Goal: Task Accomplishment & Management: Manage account settings

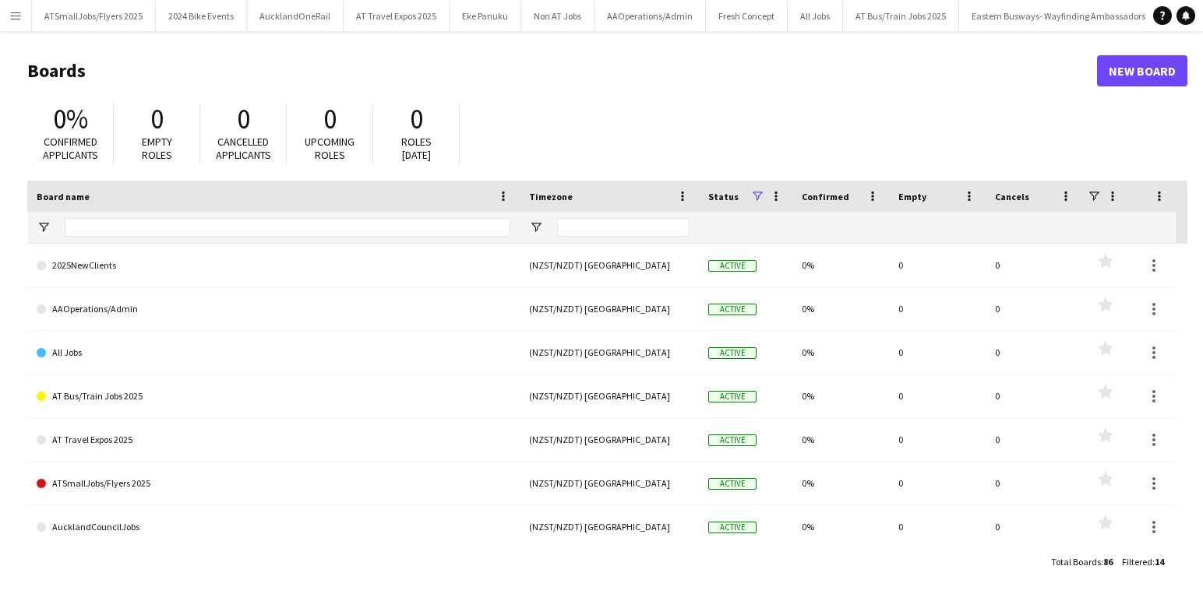
click at [16, 16] on app-icon "Menu" at bounding box center [15, 15] width 12 height 12
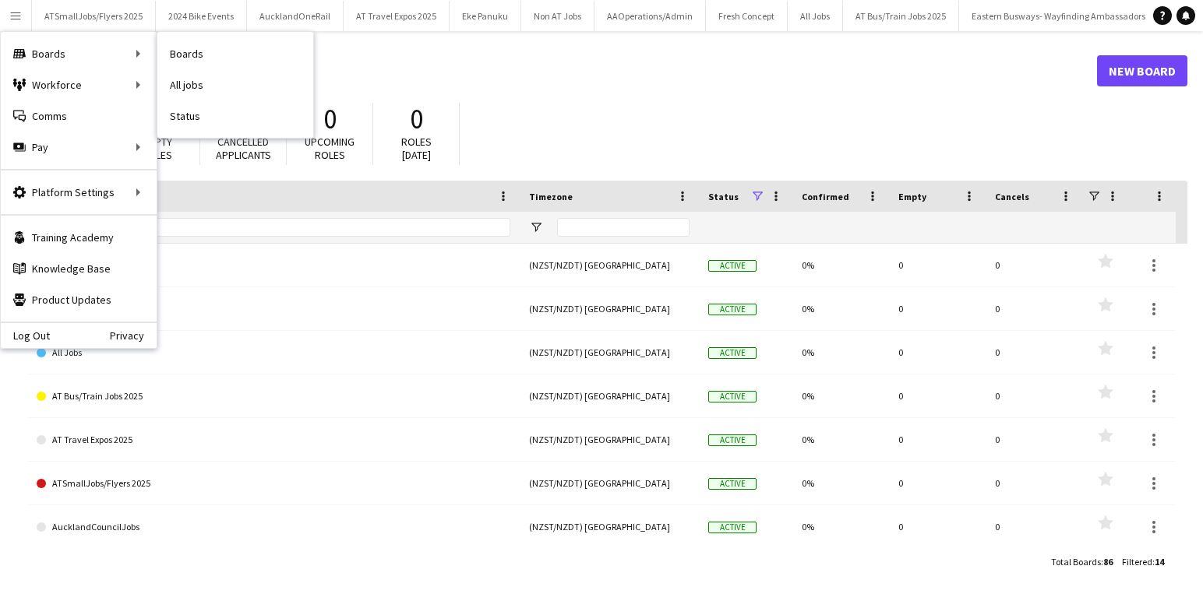
click at [193, 52] on link "Boards" at bounding box center [235, 53] width 156 height 31
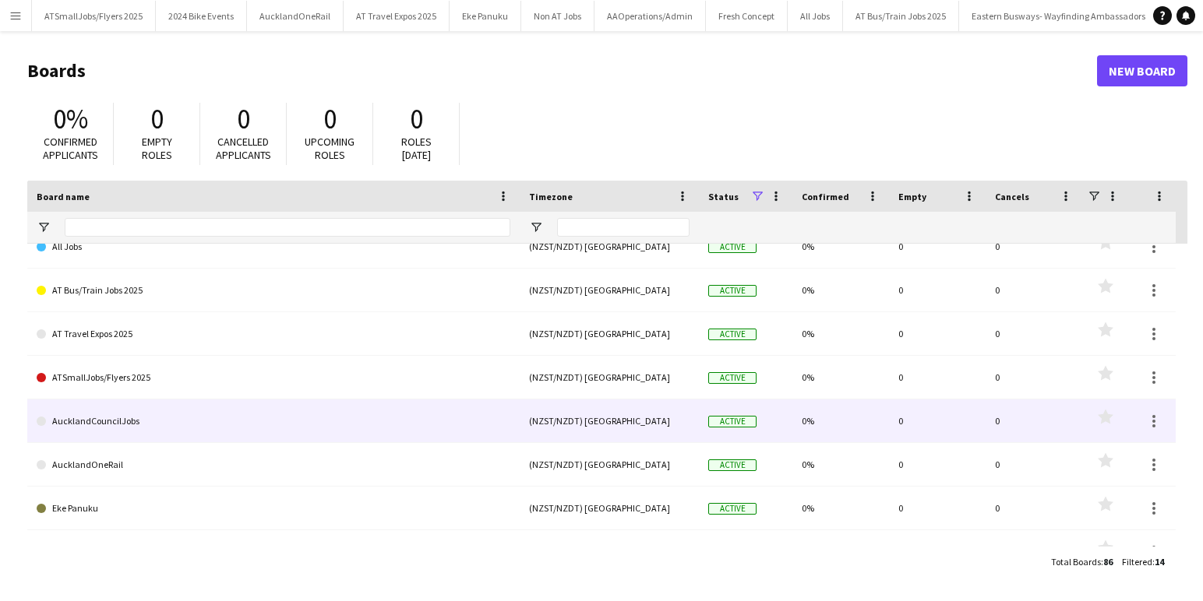
scroll to position [133, 0]
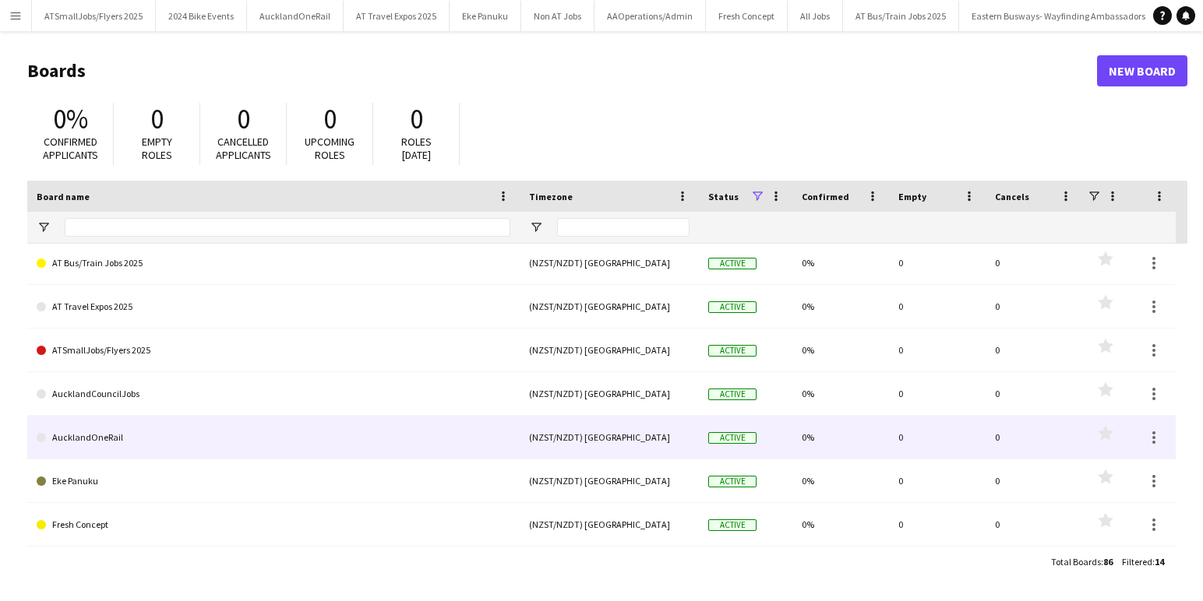
click at [92, 437] on link "AucklandOneRail" at bounding box center [274, 438] width 474 height 44
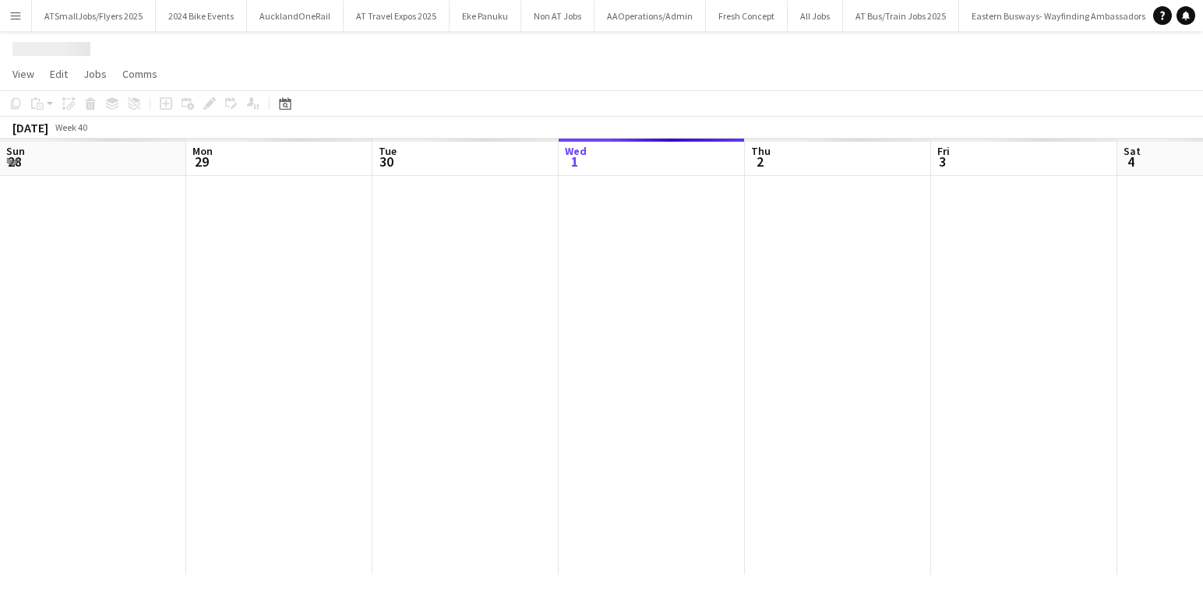
scroll to position [0, 372]
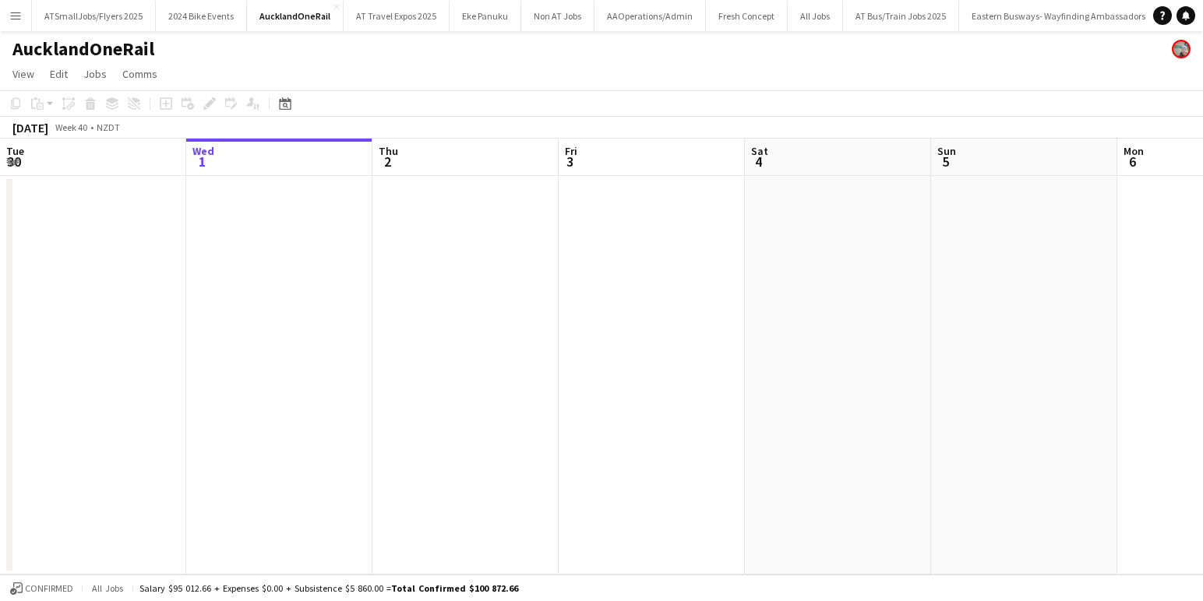
click at [839, 198] on app-date-cell at bounding box center [838, 375] width 186 height 399
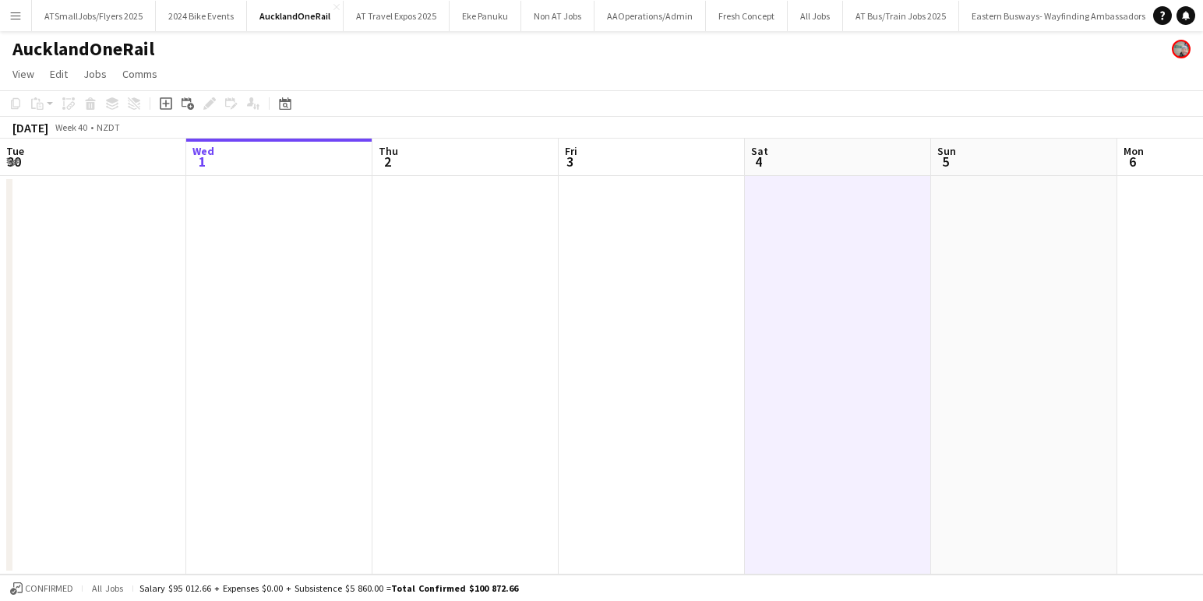
click at [830, 163] on app-board-header-date "Sat 4" at bounding box center [838, 157] width 186 height 37
click at [164, 100] on icon "Add job" at bounding box center [166, 103] width 12 height 12
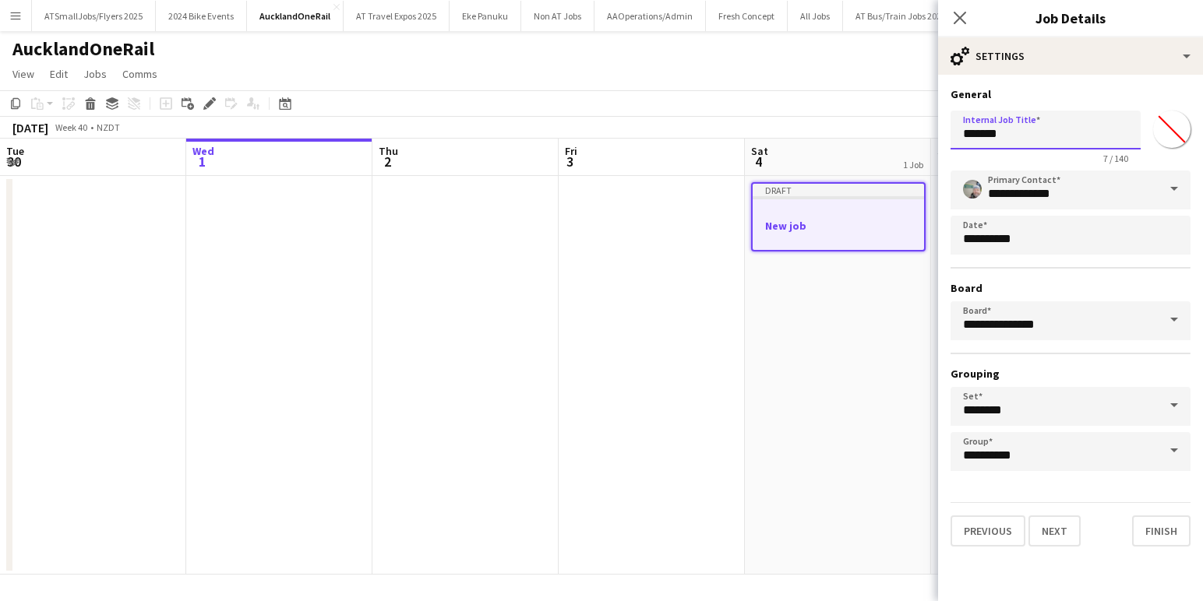
click at [1006, 138] on input "*******" at bounding box center [1045, 130] width 190 height 39
type input "*"
type input "**********"
click at [1059, 531] on button "Next" at bounding box center [1054, 531] width 52 height 31
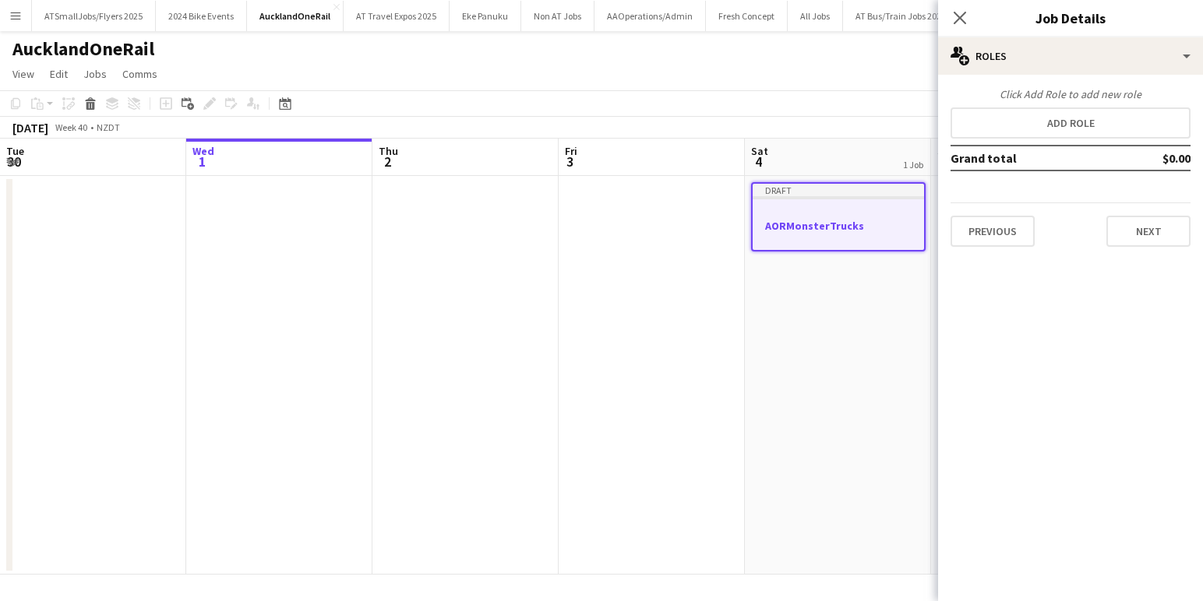
click at [846, 65] on app-page-menu "View Day view expanded Day view collapsed Month view Date picker Jump to [DATE]…" at bounding box center [601, 76] width 1203 height 30
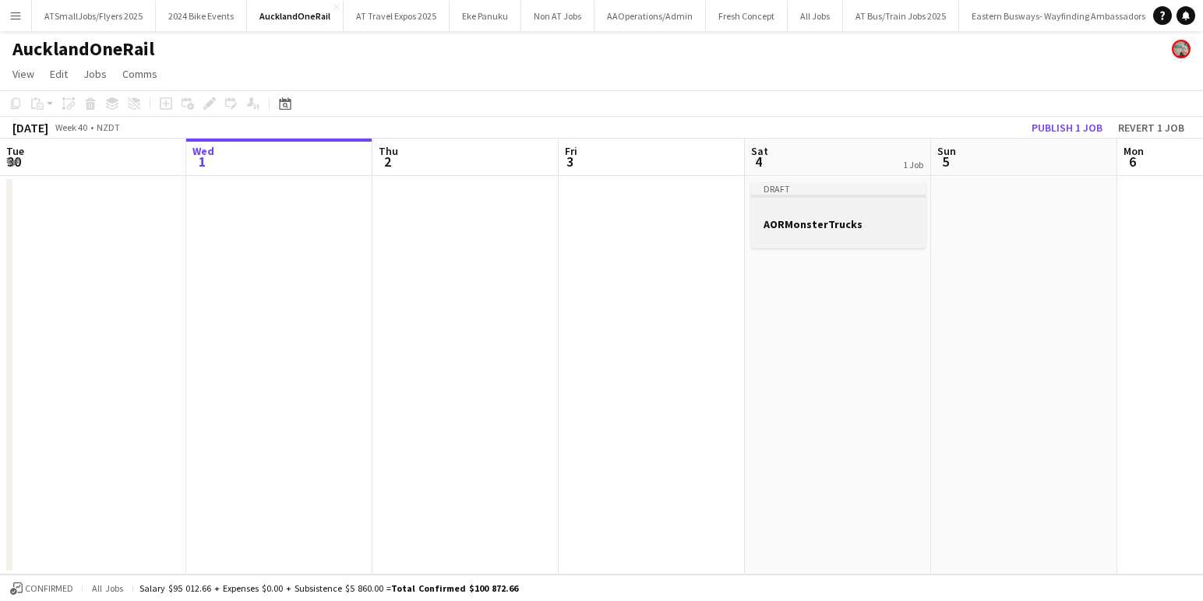
click at [805, 215] on app-job-card "Draft AORMonsterTrucks" at bounding box center [838, 215] width 174 height 66
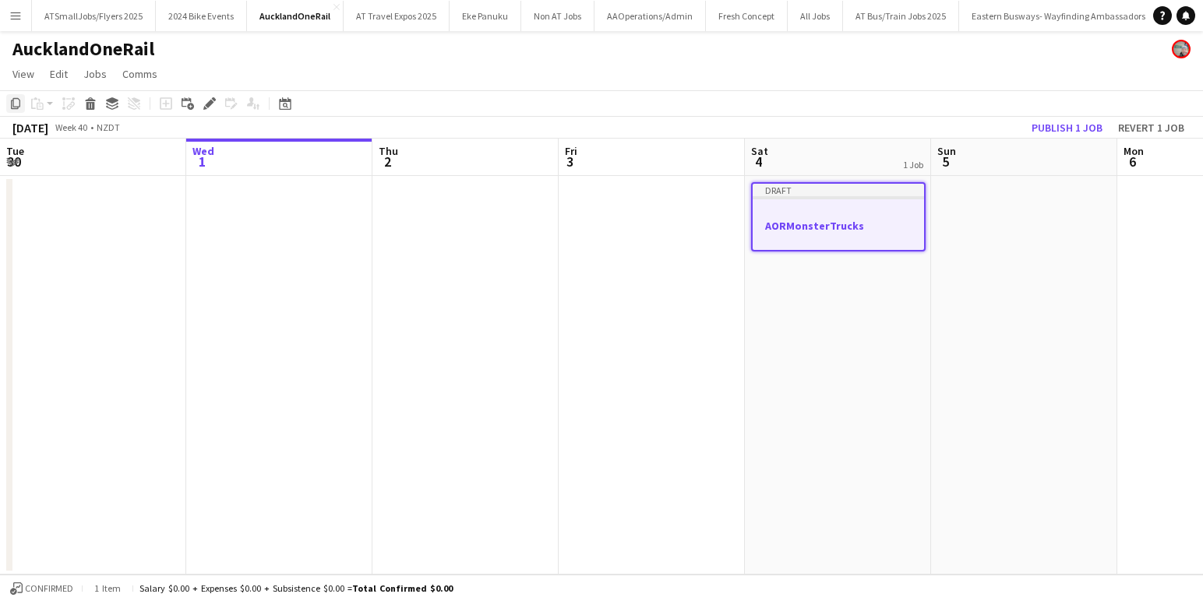
click at [16, 103] on icon "Copy" at bounding box center [15, 103] width 12 height 12
click at [1015, 162] on app-board-header-date "Sun 5" at bounding box center [1024, 157] width 186 height 37
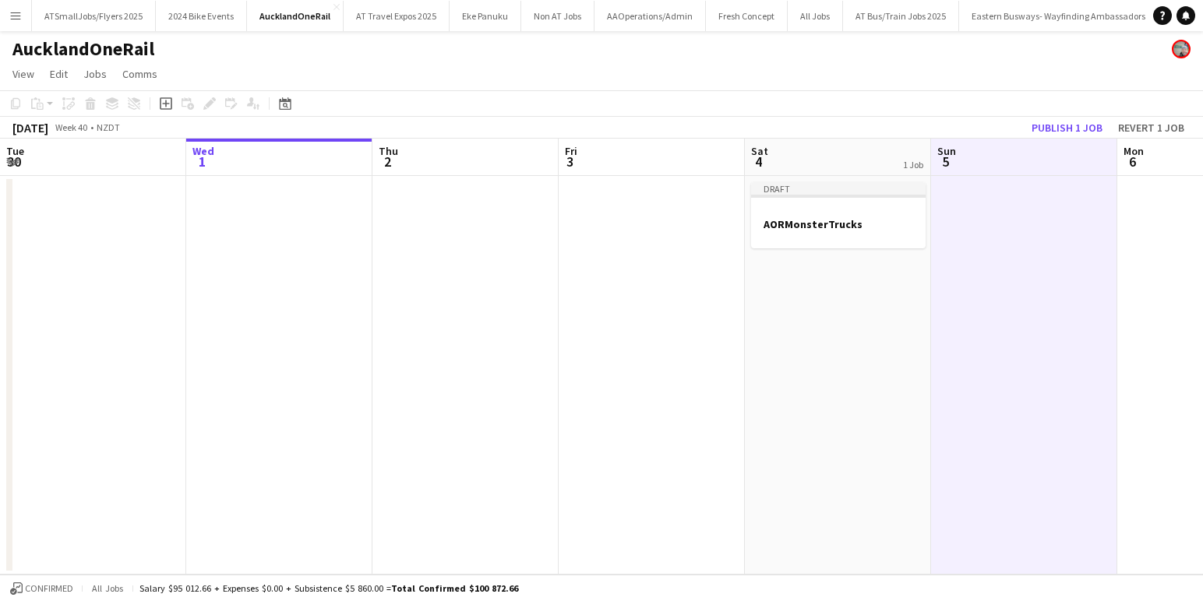
click at [965, 250] on app-date-cell at bounding box center [1024, 375] width 186 height 399
click at [36, 103] on icon "Paste" at bounding box center [37, 103] width 12 height 12
click at [65, 136] on link "Paste Command V" at bounding box center [102, 133] width 123 height 14
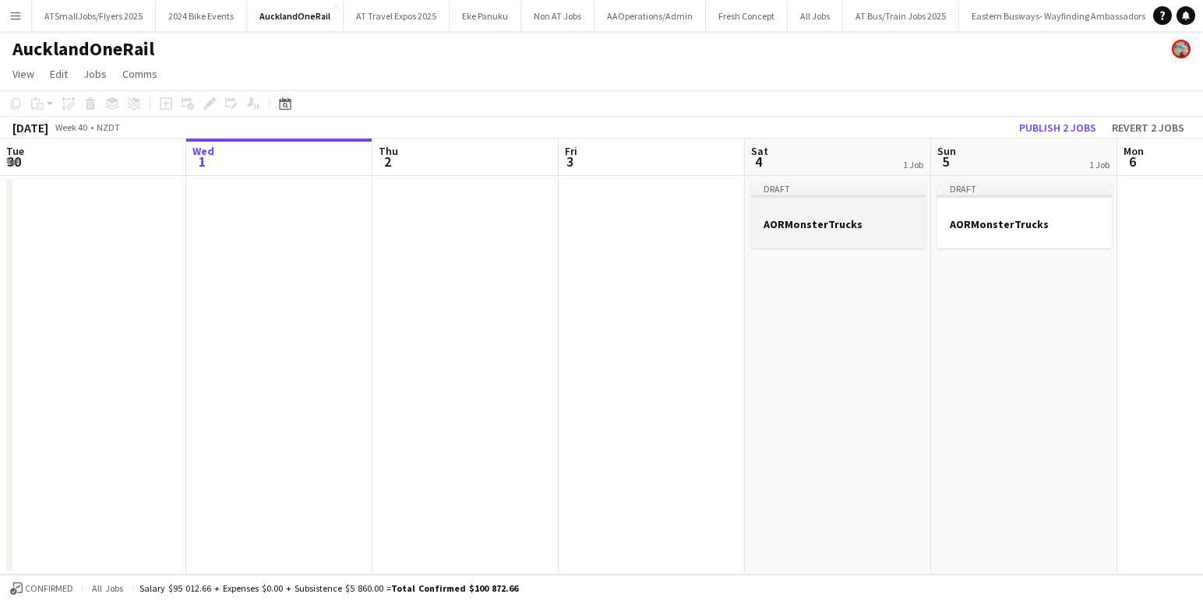
click at [803, 224] on h3 "AORMonsterTrucks" at bounding box center [838, 224] width 174 height 14
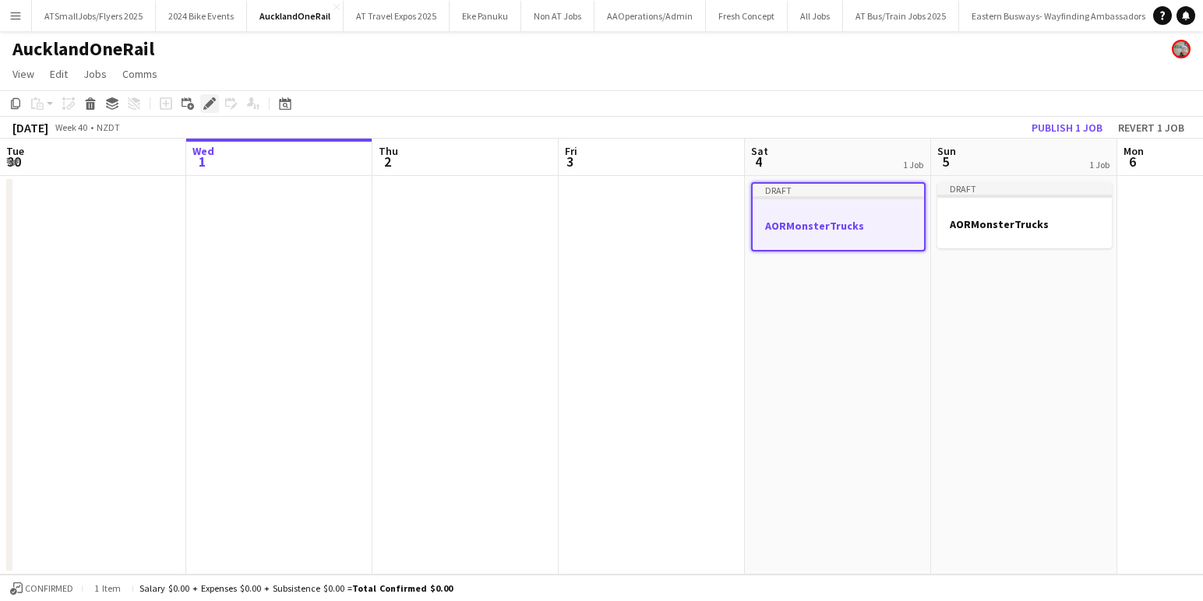
click at [208, 103] on icon at bounding box center [209, 104] width 9 height 9
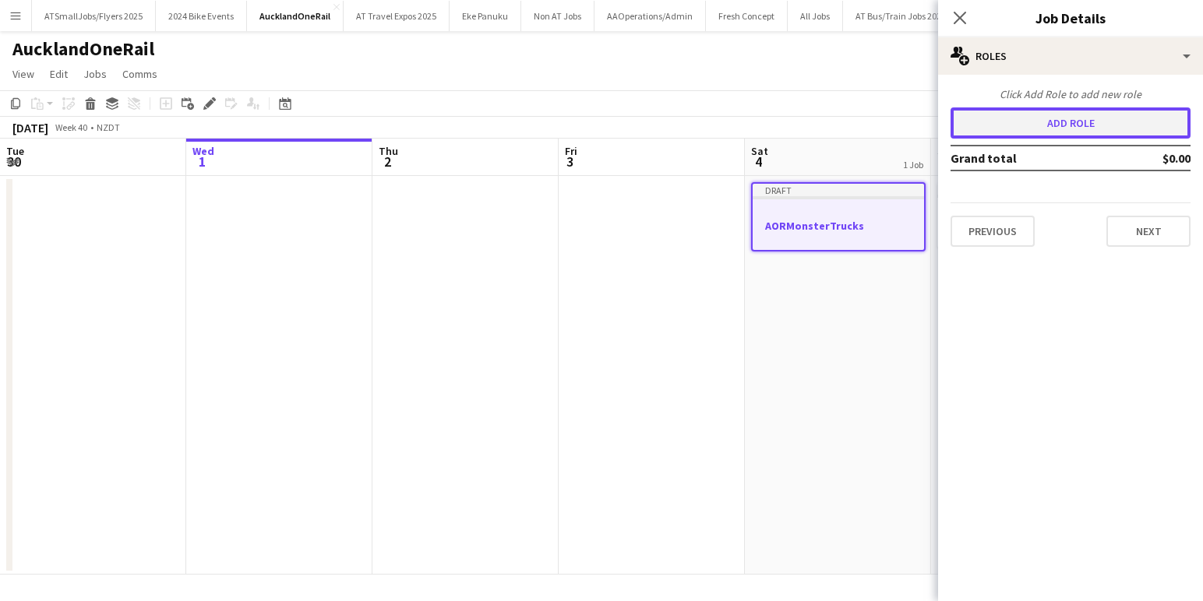
click at [1069, 122] on button "Add role" at bounding box center [1070, 122] width 240 height 31
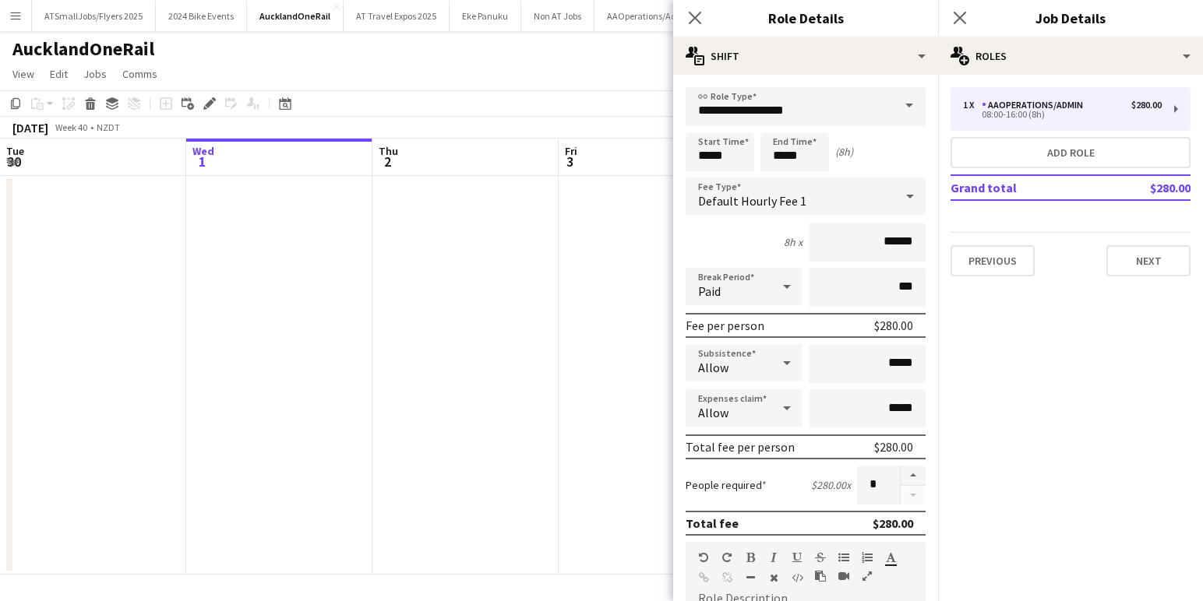
click at [906, 103] on span at bounding box center [909, 105] width 33 height 37
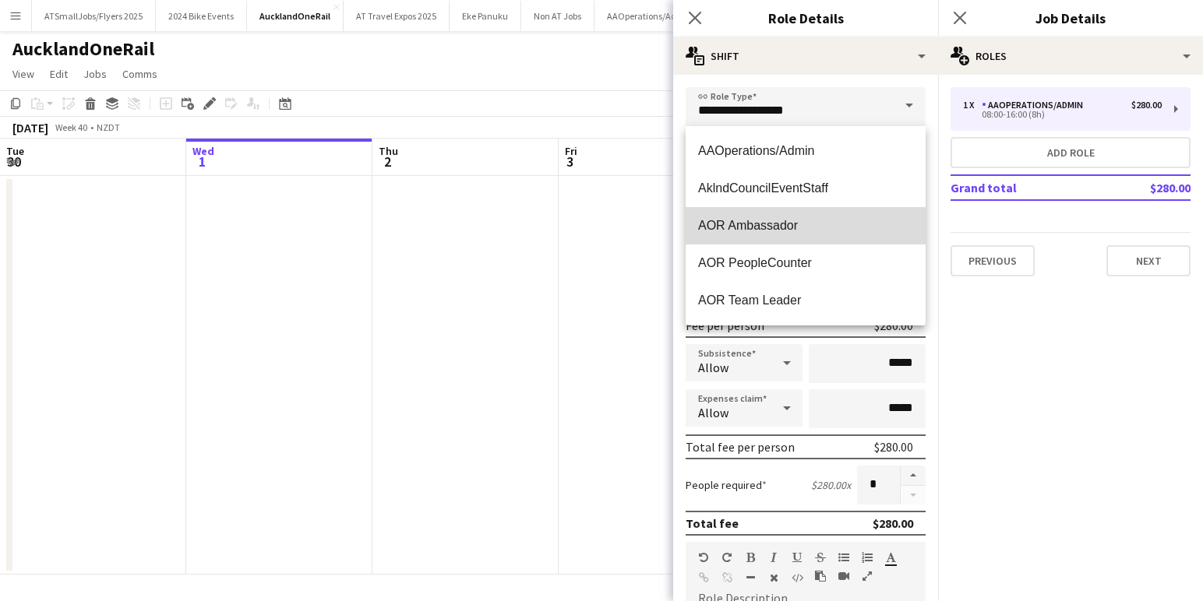
click at [783, 225] on span "AOR Ambassador" at bounding box center [805, 225] width 215 height 15
type input "**********"
type input "******"
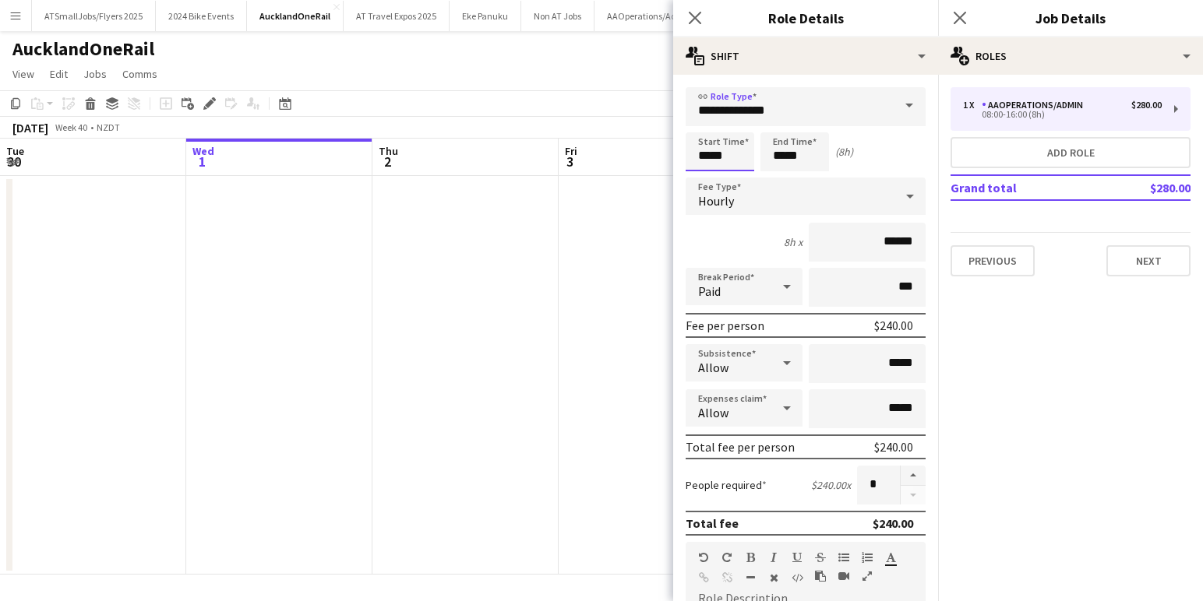
click at [706, 153] on input "*****" at bounding box center [719, 151] width 69 height 39
drag, startPoint x: 703, startPoint y: 155, endPoint x: 703, endPoint y: 141, distance: 14.0
click at [703, 152] on input "*****" at bounding box center [719, 151] width 69 height 39
click at [703, 122] on div at bounding box center [704, 125] width 31 height 16
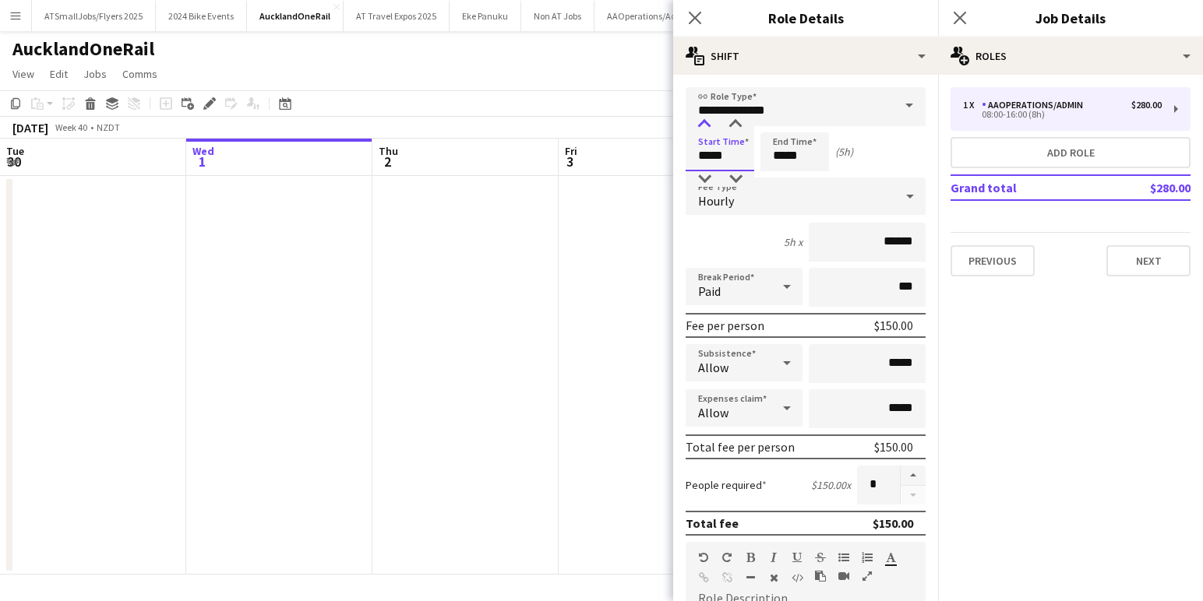
click at [702, 122] on div at bounding box center [704, 125] width 31 height 16
type input "*****"
click at [702, 122] on div at bounding box center [704, 125] width 31 height 16
click at [912, 363] on input "*****" at bounding box center [867, 363] width 117 height 39
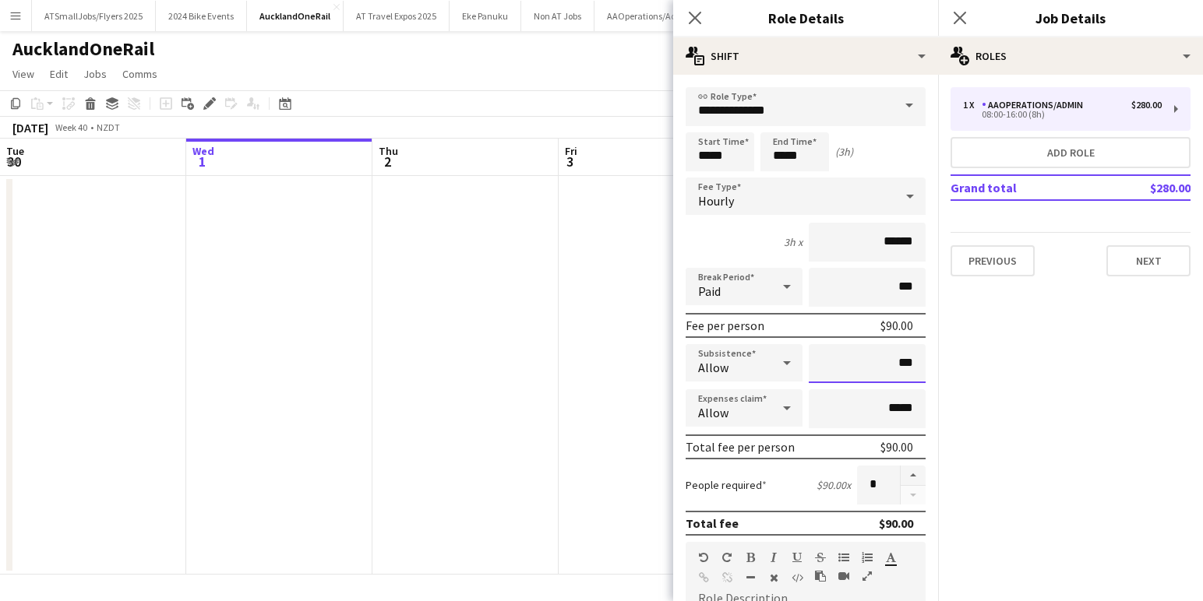
type input "**"
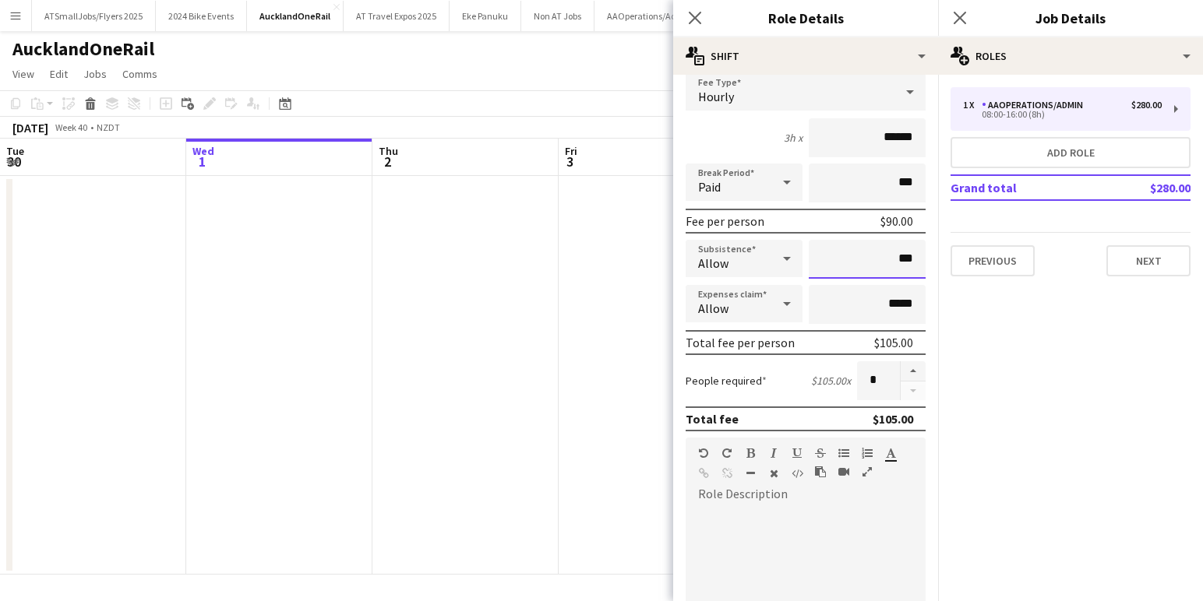
scroll to position [106, 0]
type input "***"
click at [914, 370] on button "button" at bounding box center [912, 370] width 25 height 20
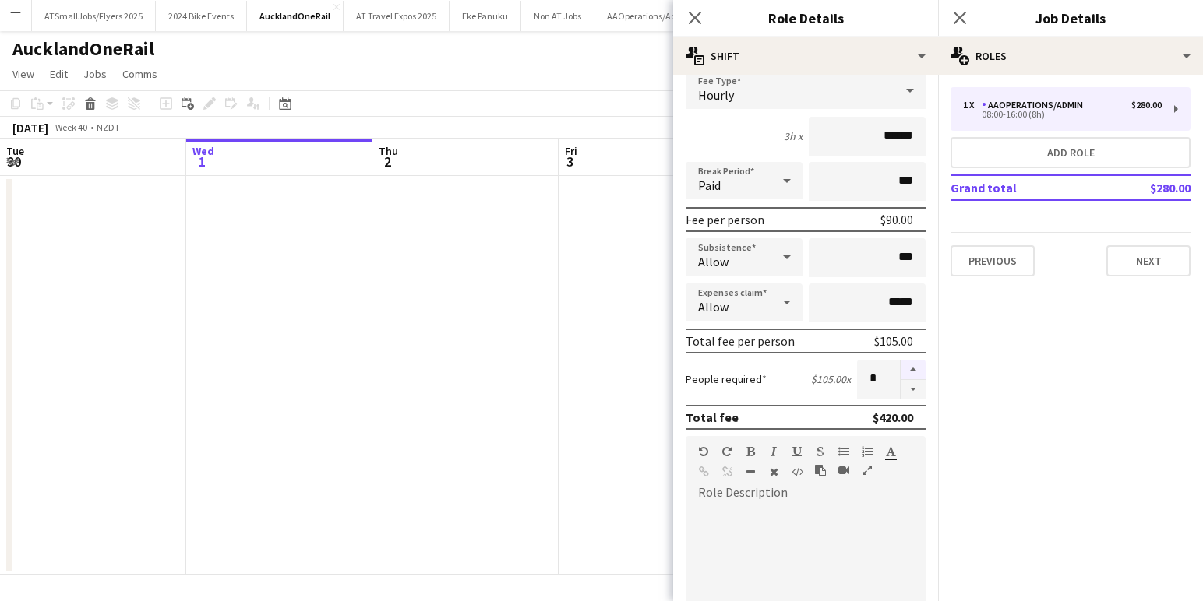
click at [914, 370] on button "button" at bounding box center [912, 370] width 25 height 20
type input "*"
click at [728, 491] on div "default Heading 1 Heading 2 Heading 3 Heading 4 Heading 5 Heading 6 Heading 7 P…" at bounding box center [805, 465] width 240 height 58
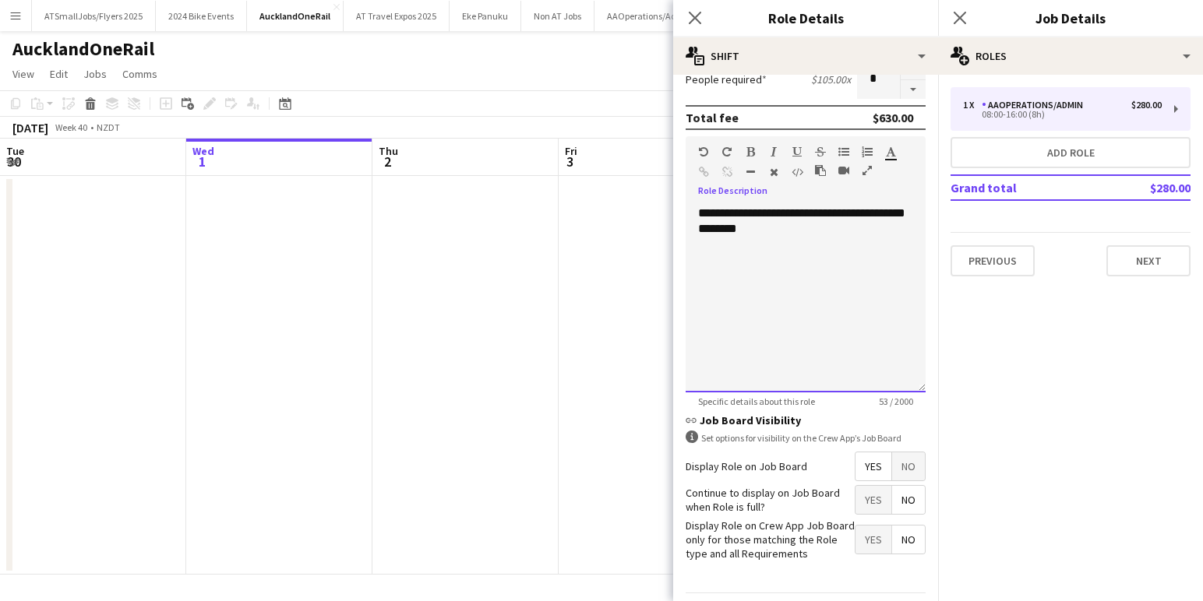
scroll to position [453, 0]
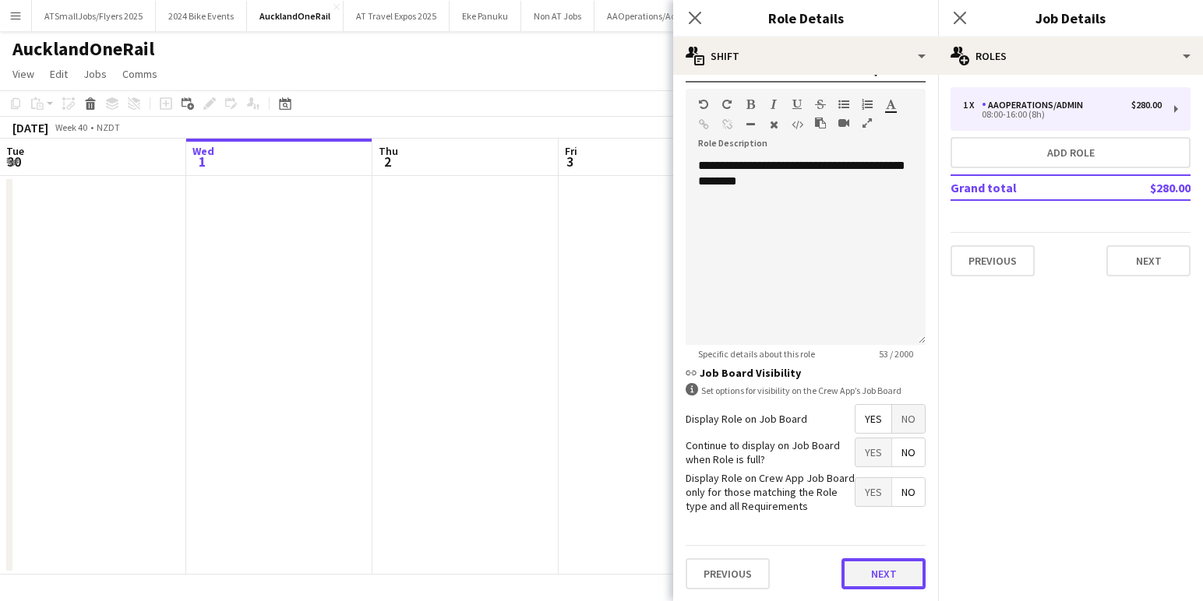
click at [886, 574] on button "Next" at bounding box center [883, 573] width 84 height 31
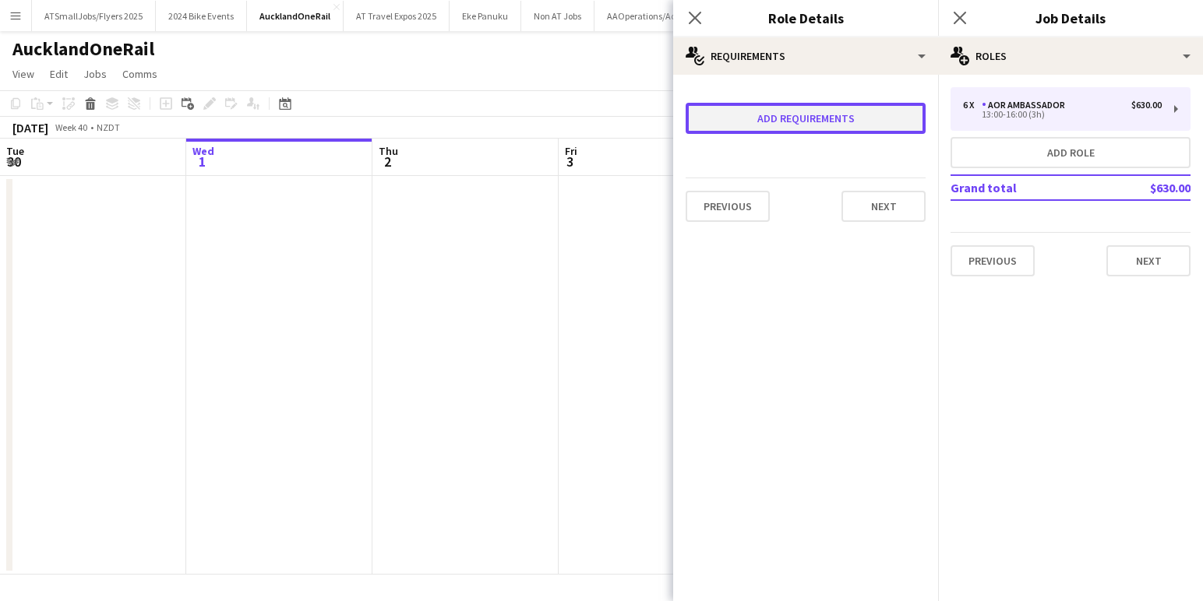
click at [823, 125] on button "Add requirements" at bounding box center [805, 118] width 240 height 31
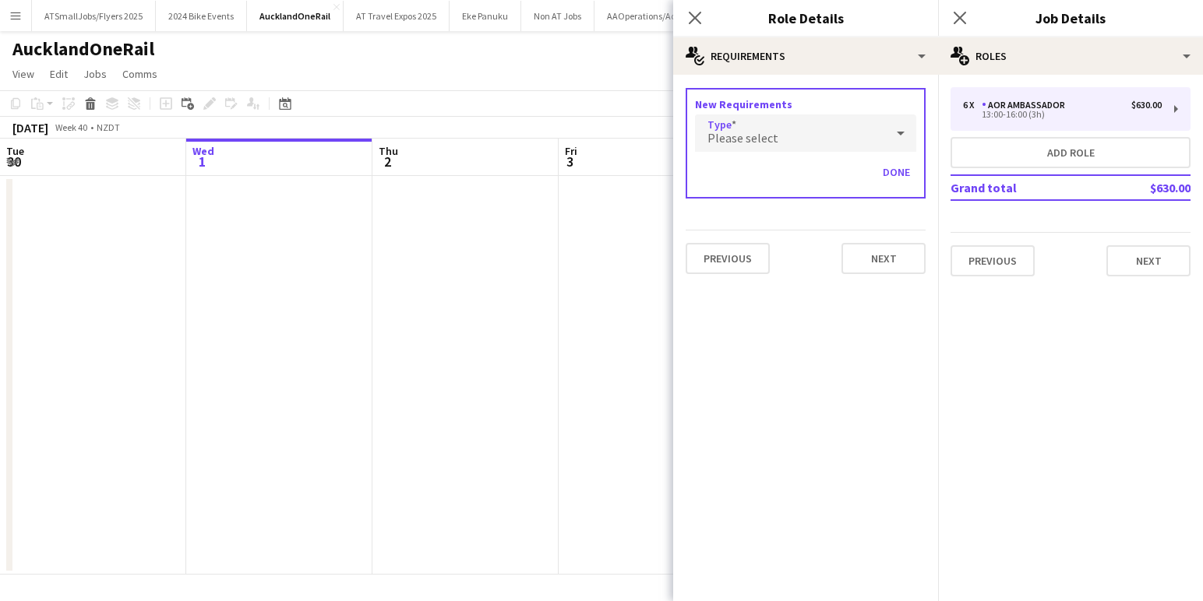
click at [894, 129] on icon at bounding box center [900, 133] width 19 height 31
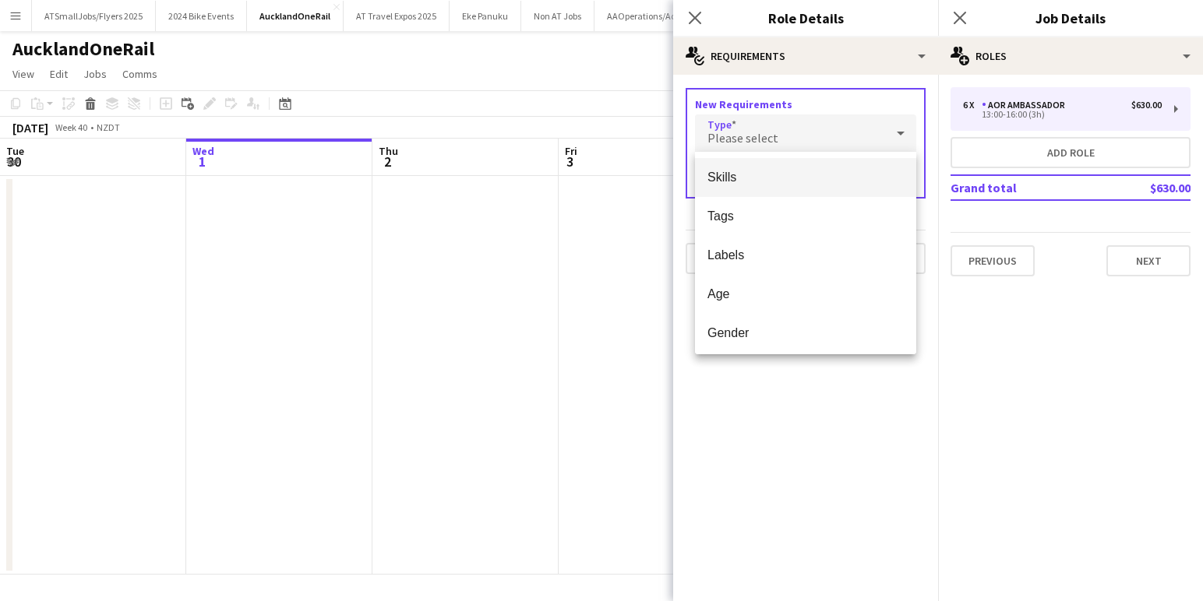
click at [728, 180] on span "Skills" at bounding box center [805, 177] width 196 height 15
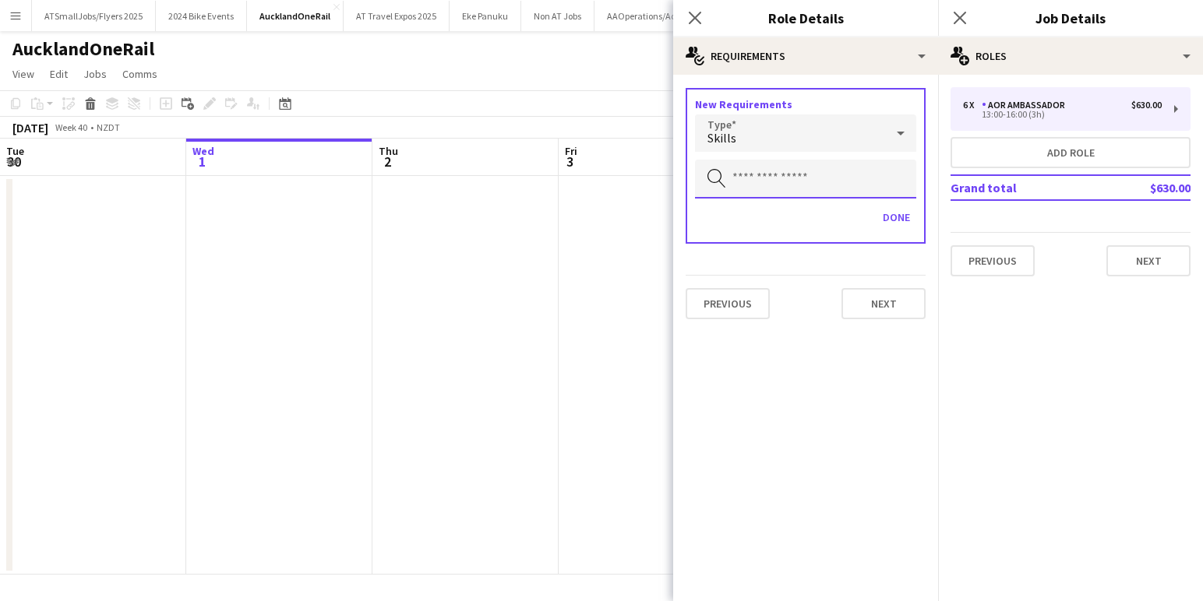
click at [773, 182] on input "text" at bounding box center [805, 179] width 221 height 39
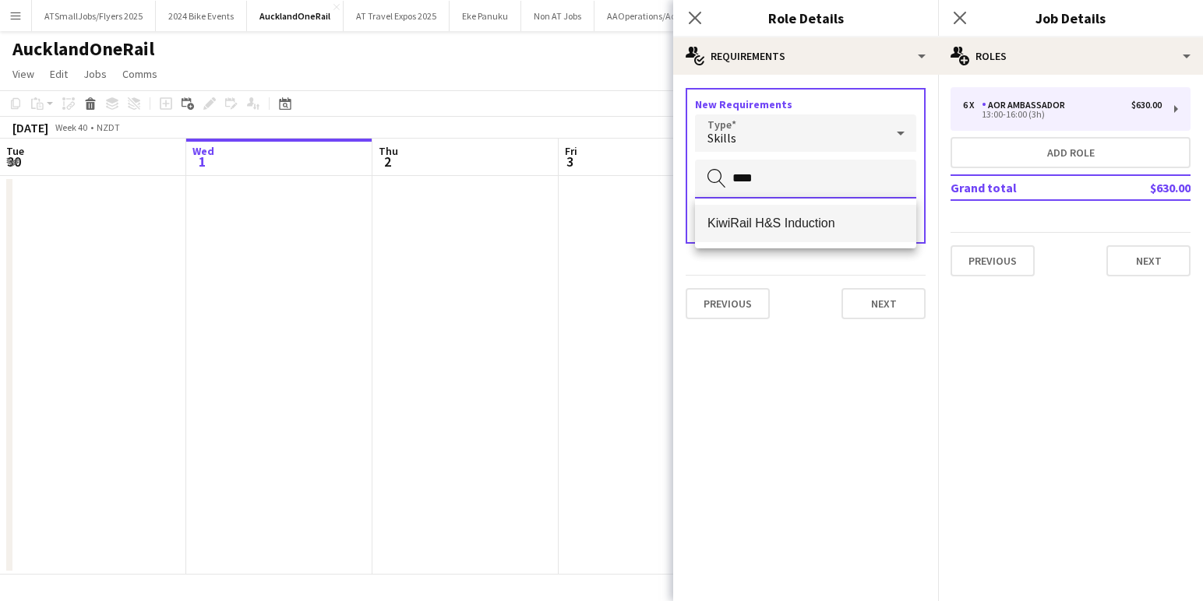
type input "****"
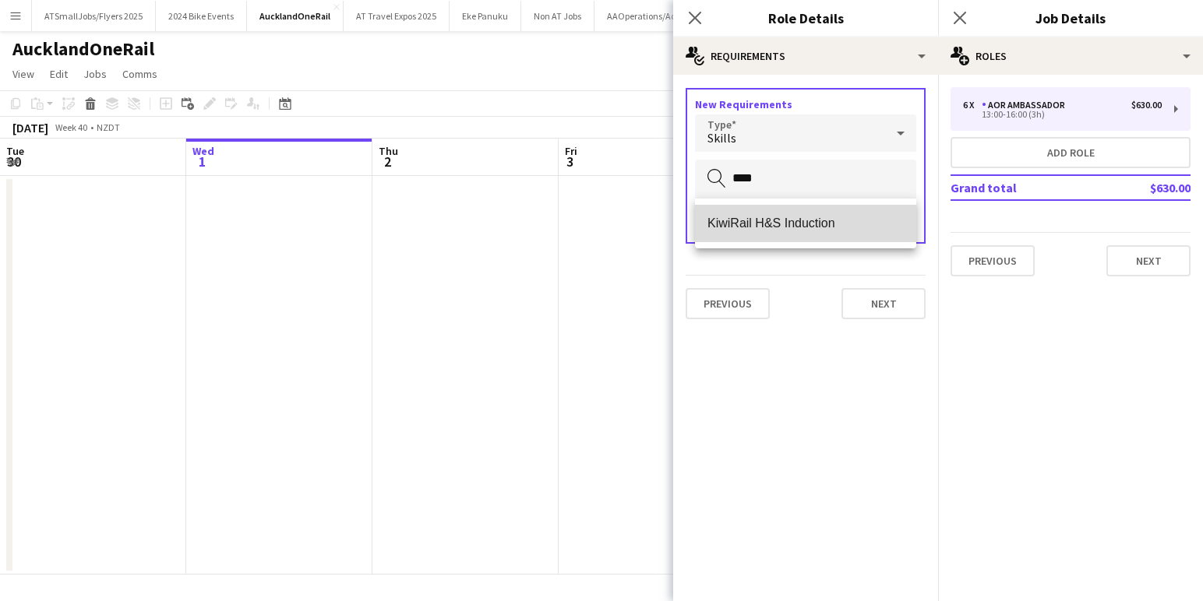
click at [773, 226] on span "KiwiRail H&S Induction" at bounding box center [805, 223] width 196 height 15
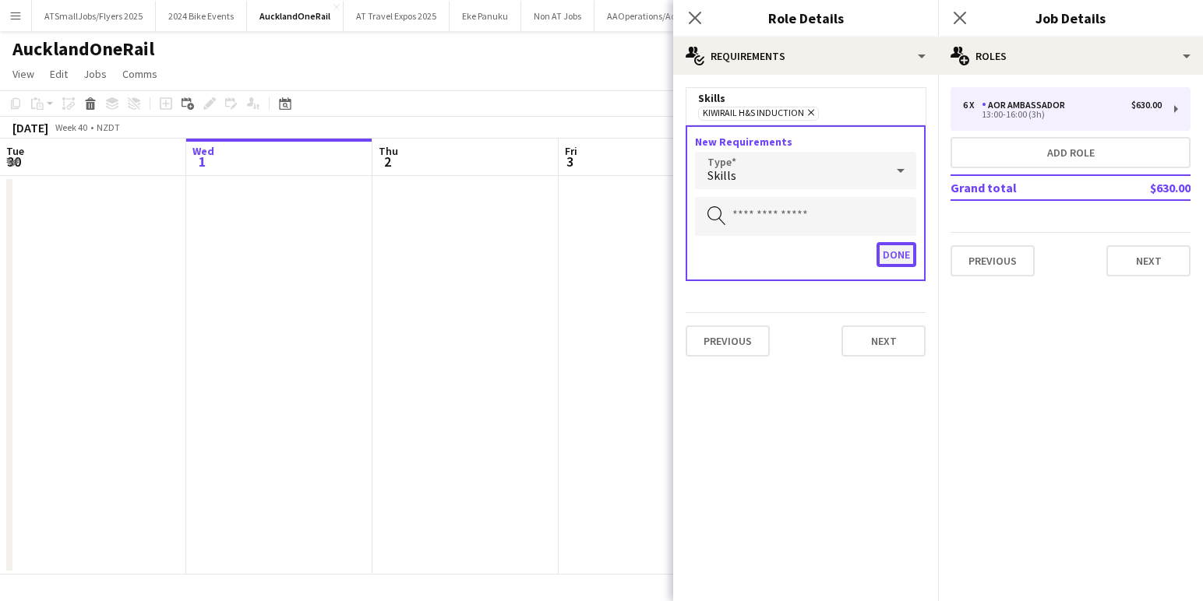
click at [896, 257] on button "Done" at bounding box center [896, 254] width 40 height 25
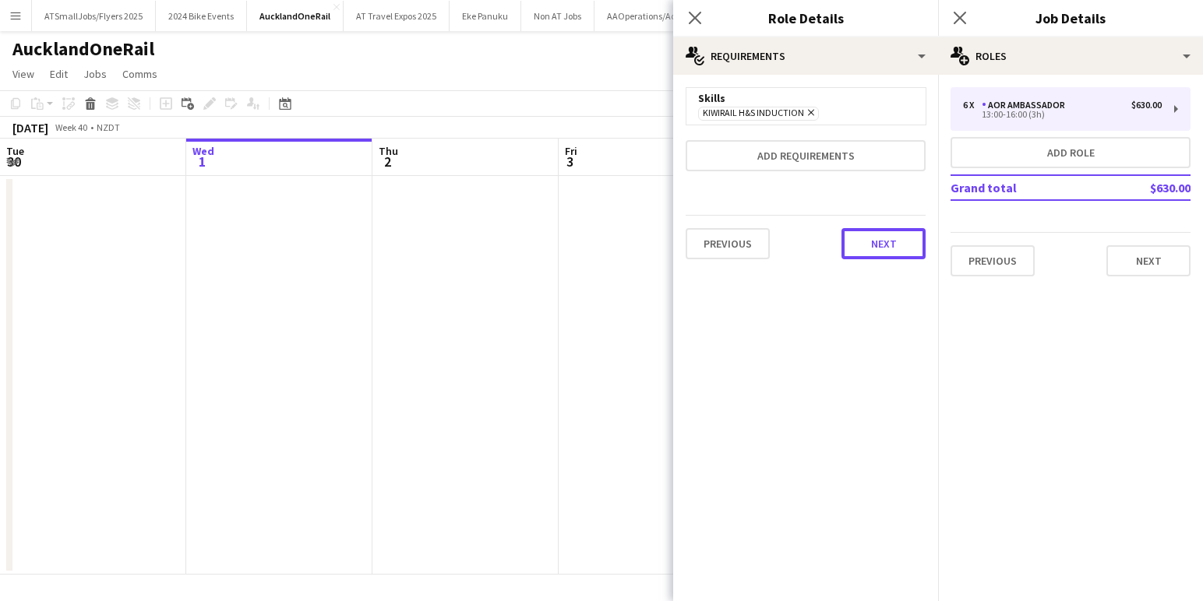
click at [886, 241] on button "Next" at bounding box center [883, 243] width 84 height 31
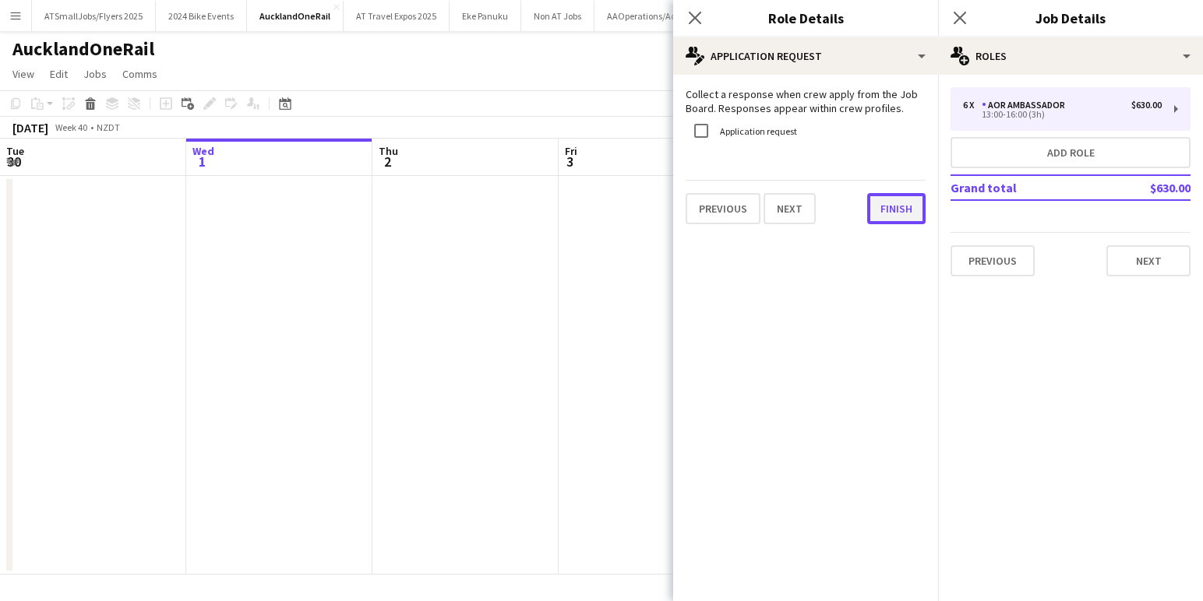
click at [900, 207] on button "Finish" at bounding box center [896, 208] width 58 height 31
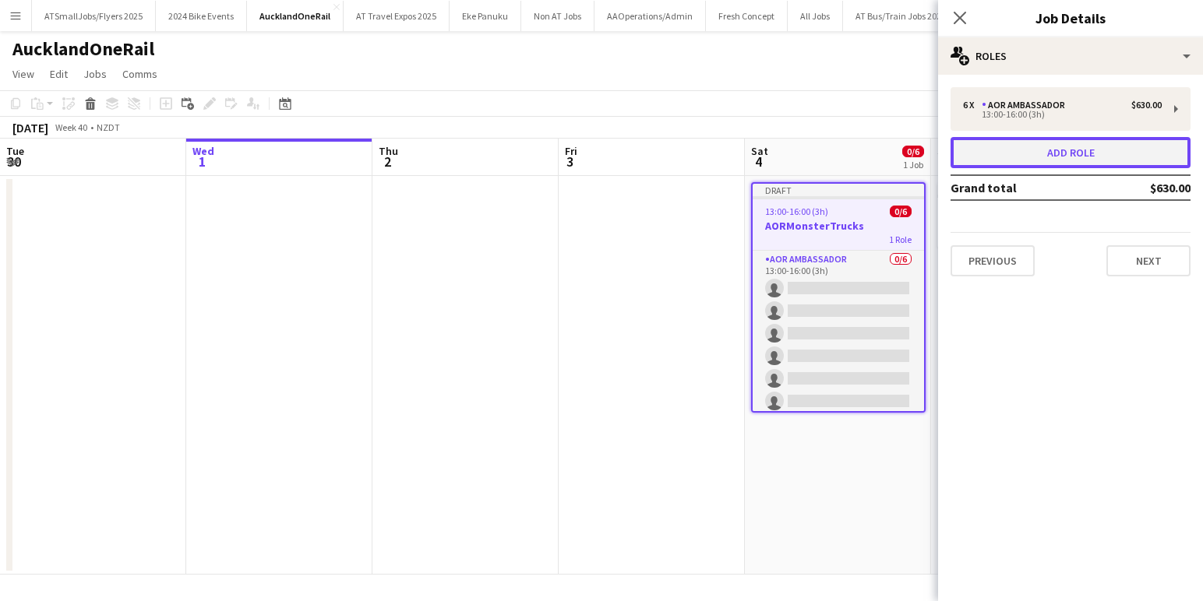
click at [1090, 150] on button "Add role" at bounding box center [1070, 152] width 240 height 31
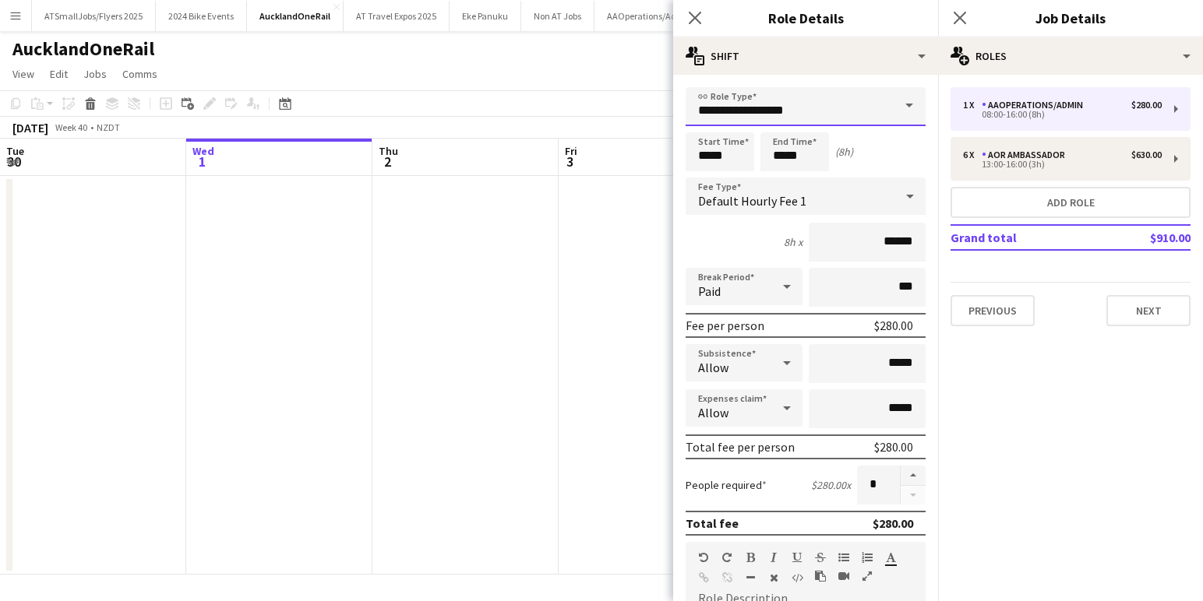
click at [883, 110] on input "**********" at bounding box center [805, 106] width 240 height 39
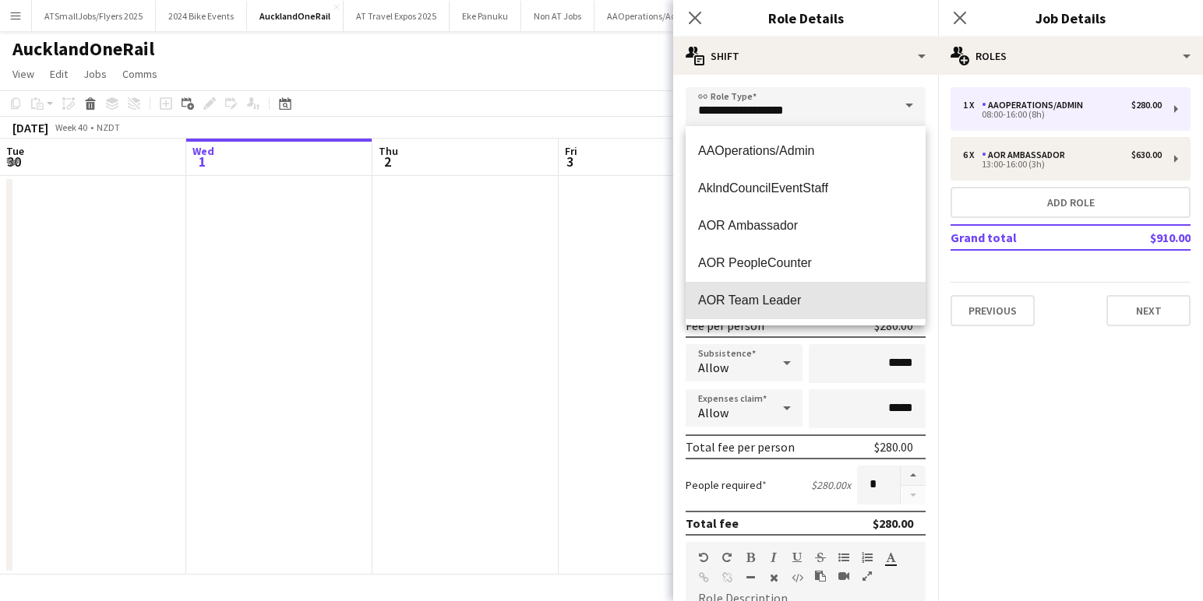
drag, startPoint x: 805, startPoint y: 300, endPoint x: 816, endPoint y: 296, distance: 11.6
click at [806, 300] on span "AOR Team Leader" at bounding box center [805, 300] width 215 height 15
type input "**********"
type input "******"
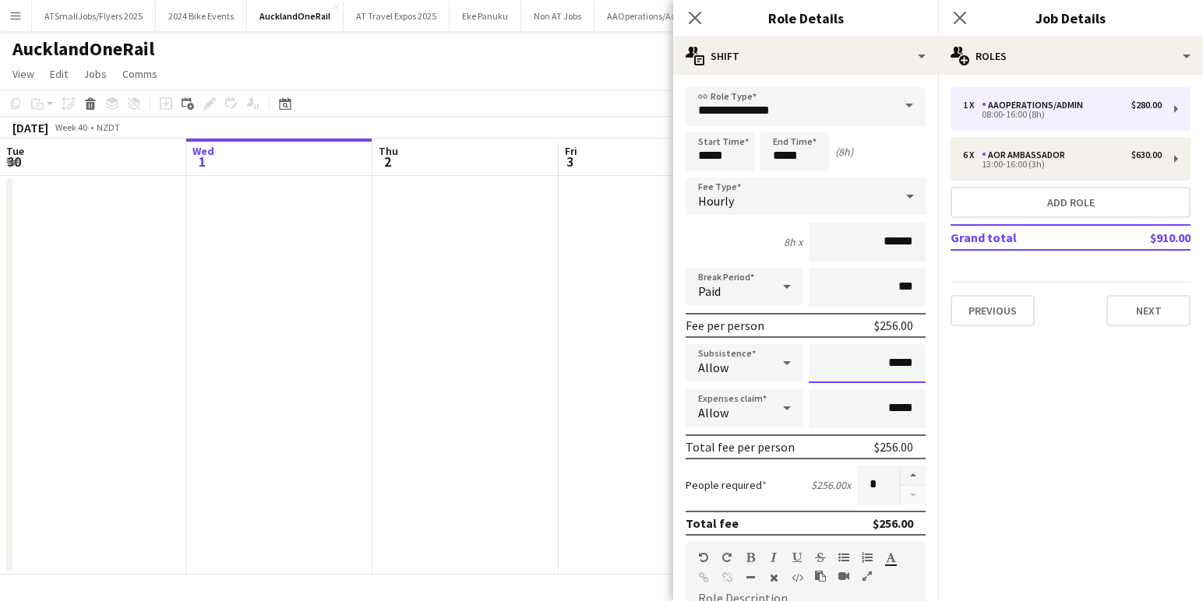
drag, startPoint x: 916, startPoint y: 363, endPoint x: 886, endPoint y: 365, distance: 29.7
click at [886, 365] on input "*****" at bounding box center [867, 363] width 117 height 39
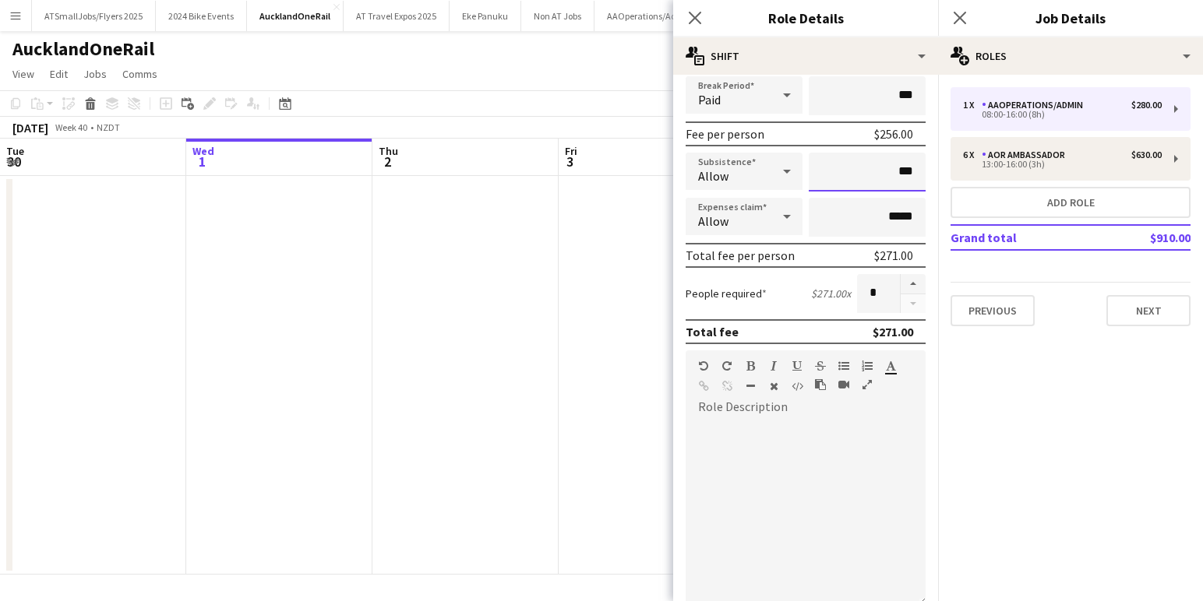
scroll to position [265, 0]
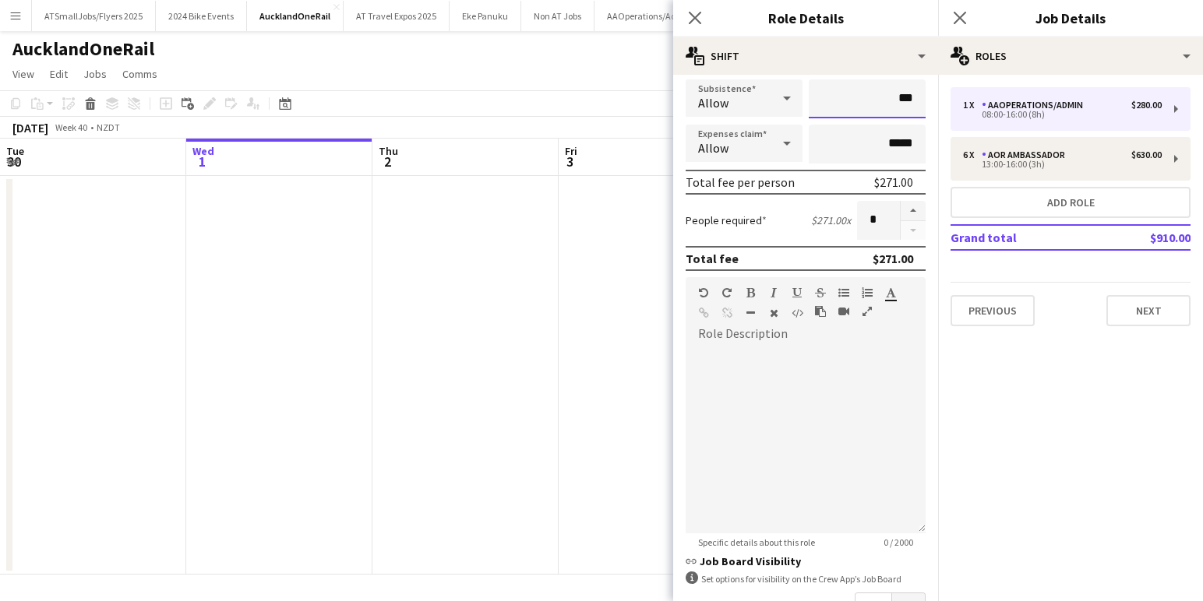
type input "***"
click at [769, 397] on div at bounding box center [805, 440] width 240 height 187
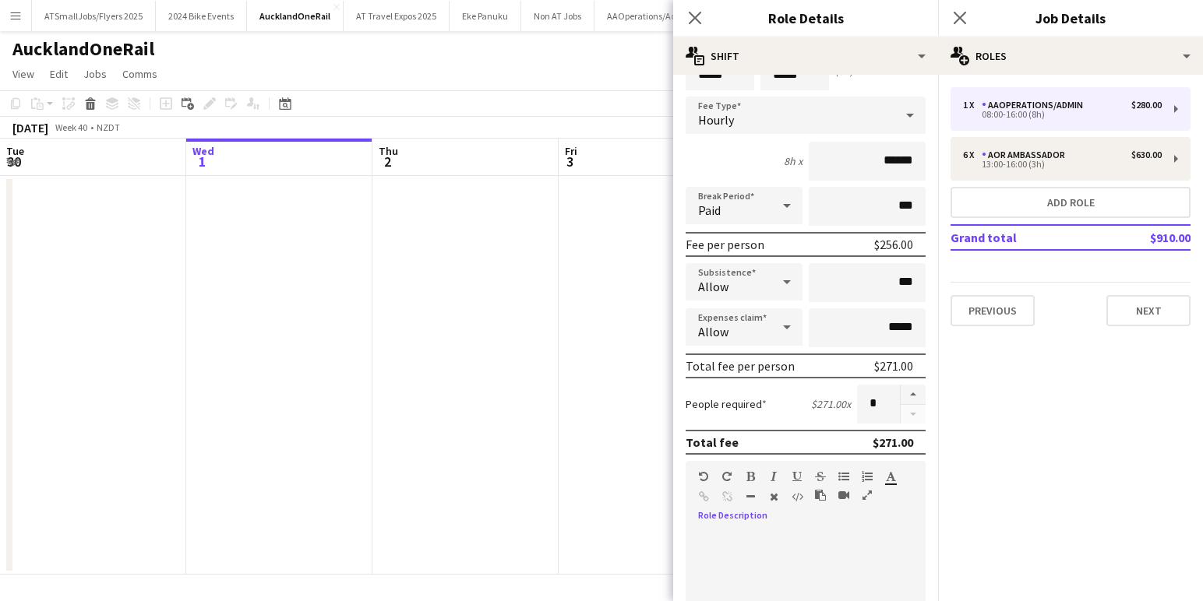
scroll to position [45, 0]
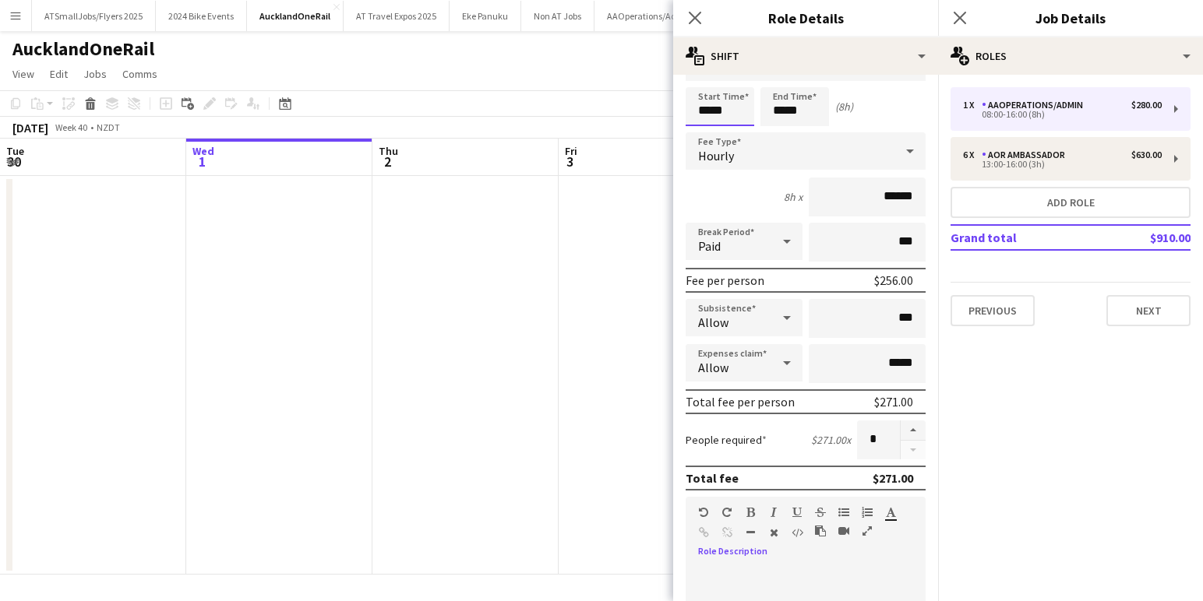
click at [704, 110] on input "*****" at bounding box center [719, 106] width 69 height 39
click at [704, 75] on div at bounding box center [704, 80] width 31 height 16
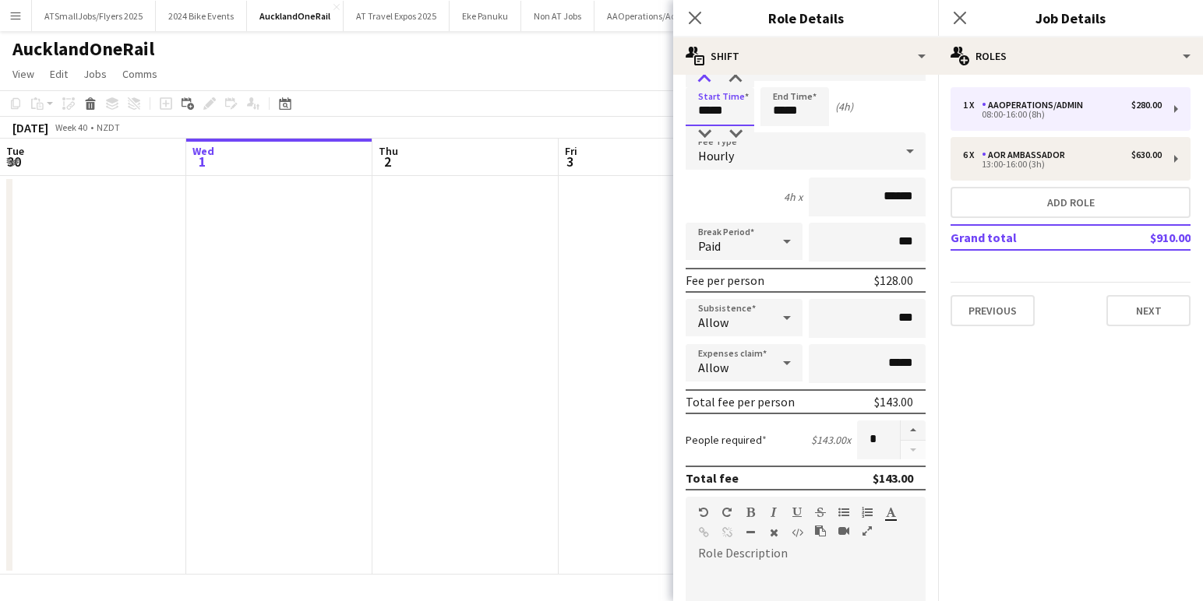
type input "*****"
click at [704, 75] on div at bounding box center [704, 80] width 31 height 16
drag, startPoint x: 842, startPoint y: 572, endPoint x: 783, endPoint y: 569, distance: 59.3
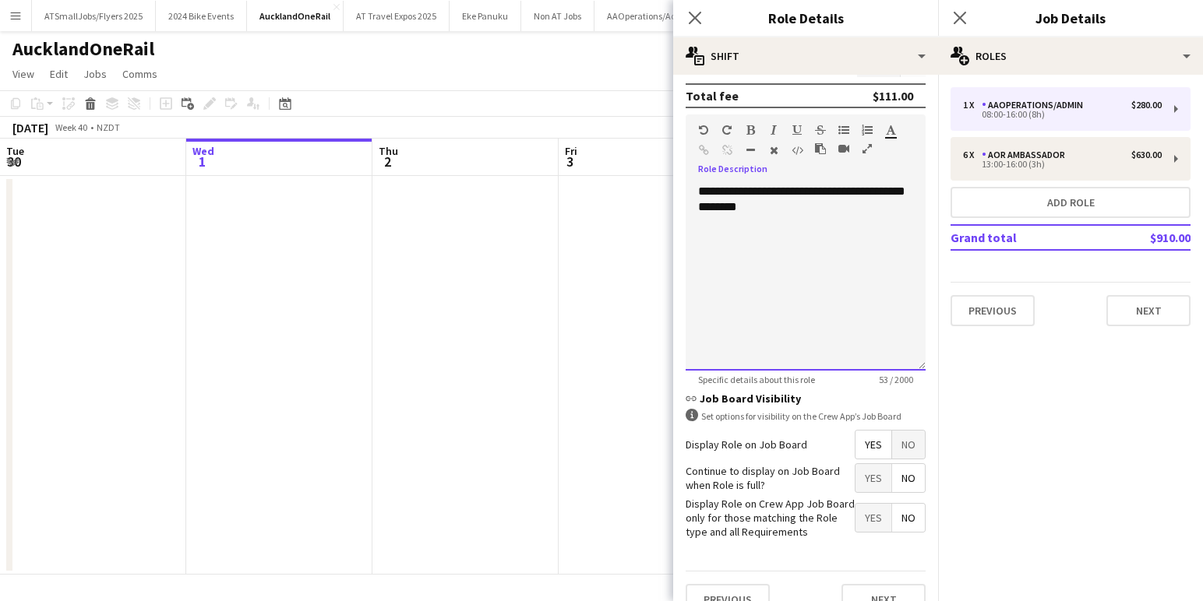
scroll to position [453, 0]
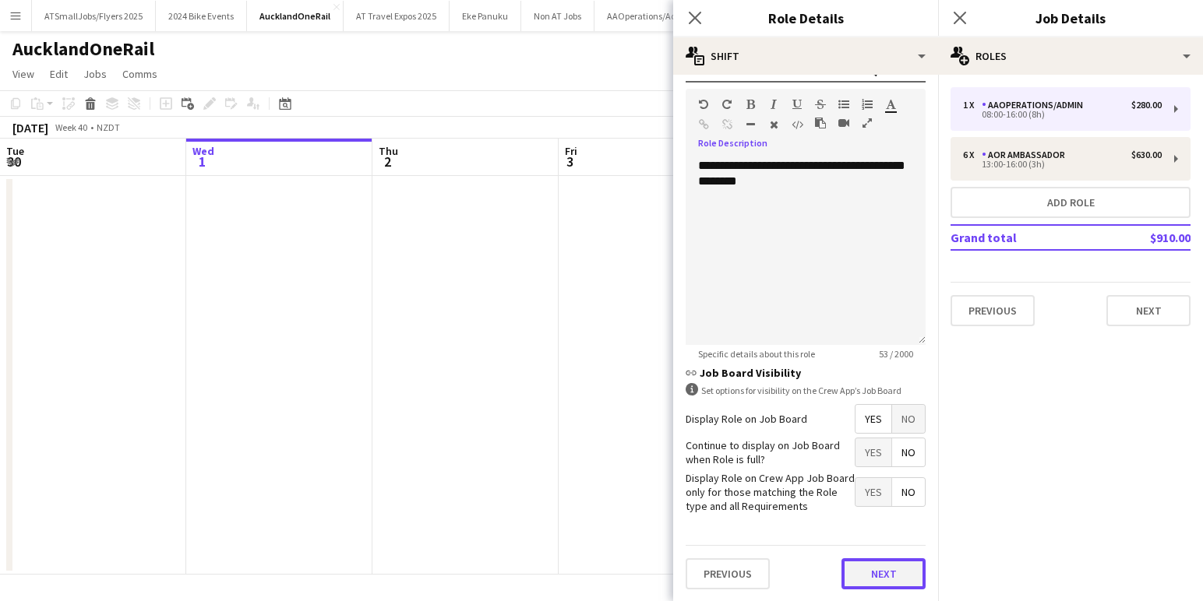
click at [885, 574] on button "Next" at bounding box center [883, 573] width 84 height 31
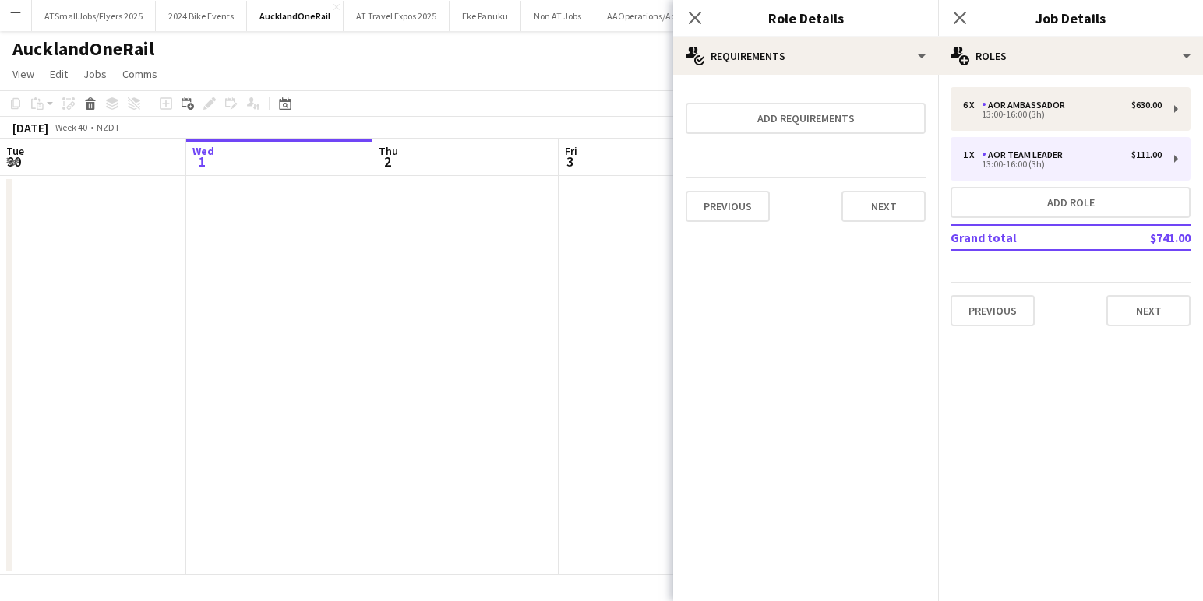
scroll to position [0, 0]
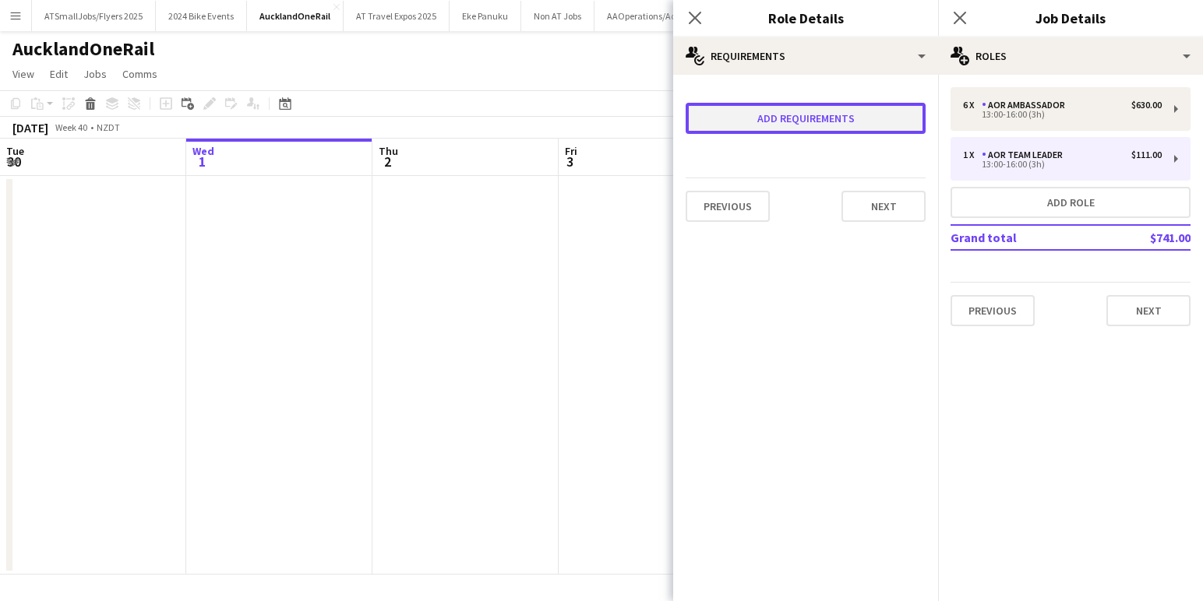
click at [843, 114] on button "Add requirements" at bounding box center [805, 118] width 240 height 31
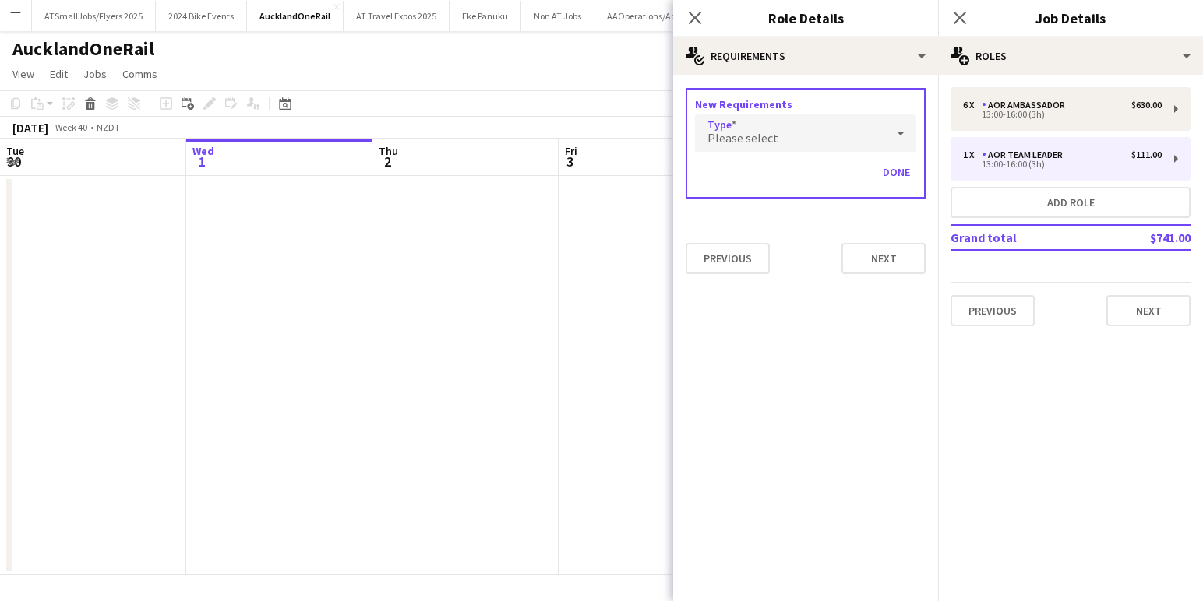
click at [794, 136] on div "Please select" at bounding box center [790, 132] width 190 height 37
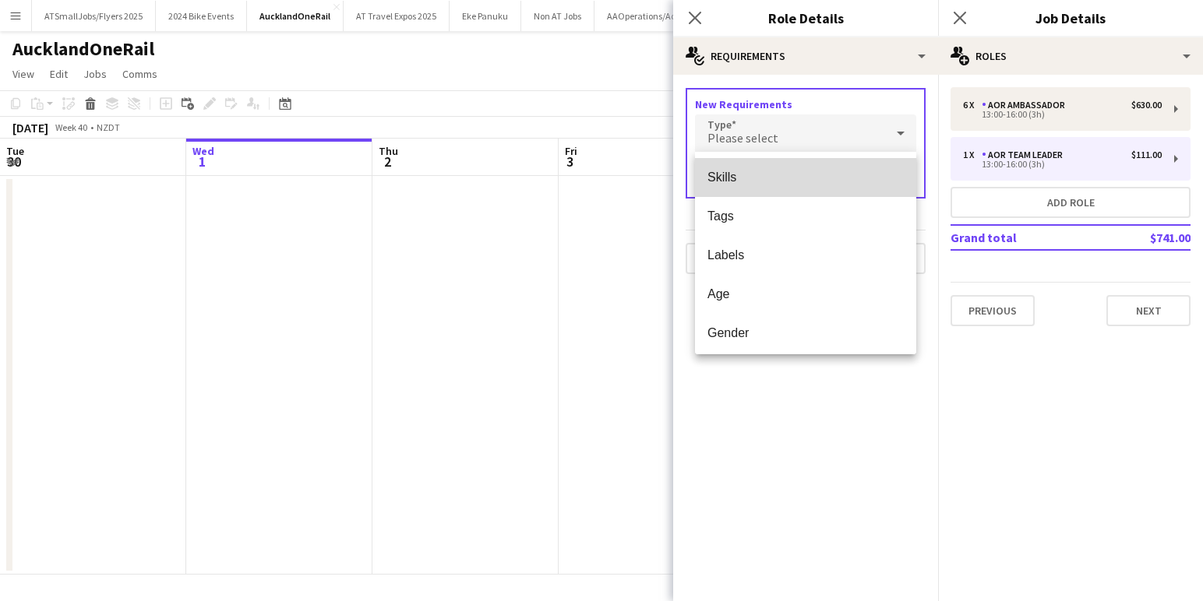
drag, startPoint x: 752, startPoint y: 176, endPoint x: 789, endPoint y: 175, distance: 36.6
click at [754, 176] on span "Skills" at bounding box center [805, 177] width 196 height 15
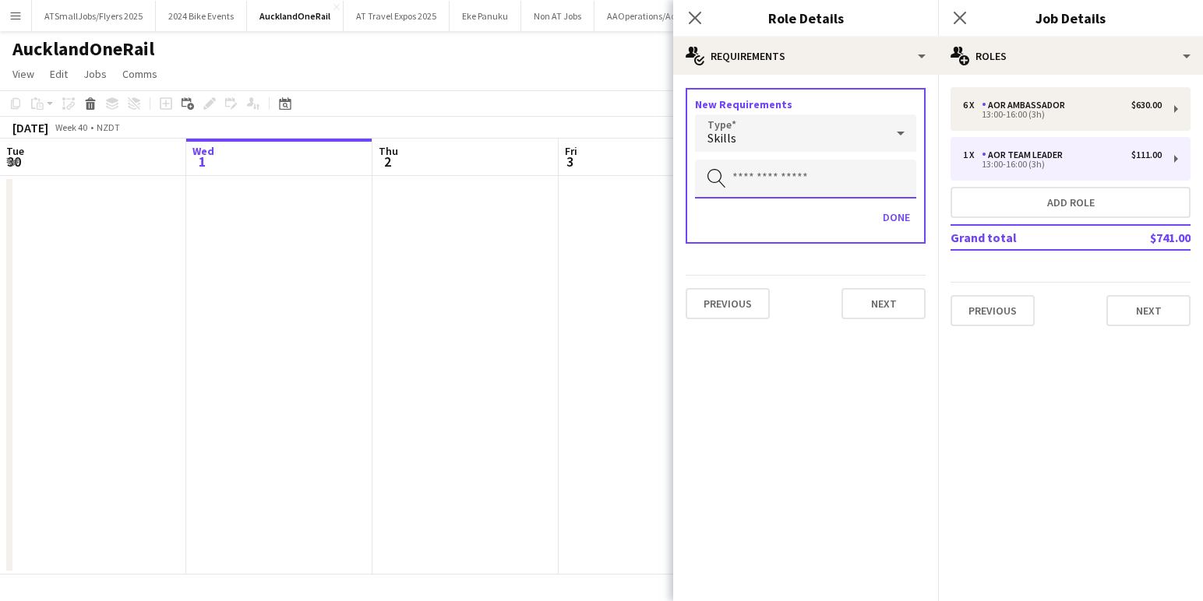
click at [808, 177] on input "text" at bounding box center [805, 179] width 221 height 39
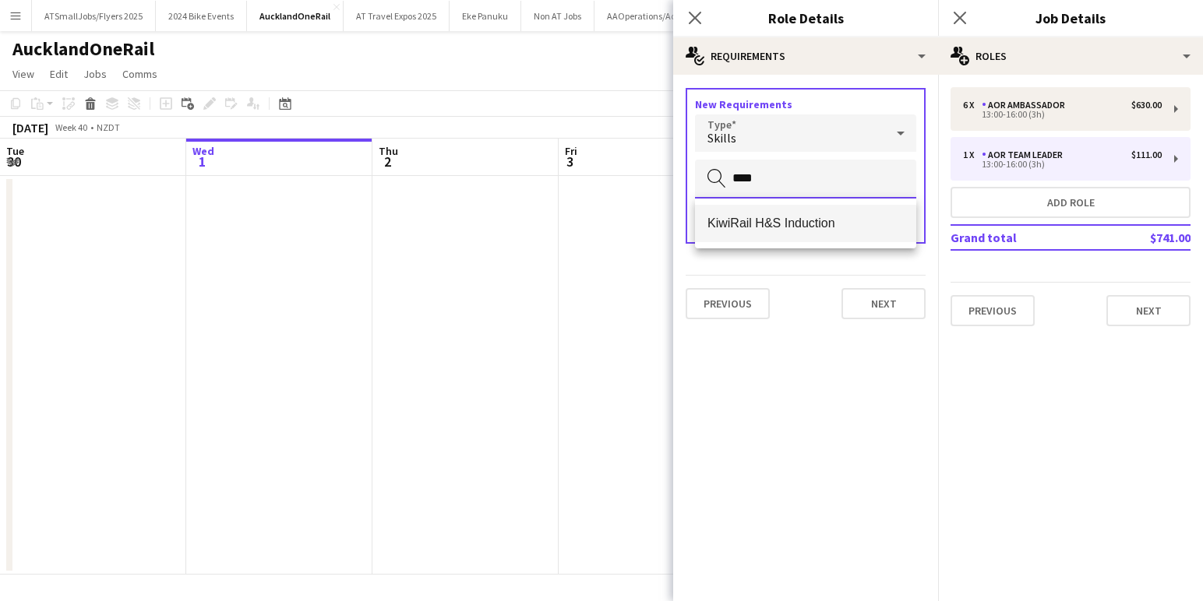
type input "****"
click at [805, 220] on span "KiwiRail H&S Induction" at bounding box center [805, 223] width 196 height 15
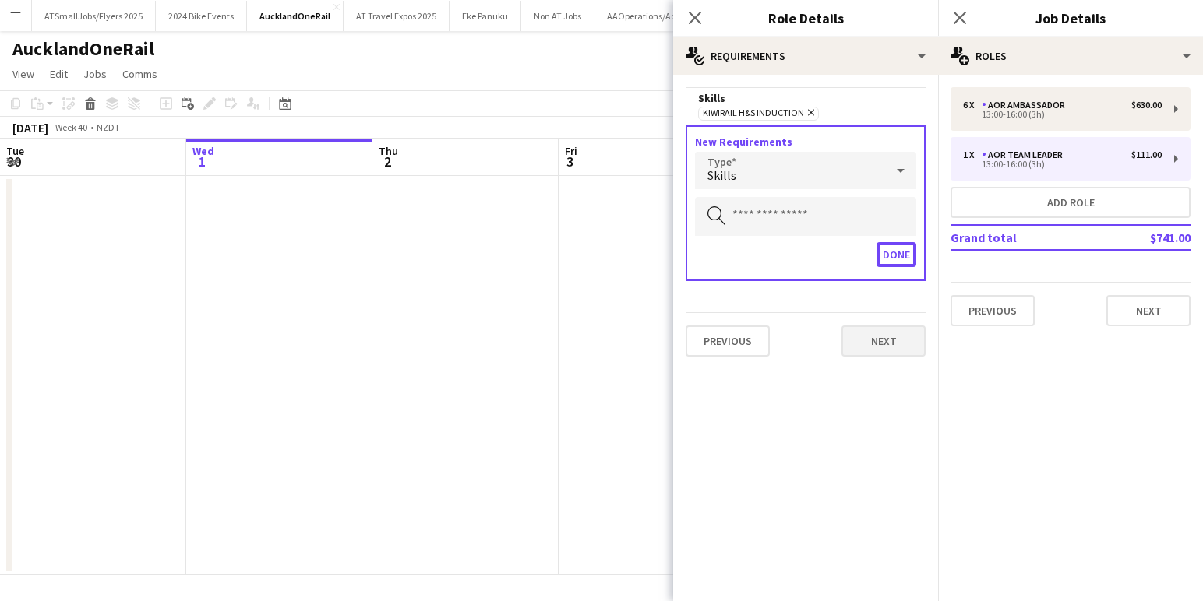
click at [899, 250] on button "Done" at bounding box center [896, 254] width 40 height 25
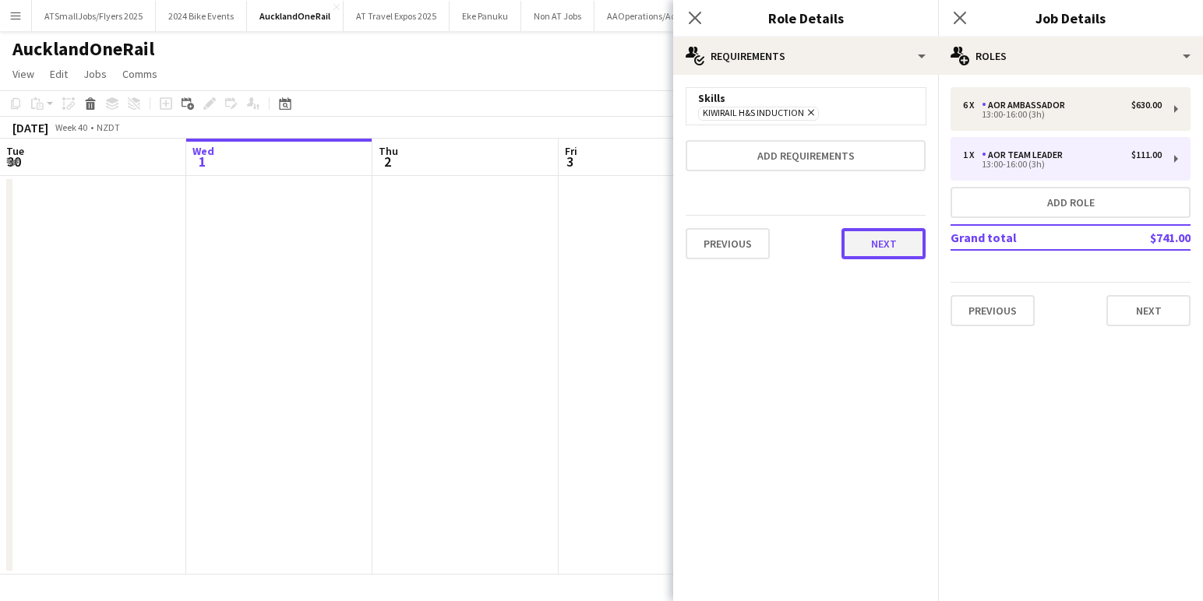
click at [872, 243] on button "Next" at bounding box center [883, 243] width 84 height 31
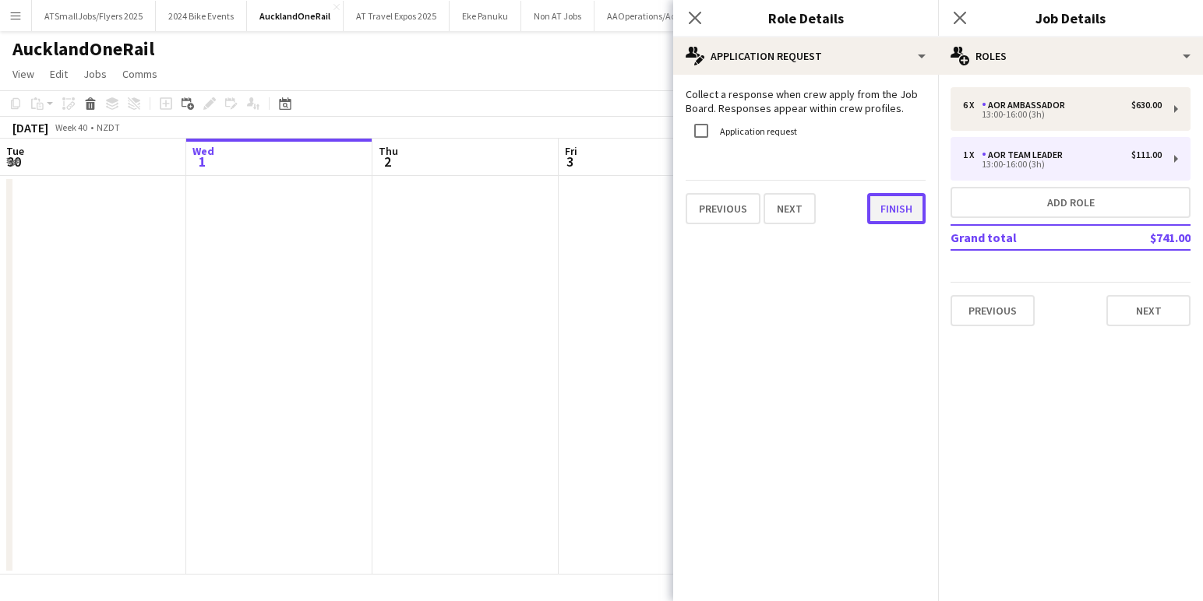
click at [897, 206] on button "Finish" at bounding box center [896, 208] width 58 height 31
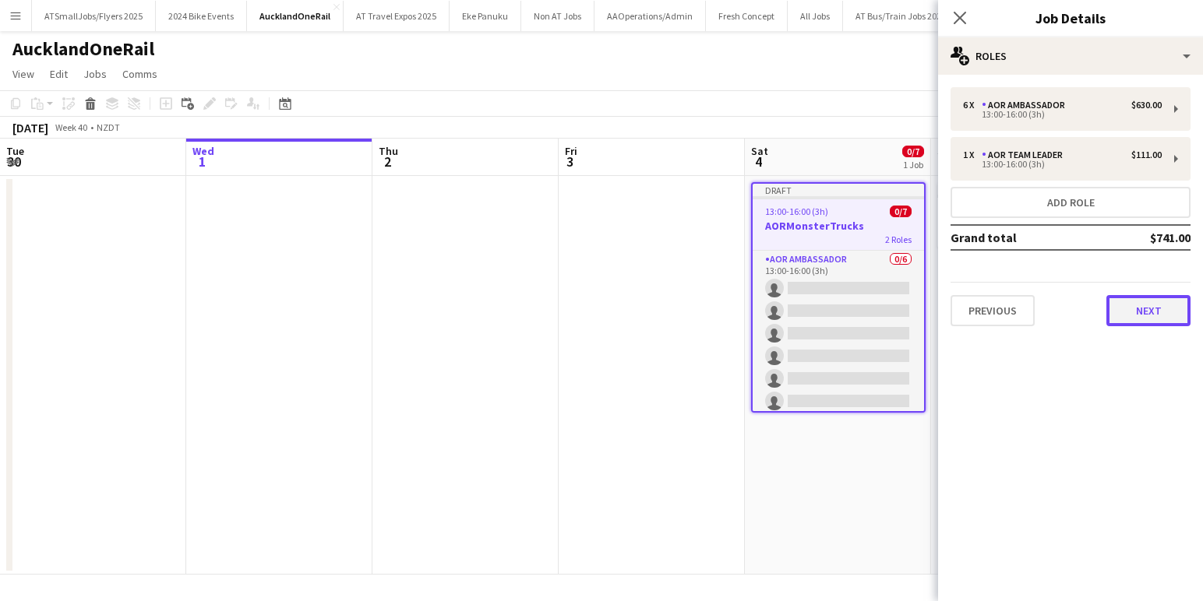
click at [1153, 309] on button "Next" at bounding box center [1148, 310] width 84 height 31
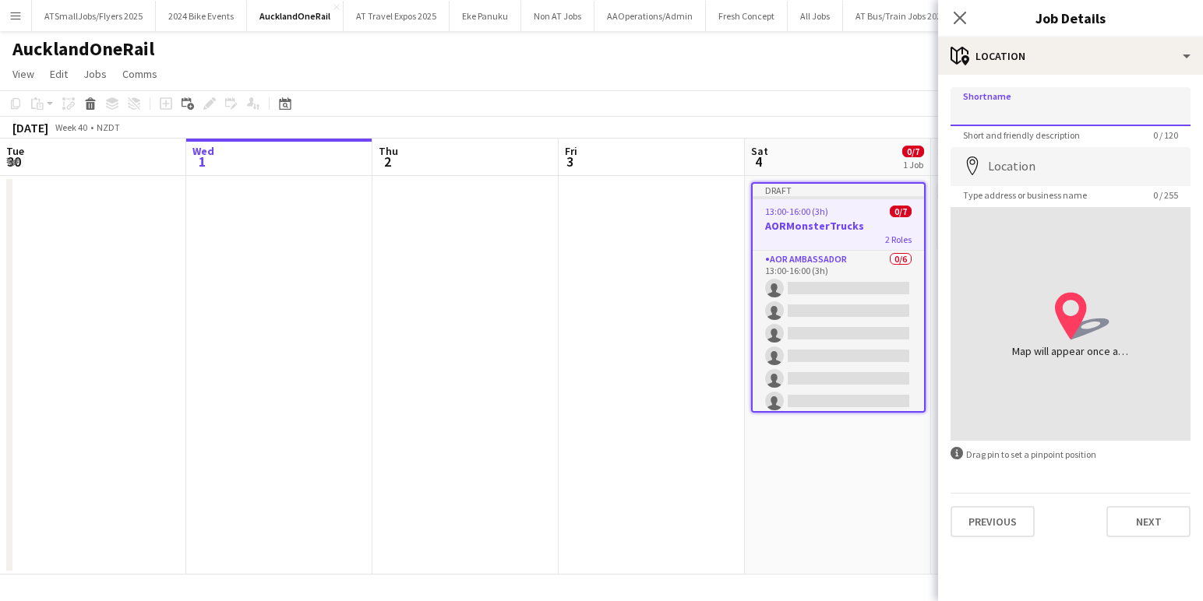
click at [998, 103] on input "Shortname" at bounding box center [1070, 106] width 240 height 39
type input "*********"
click at [1016, 164] on input "Location" at bounding box center [1070, 166] width 240 height 39
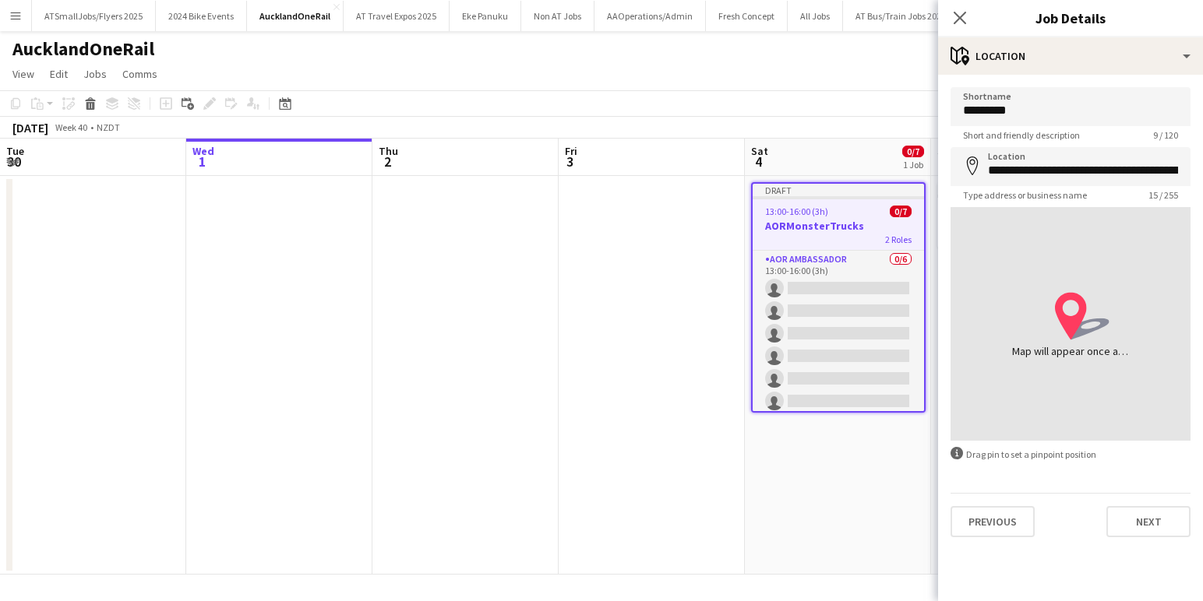
type input "**********"
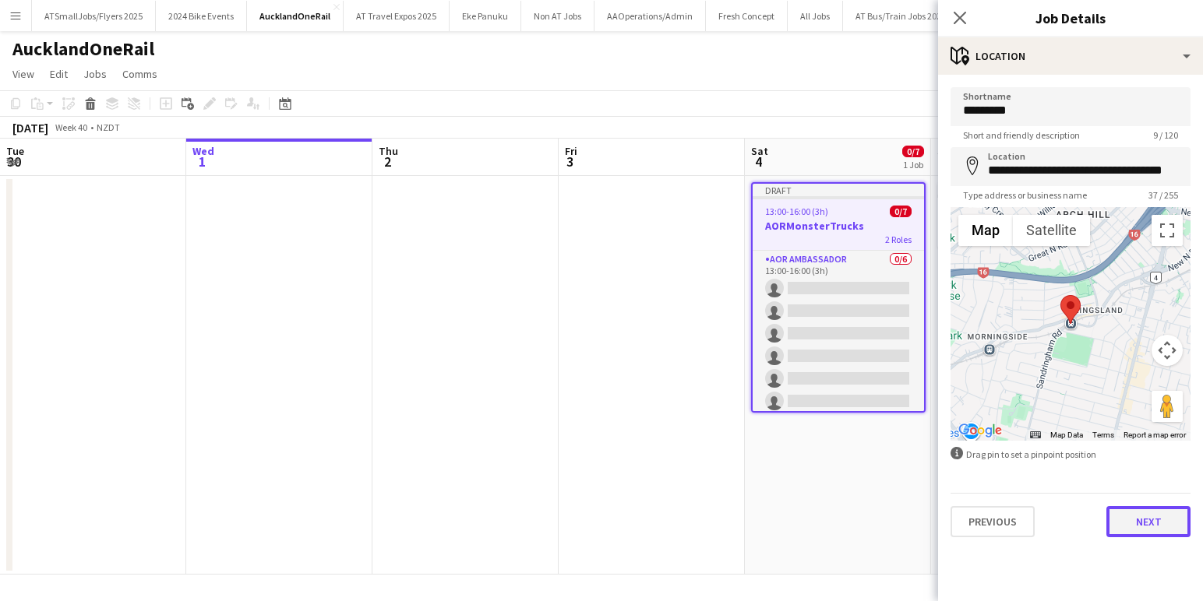
click at [1149, 522] on button "Next" at bounding box center [1148, 521] width 84 height 31
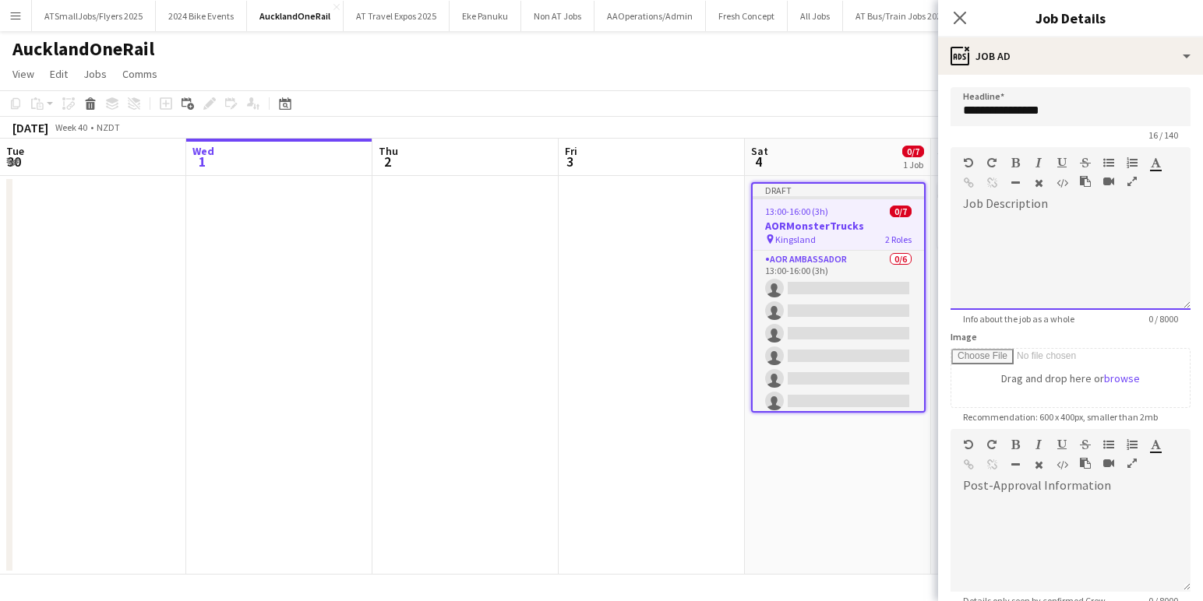
click at [988, 210] on div at bounding box center [1070, 258] width 240 height 104
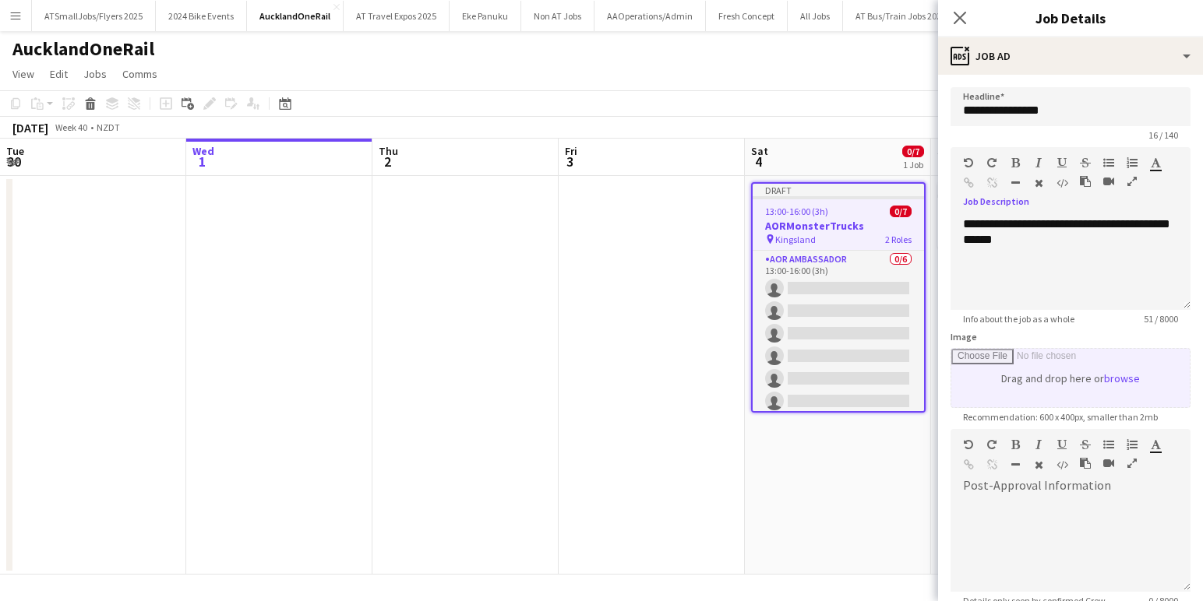
click at [1123, 378] on input "Image" at bounding box center [1070, 378] width 238 height 58
click at [1127, 380] on input "Image" at bounding box center [1070, 378] width 238 height 58
type input "**********"
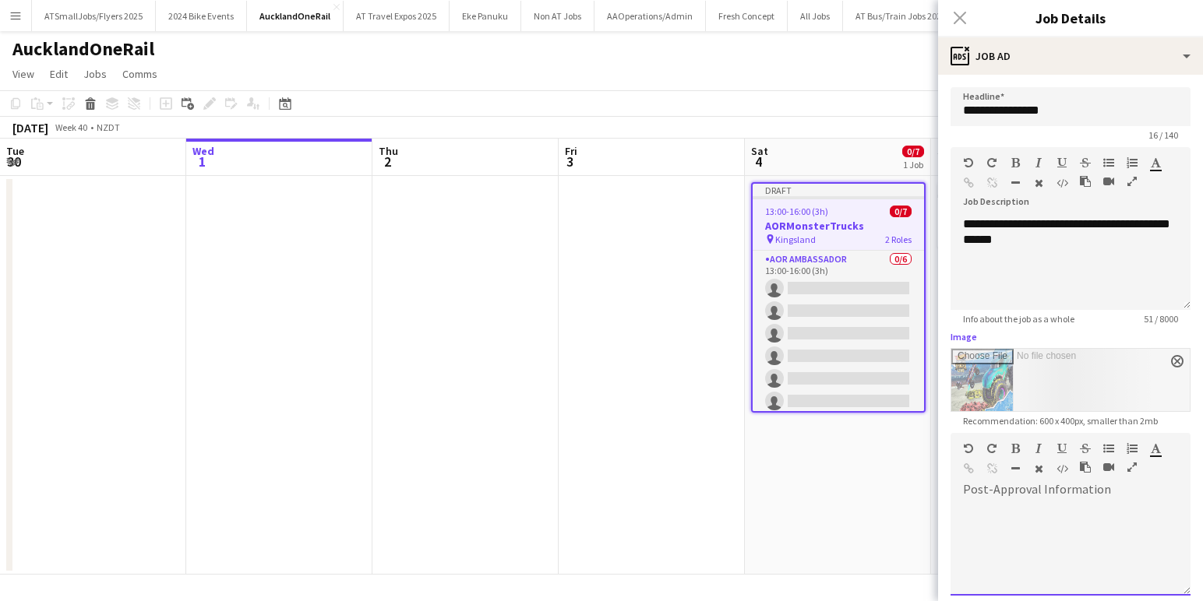
click at [981, 495] on div at bounding box center [1070, 543] width 240 height 104
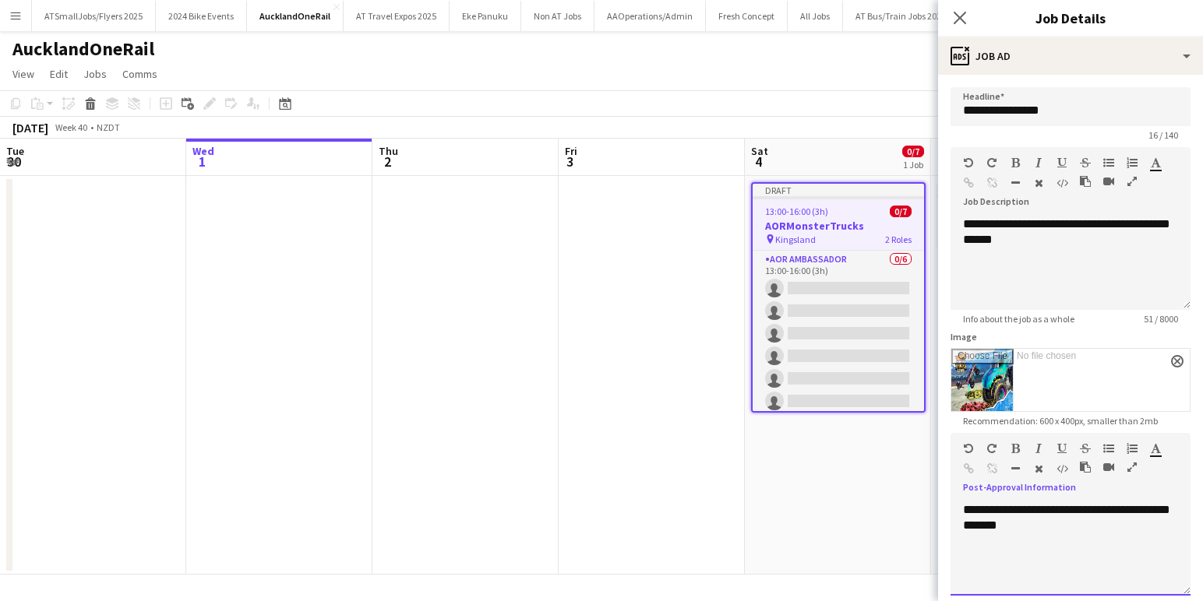
click at [1153, 511] on div "**********" at bounding box center [1070, 548] width 240 height 93
click at [1040, 529] on div "**********" at bounding box center [1070, 548] width 240 height 93
click at [1129, 509] on div "**********" at bounding box center [1070, 548] width 240 height 93
click at [1161, 509] on div "**********" at bounding box center [1070, 548] width 240 height 93
click at [1178, 510] on div "**********" at bounding box center [1070, 548] width 240 height 93
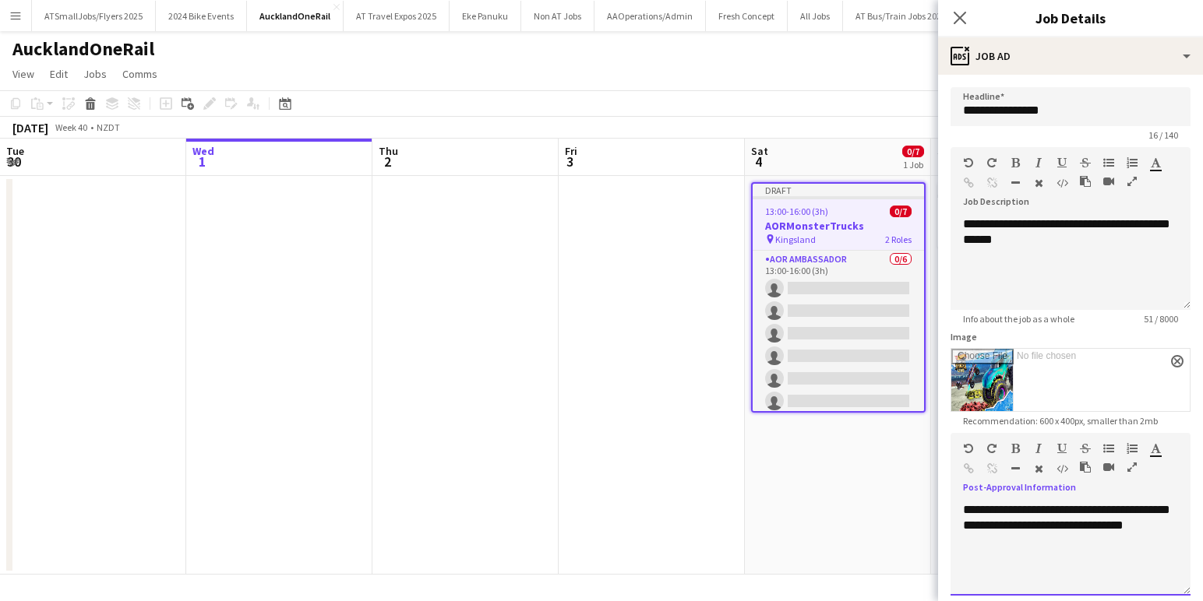
drag, startPoint x: 1140, startPoint y: 526, endPoint x: 1137, endPoint y: 492, distance: 33.6
click at [1143, 522] on div "**********" at bounding box center [1070, 548] width 240 height 93
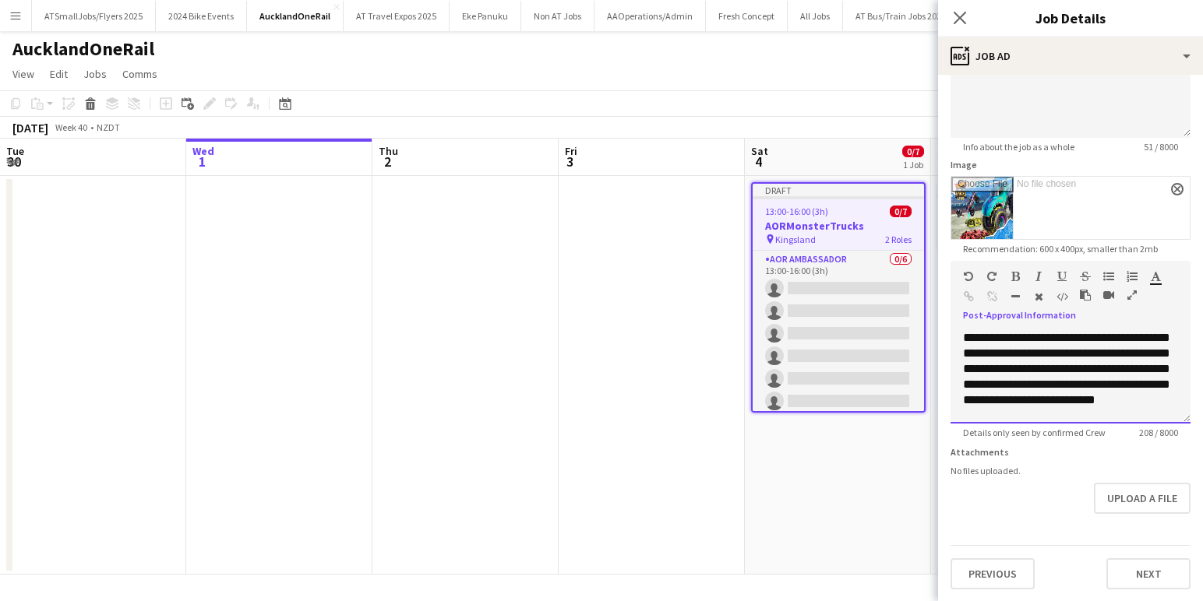
scroll to position [2, 0]
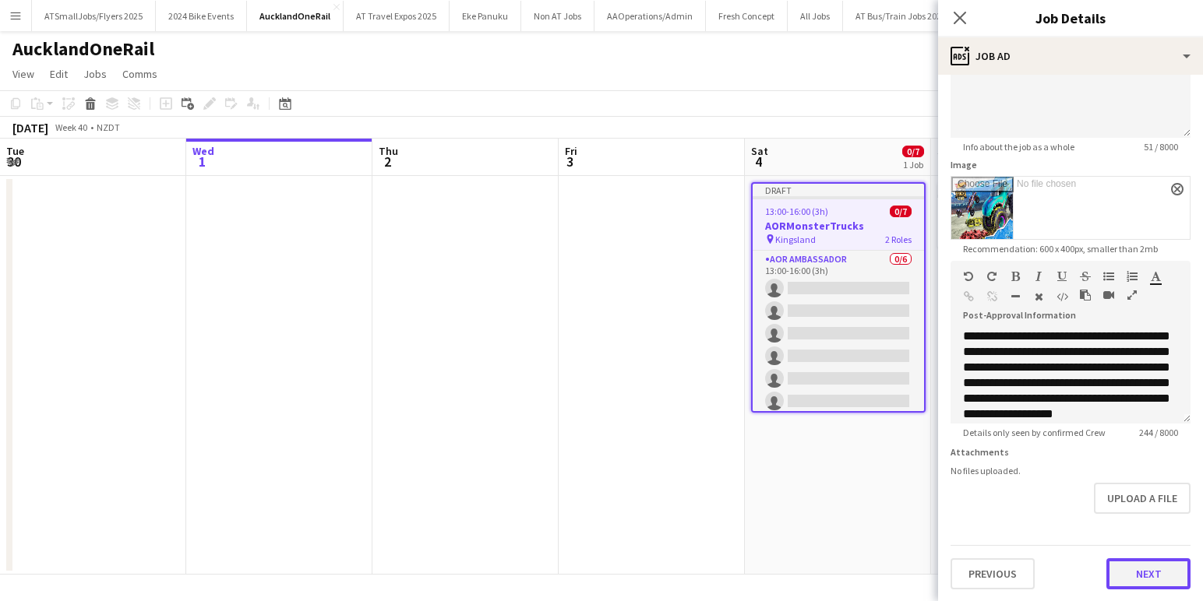
click at [1152, 573] on button "Next" at bounding box center [1148, 573] width 84 height 31
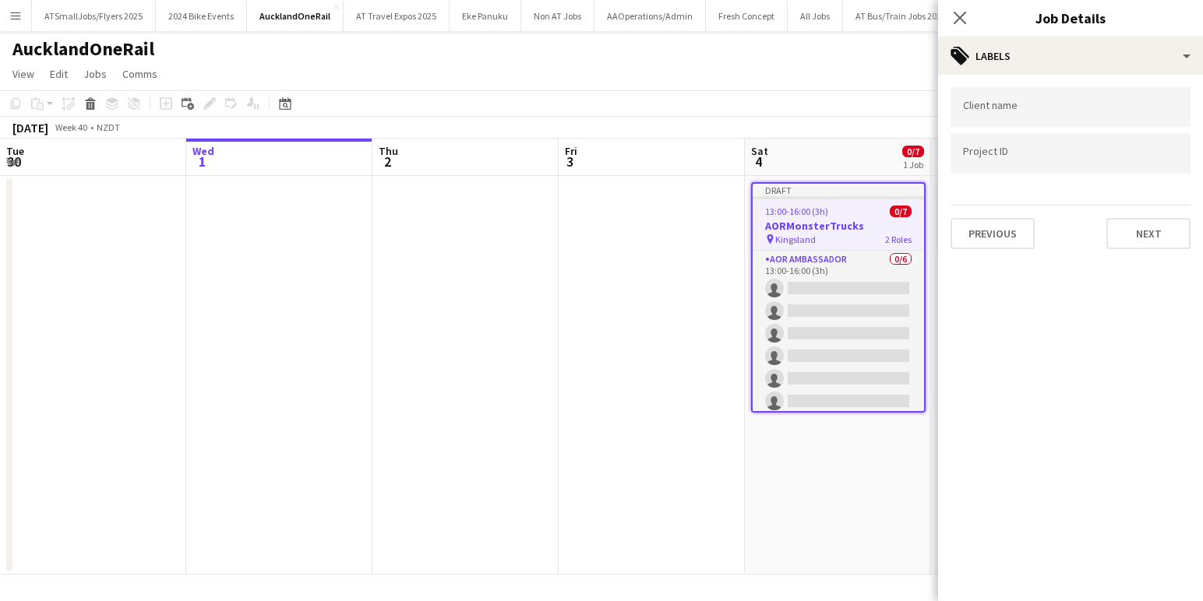
click at [991, 102] on div at bounding box center [1070, 107] width 240 height 40
type input "***"
click at [966, 153] on div "AOR" at bounding box center [1070, 154] width 240 height 37
click at [967, 153] on input "Type to search project ID labels..." at bounding box center [1070, 154] width 215 height 14
type input "**********"
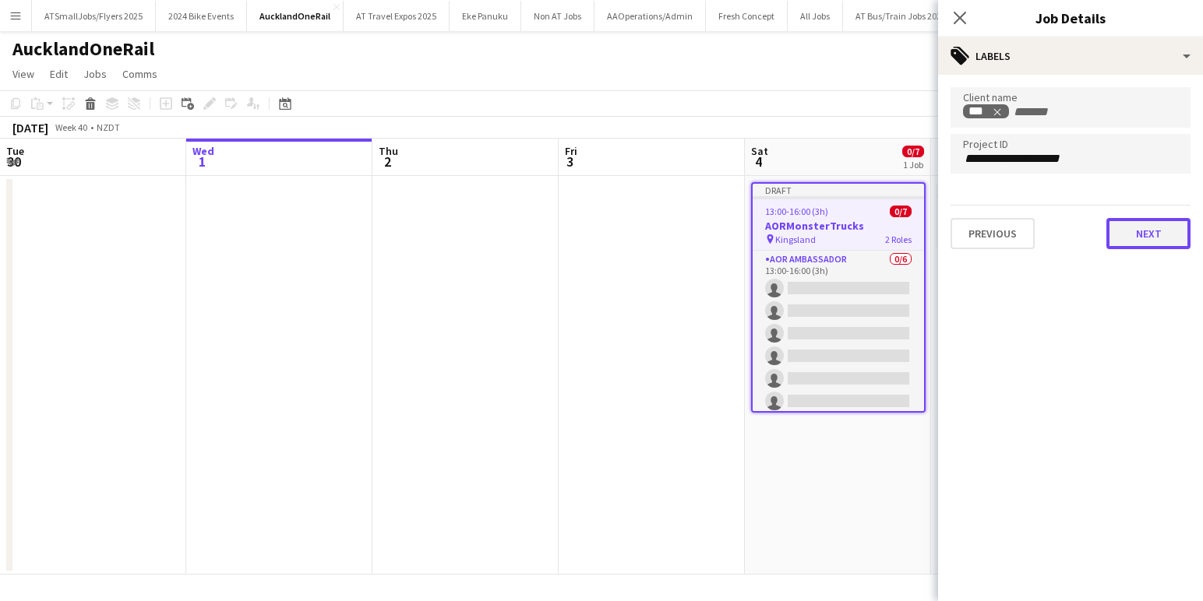
click at [1147, 234] on button "Next" at bounding box center [1148, 233] width 84 height 31
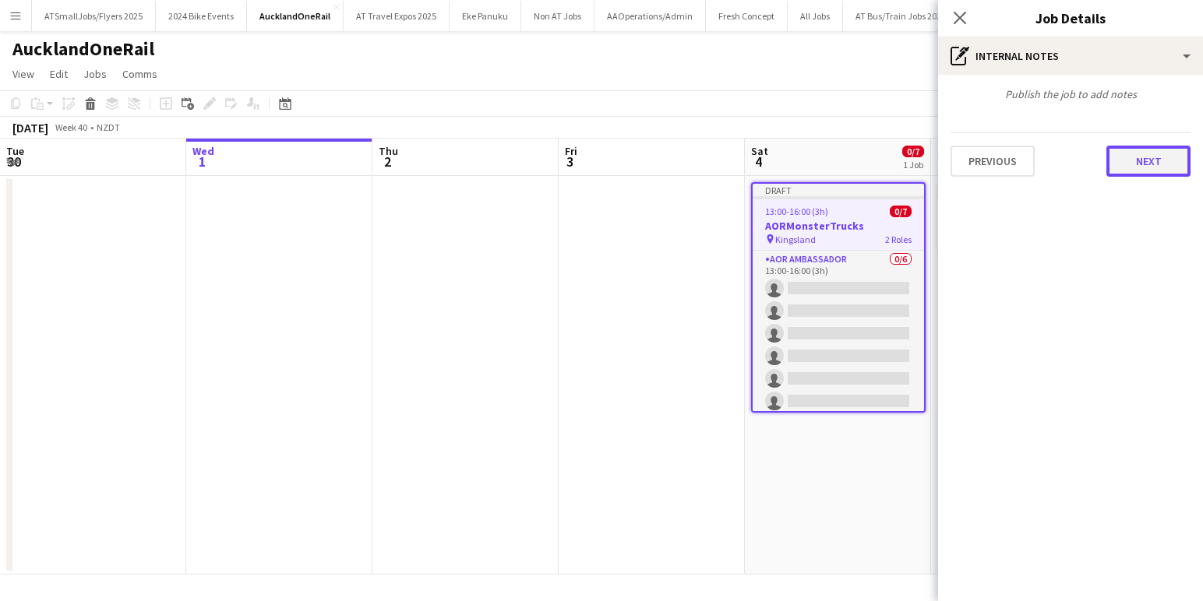
click at [1150, 162] on button "Next" at bounding box center [1148, 161] width 84 height 31
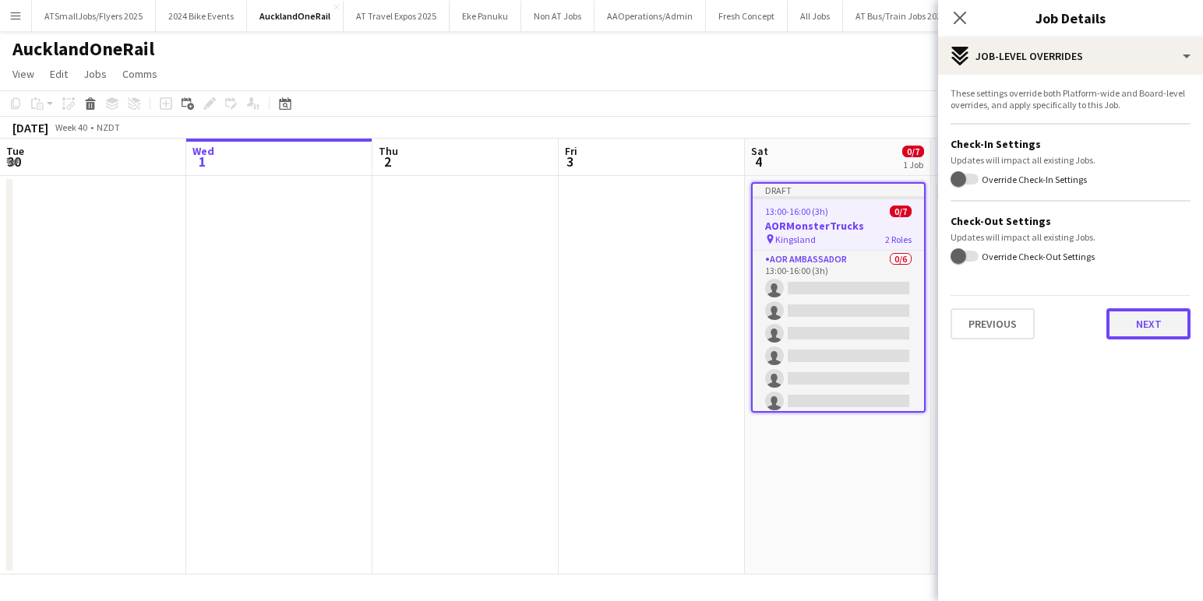
click at [1148, 322] on button "Next" at bounding box center [1148, 323] width 84 height 31
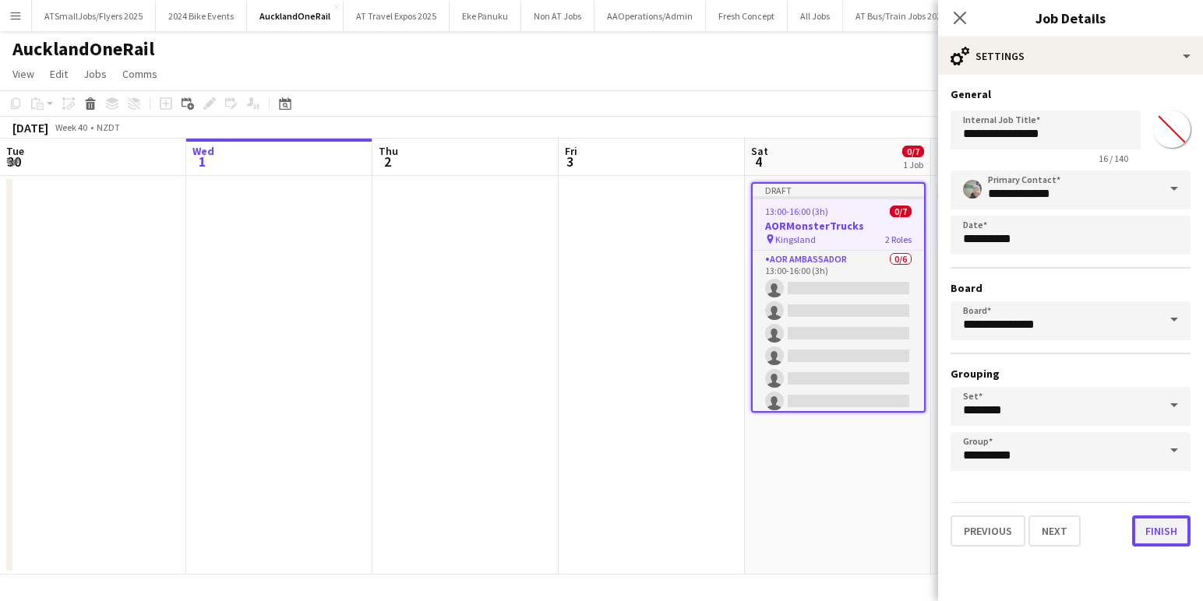
click at [1161, 530] on button "Finish" at bounding box center [1161, 531] width 58 height 31
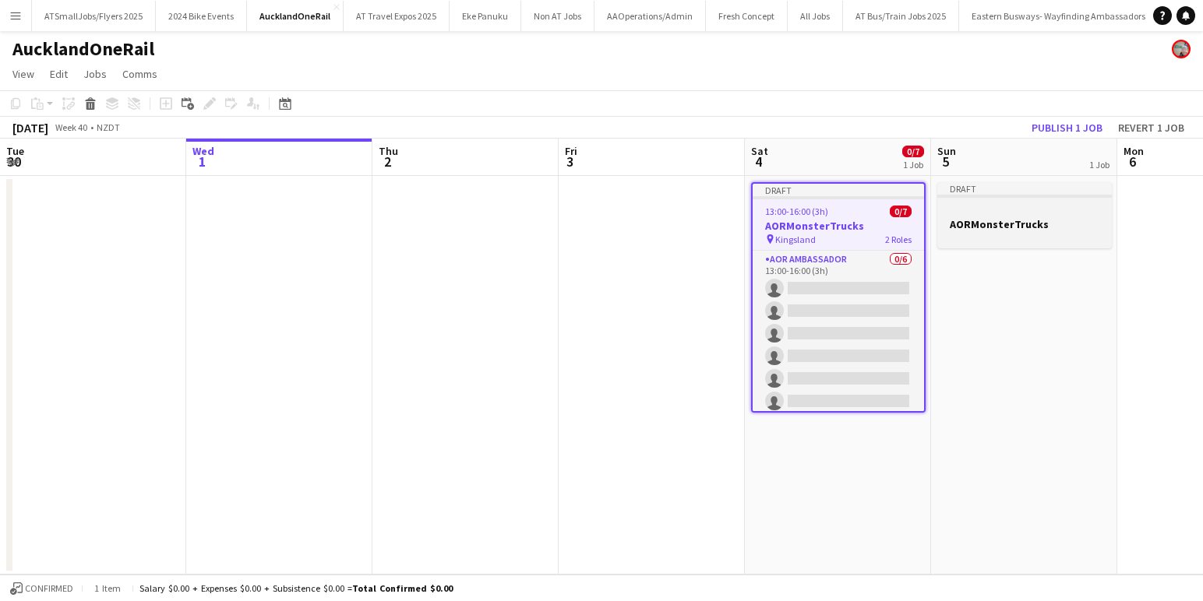
click at [1015, 219] on h3 "AORMonsterTrucks" at bounding box center [1024, 224] width 174 height 14
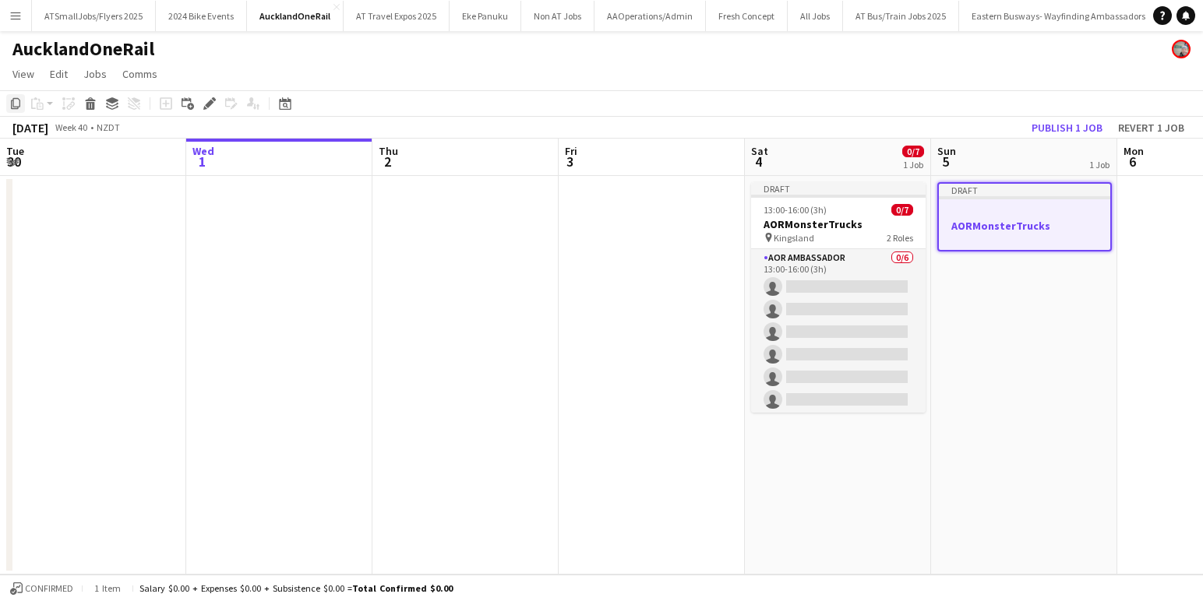
click at [17, 103] on icon "Copy" at bounding box center [15, 103] width 12 height 12
click at [825, 150] on app-board-header-date "Sat 4 0/7 1 Job" at bounding box center [838, 157] width 186 height 37
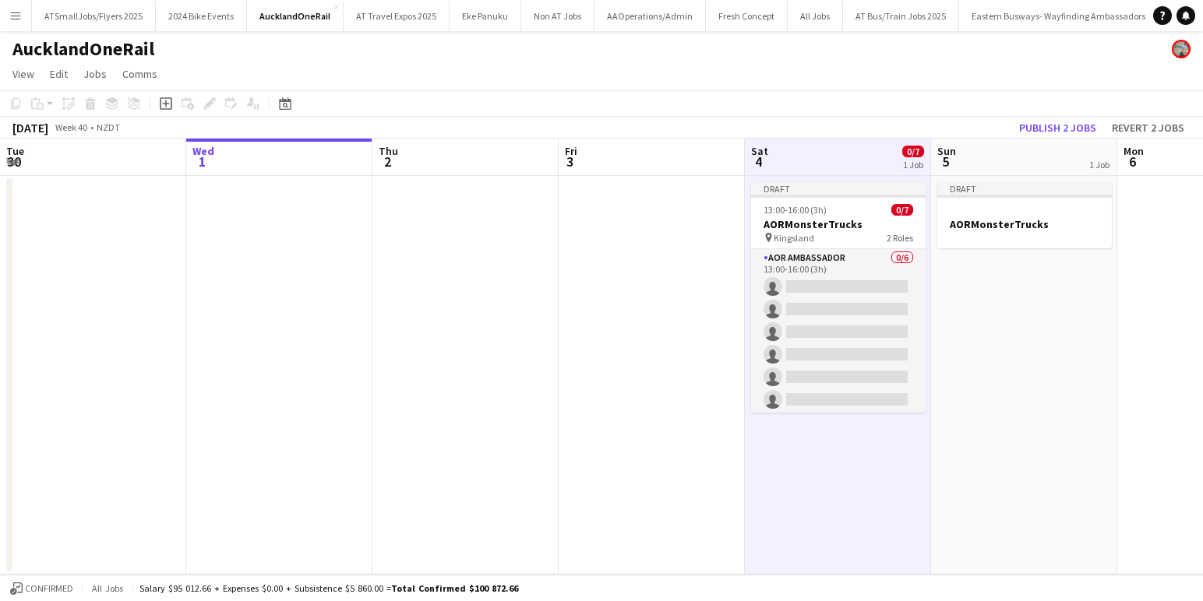
click at [834, 480] on app-date-cell "Draft 13:00-16:00 (3h) 0/7 AORMonsterTrucks pin Kingsland 2 Roles AOR Ambassado…" at bounding box center [838, 375] width 186 height 399
click at [827, 447] on app-date-cell "Draft 13:00-16:00 (3h) 0/7 AORMonsterTrucks pin Kingsland 2 Roles AOR Ambassado…" at bounding box center [838, 375] width 186 height 399
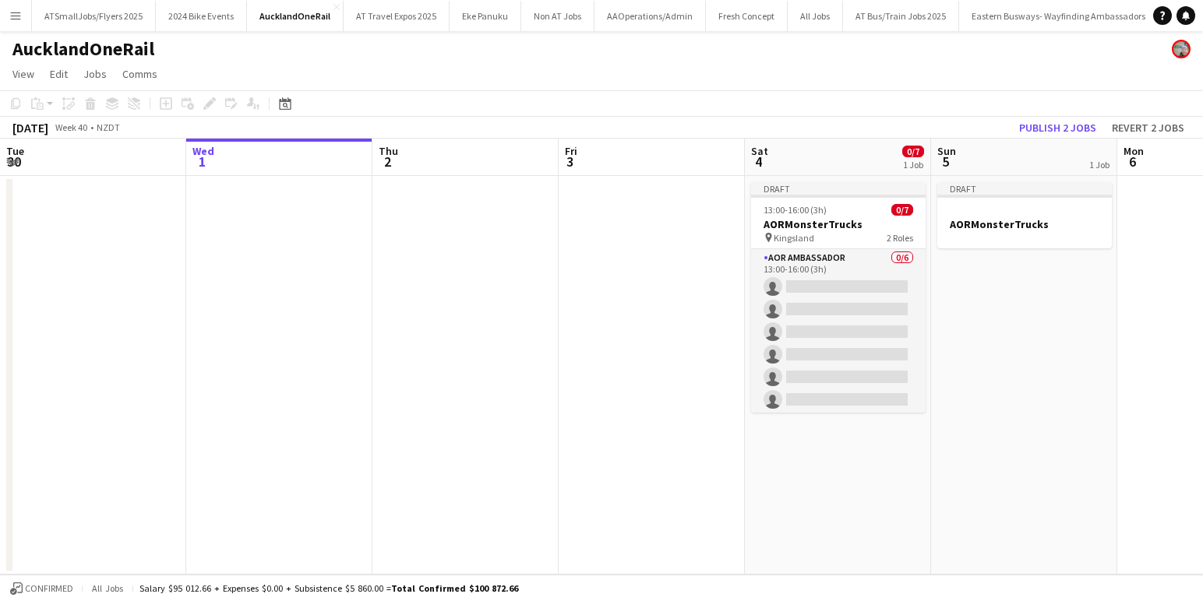
click at [858, 451] on app-date-cell "Draft 13:00-16:00 (3h) 0/7 AORMonsterTrucks pin Kingsland 2 Roles AOR Ambassado…" at bounding box center [838, 375] width 186 height 399
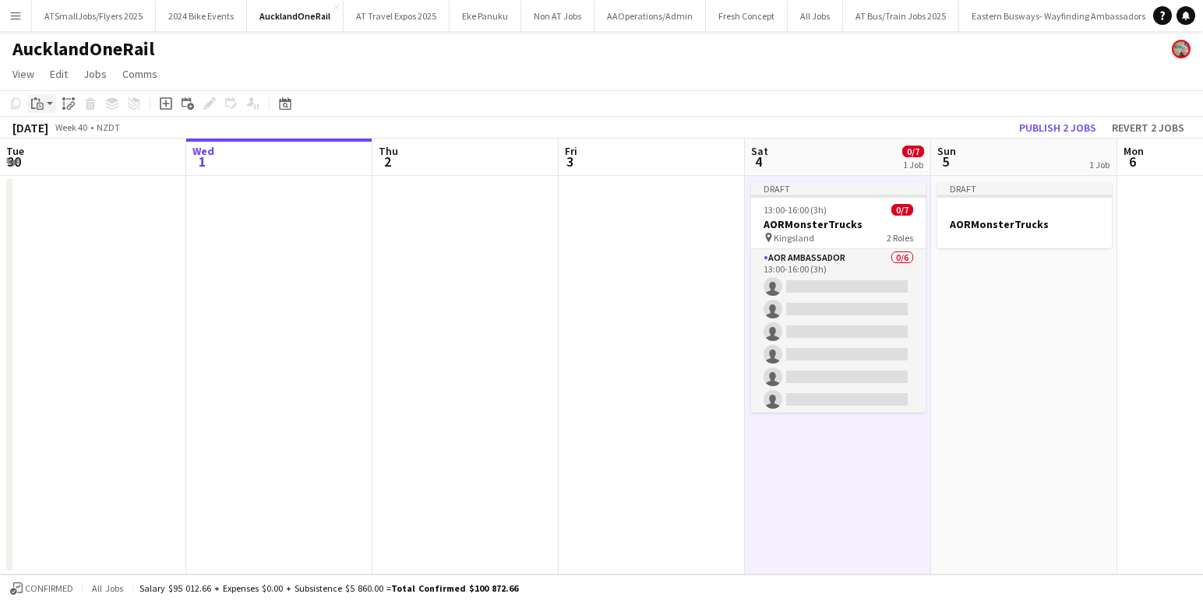
click at [42, 102] on icon "Paste" at bounding box center [37, 103] width 12 height 12
click at [51, 131] on link "Paste Command V" at bounding box center [102, 133] width 123 height 14
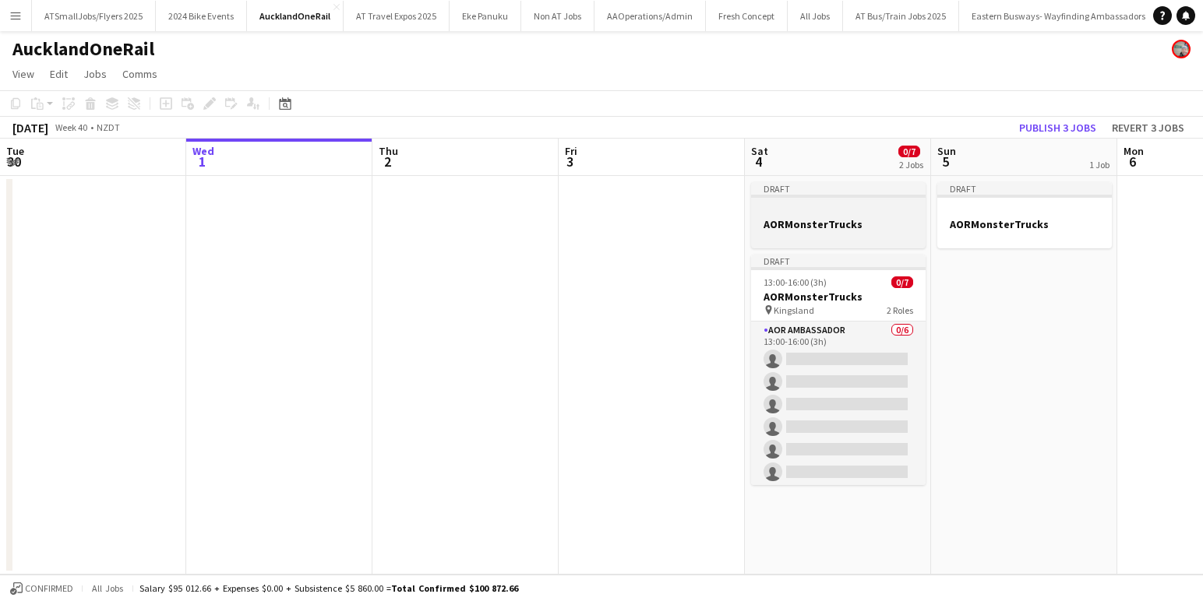
click at [810, 223] on h3 "AORMonsterTrucks" at bounding box center [838, 224] width 174 height 14
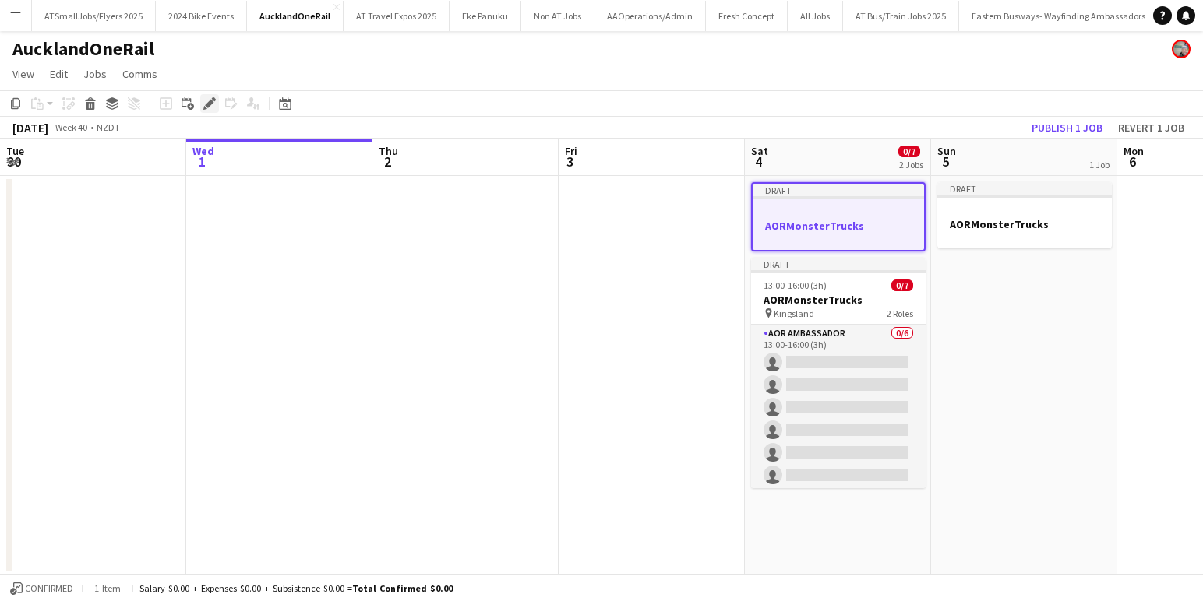
click at [211, 102] on icon at bounding box center [209, 104] width 9 height 9
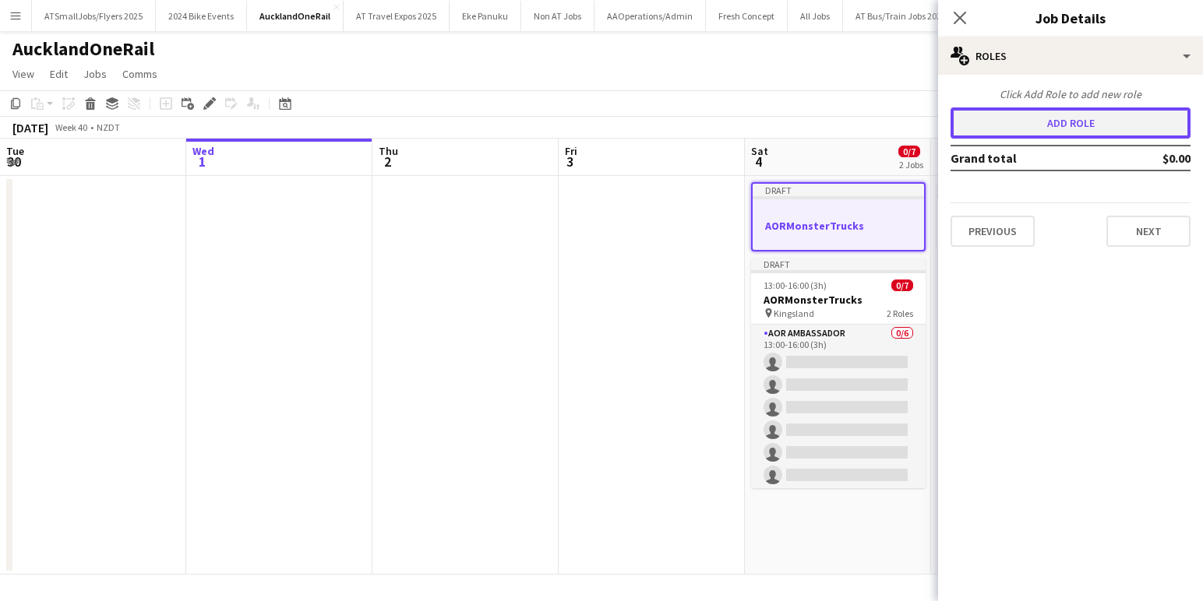
click at [1078, 123] on button "Add role" at bounding box center [1070, 122] width 240 height 31
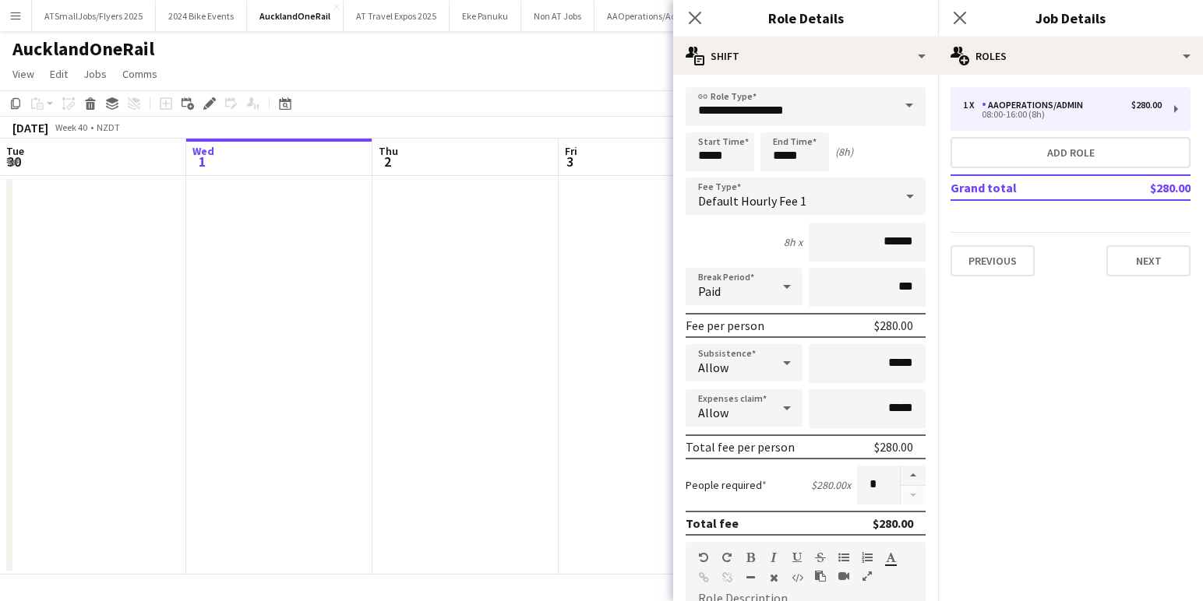
click at [904, 101] on span at bounding box center [909, 105] width 33 height 37
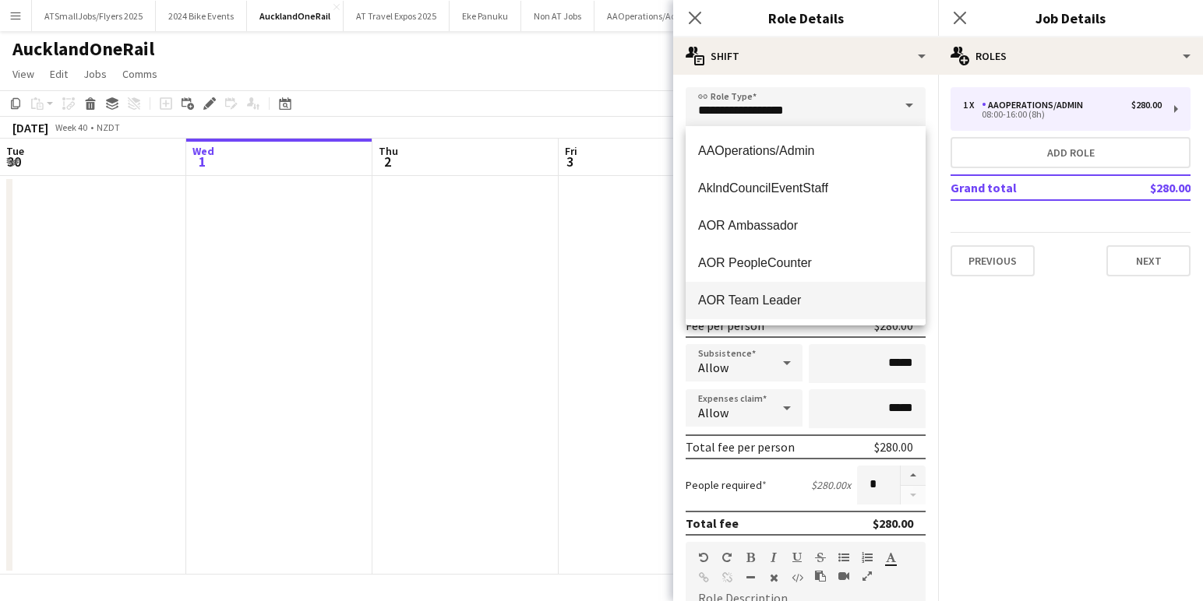
click at [788, 298] on span "AOR Team Leader" at bounding box center [805, 300] width 215 height 15
type input "**********"
type input "******"
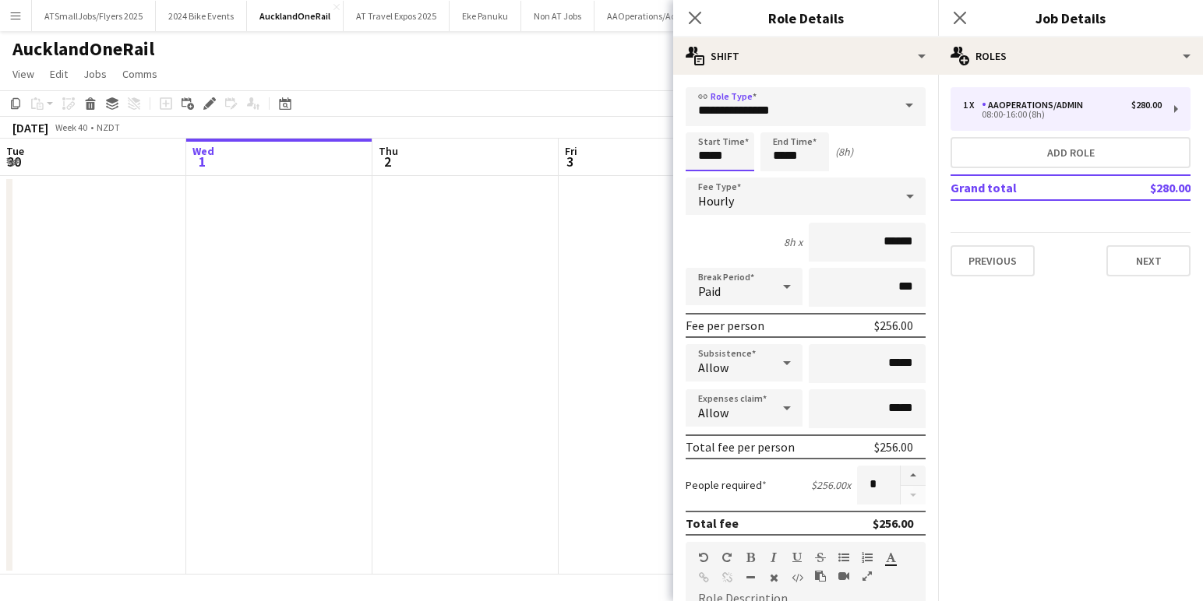
click at [704, 154] on input "*****" at bounding box center [719, 151] width 69 height 39
click at [704, 122] on div at bounding box center [704, 125] width 31 height 16
click at [703, 122] on div at bounding box center [704, 125] width 31 height 16
type input "*****"
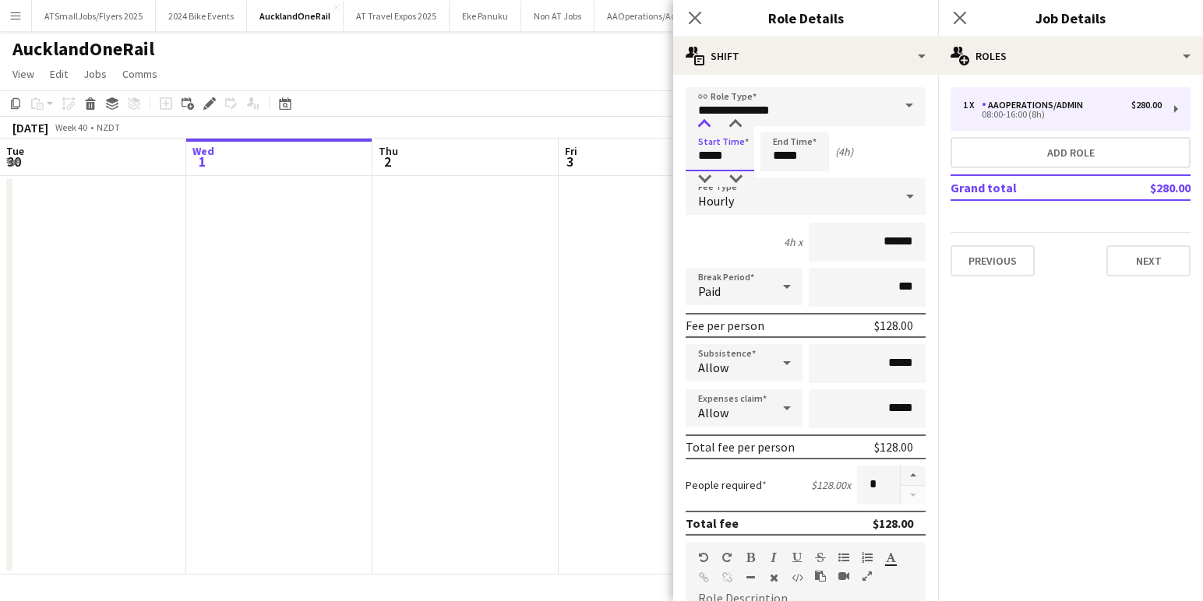
click at [703, 122] on div at bounding box center [704, 125] width 31 height 16
click at [782, 150] on input "*****" at bounding box center [794, 151] width 69 height 39
click at [780, 123] on div at bounding box center [778, 125] width 31 height 16
click at [778, 174] on div at bounding box center [778, 179] width 31 height 16
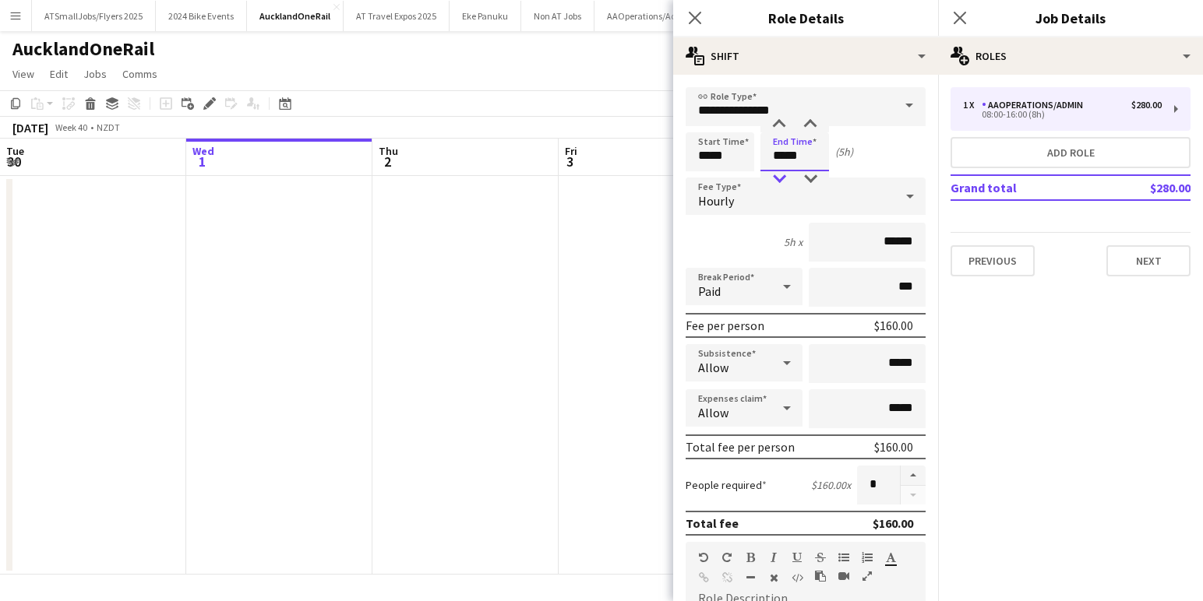
click at [778, 174] on div at bounding box center [778, 179] width 31 height 16
type input "*****"
click at [778, 174] on div at bounding box center [778, 179] width 31 height 16
drag, startPoint x: 916, startPoint y: 362, endPoint x: 883, endPoint y: 365, distance: 32.8
click at [883, 365] on input "*****" at bounding box center [867, 363] width 117 height 39
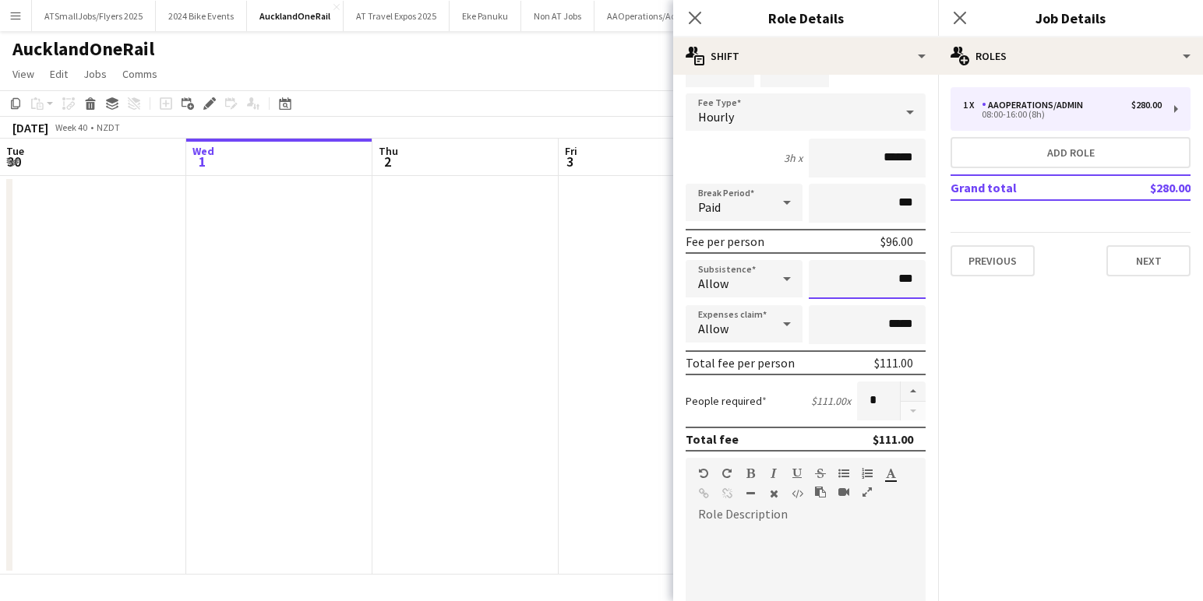
scroll to position [91, 0]
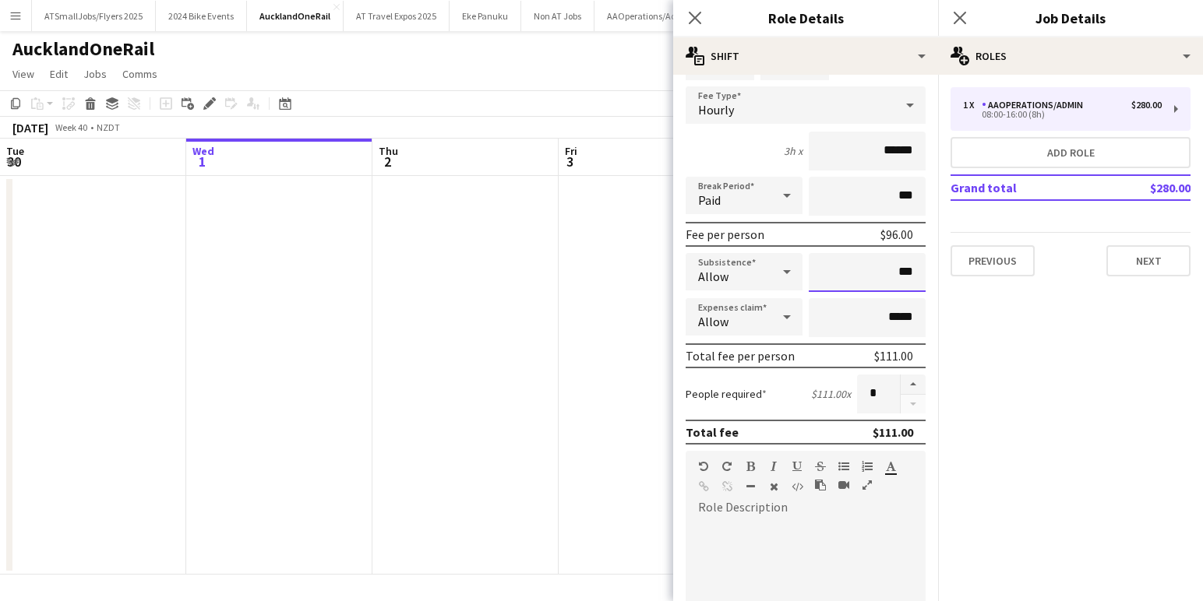
type input "***"
click at [723, 506] on div "default Heading 1 Heading 2 Heading 3 Heading 4 Heading 5 Heading 6 Heading 7 P…" at bounding box center [805, 480] width 240 height 58
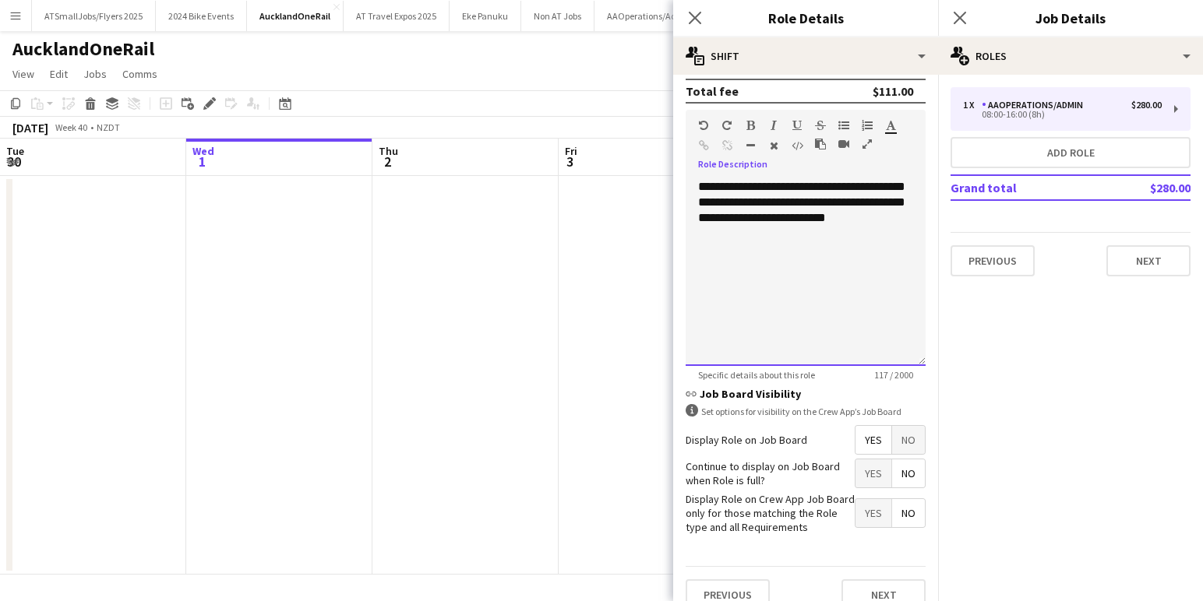
scroll to position [453, 0]
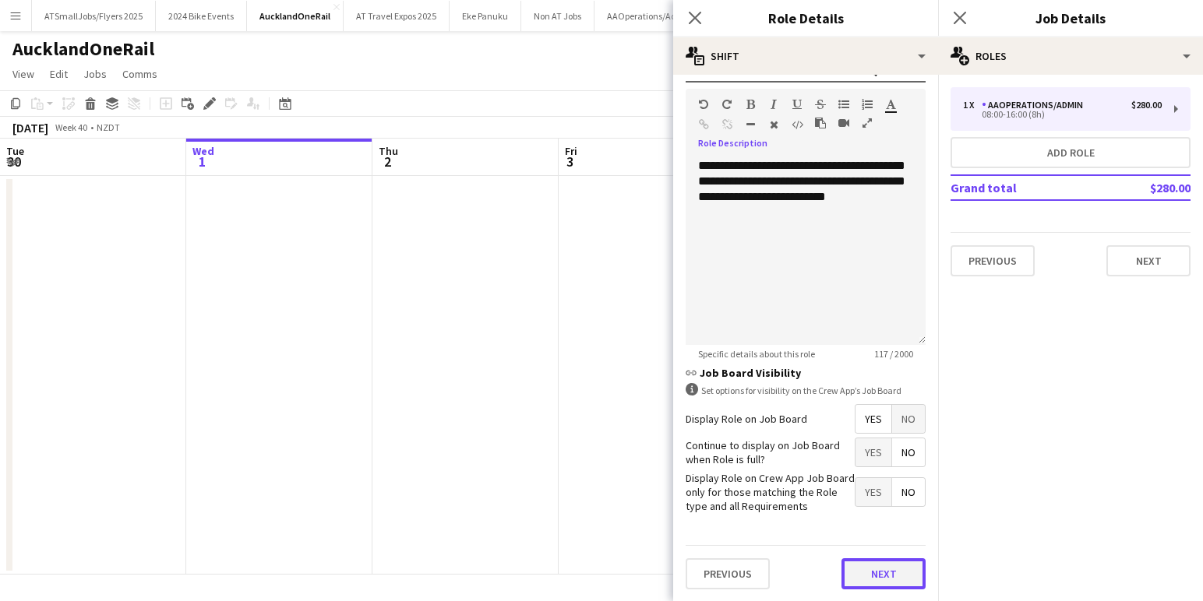
click at [885, 571] on button "Next" at bounding box center [883, 573] width 84 height 31
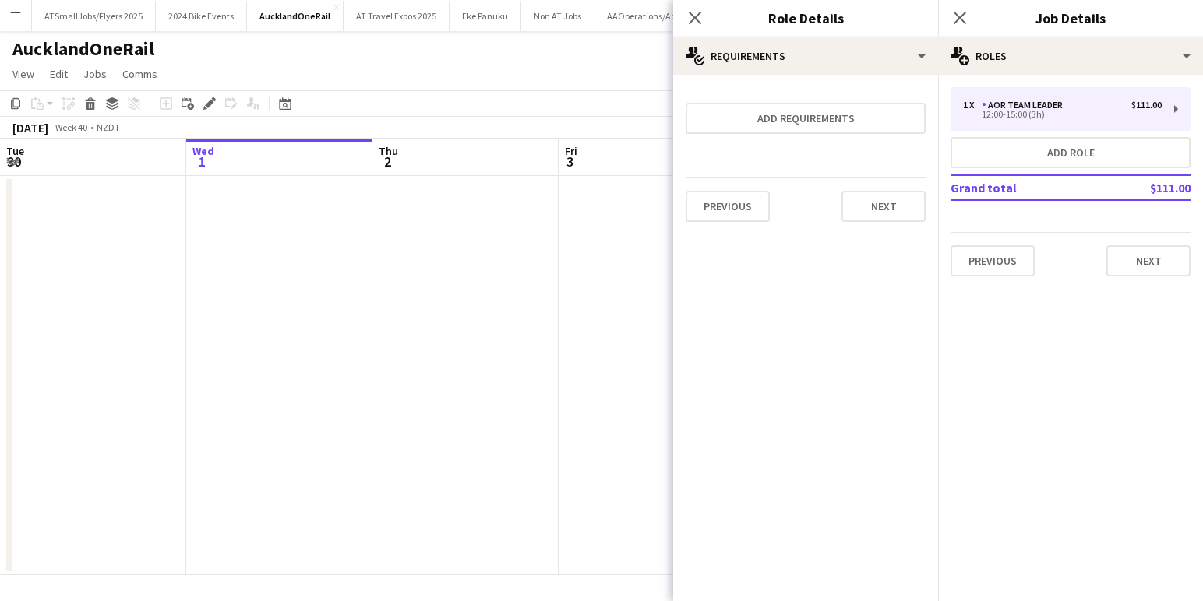
scroll to position [0, 0]
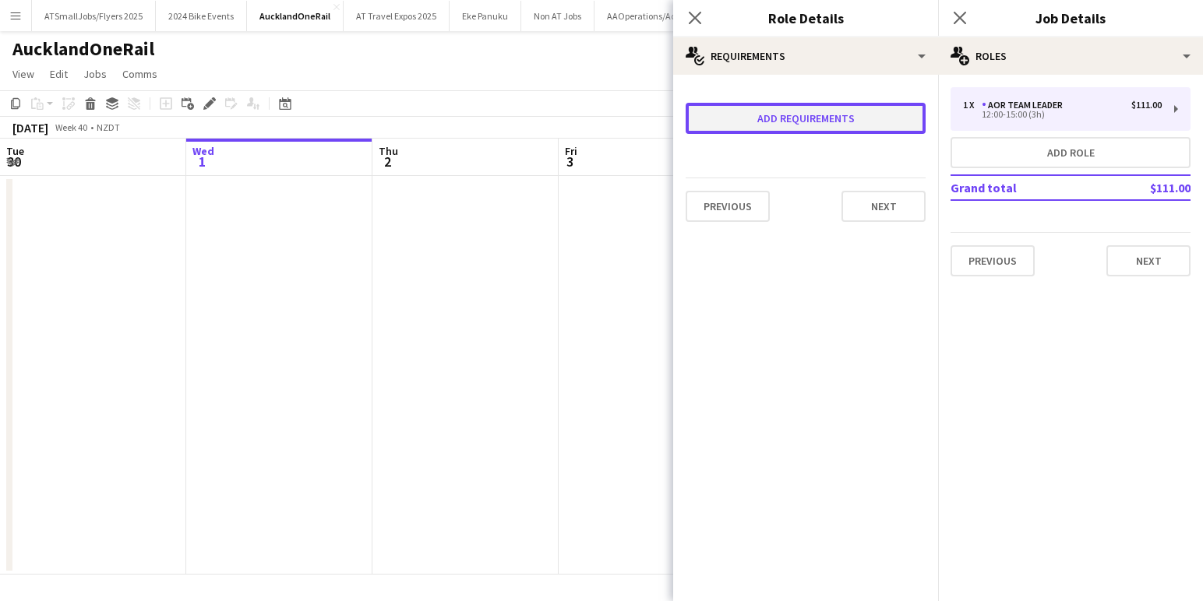
click at [813, 114] on button "Add requirements" at bounding box center [805, 118] width 240 height 31
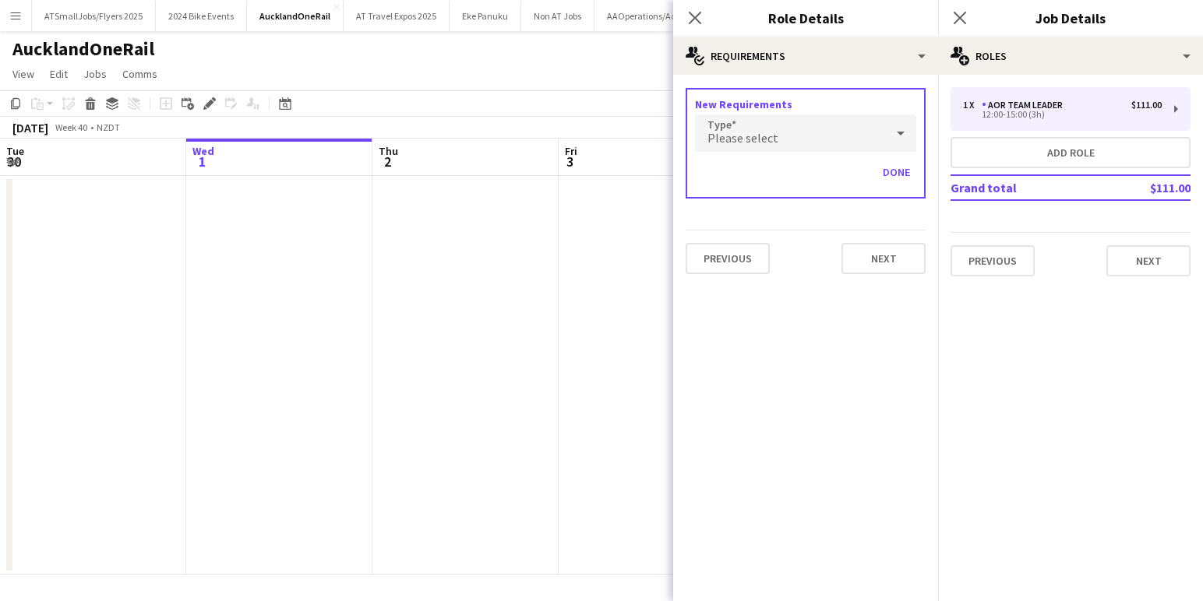
click at [779, 132] on div "Please select" at bounding box center [790, 132] width 190 height 37
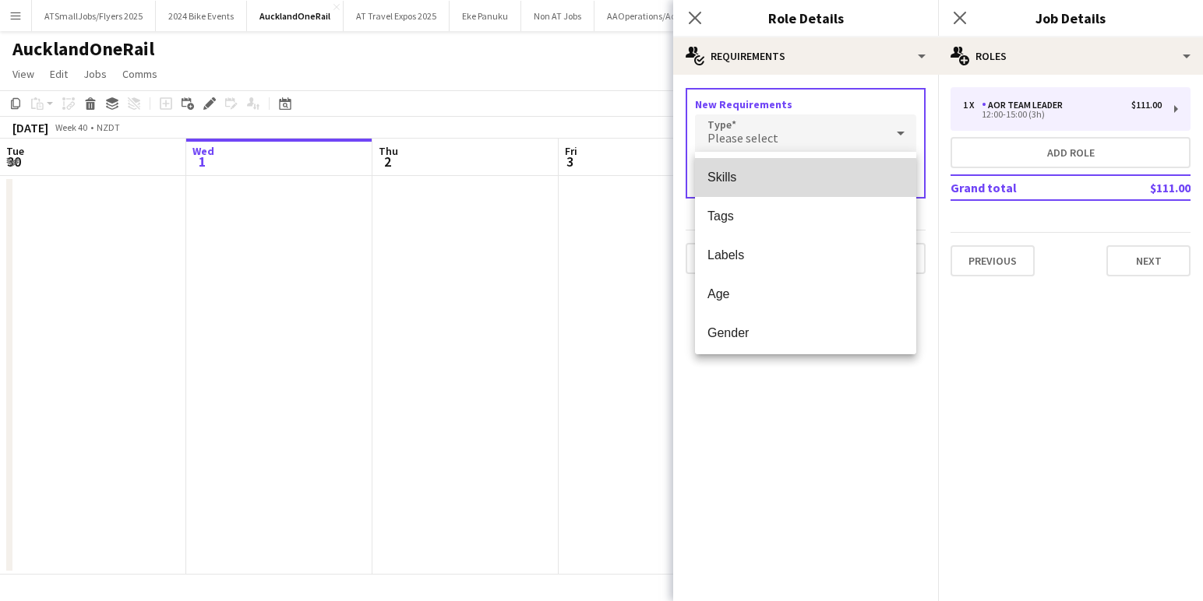
click at [772, 185] on mat-option "Skills" at bounding box center [805, 177] width 221 height 39
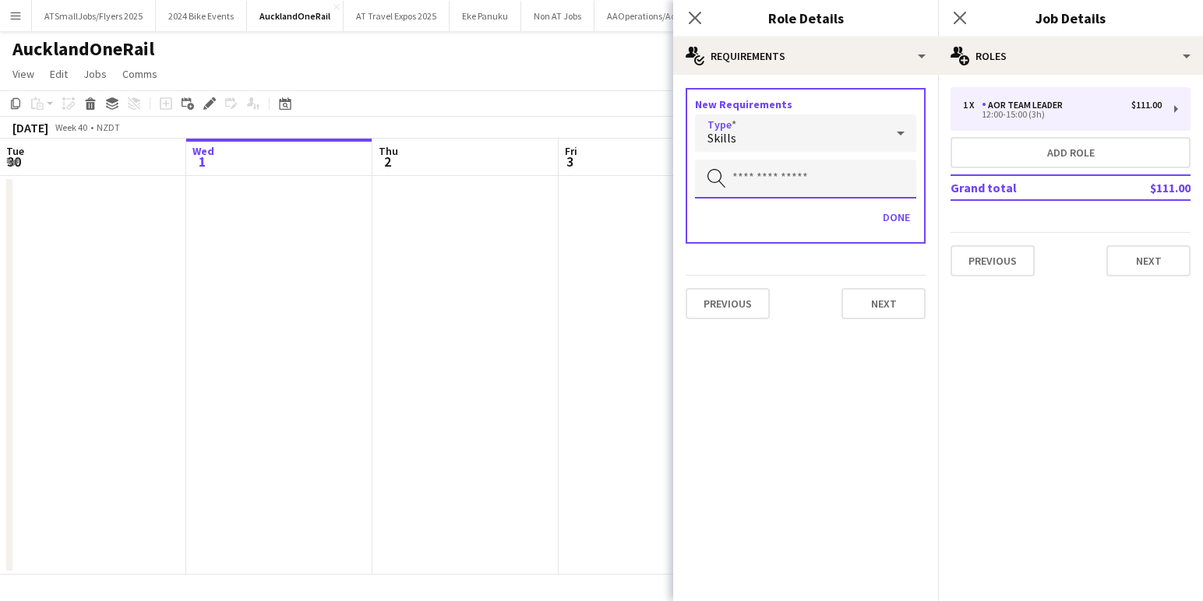
click at [784, 181] on input "text" at bounding box center [805, 179] width 221 height 39
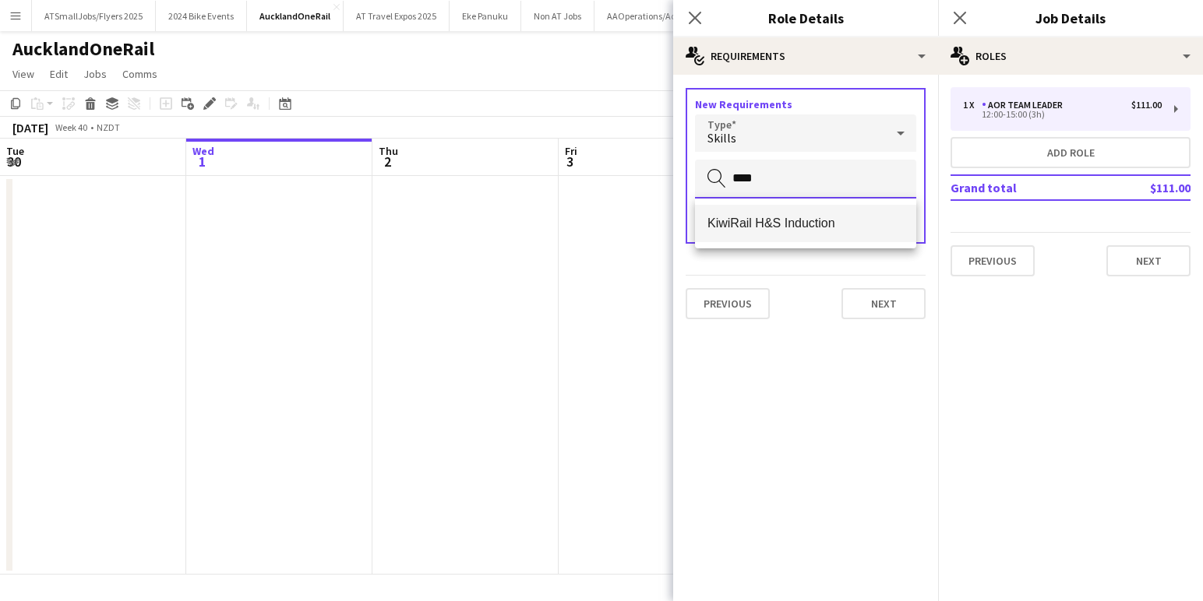
type input "****"
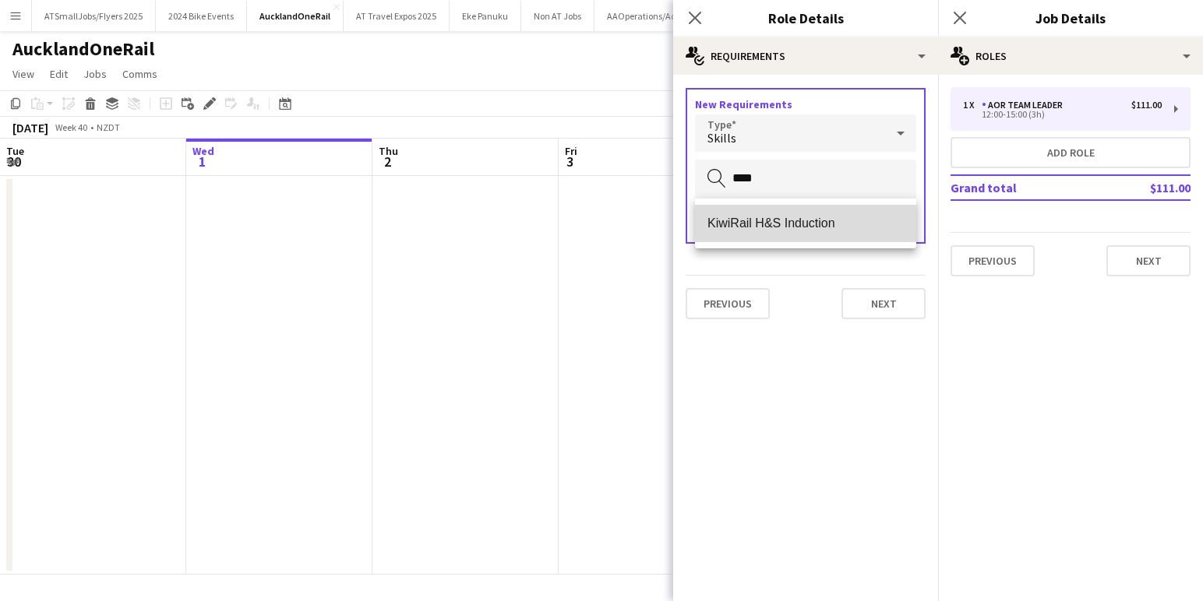
click at [809, 222] on span "KiwiRail H&S Induction" at bounding box center [805, 223] width 196 height 15
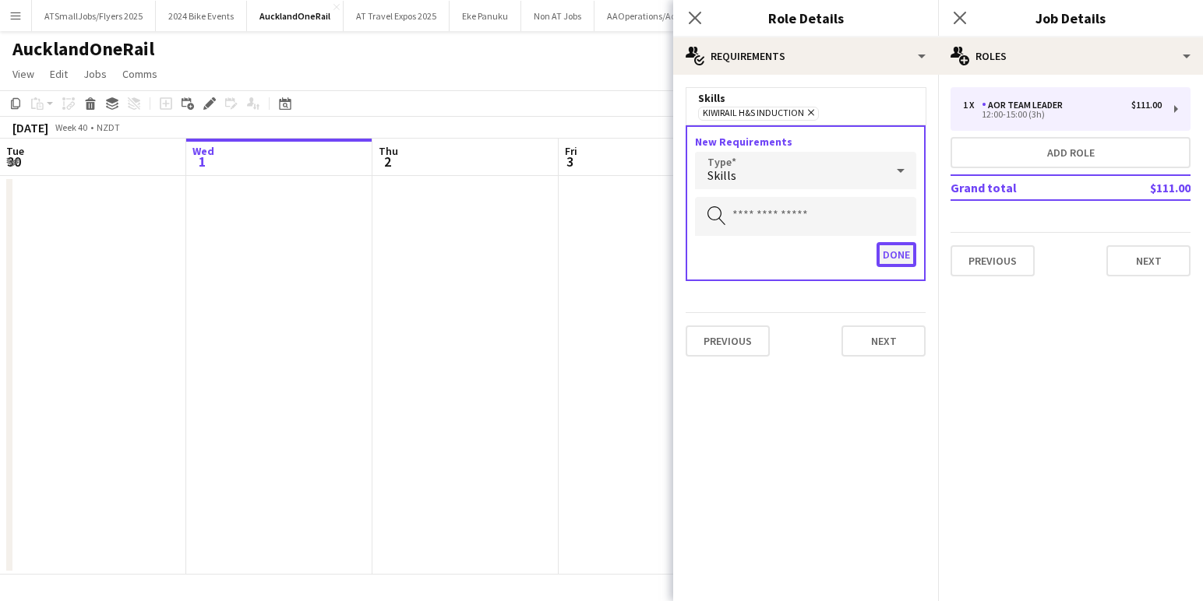
click at [901, 258] on button "Done" at bounding box center [896, 254] width 40 height 25
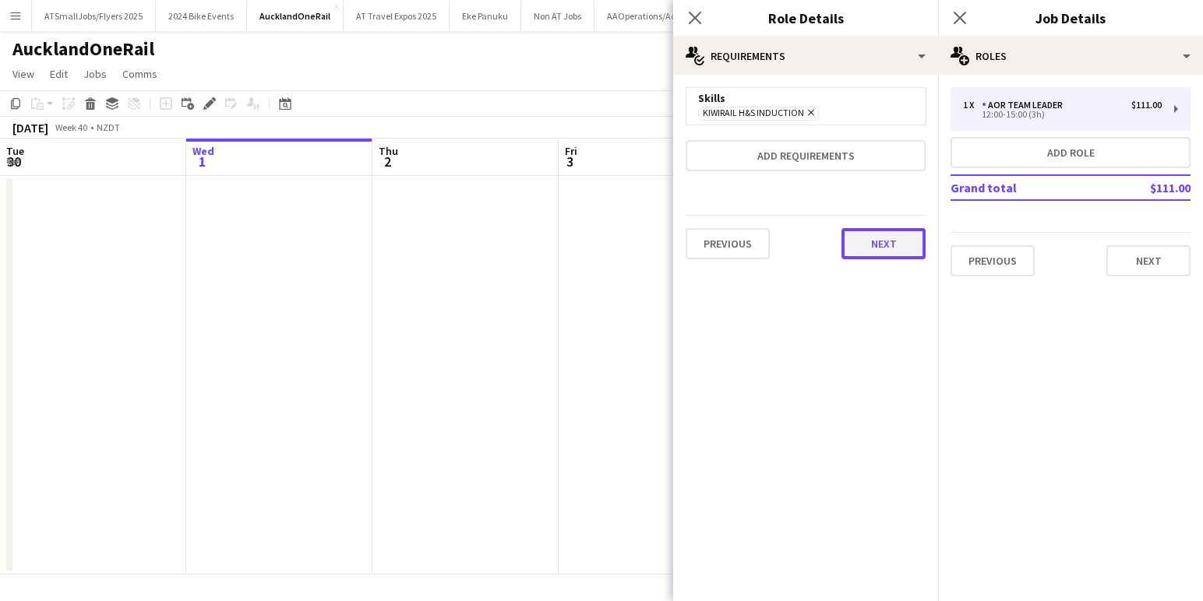
click at [877, 234] on button "Next" at bounding box center [883, 243] width 84 height 31
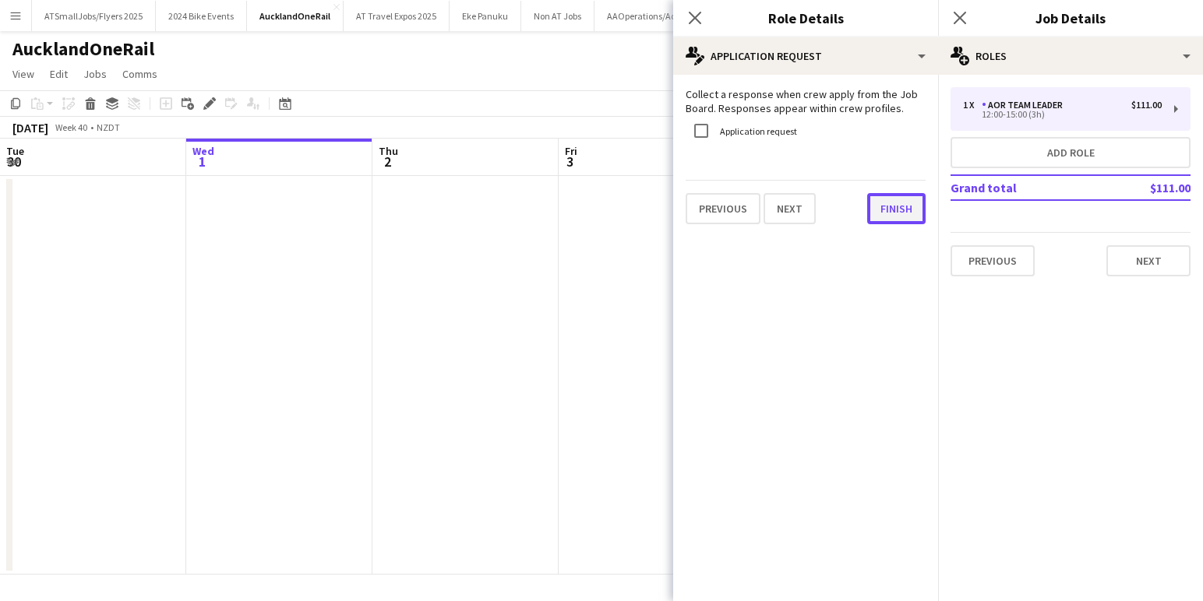
click at [896, 207] on button "Finish" at bounding box center [896, 208] width 58 height 31
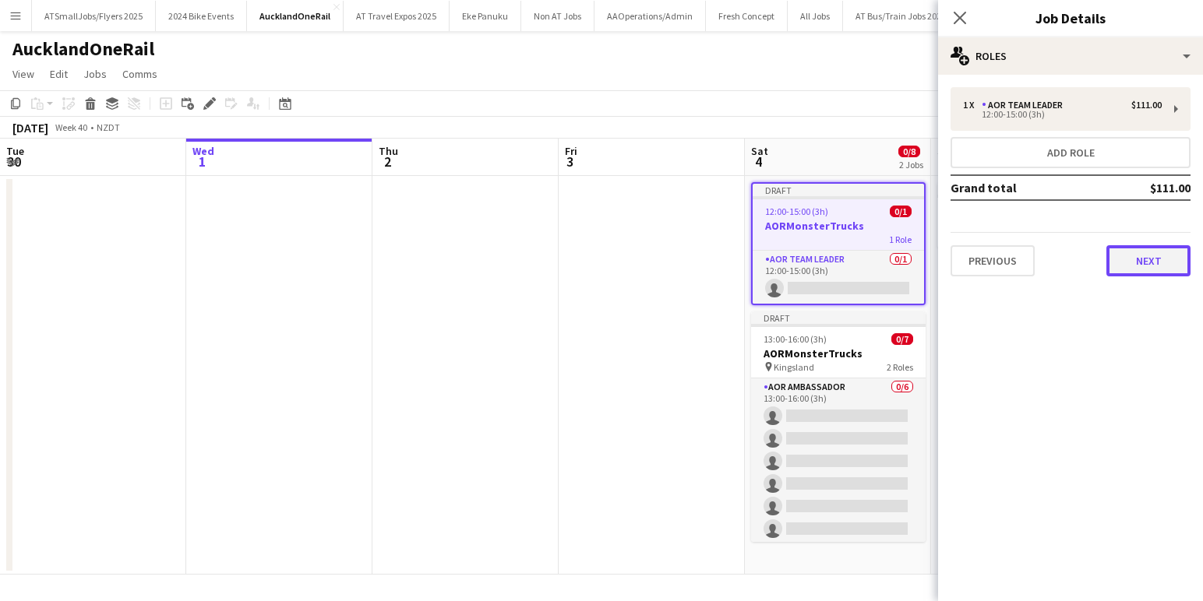
click at [1155, 259] on button "Next" at bounding box center [1148, 260] width 84 height 31
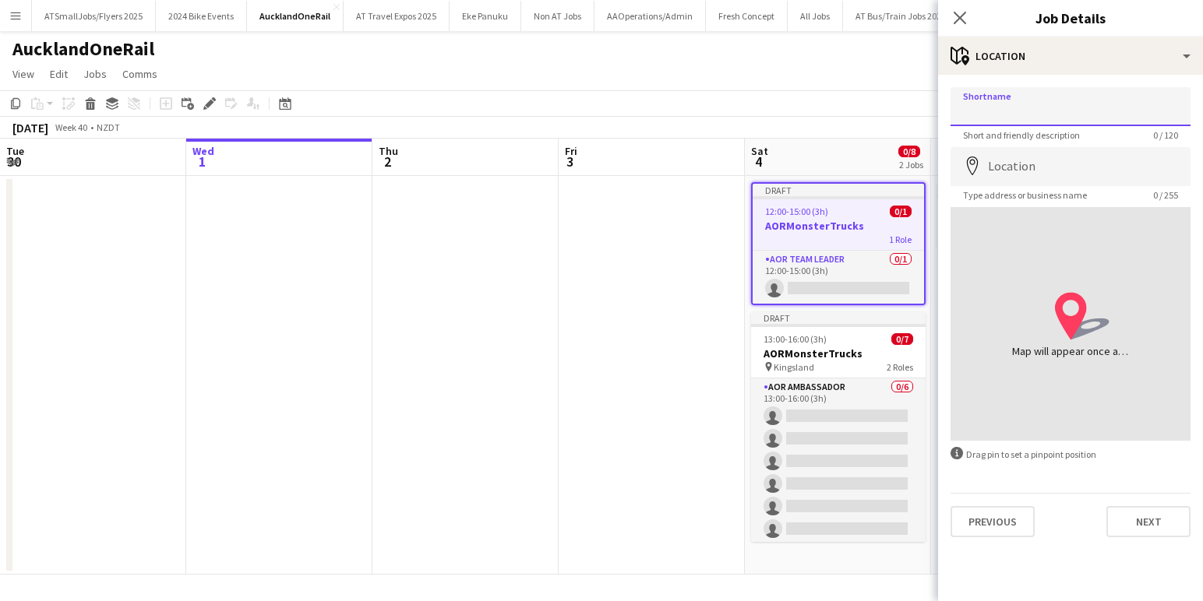
click at [1059, 108] on input "Shortname" at bounding box center [1070, 106] width 240 height 39
type input "*******"
click at [1022, 165] on input "Location" at bounding box center [1070, 166] width 240 height 39
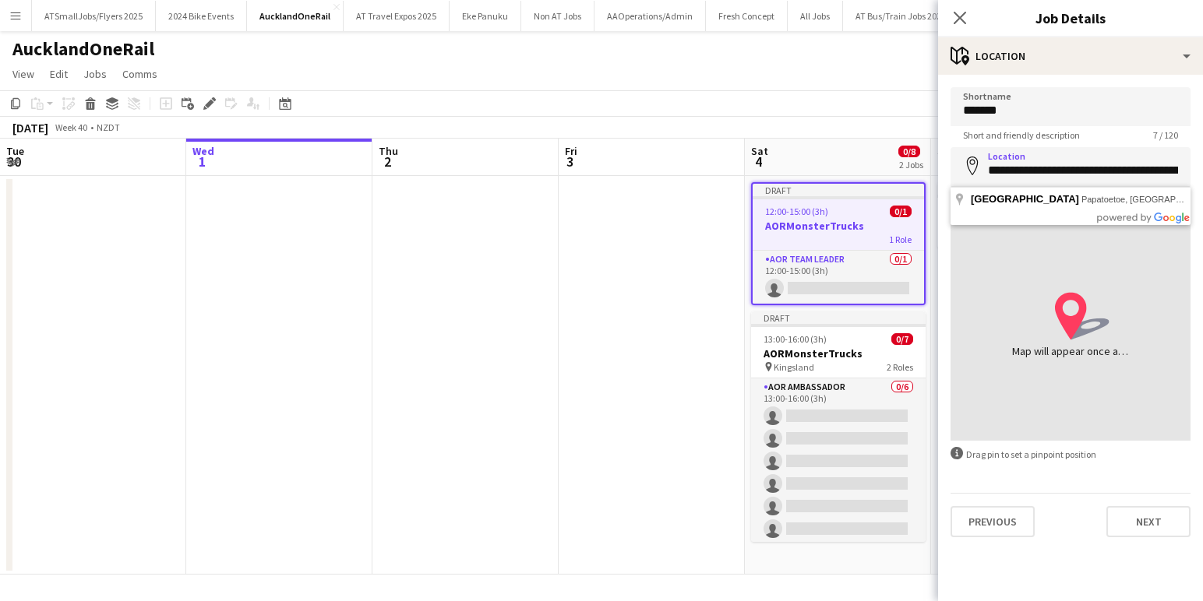
type input "**********"
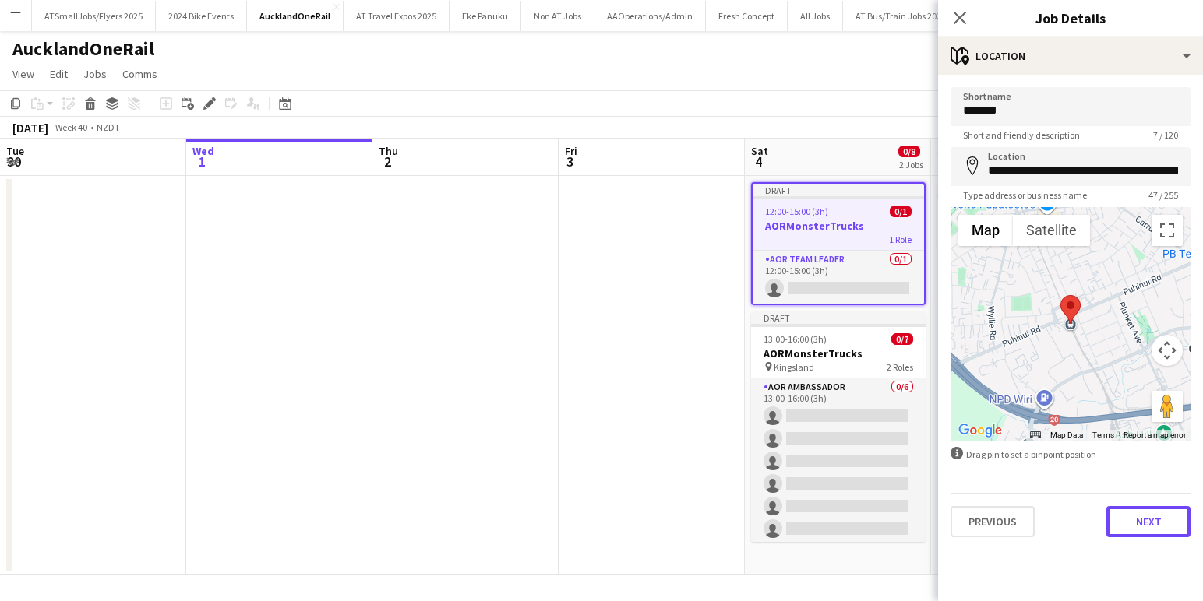
click at [1150, 521] on button "Next" at bounding box center [1148, 521] width 84 height 31
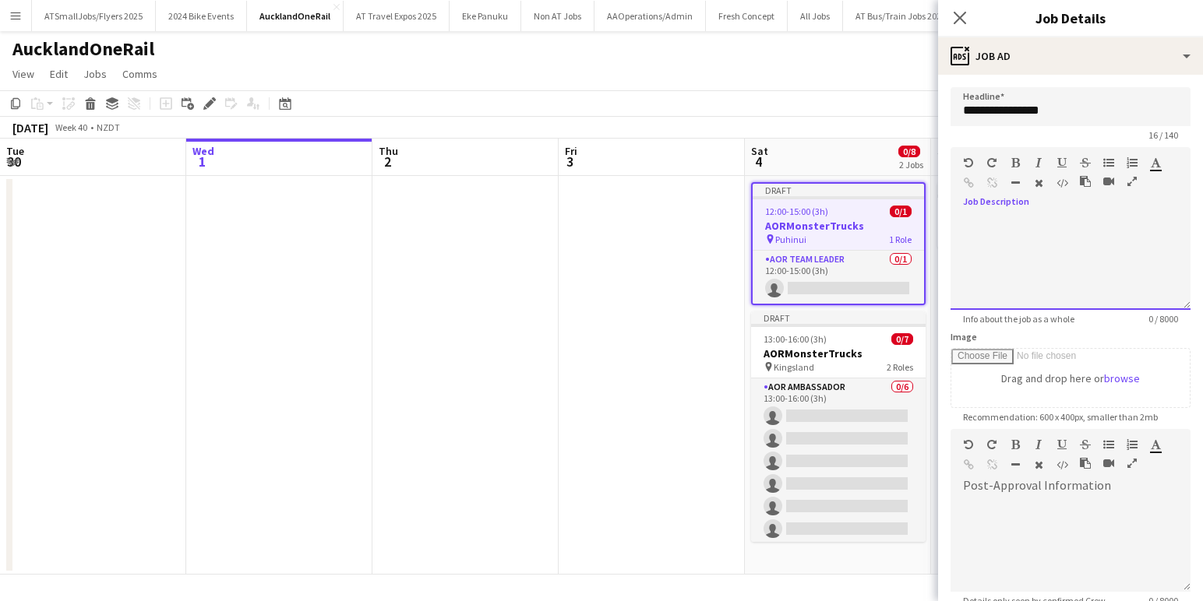
click at [983, 209] on div at bounding box center [1070, 258] width 240 height 104
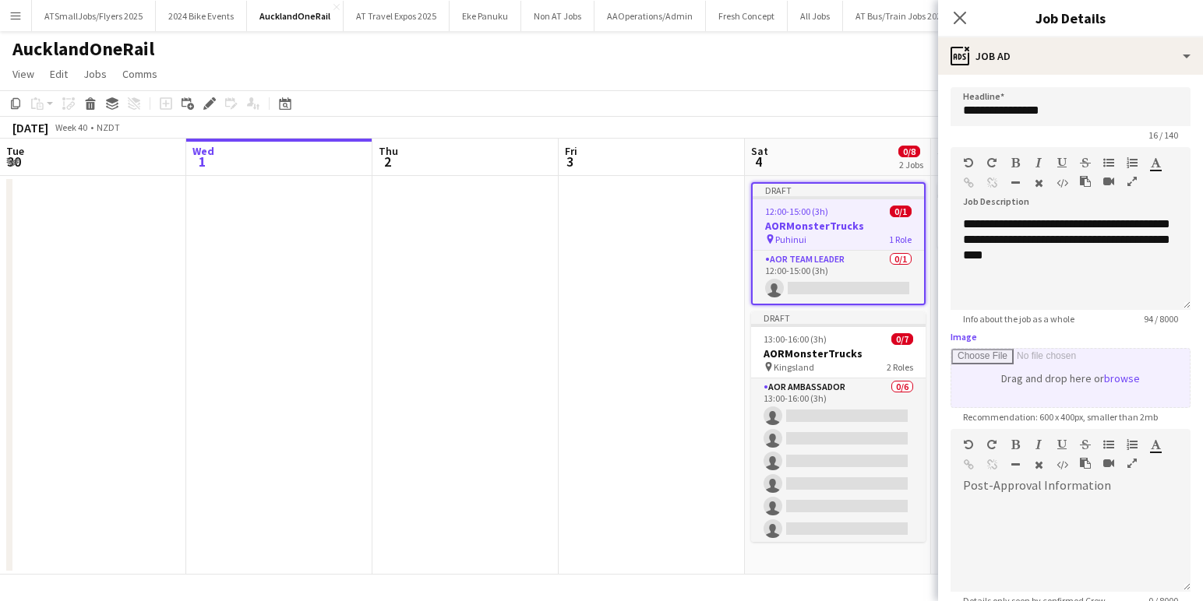
click at [1129, 374] on input "Image" at bounding box center [1070, 378] width 238 height 58
type input "**********"
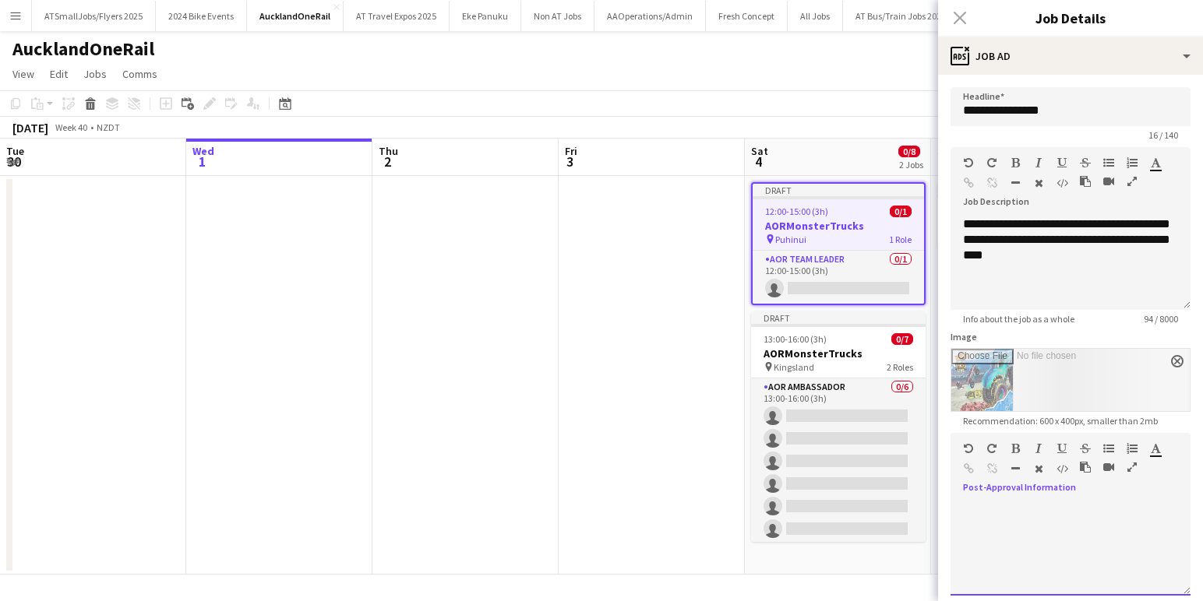
click at [1037, 495] on div at bounding box center [1070, 543] width 240 height 104
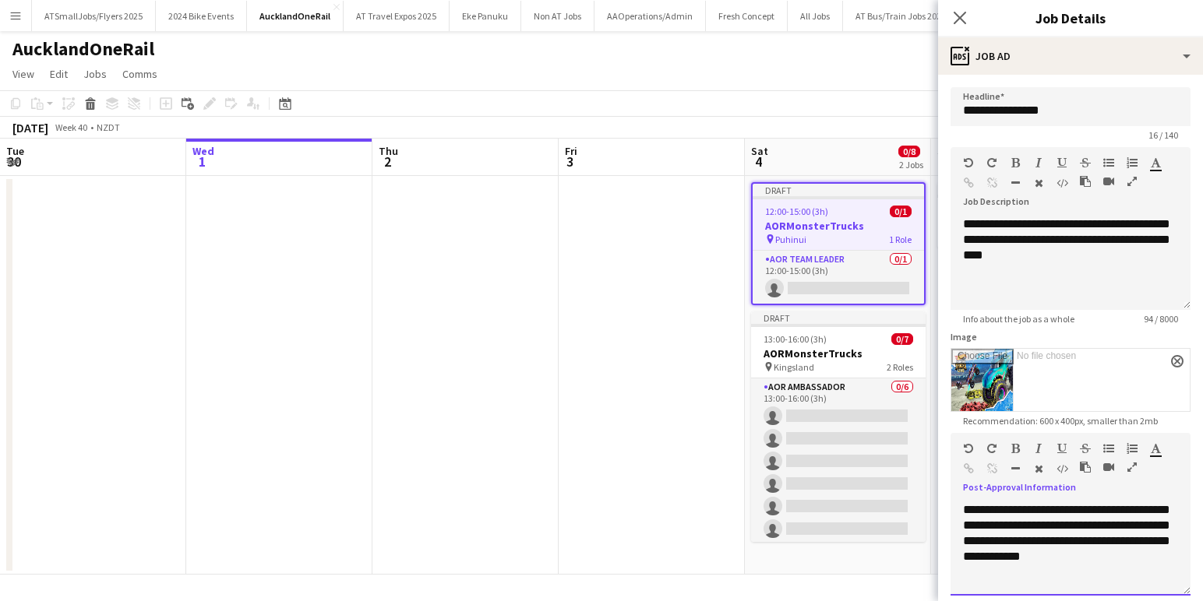
click at [1069, 556] on div "**********" at bounding box center [1070, 548] width 240 height 93
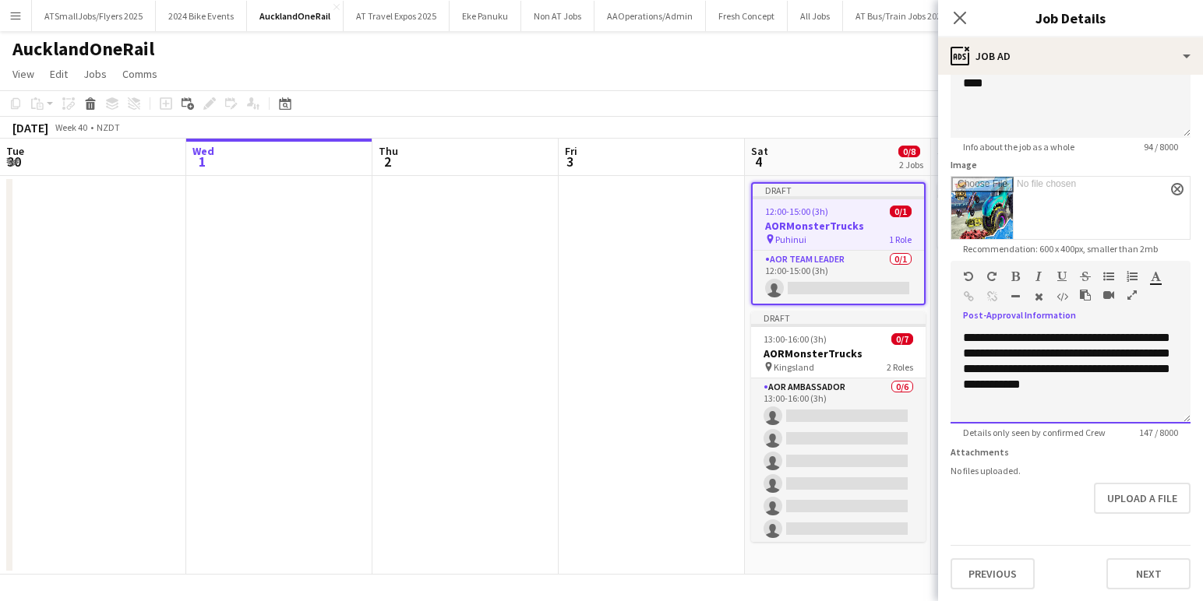
click at [1124, 387] on div "**********" at bounding box center [1070, 376] width 240 height 93
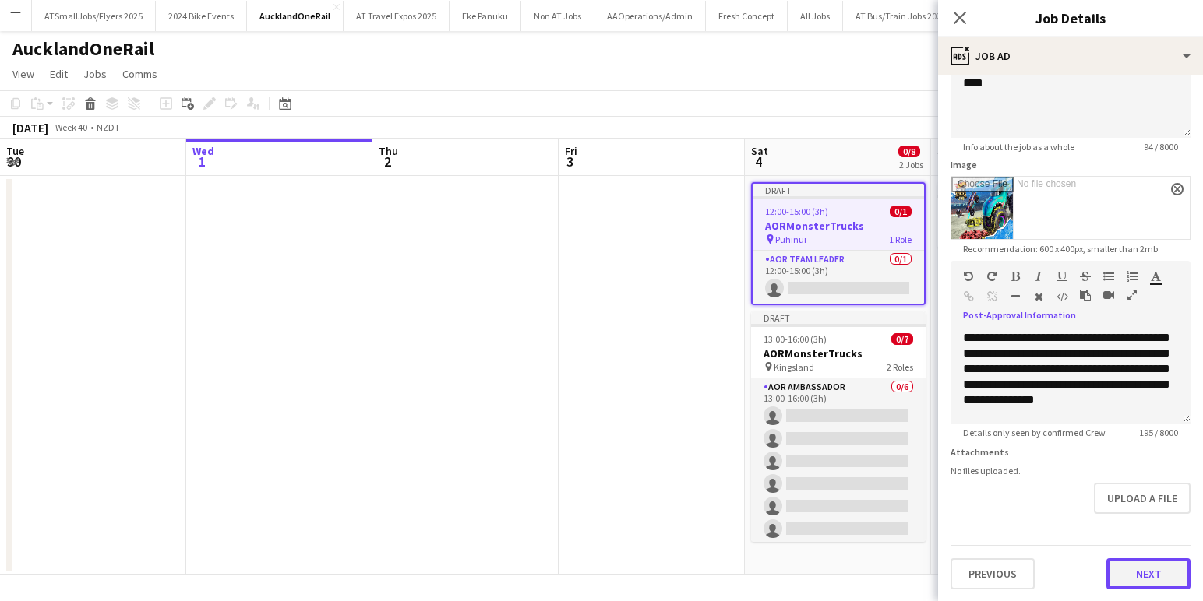
click at [1157, 574] on button "Next" at bounding box center [1148, 573] width 84 height 31
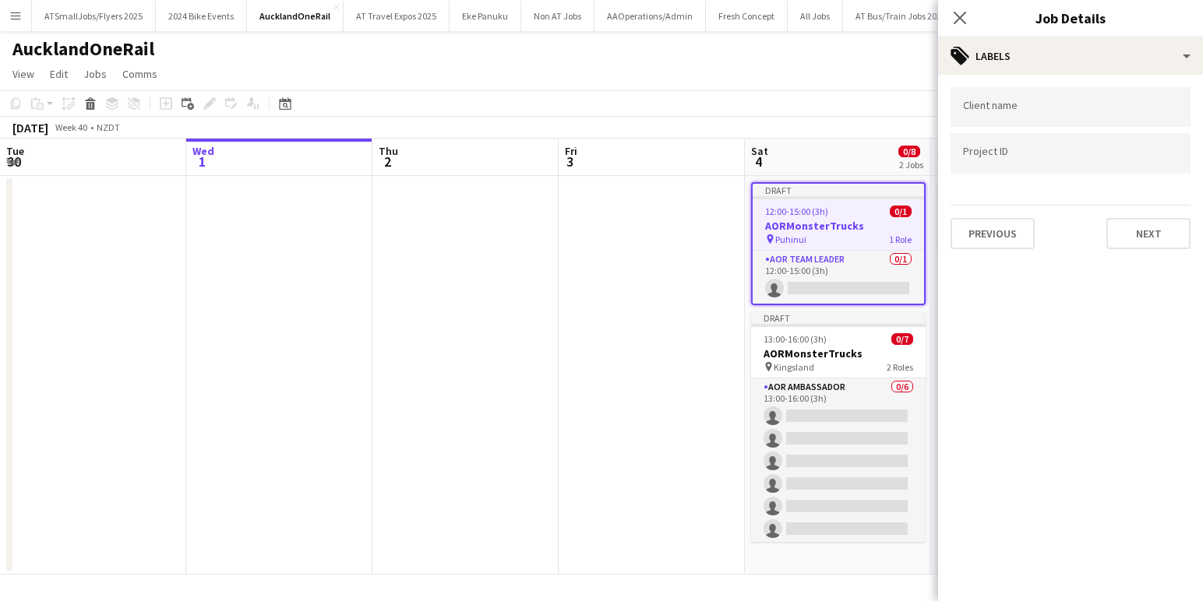
scroll to position [0, 0]
click at [1003, 107] on input "Type to search client labels..." at bounding box center [1070, 107] width 215 height 14
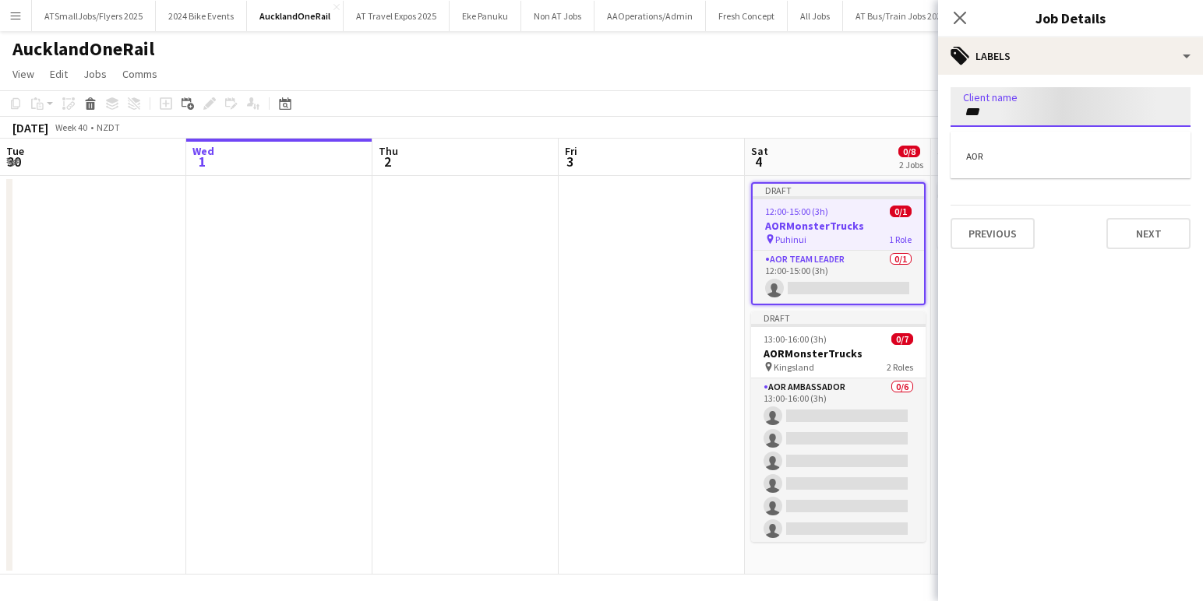
type input "***"
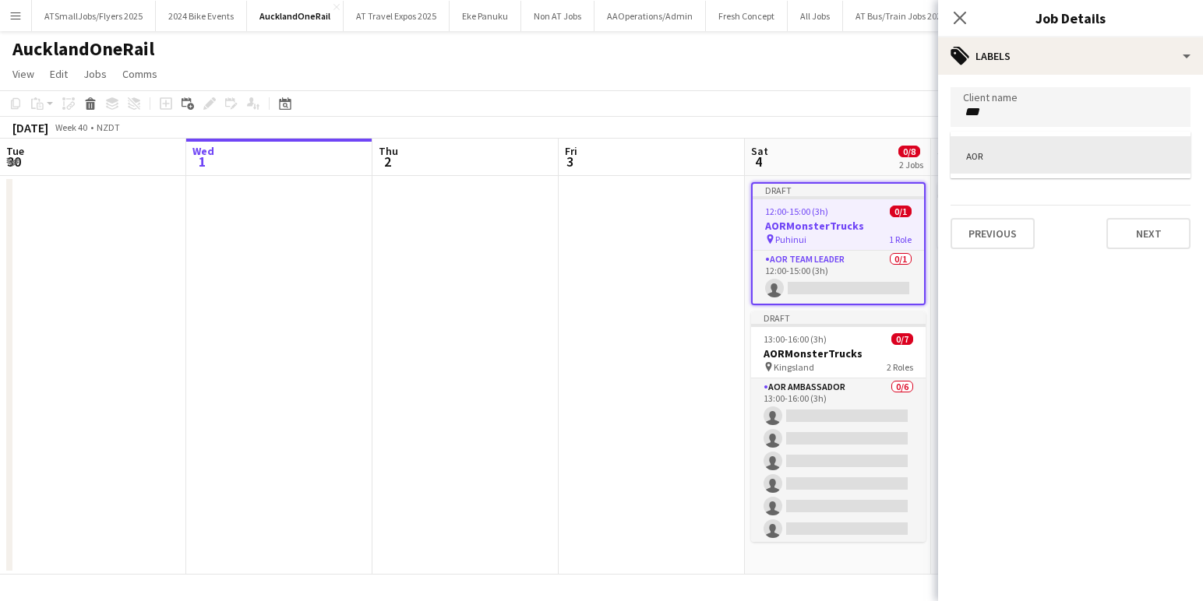
drag, startPoint x: 967, startPoint y: 195, endPoint x: 967, endPoint y: 162, distance: 32.7
click at [968, 193] on div at bounding box center [1070, 300] width 265 height 601
click at [967, 153] on input "Type to search project ID labels..." at bounding box center [1070, 153] width 215 height 14
type input "**********"
click at [1143, 226] on button "Next" at bounding box center [1148, 233] width 84 height 31
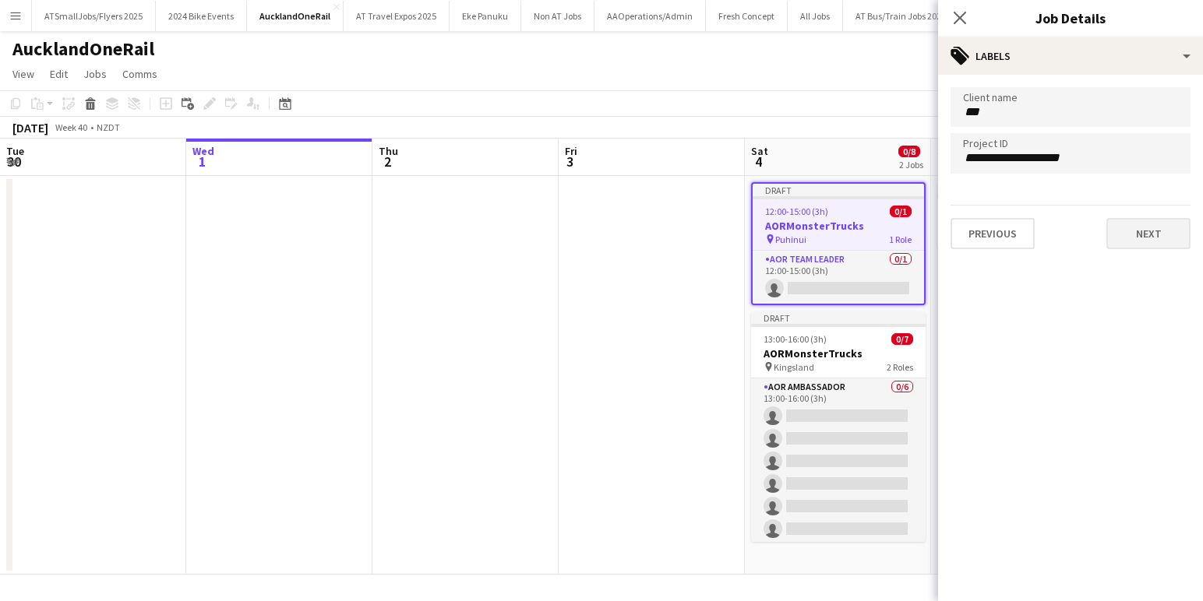
type input "*******"
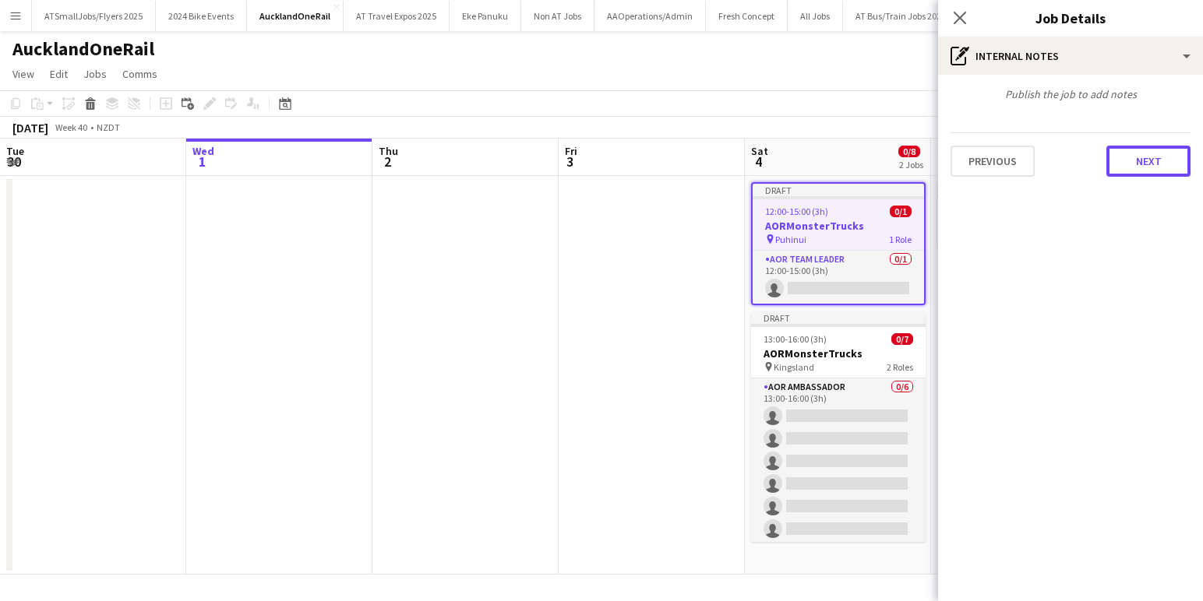
click at [1153, 162] on button "Next" at bounding box center [1148, 161] width 84 height 31
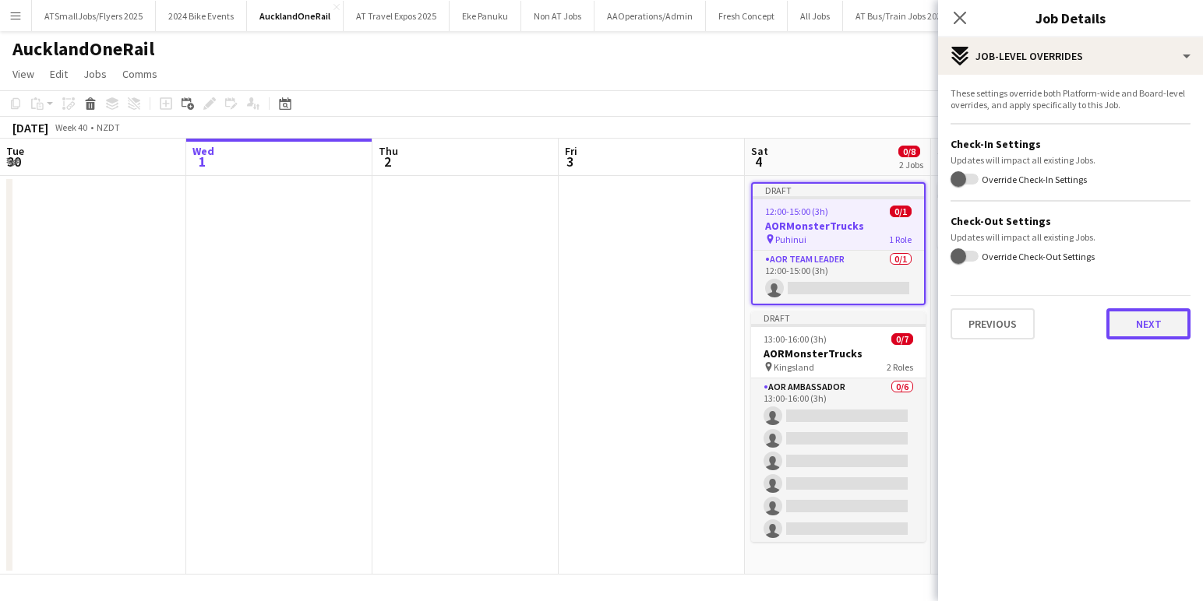
click at [1153, 320] on button "Next" at bounding box center [1148, 323] width 84 height 31
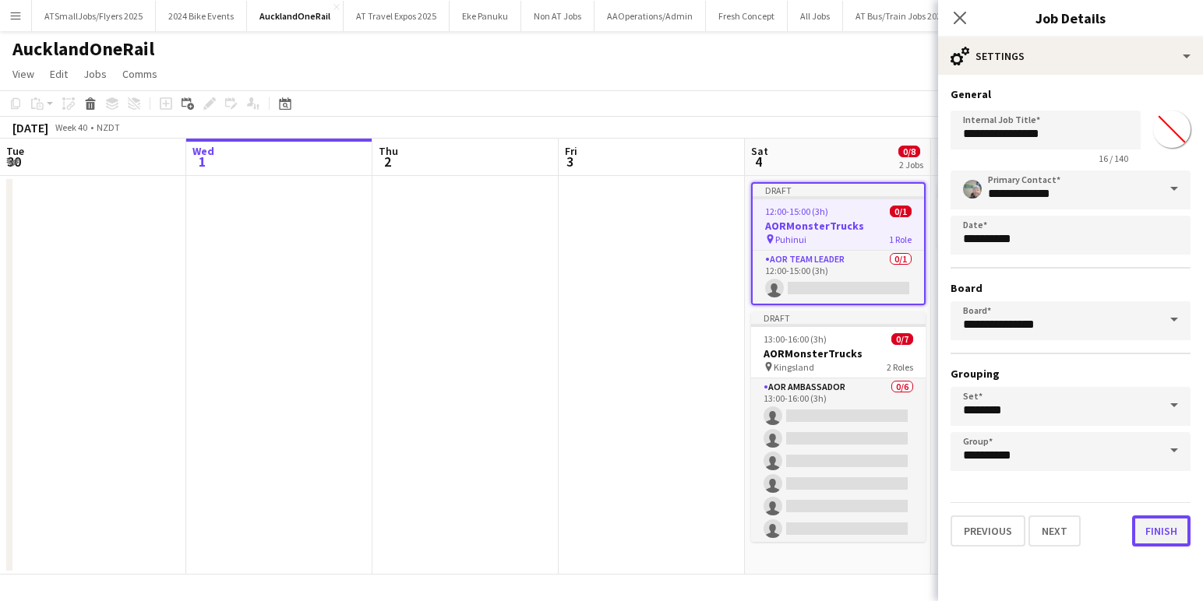
click at [1164, 531] on button "Finish" at bounding box center [1161, 531] width 58 height 31
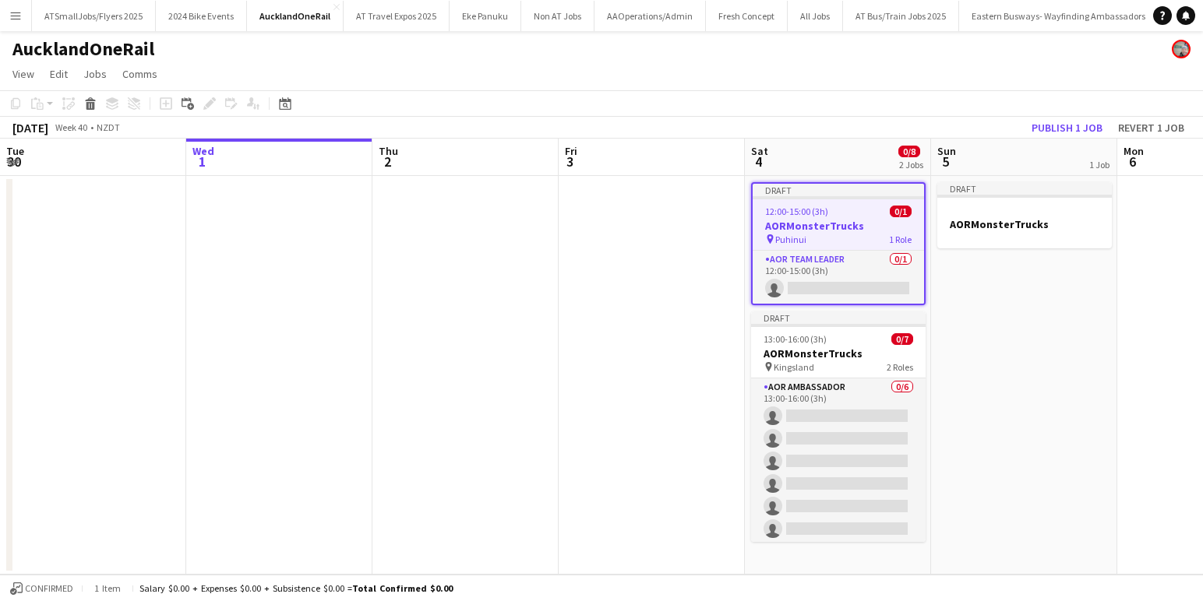
click at [851, 113] on app-toolbar "Copy Paste Paste Command V Paste with crew Command Shift V Paste linked Job [GE…" at bounding box center [601, 103] width 1203 height 26
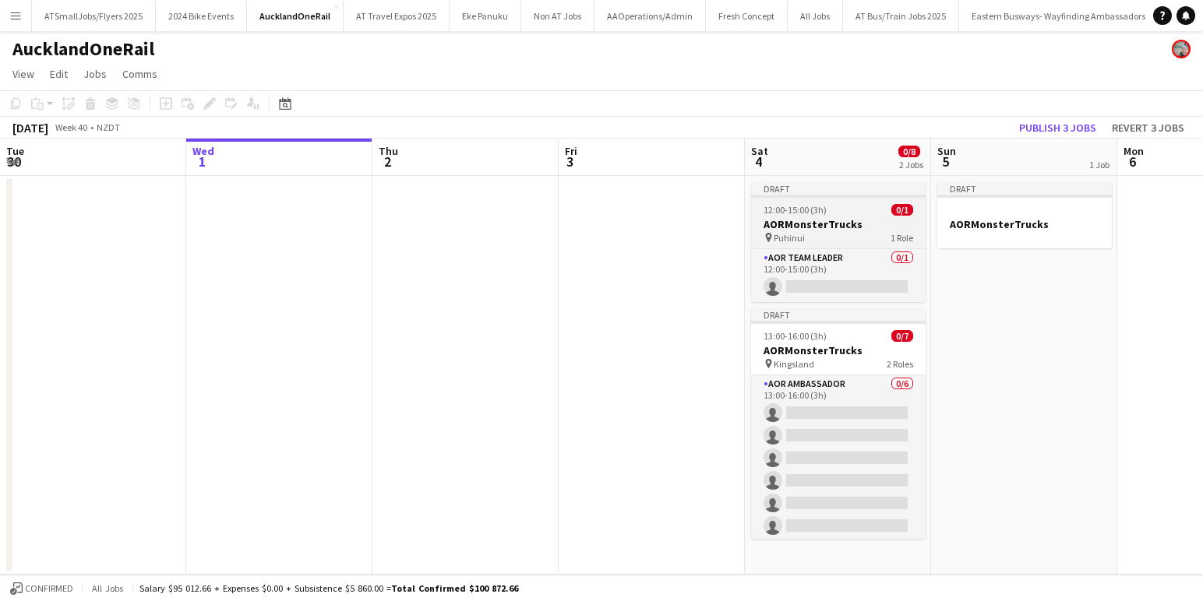
click at [839, 238] on div "pin Puhinui 1 Role" at bounding box center [838, 237] width 174 height 12
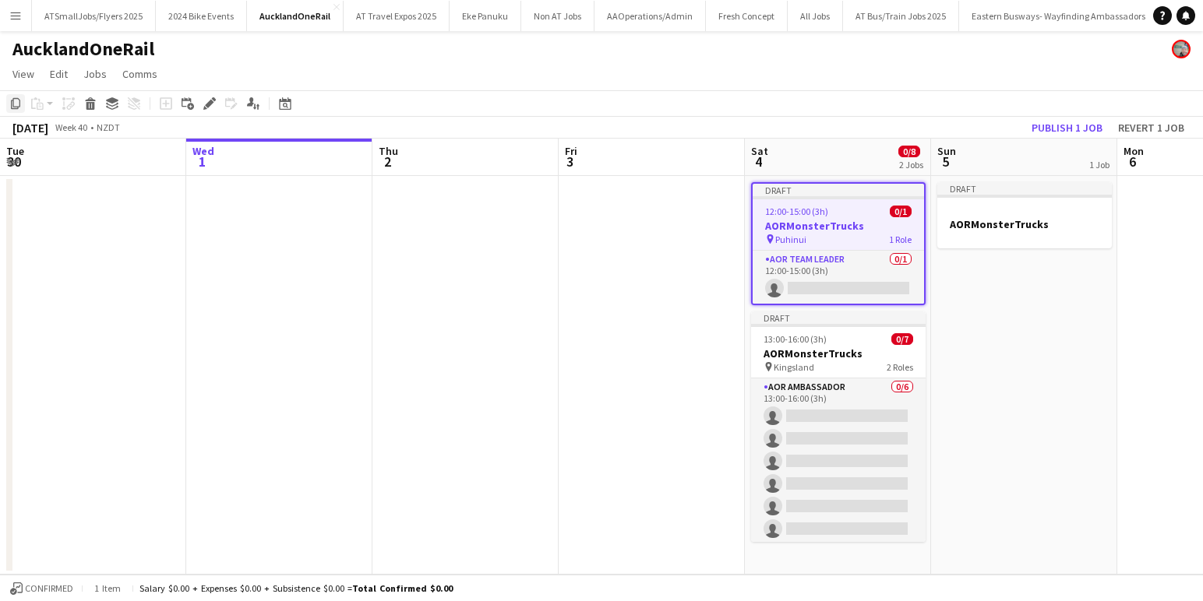
click at [14, 99] on icon at bounding box center [15, 103] width 9 height 11
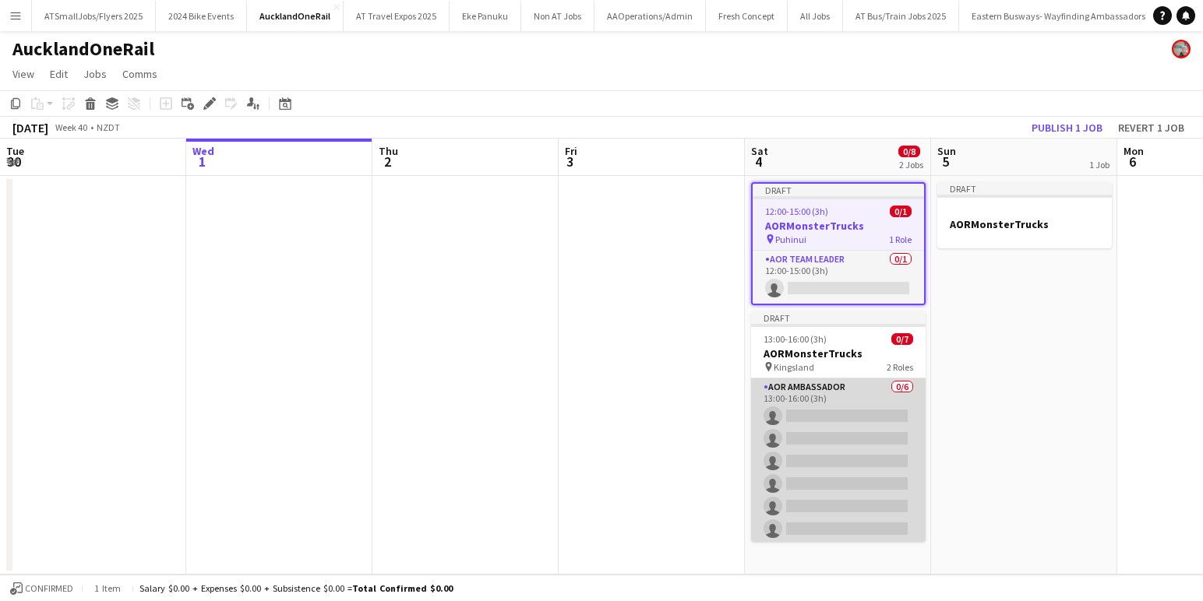
scroll to position [55, 0]
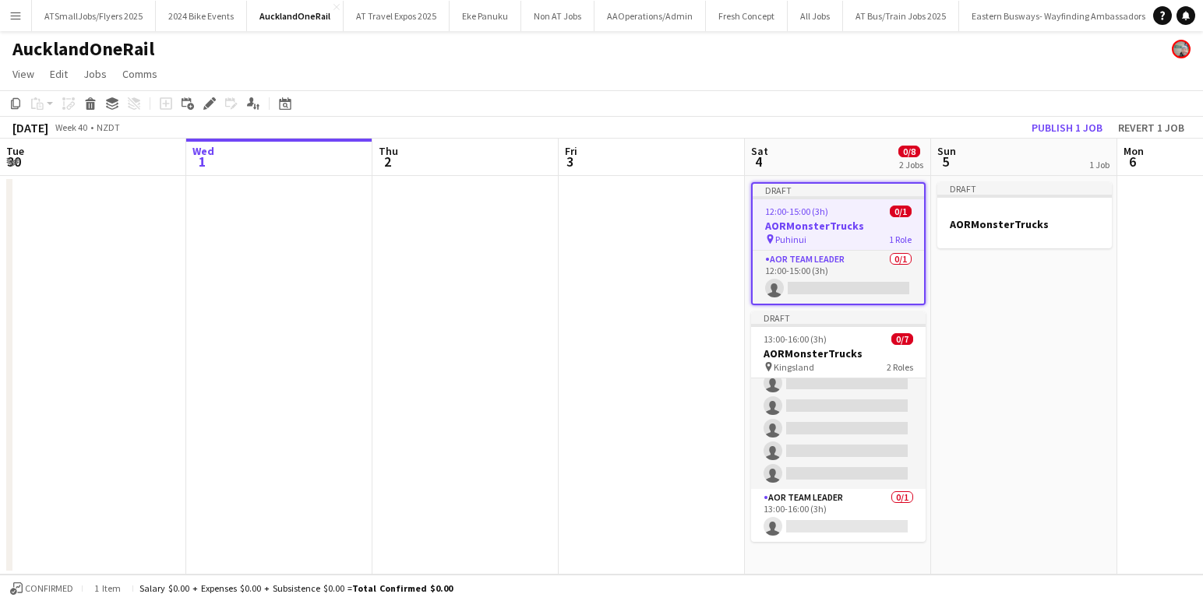
click at [854, 562] on app-date-cell "Draft 12:00-15:00 (3h) 0/1 AORMonsterTrucks pin Puhinui 1 Role AOR Team Leader …" at bounding box center [838, 375] width 186 height 399
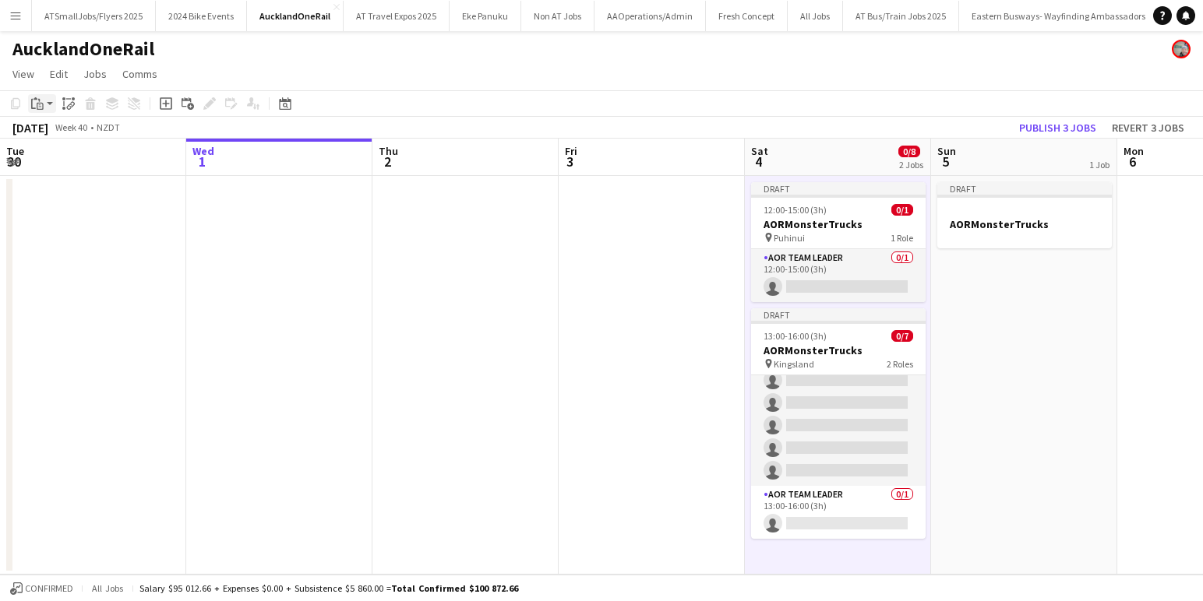
click at [40, 100] on icon "Paste" at bounding box center [37, 103] width 12 height 12
click at [55, 132] on link "Paste Command V" at bounding box center [102, 133] width 123 height 14
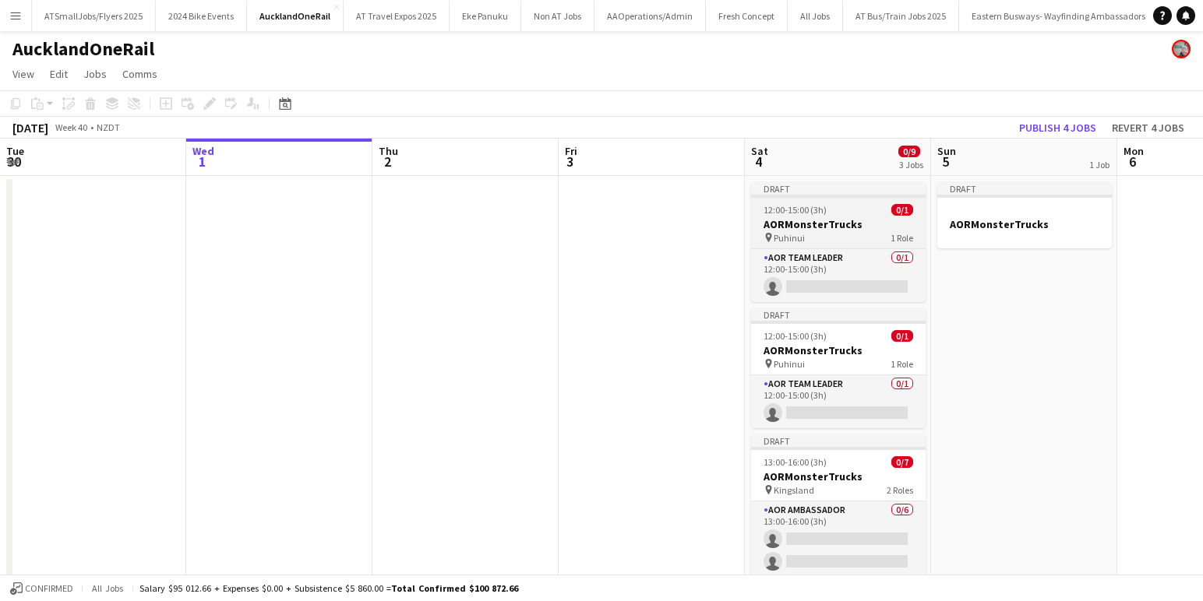
scroll to position [0, 361]
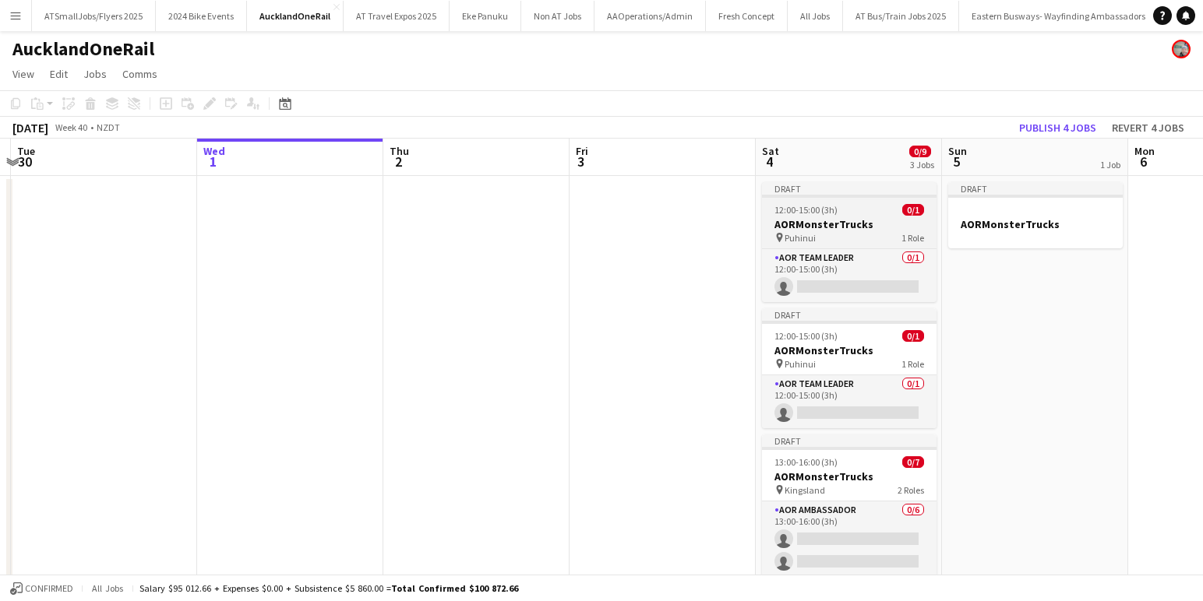
click at [839, 231] on div "pin Puhinui 1 Role" at bounding box center [849, 237] width 174 height 12
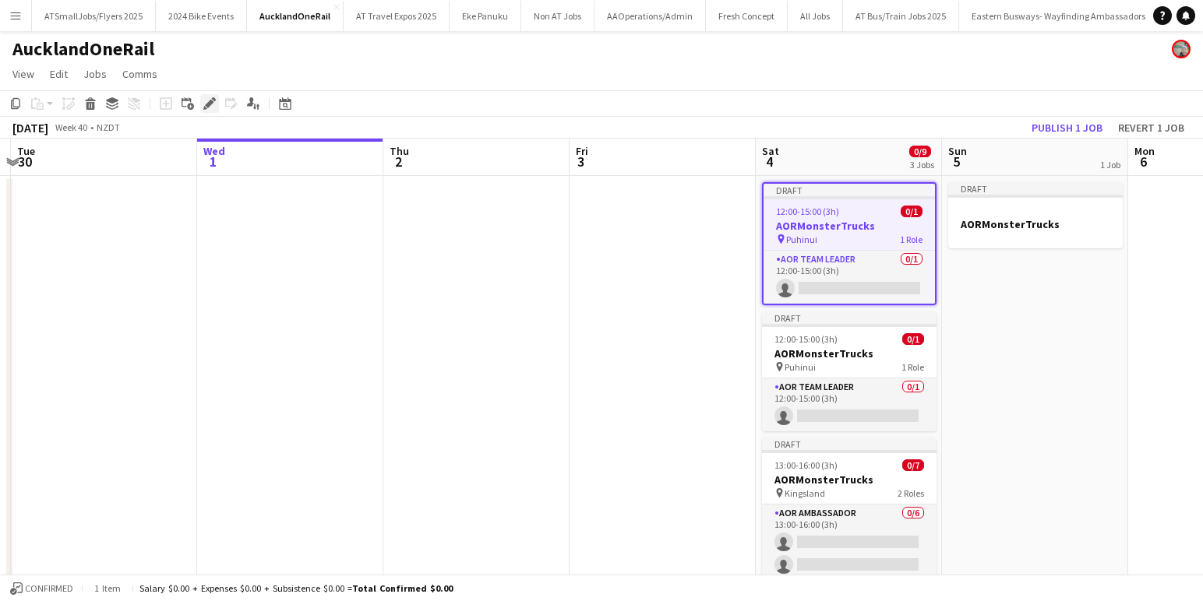
click at [214, 104] on icon "Edit" at bounding box center [209, 103] width 12 height 12
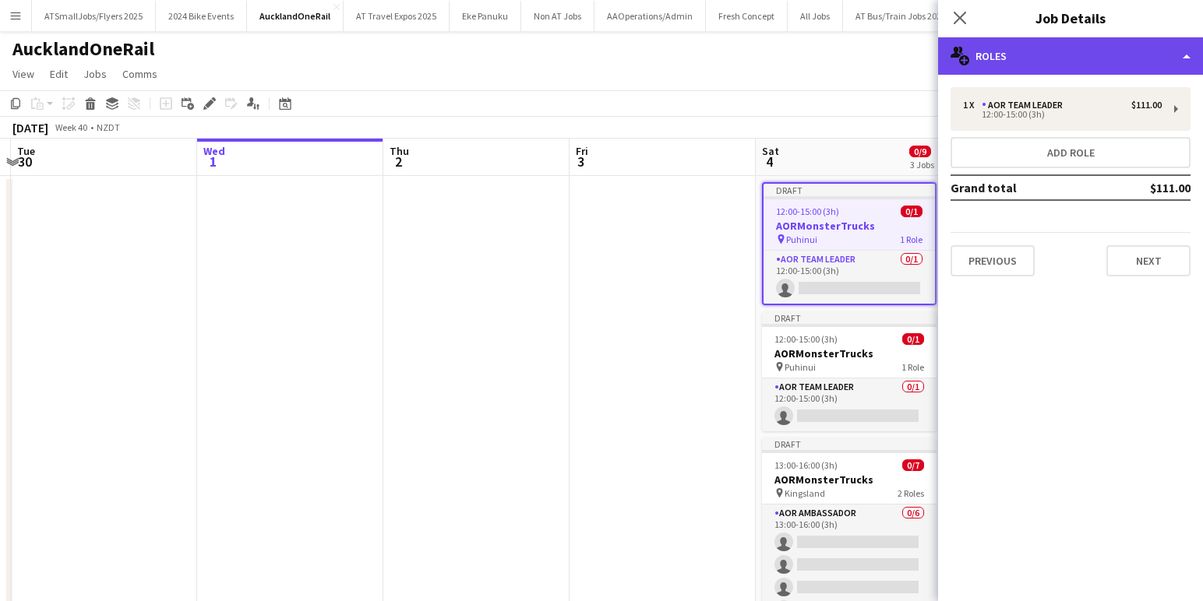
click at [1106, 51] on div "multiple-users-add Roles" at bounding box center [1070, 55] width 265 height 37
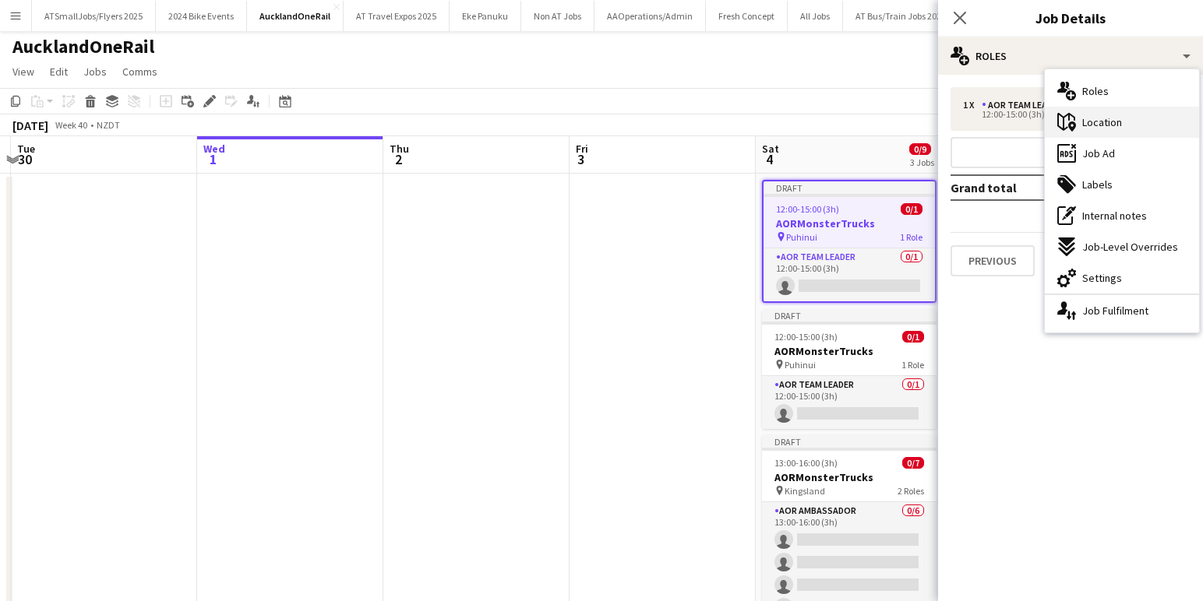
click at [1112, 125] on span "Location" at bounding box center [1102, 122] width 40 height 14
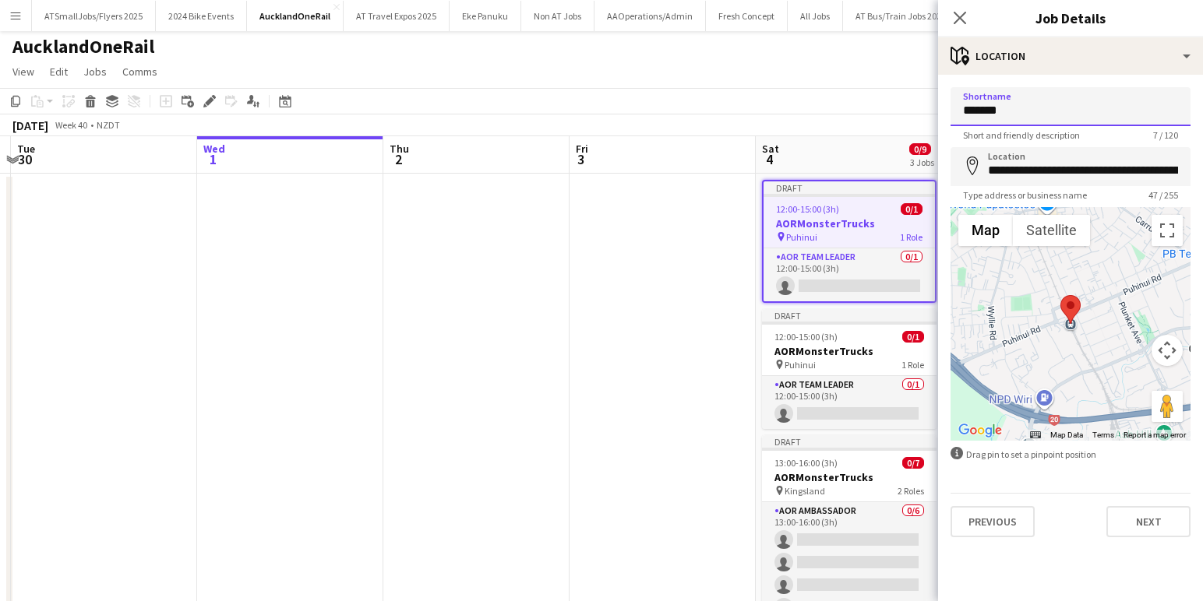
drag, startPoint x: 1011, startPoint y: 111, endPoint x: 949, endPoint y: 109, distance: 62.3
click at [949, 109] on form "**********" at bounding box center [1070, 312] width 265 height 450
type input "********"
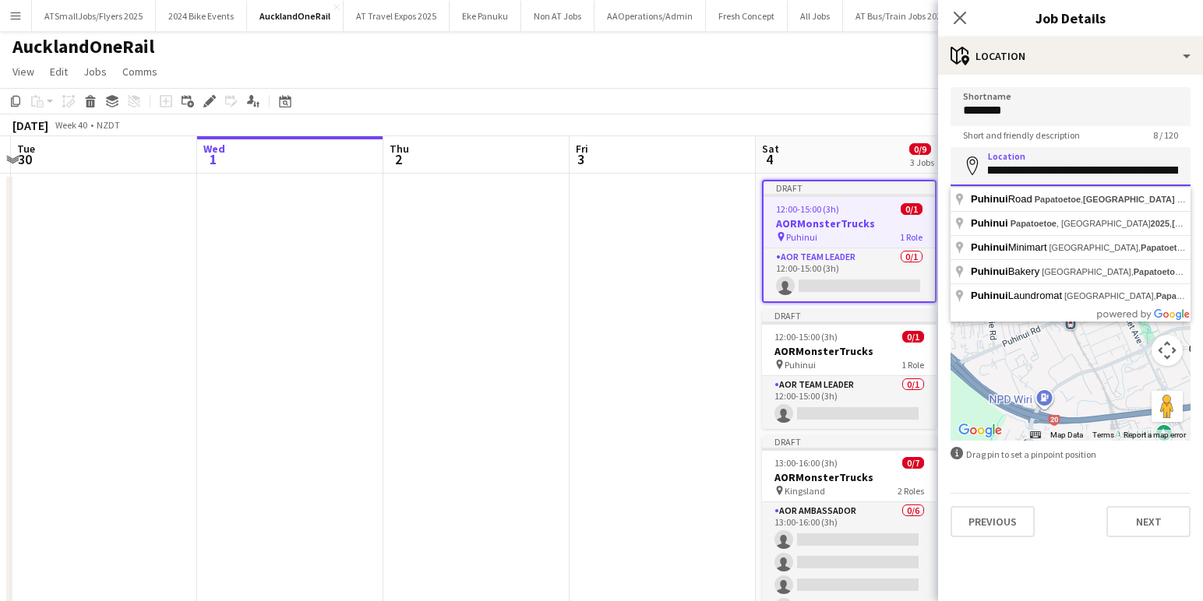
scroll to position [0, 0]
drag, startPoint x: 1177, startPoint y: 169, endPoint x: 964, endPoint y: 175, distance: 212.7
click at [964, 175] on input "**********" at bounding box center [1070, 166] width 240 height 39
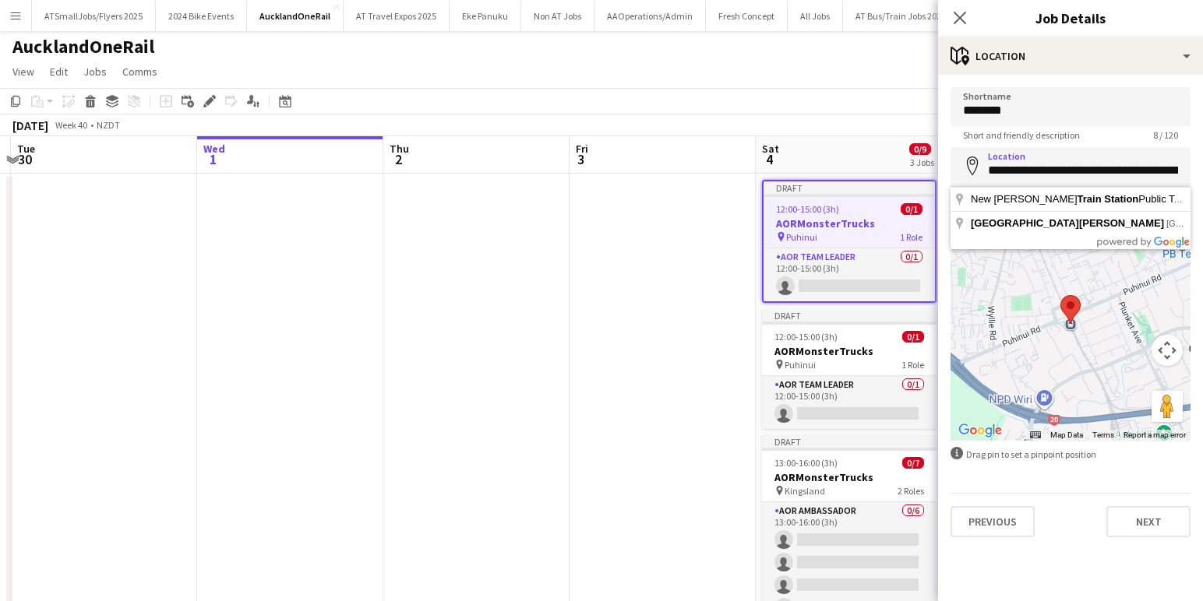
type input "**********"
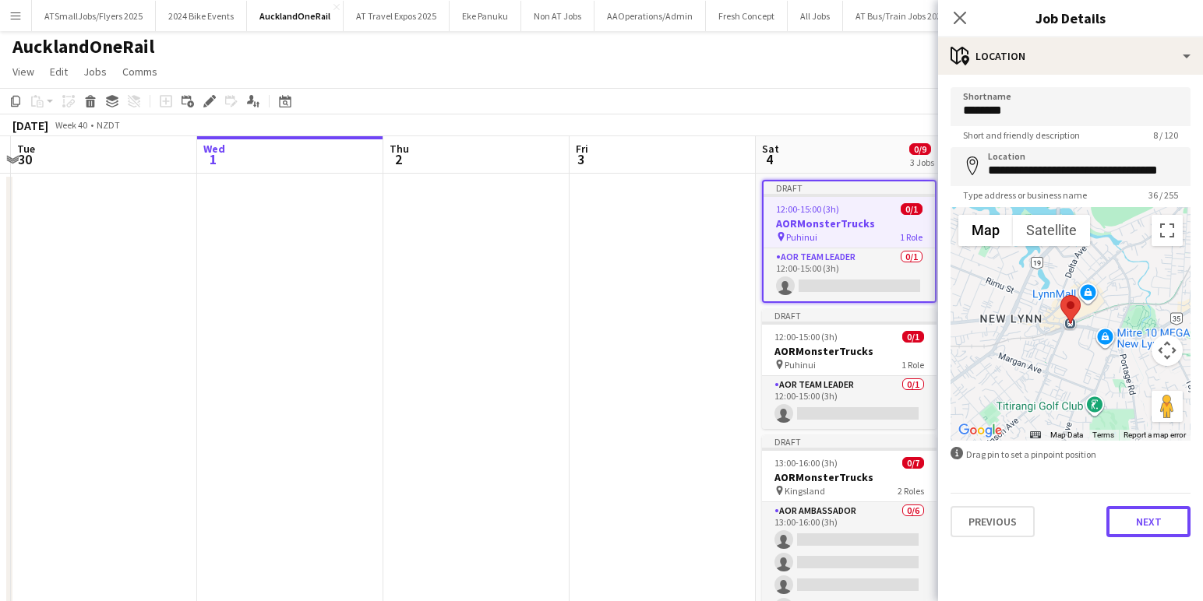
click at [1155, 524] on button "Next" at bounding box center [1148, 521] width 84 height 31
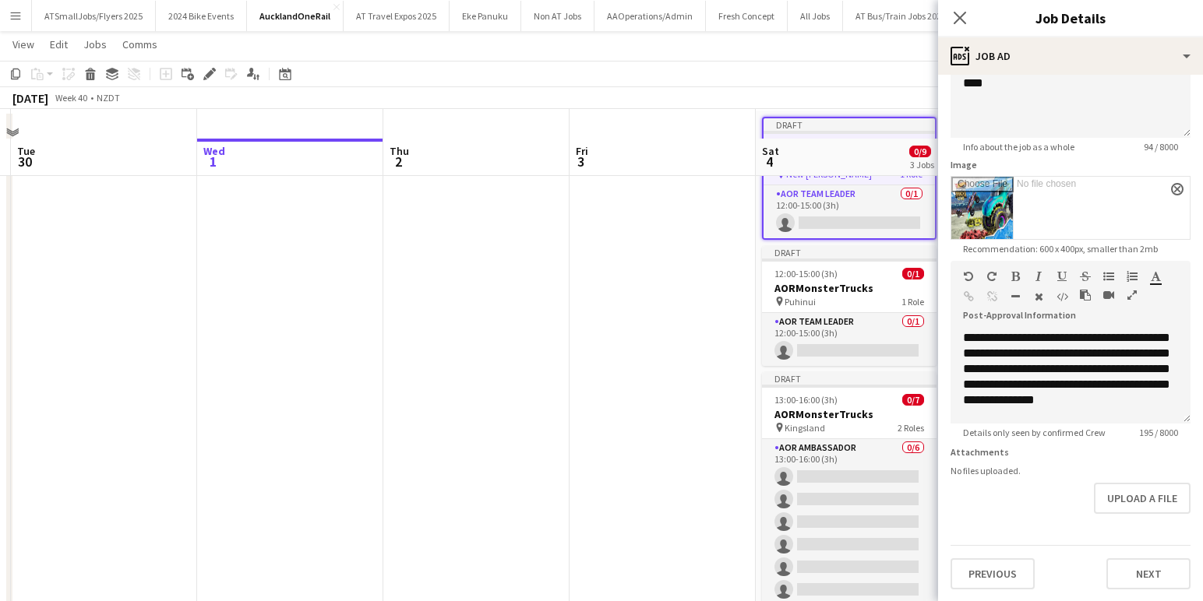
scroll to position [122, 0]
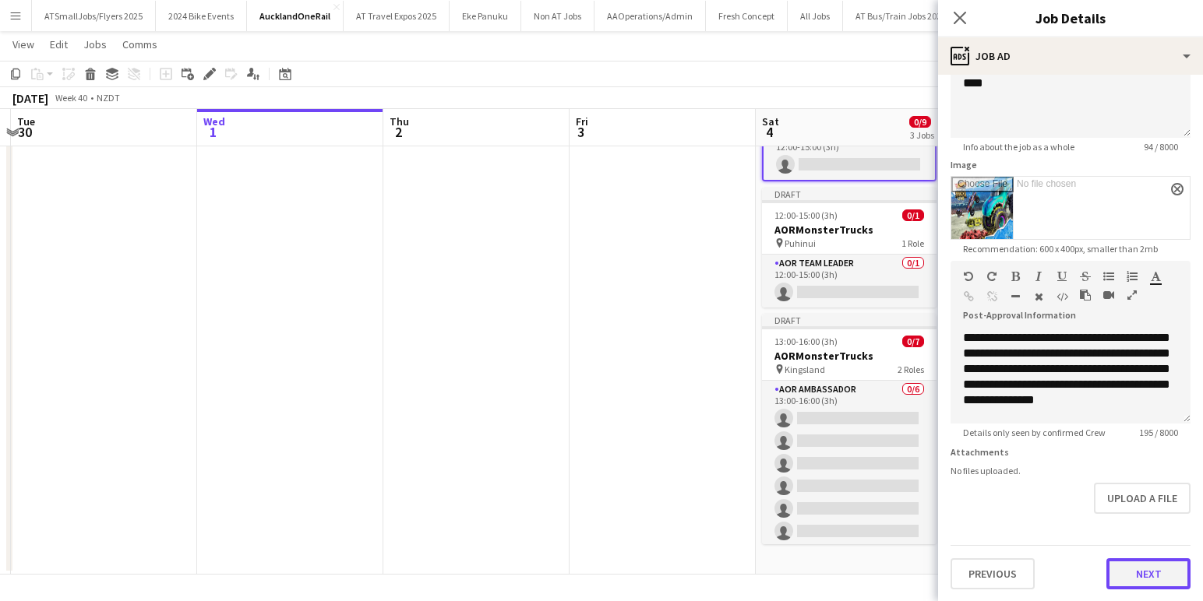
click at [1152, 571] on button "Next" at bounding box center [1148, 573] width 84 height 31
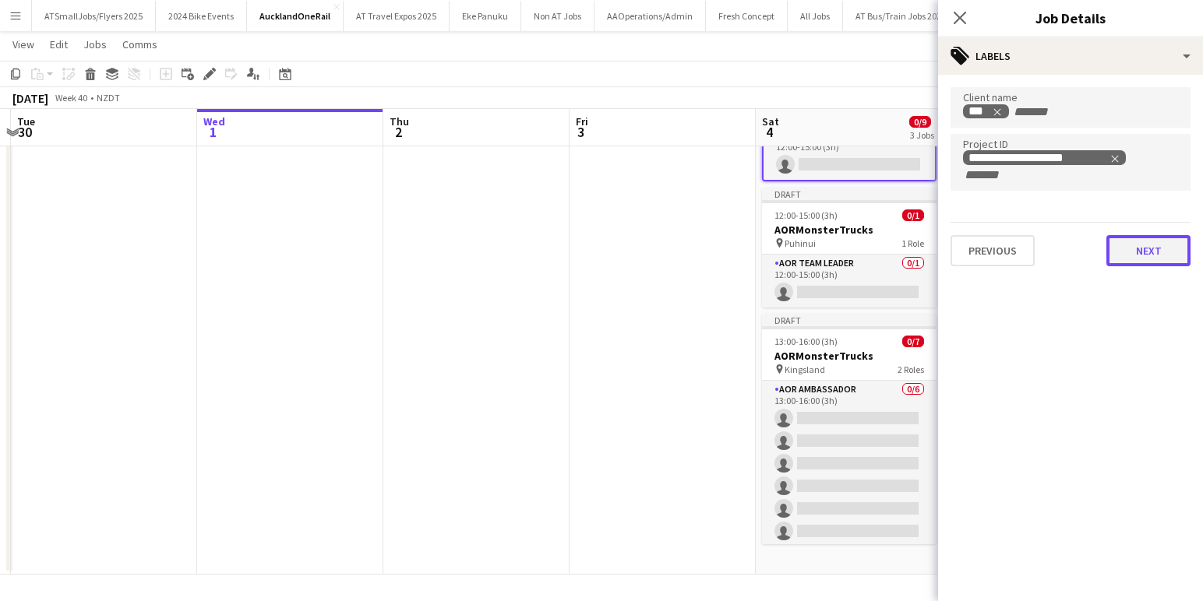
click at [1160, 249] on button "Next" at bounding box center [1148, 250] width 84 height 31
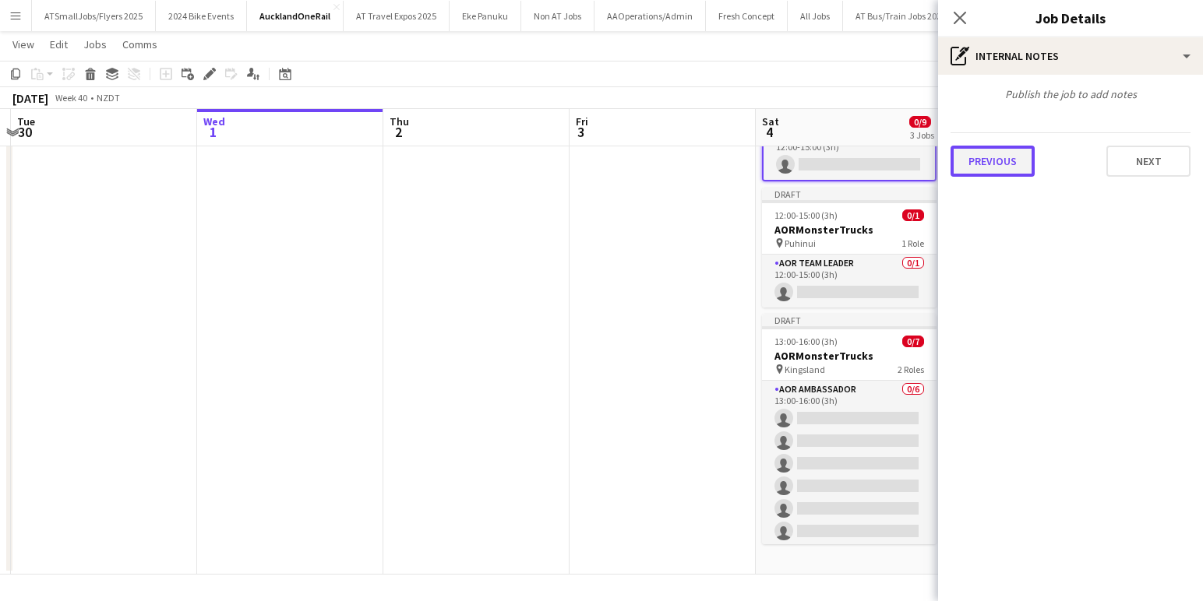
click at [985, 162] on button "Previous" at bounding box center [992, 161] width 84 height 31
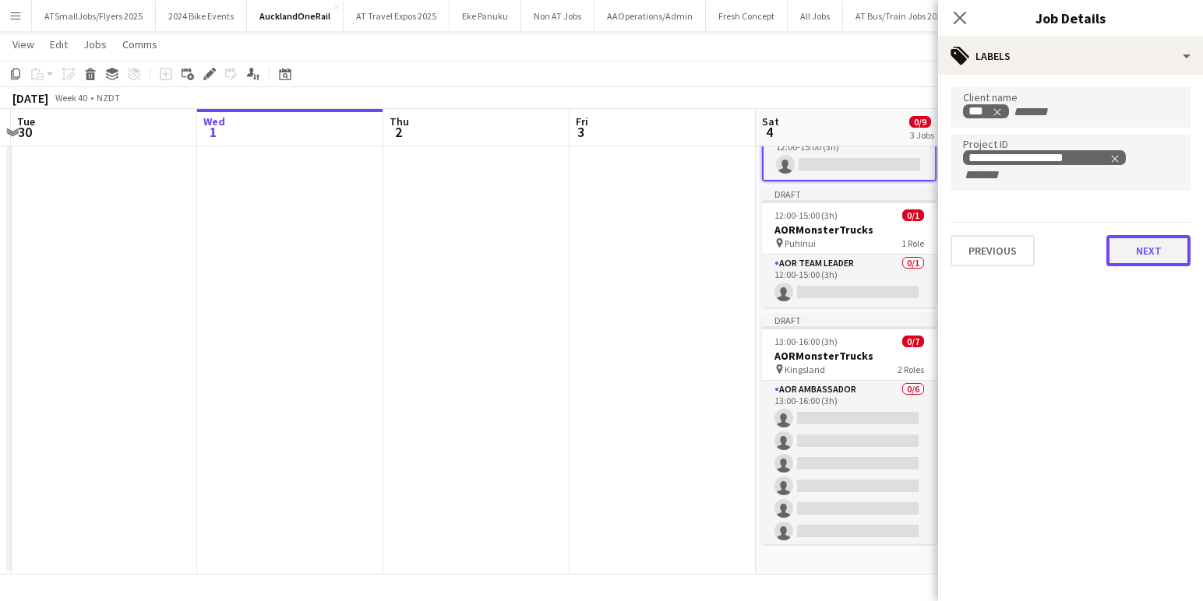
click at [1154, 252] on button "Next" at bounding box center [1148, 250] width 84 height 31
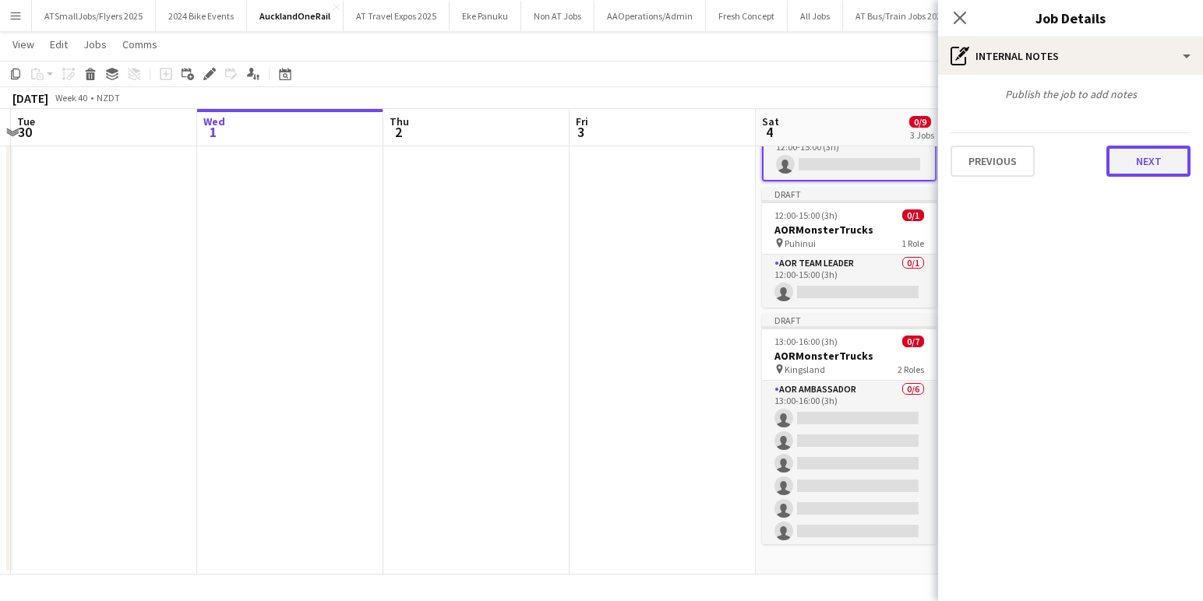
click at [1147, 157] on button "Next" at bounding box center [1148, 161] width 84 height 31
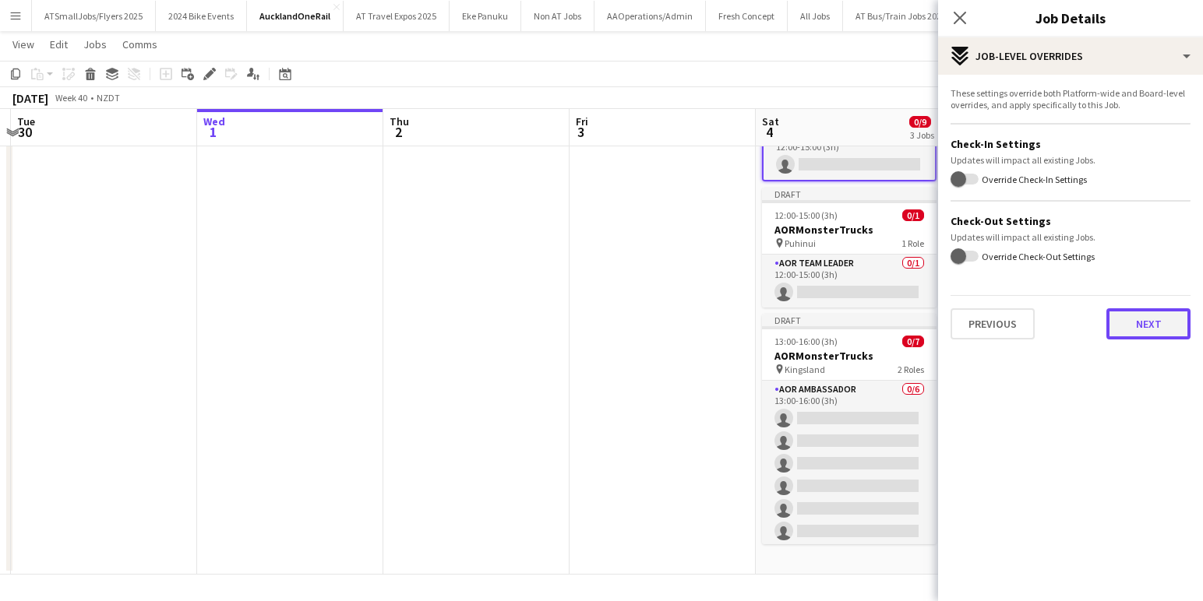
click at [1156, 322] on button "Next" at bounding box center [1148, 323] width 84 height 31
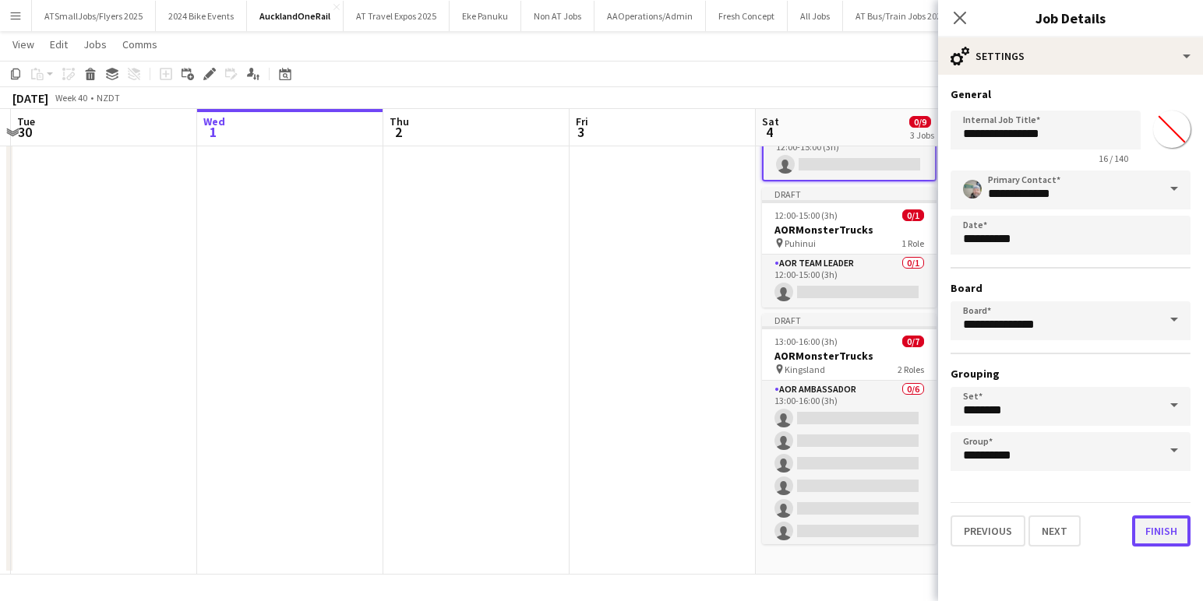
click at [1156, 529] on button "Finish" at bounding box center [1161, 531] width 58 height 31
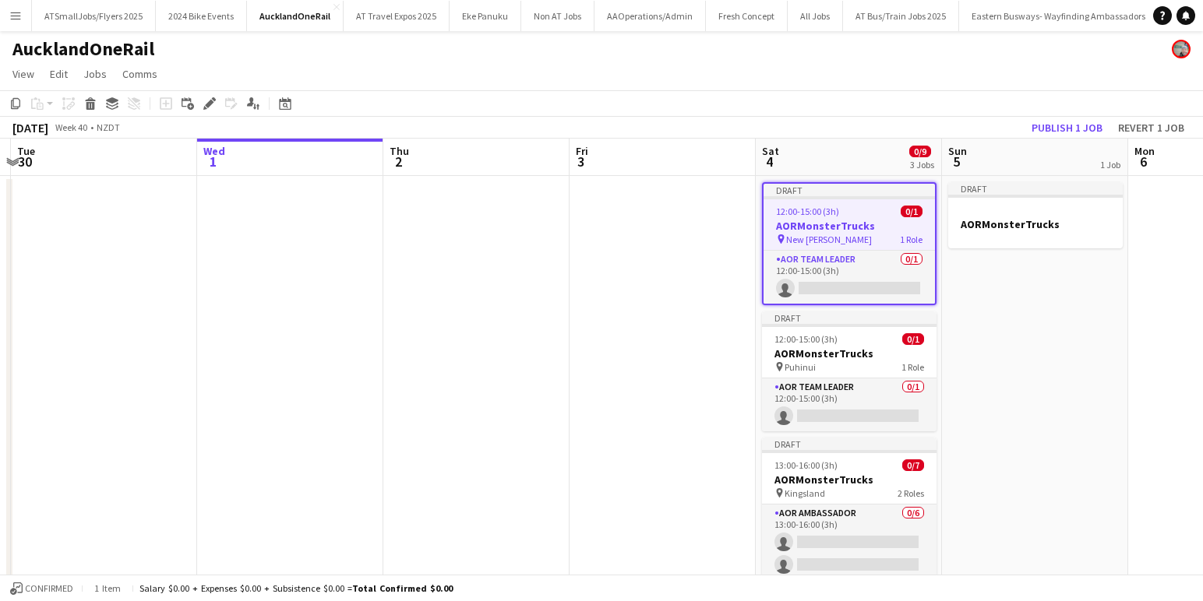
click at [833, 240] on div "pin New [PERSON_NAME] 1 Role" at bounding box center [848, 239] width 171 height 12
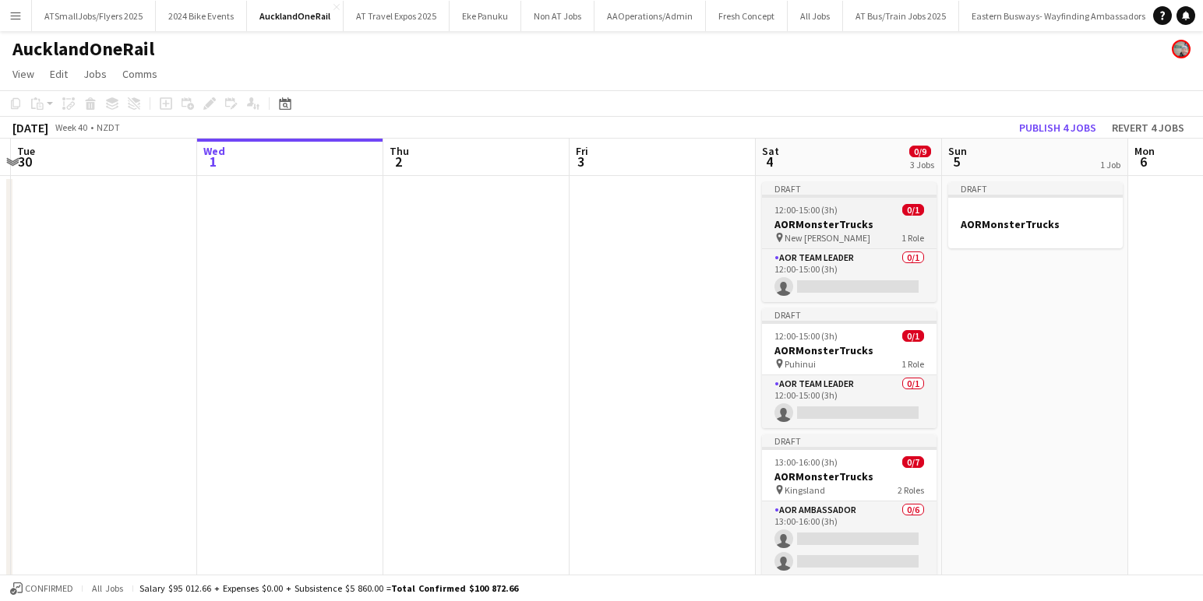
click at [858, 238] on div "pin New [PERSON_NAME] 1 Role" at bounding box center [849, 237] width 174 height 12
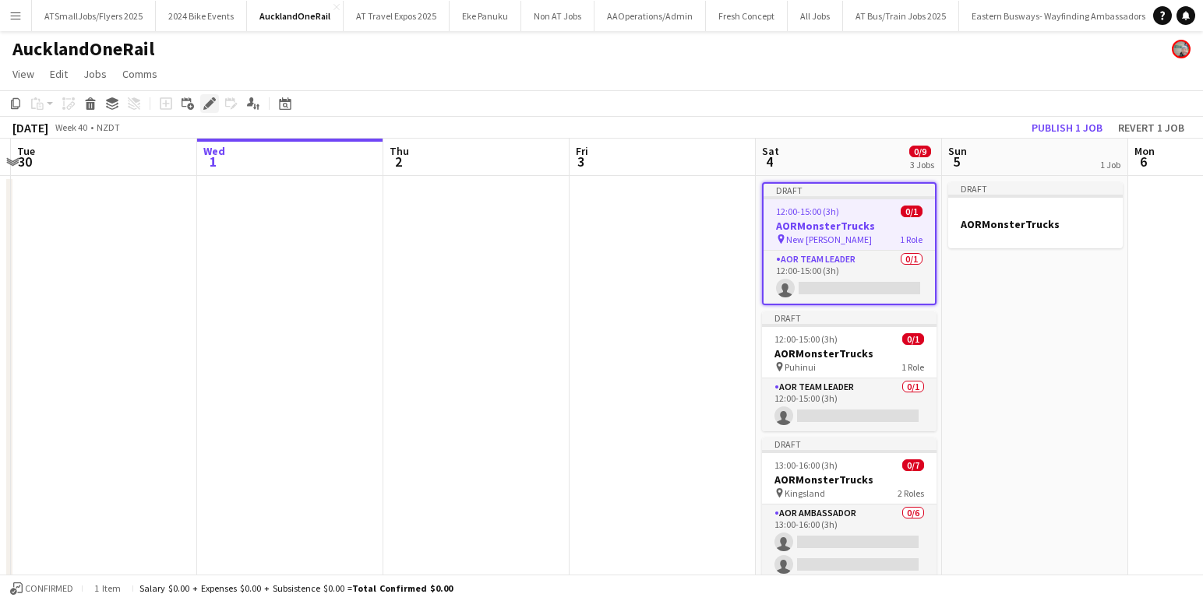
click at [213, 102] on icon "Edit" at bounding box center [209, 103] width 12 height 12
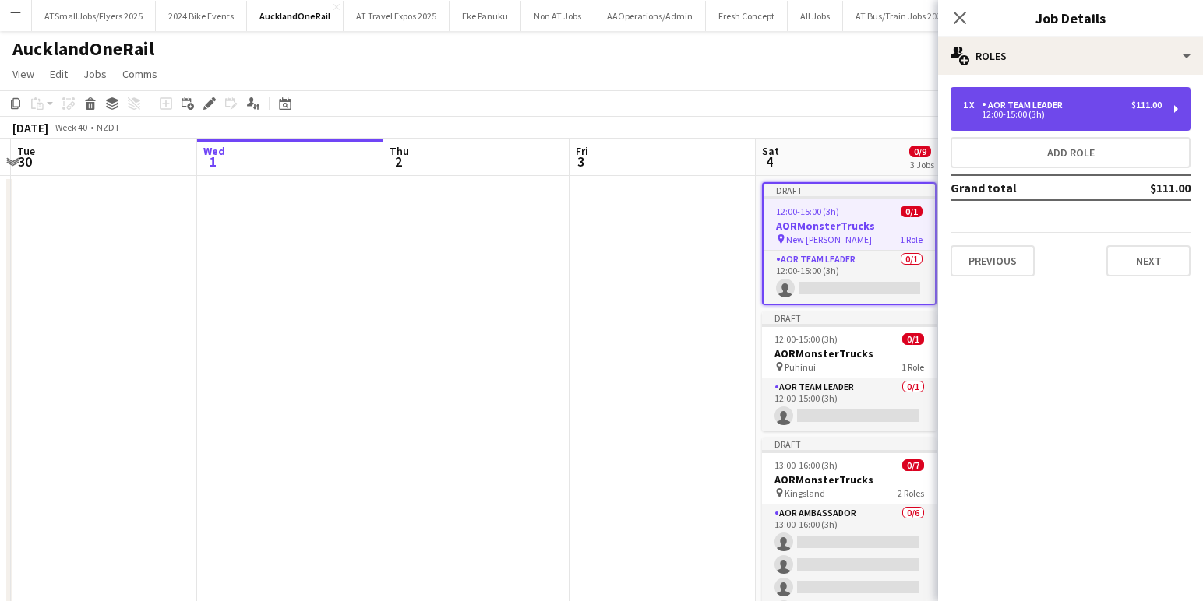
click at [1108, 107] on div "1 x AOR Team Leader $111.00" at bounding box center [1062, 105] width 199 height 11
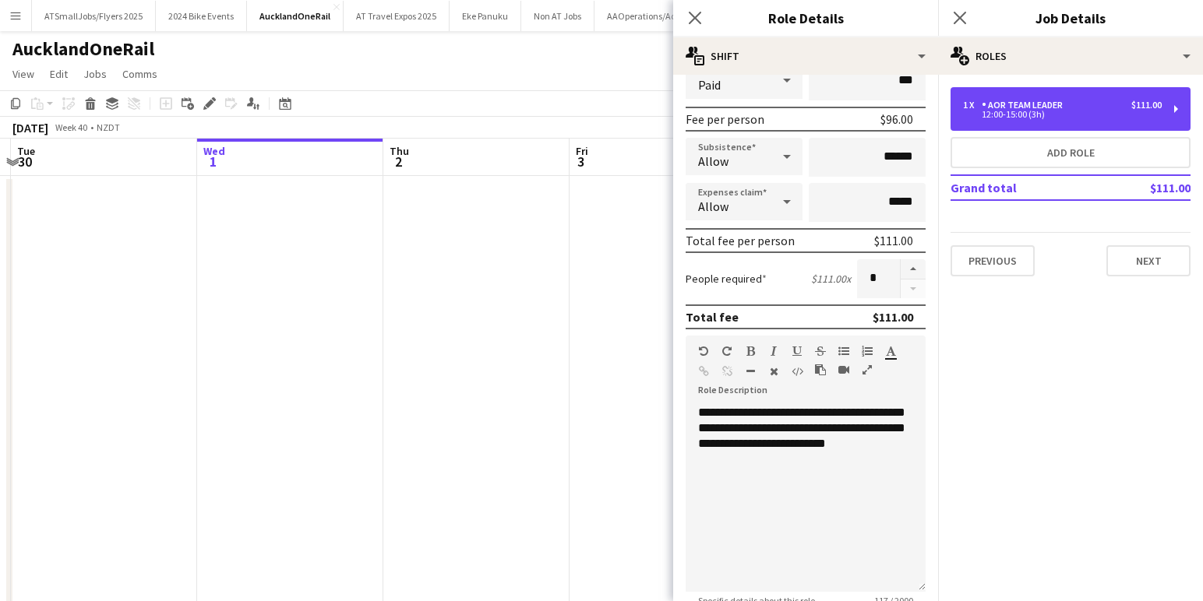
scroll to position [291, 0]
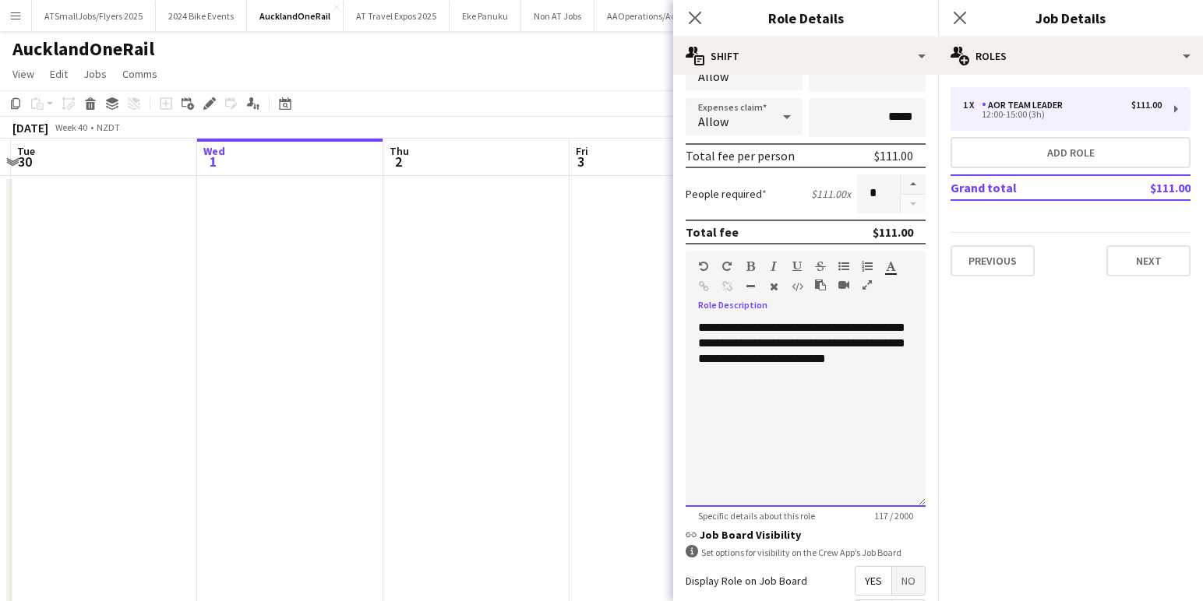
drag, startPoint x: 849, startPoint y: 326, endPoint x: 807, endPoint y: 328, distance: 42.1
click at [808, 327] on div "**********" at bounding box center [805, 413] width 240 height 187
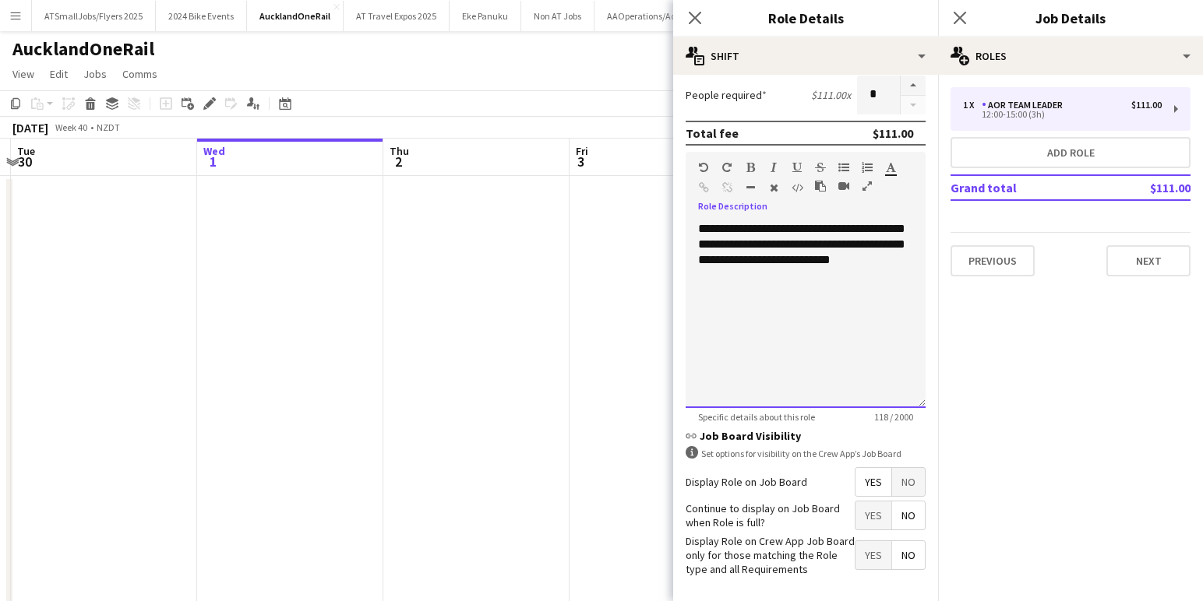
scroll to position [453, 0]
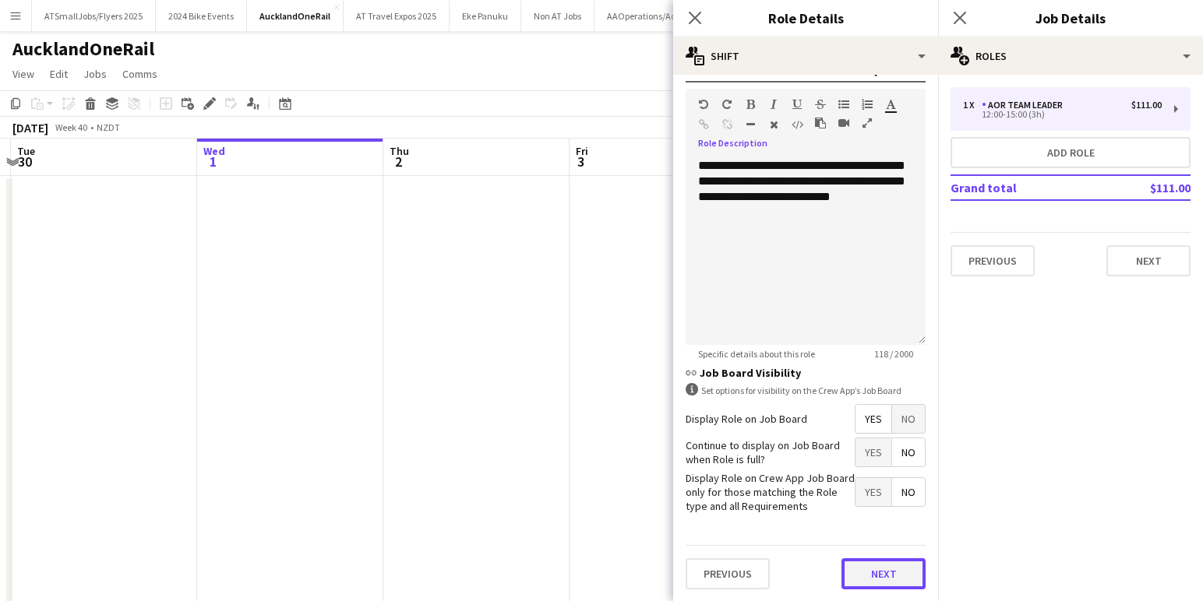
click at [890, 573] on button "Next" at bounding box center [883, 573] width 84 height 31
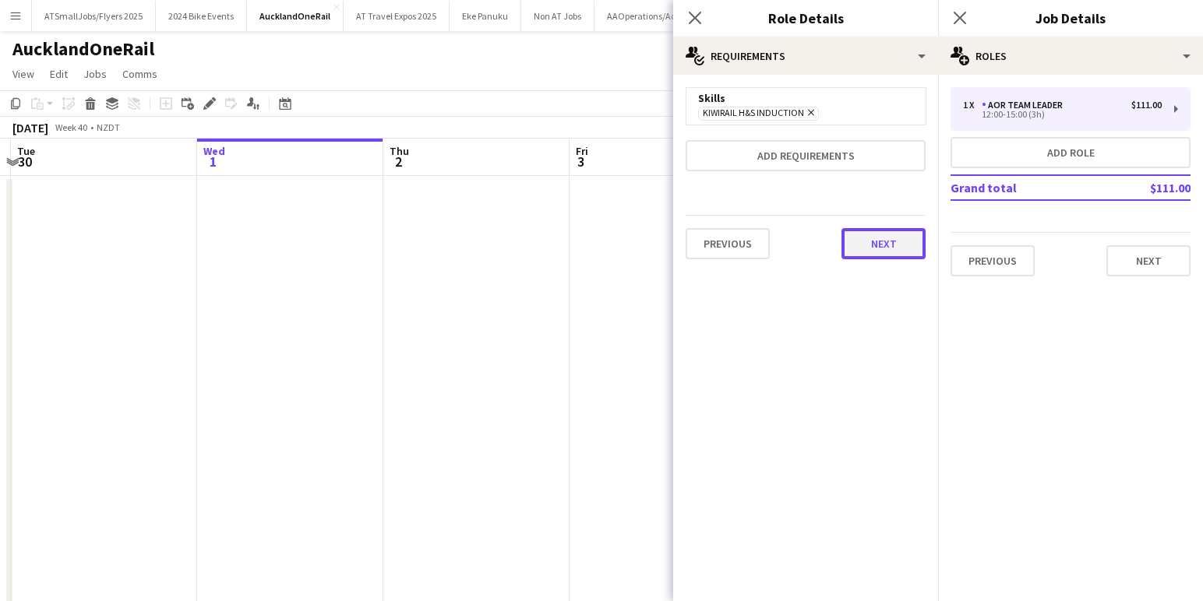
click at [889, 238] on button "Next" at bounding box center [883, 243] width 84 height 31
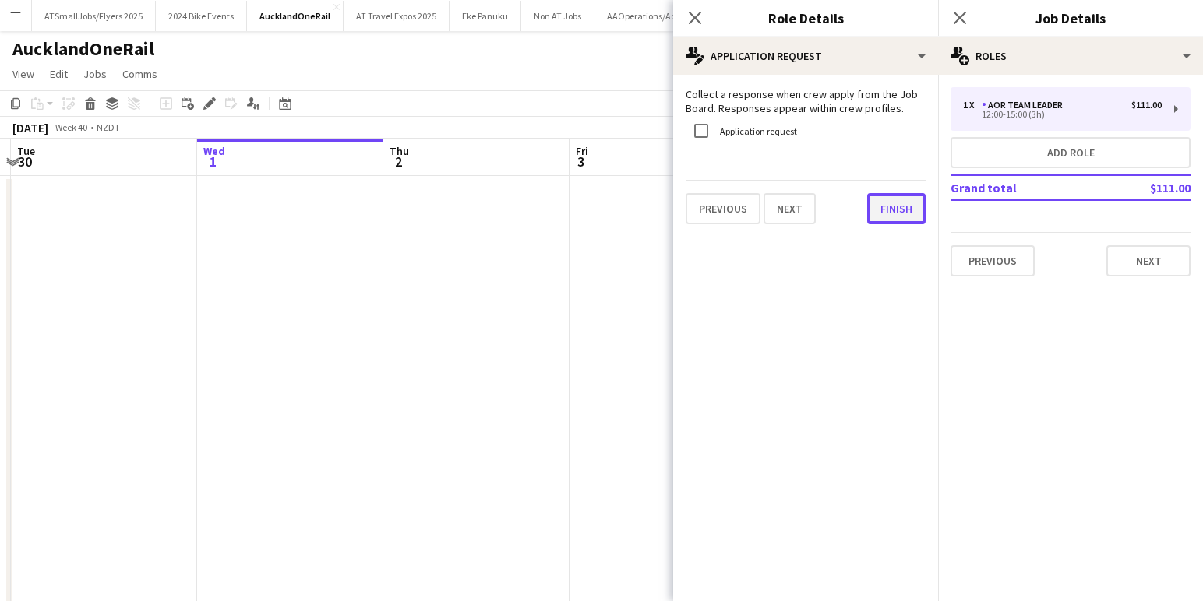
click at [896, 208] on button "Finish" at bounding box center [896, 208] width 58 height 31
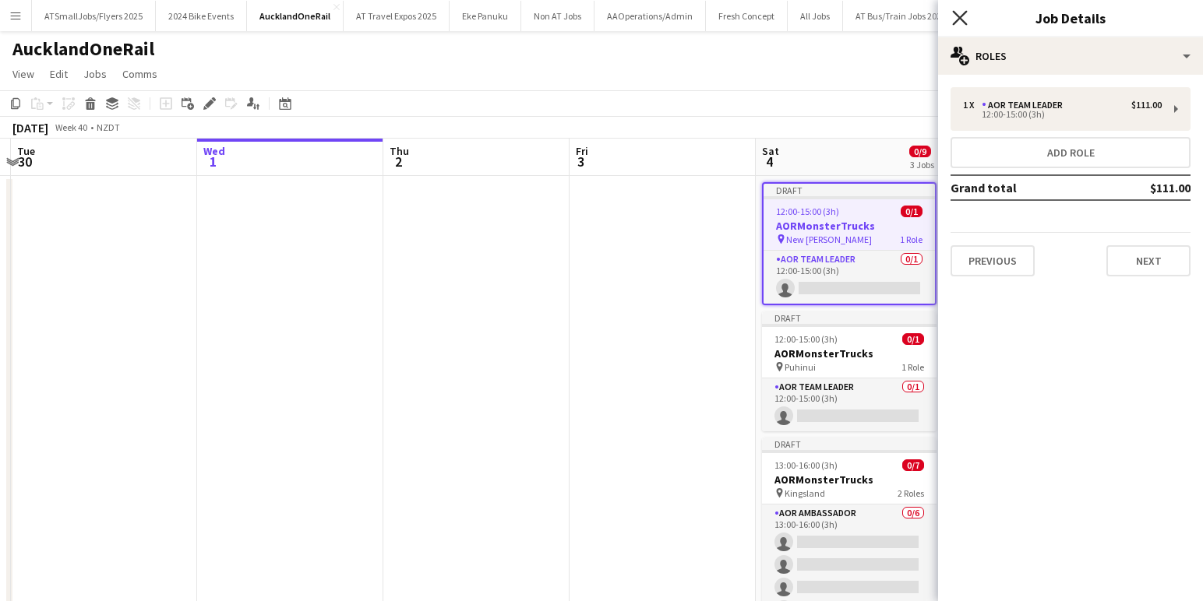
click at [957, 16] on icon at bounding box center [959, 17] width 15 height 15
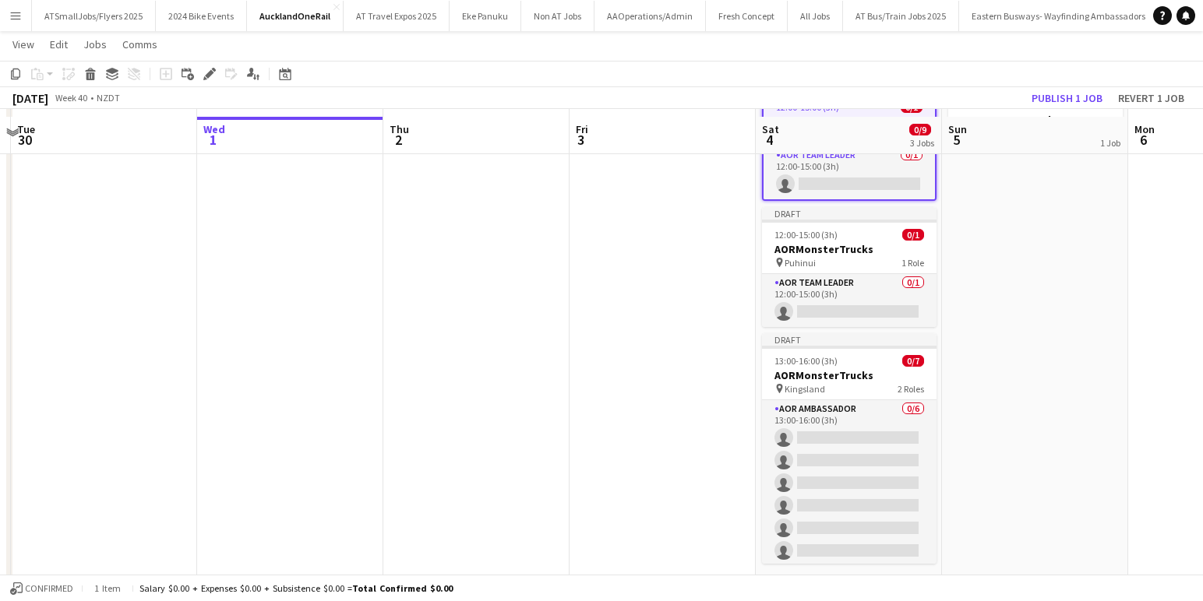
scroll to position [122, 0]
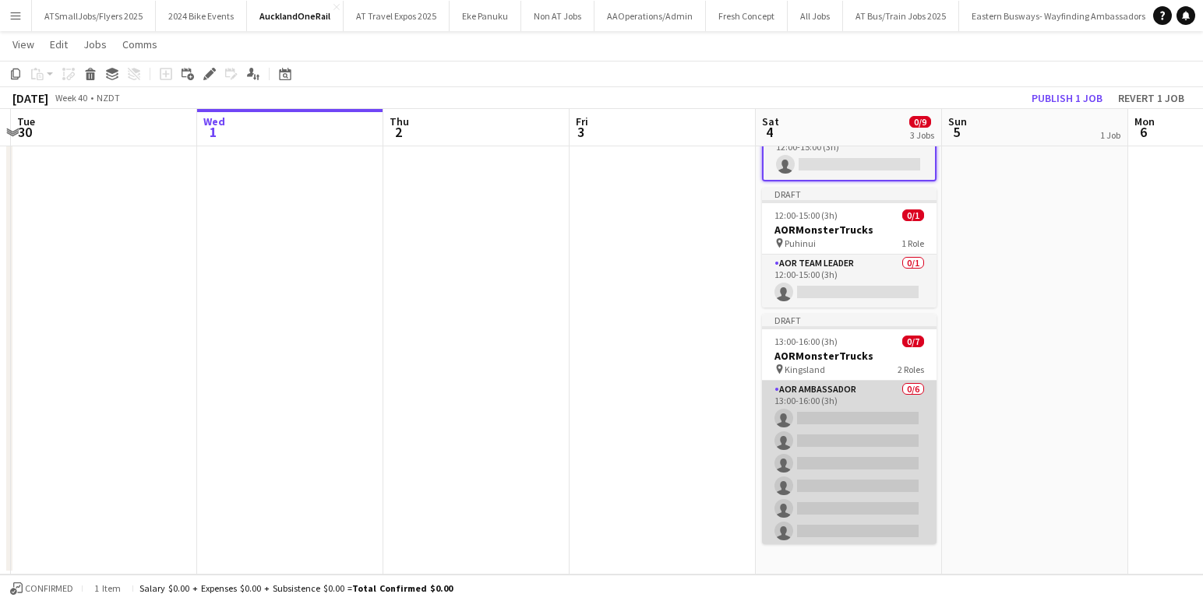
click at [849, 417] on app-card-role "AOR Ambassador 0/6 13:00-16:00 (3h) single-neutral-actions single-neutral-actio…" at bounding box center [849, 464] width 174 height 166
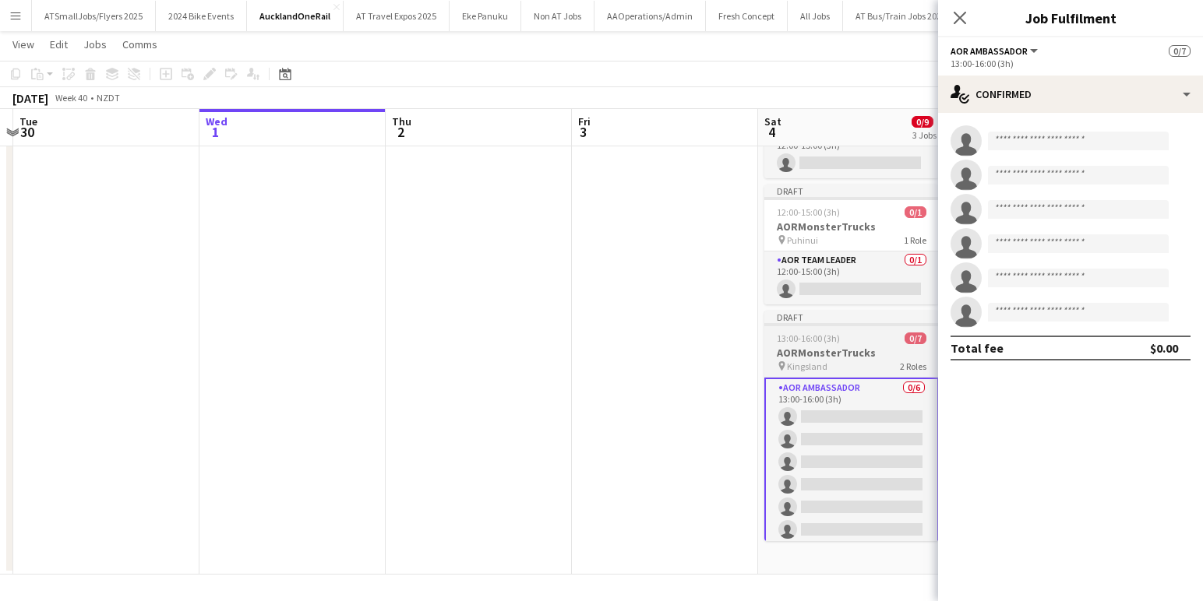
scroll to position [122, 0]
click at [867, 350] on h3 "AORMonsterTrucks" at bounding box center [851, 354] width 174 height 14
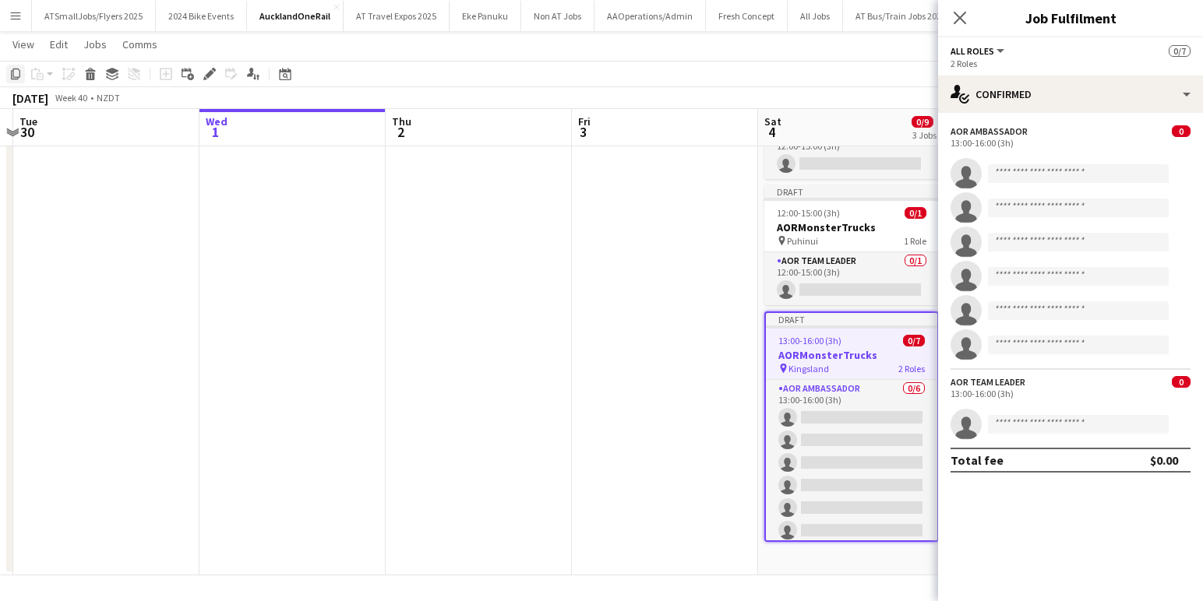
click at [16, 72] on icon "Copy" at bounding box center [15, 74] width 12 height 12
click at [957, 14] on icon at bounding box center [959, 17] width 15 height 15
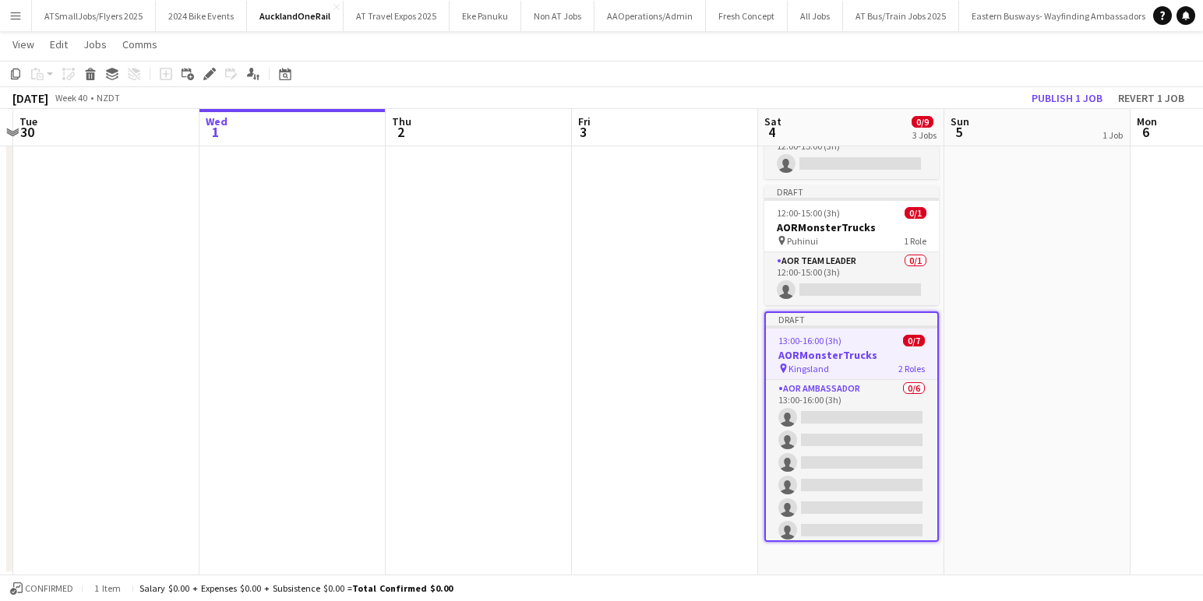
scroll to position [0, 0]
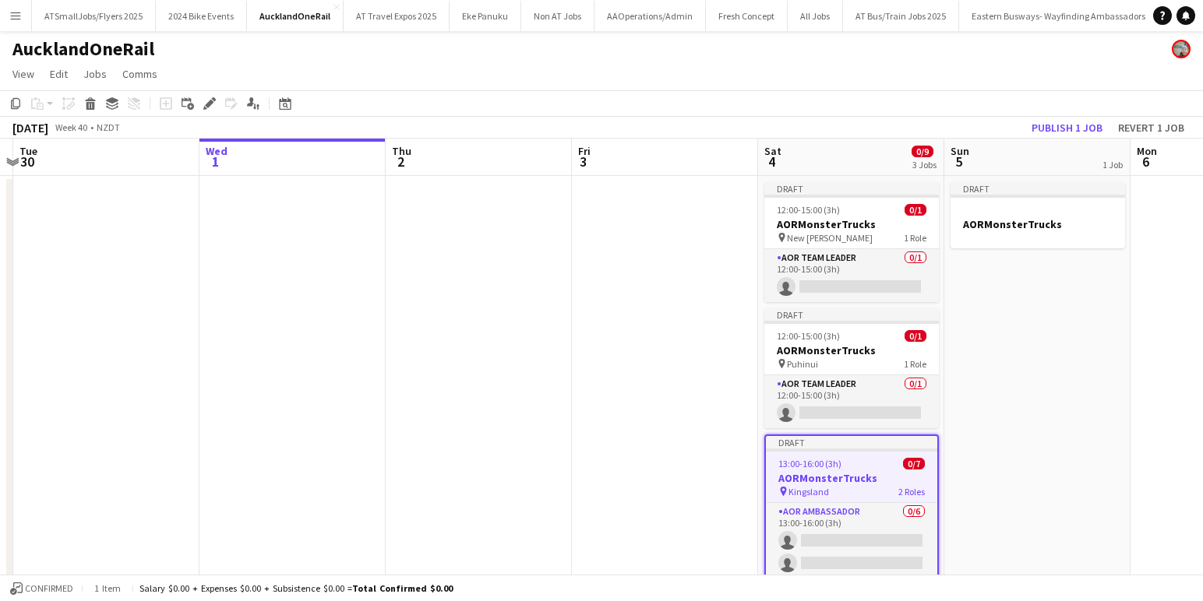
click at [1025, 159] on app-board-header-date "Sun 5 1 Job" at bounding box center [1037, 157] width 186 height 37
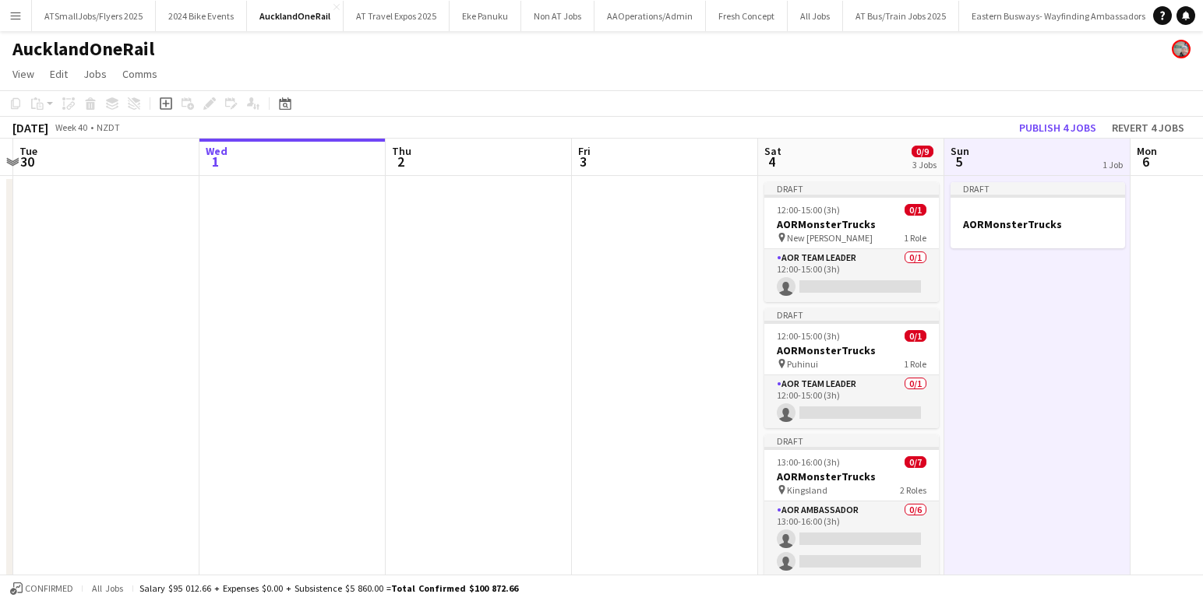
click at [1037, 311] on app-date-cell "Draft AORMonsterTrucks" at bounding box center [1037, 437] width 186 height 523
click at [48, 102] on app-action-btn "Paste" at bounding box center [42, 103] width 28 height 19
click at [60, 130] on link "Paste Command V" at bounding box center [102, 133] width 123 height 14
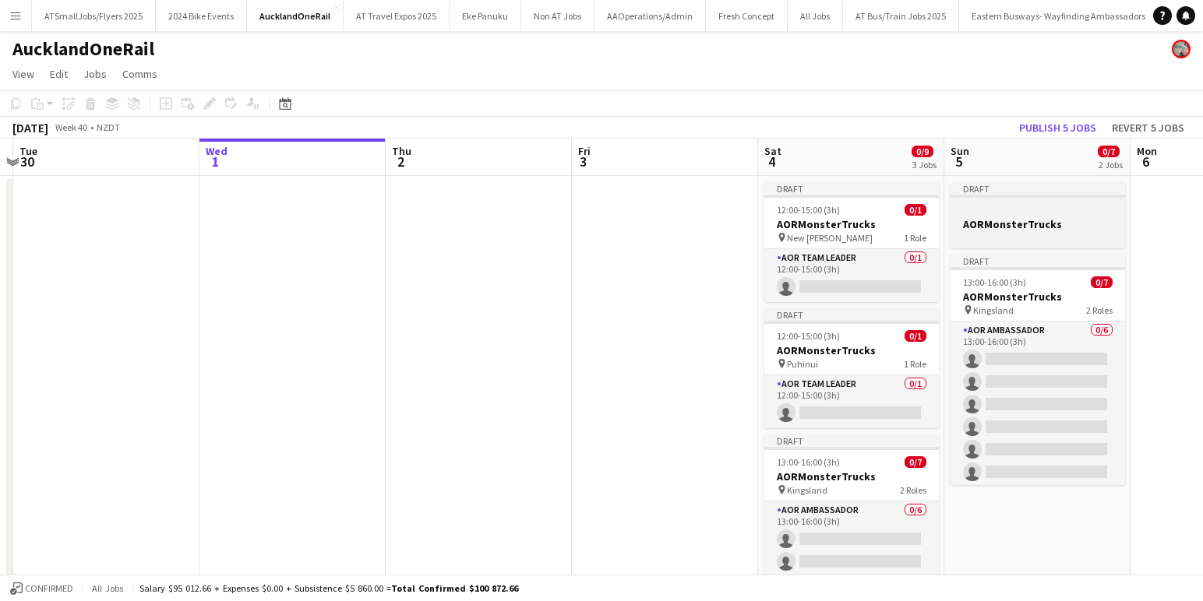
click at [1062, 214] on div at bounding box center [1037, 210] width 174 height 12
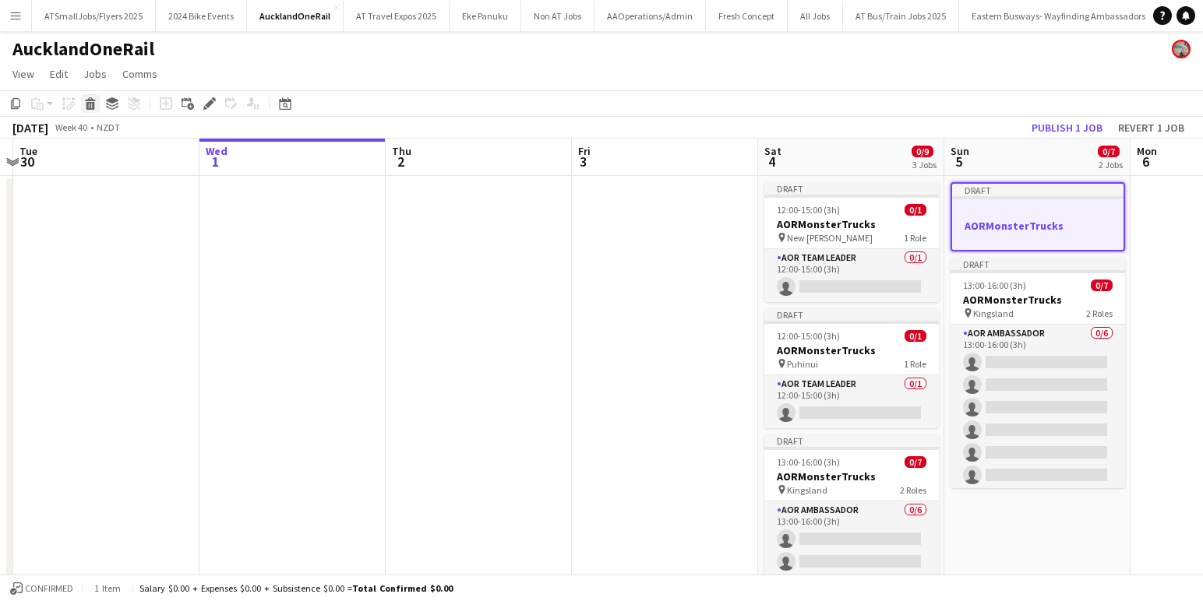
click at [93, 100] on icon at bounding box center [90, 99] width 10 height 4
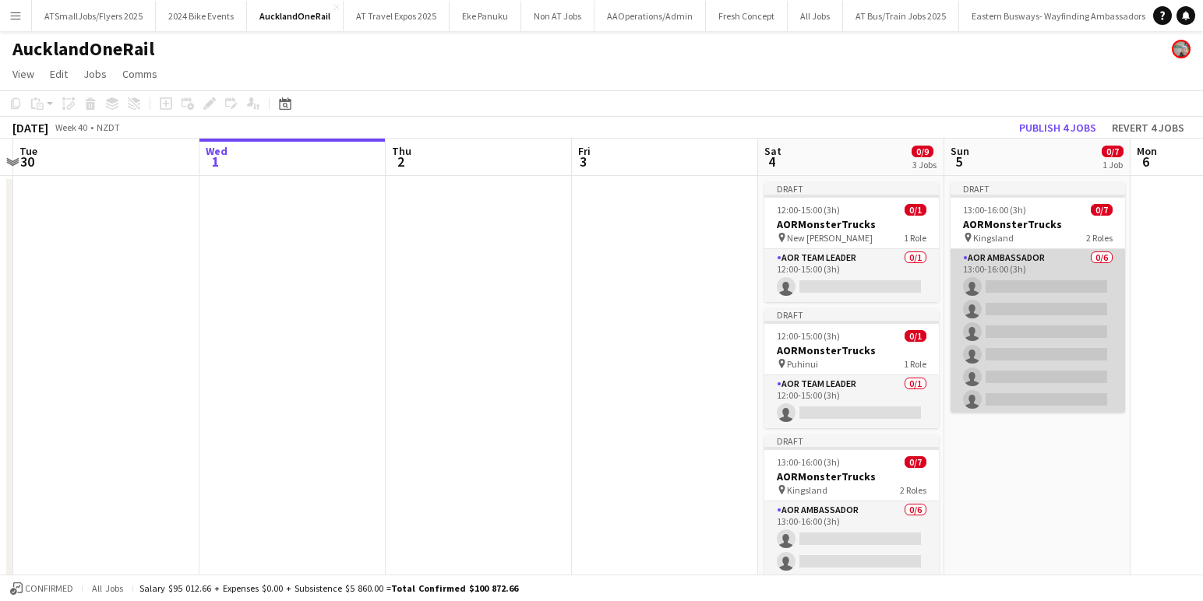
click at [1036, 273] on app-card-role "AOR Ambassador 0/6 13:00-16:00 (3h) single-neutral-actions single-neutral-actio…" at bounding box center [1037, 332] width 174 height 166
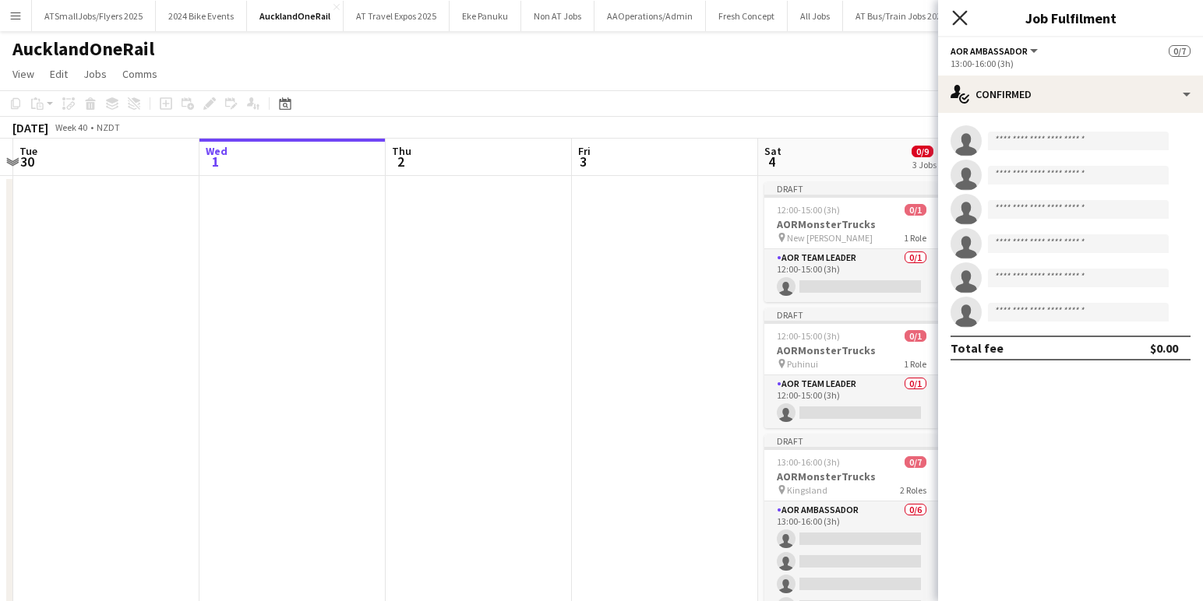
click at [960, 14] on icon "Close pop-in" at bounding box center [959, 17] width 15 height 15
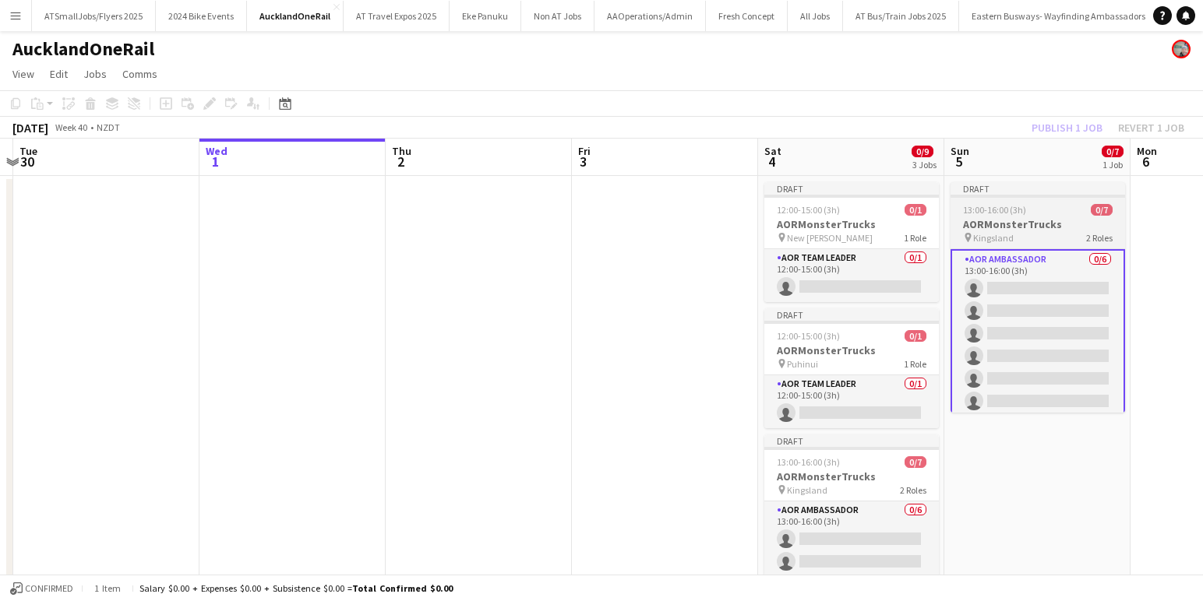
click at [1042, 242] on div "pin Kingsland 2 Roles" at bounding box center [1037, 237] width 174 height 12
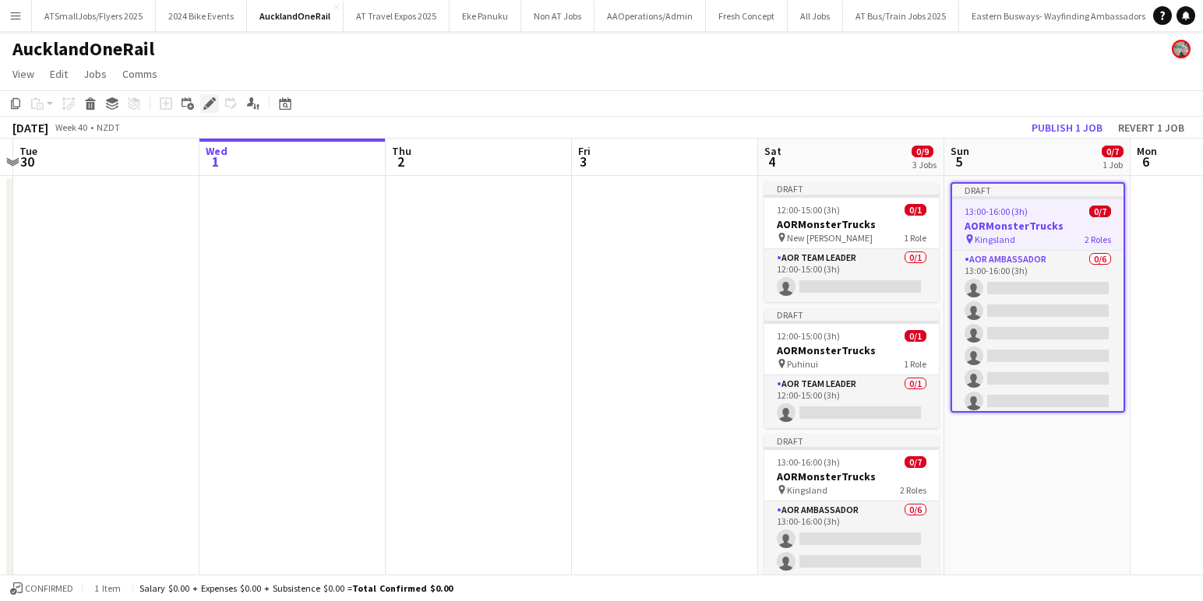
click at [209, 100] on icon "Edit" at bounding box center [209, 103] width 12 height 12
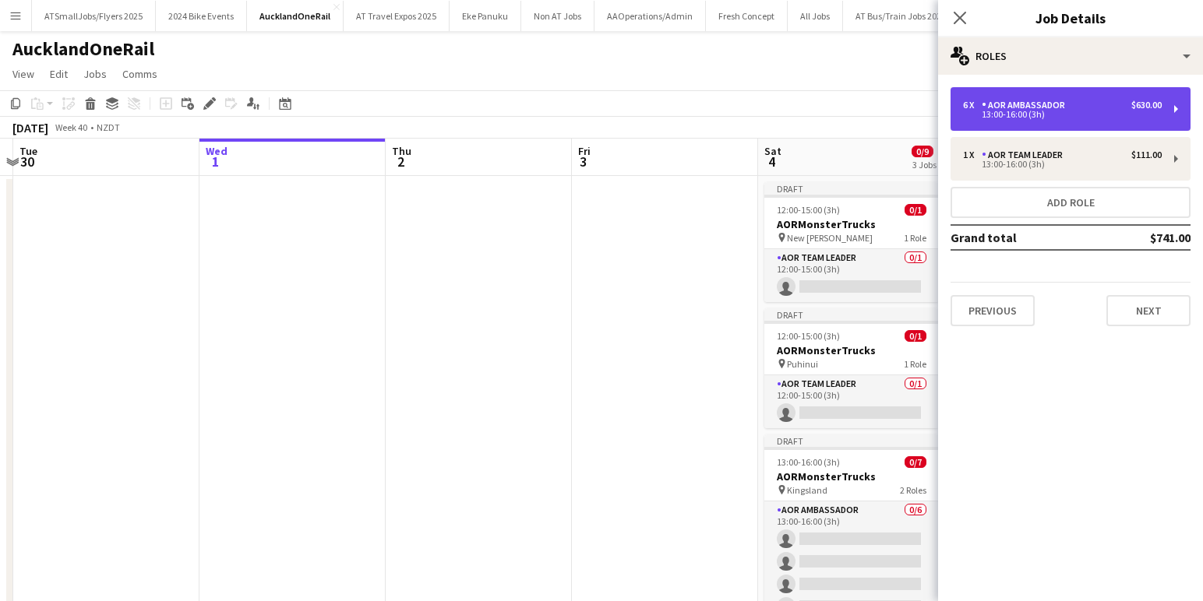
click at [1112, 108] on div "6 x AOR Ambassador $630.00" at bounding box center [1062, 105] width 199 height 11
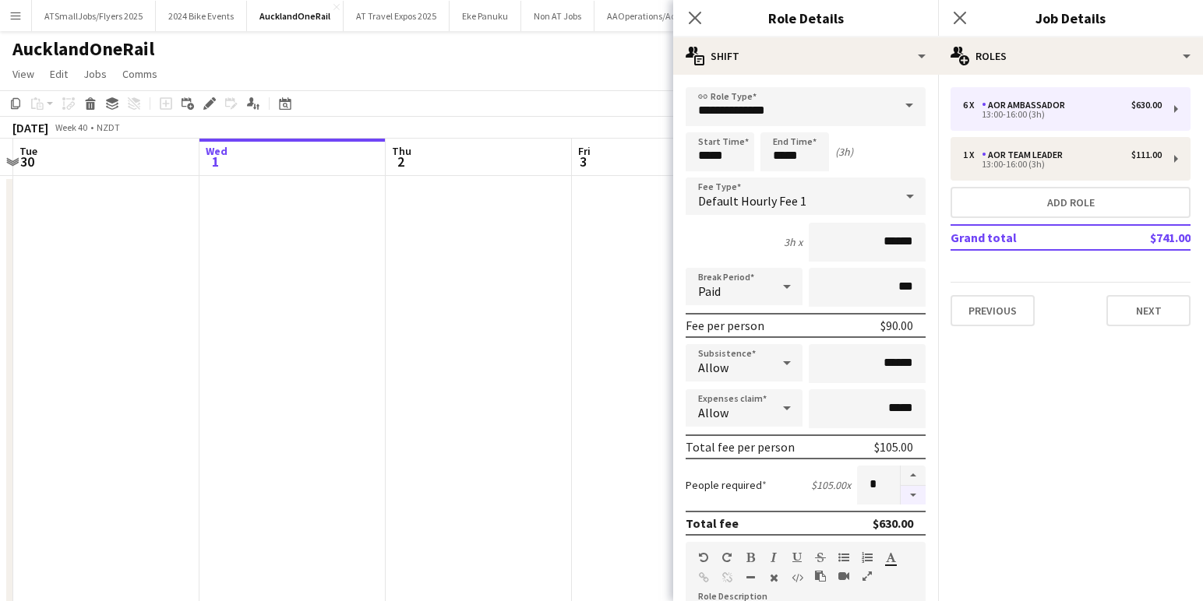
click at [913, 493] on button "button" at bounding box center [912, 495] width 25 height 19
click at [914, 493] on button "button" at bounding box center [912, 495] width 25 height 19
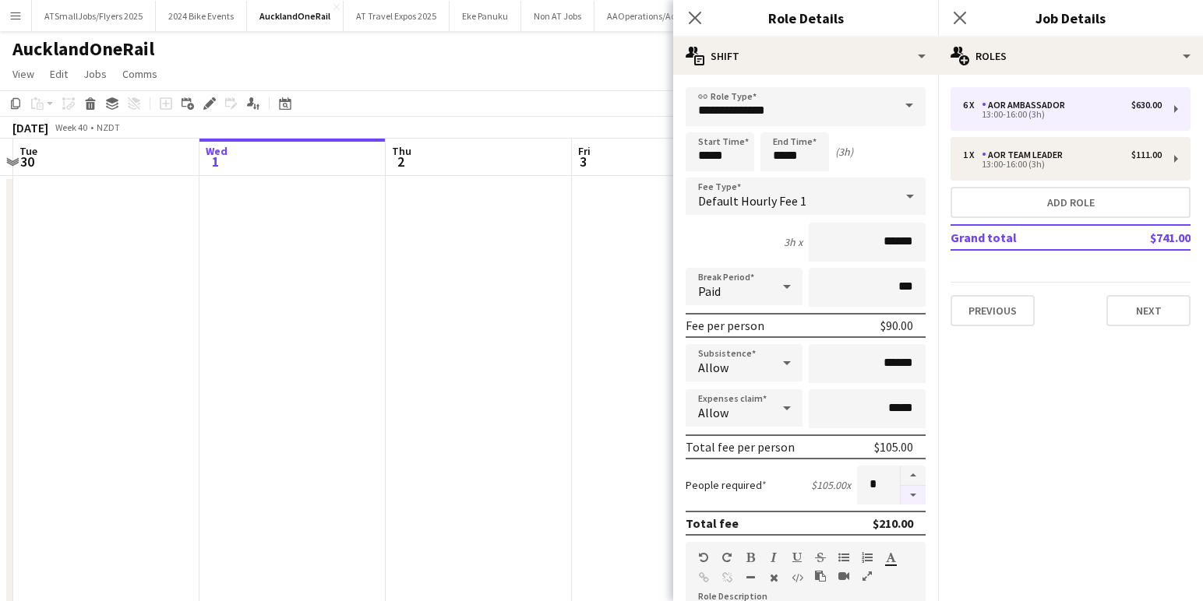
type input "*"
click at [705, 157] on input "*****" at bounding box center [719, 151] width 69 height 39
click at [703, 121] on div at bounding box center [704, 125] width 31 height 16
type input "*****"
click at [703, 121] on div at bounding box center [704, 125] width 31 height 16
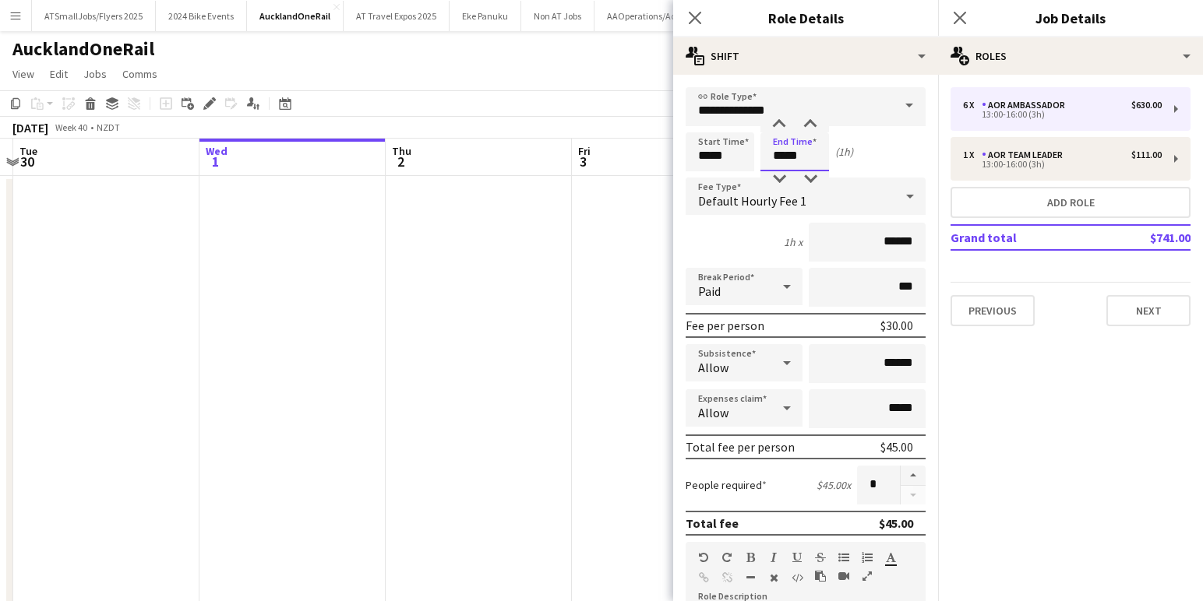
click at [777, 160] on input "*****" at bounding box center [794, 151] width 69 height 39
click at [775, 120] on div at bounding box center [778, 125] width 31 height 16
type input "*****"
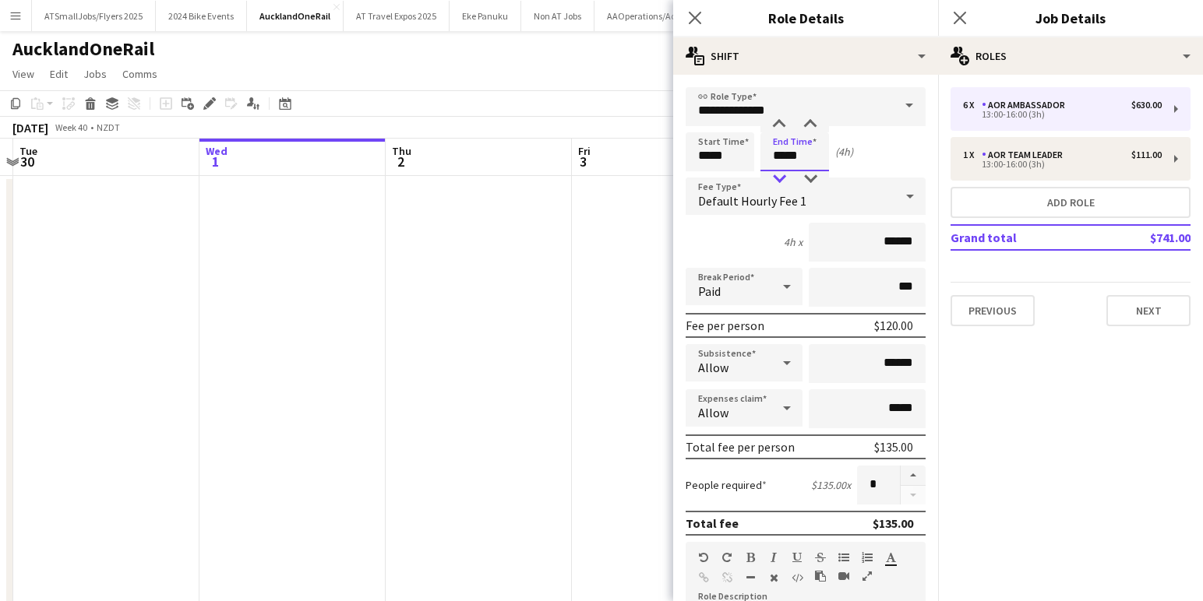
click at [777, 178] on div at bounding box center [778, 179] width 31 height 16
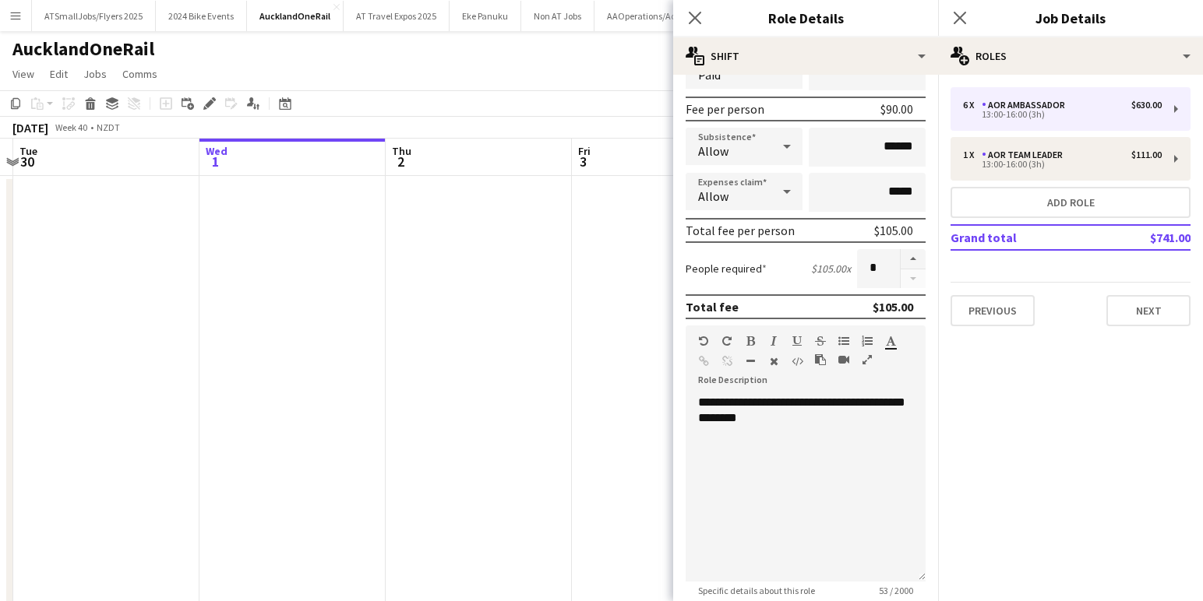
scroll to position [349, 0]
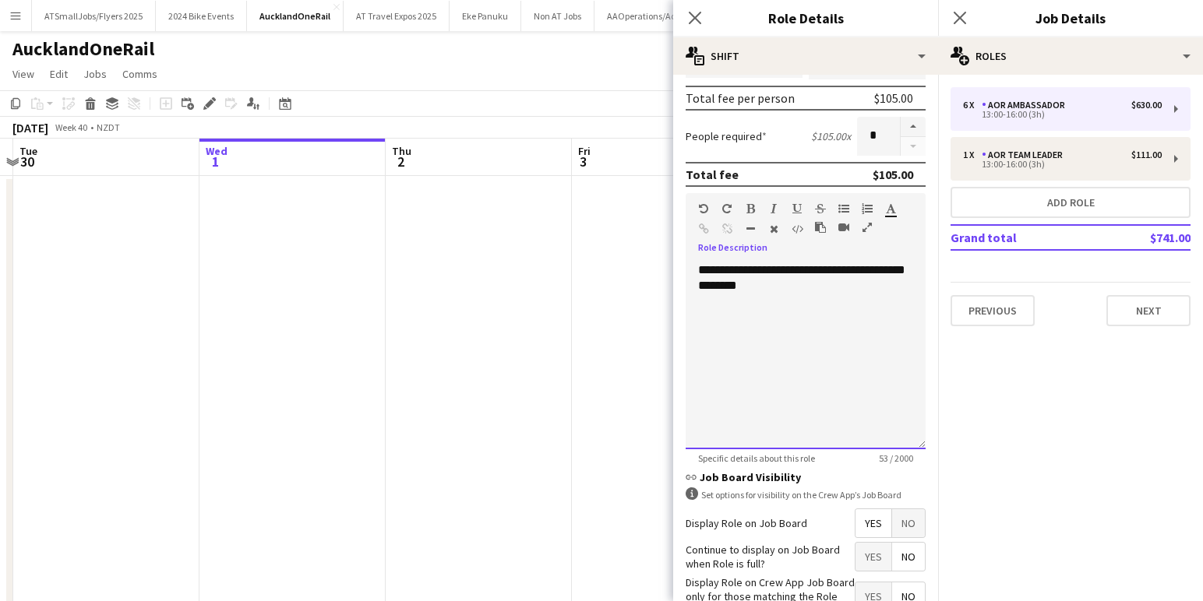
drag, startPoint x: 864, startPoint y: 268, endPoint x: 691, endPoint y: 263, distance: 173.0
click at [691, 263] on div "**********" at bounding box center [805, 355] width 240 height 187
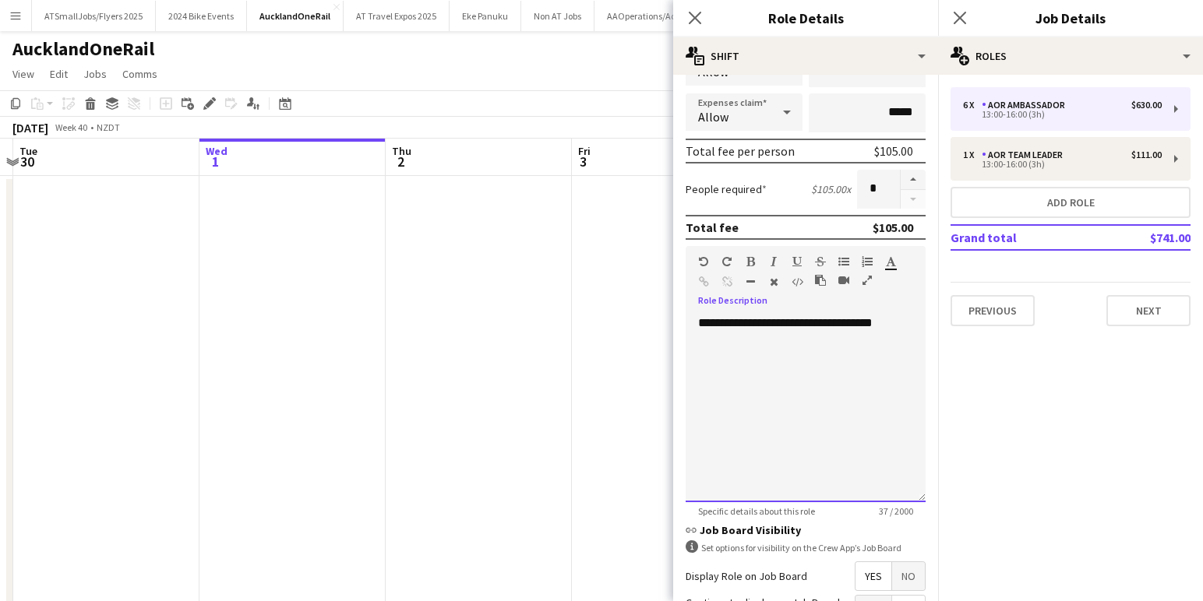
scroll to position [453, 0]
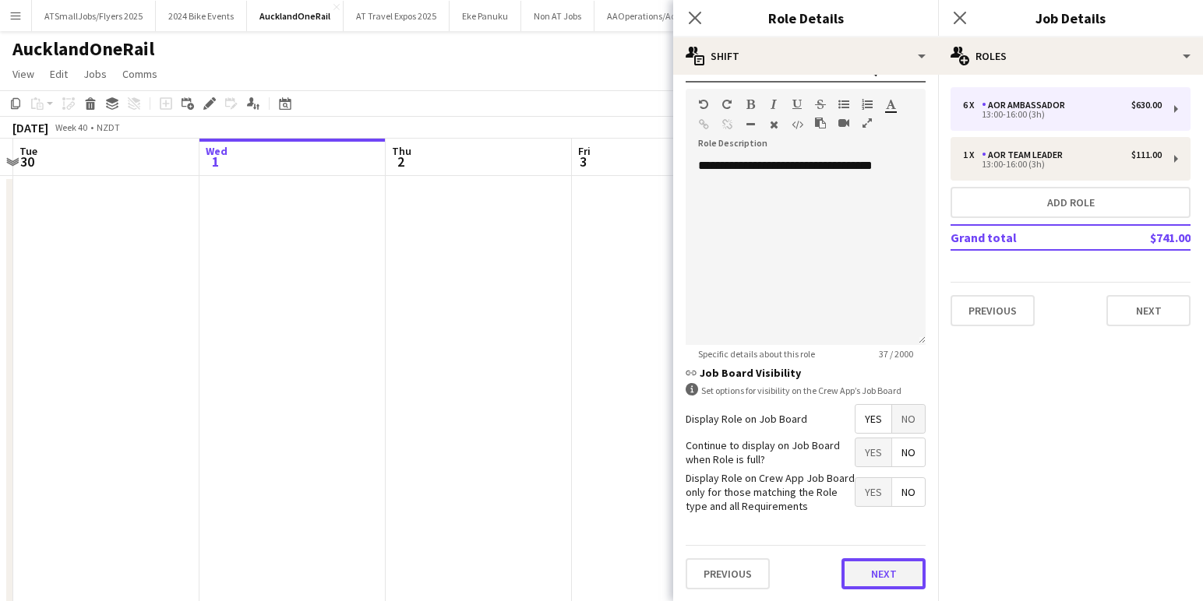
click at [886, 572] on button "Next" at bounding box center [883, 573] width 84 height 31
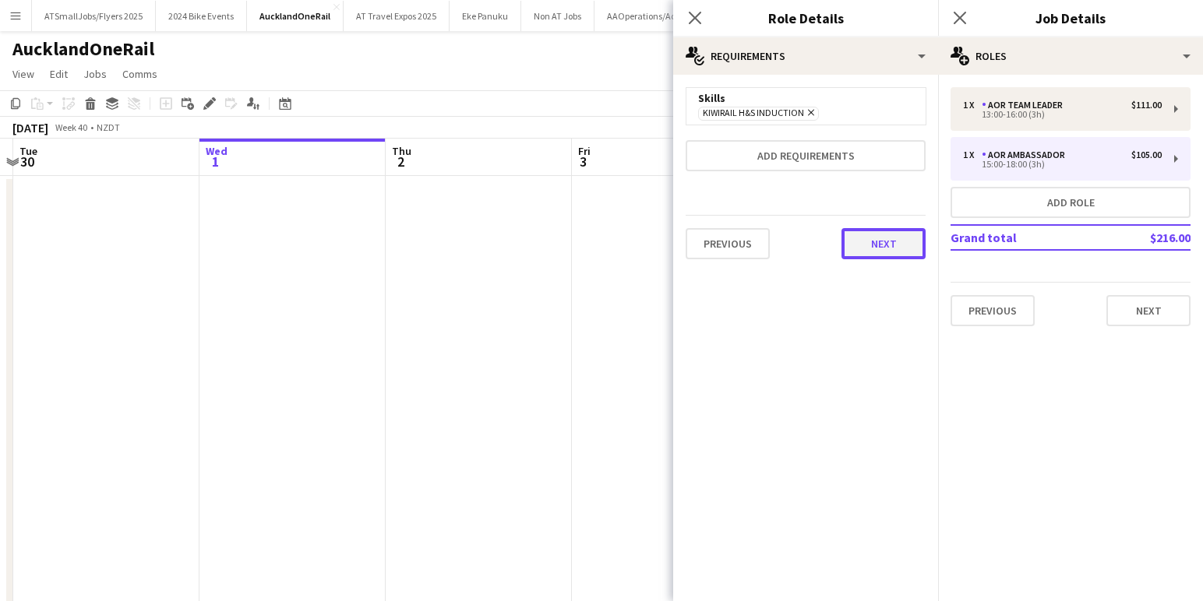
click at [883, 242] on button "Next" at bounding box center [883, 243] width 84 height 31
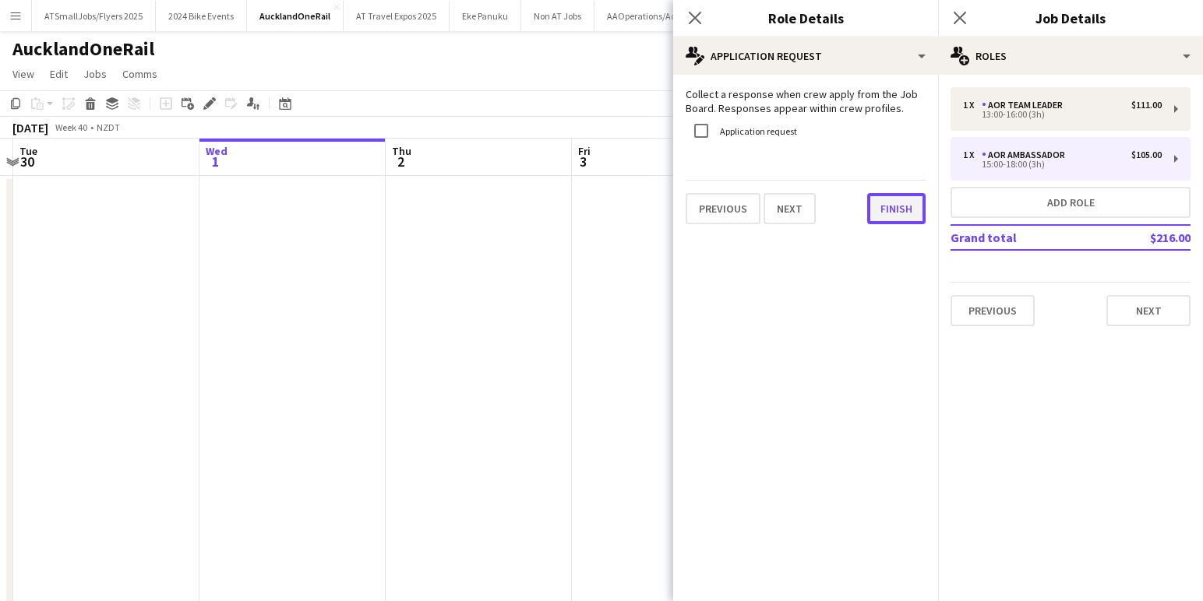
click at [893, 199] on button "Finish" at bounding box center [896, 208] width 58 height 31
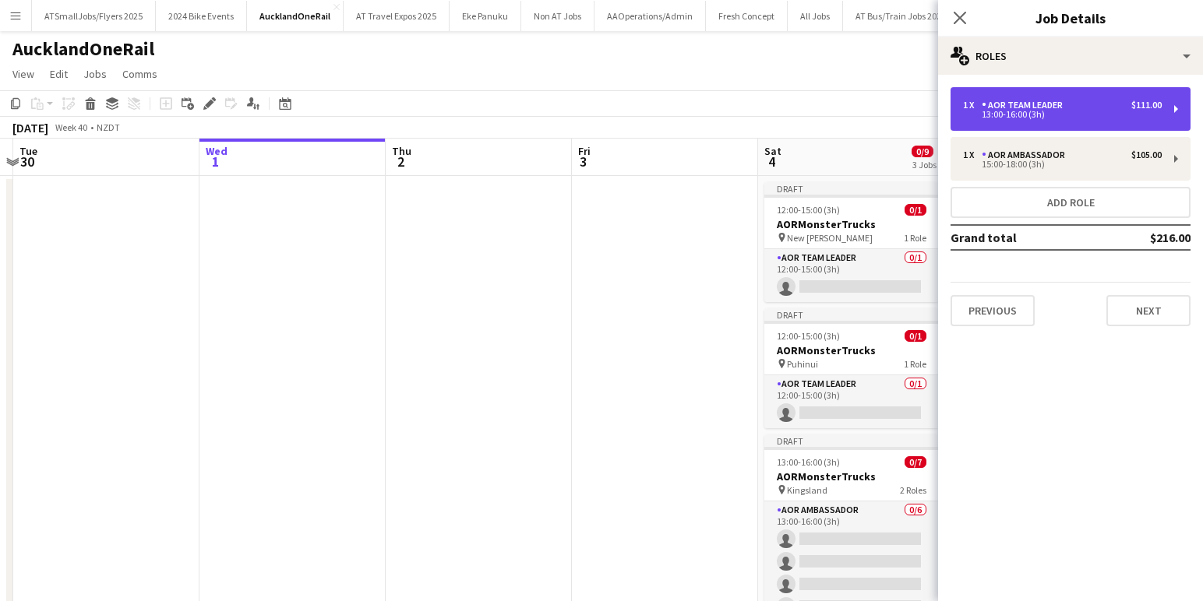
click at [1087, 105] on div "1 x AOR Team Leader $111.00" at bounding box center [1062, 105] width 199 height 11
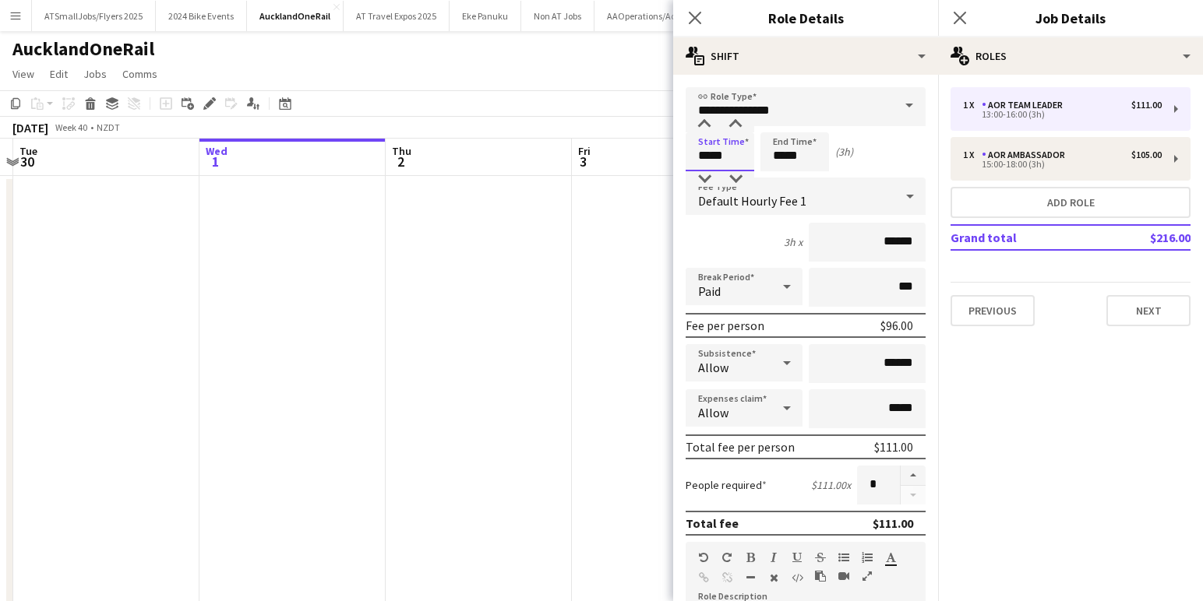
click at [706, 155] on input "*****" at bounding box center [719, 151] width 69 height 39
click at [704, 122] on div at bounding box center [704, 125] width 31 height 16
type input "*****"
click at [704, 123] on div at bounding box center [704, 125] width 31 height 16
click at [782, 156] on input "*****" at bounding box center [794, 151] width 69 height 39
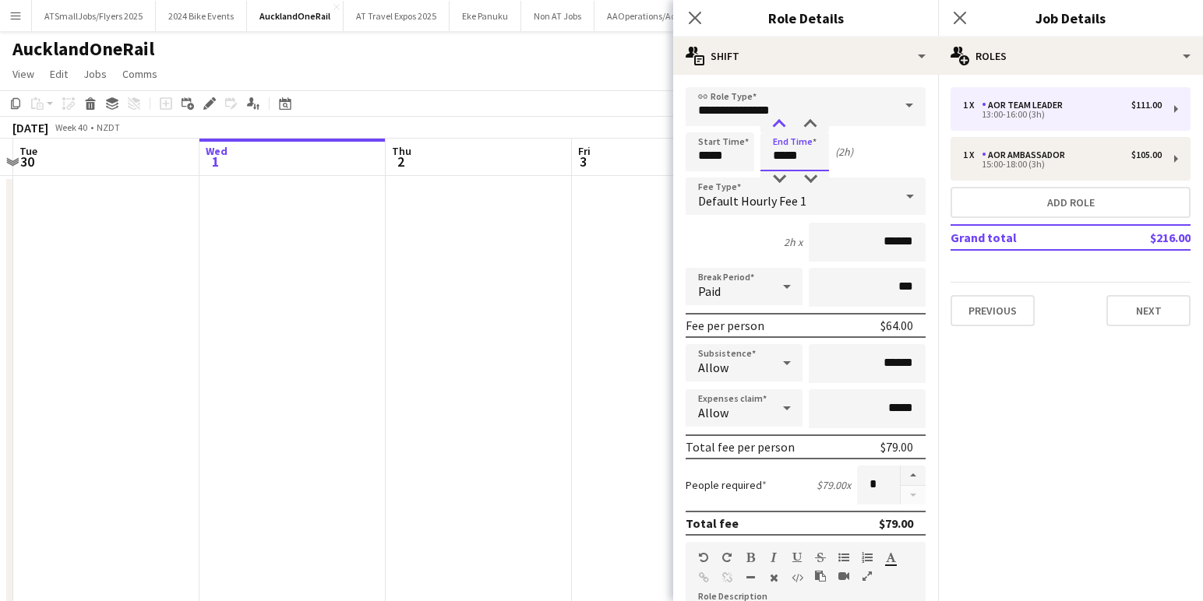
click at [780, 124] on div at bounding box center [778, 125] width 31 height 16
type input "*****"
click at [780, 124] on div at bounding box center [778, 125] width 31 height 16
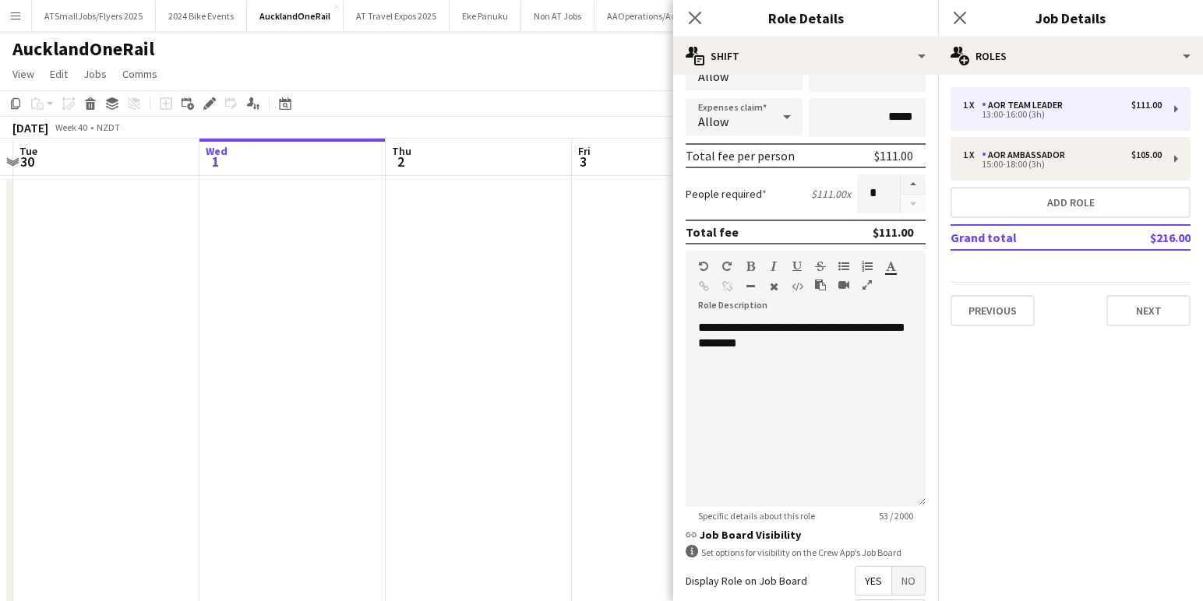
scroll to position [368, 0]
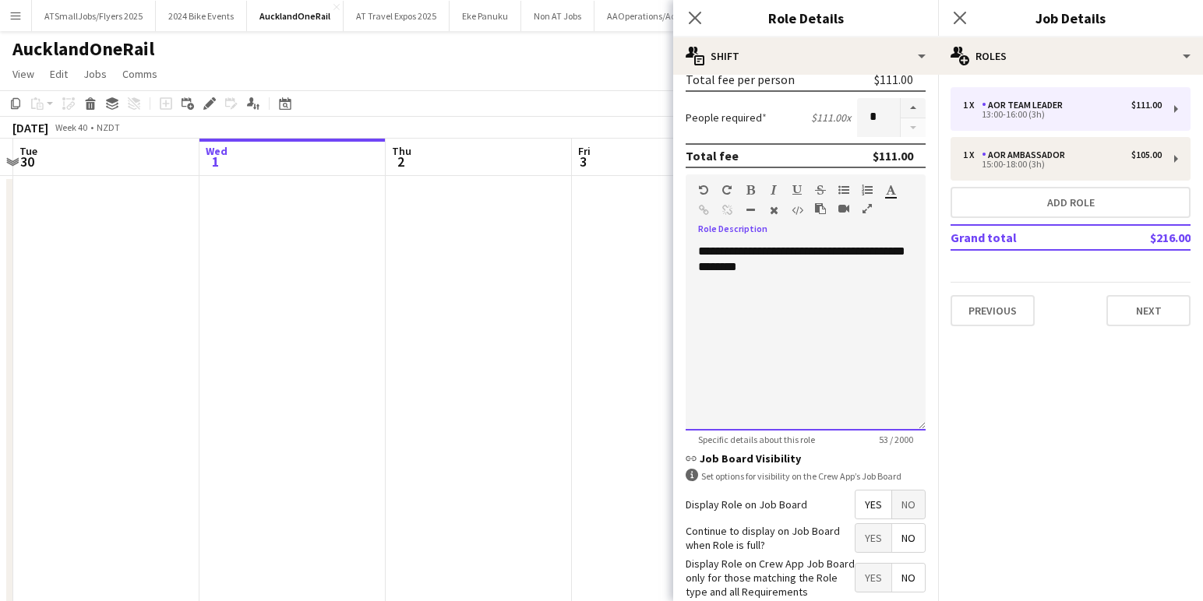
drag, startPoint x: 865, startPoint y: 250, endPoint x: 694, endPoint y: 253, distance: 171.4
click at [695, 253] on div "**********" at bounding box center [805, 337] width 240 height 187
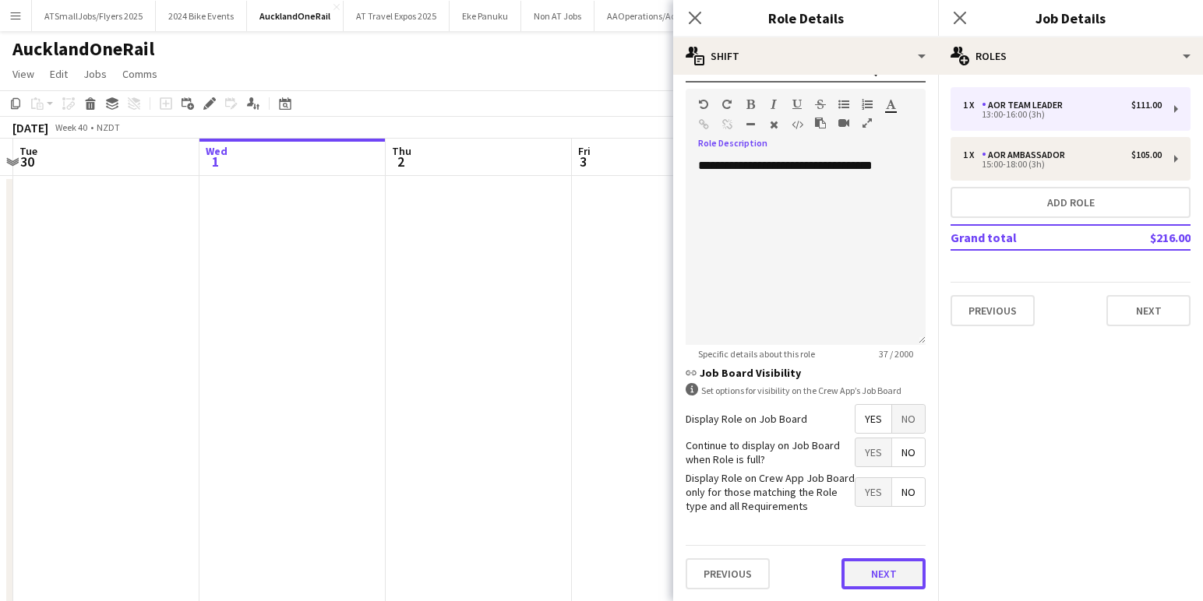
click at [886, 571] on button "Next" at bounding box center [883, 573] width 84 height 31
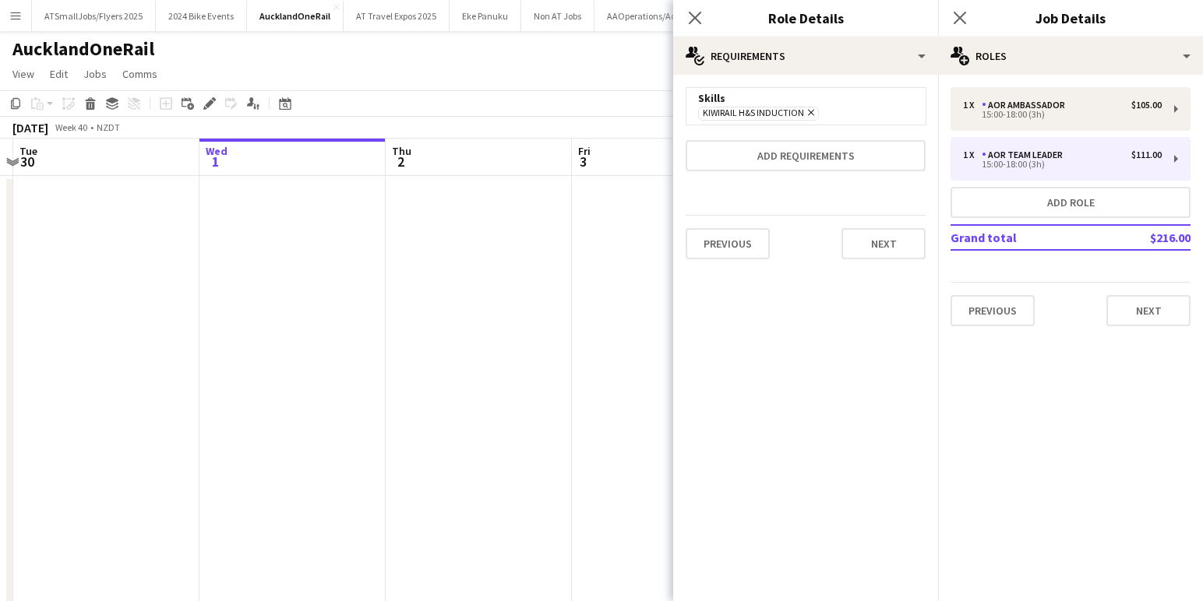
scroll to position [0, 0]
click at [889, 239] on button "Next" at bounding box center [883, 243] width 84 height 31
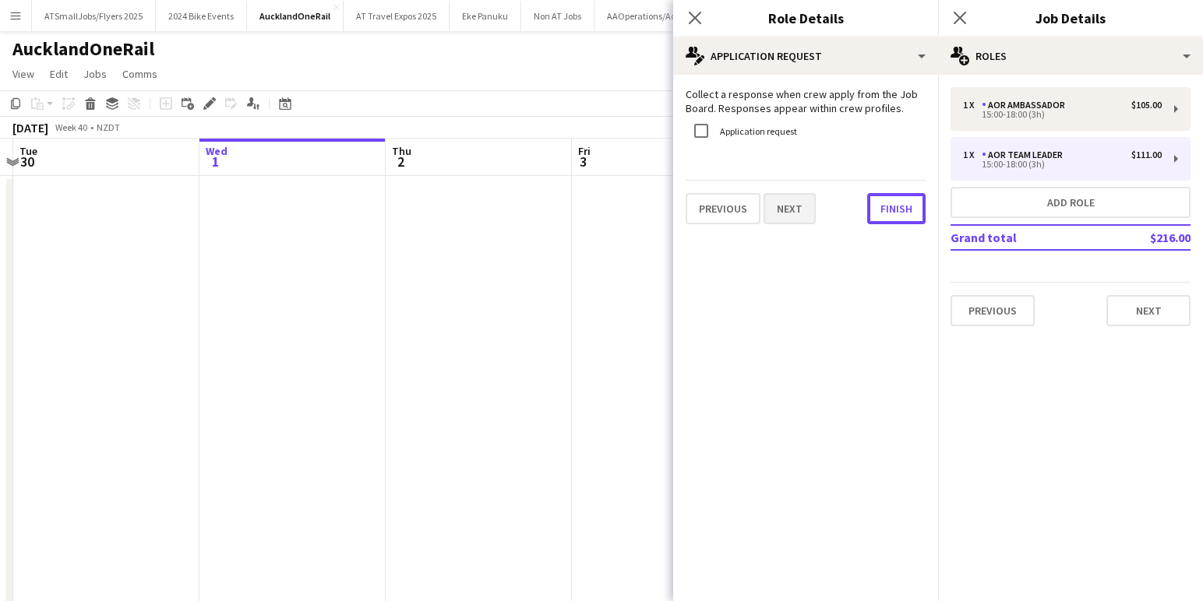
click at [896, 198] on button "Finish" at bounding box center [896, 208] width 58 height 31
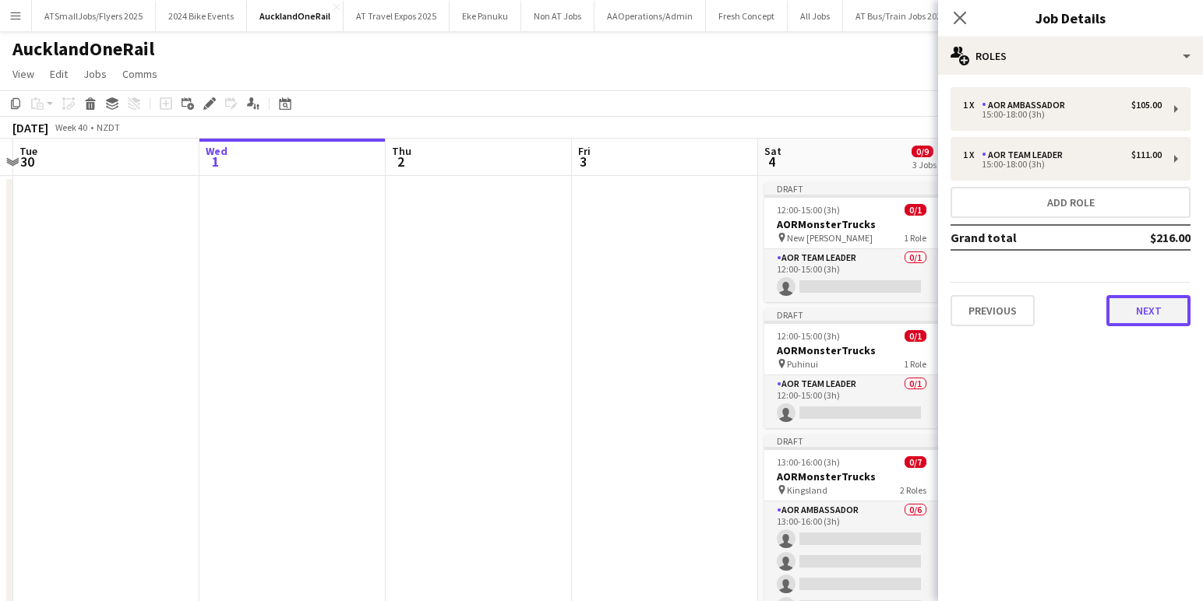
click at [1147, 311] on button "Next" at bounding box center [1148, 310] width 84 height 31
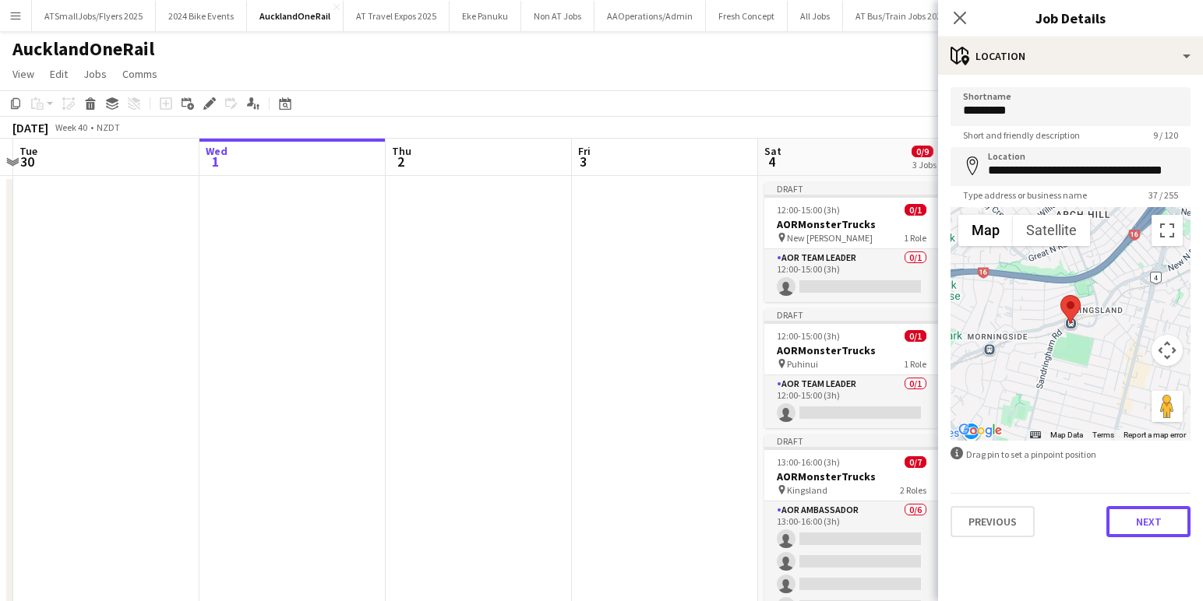
click at [1150, 517] on button "Next" at bounding box center [1148, 521] width 84 height 31
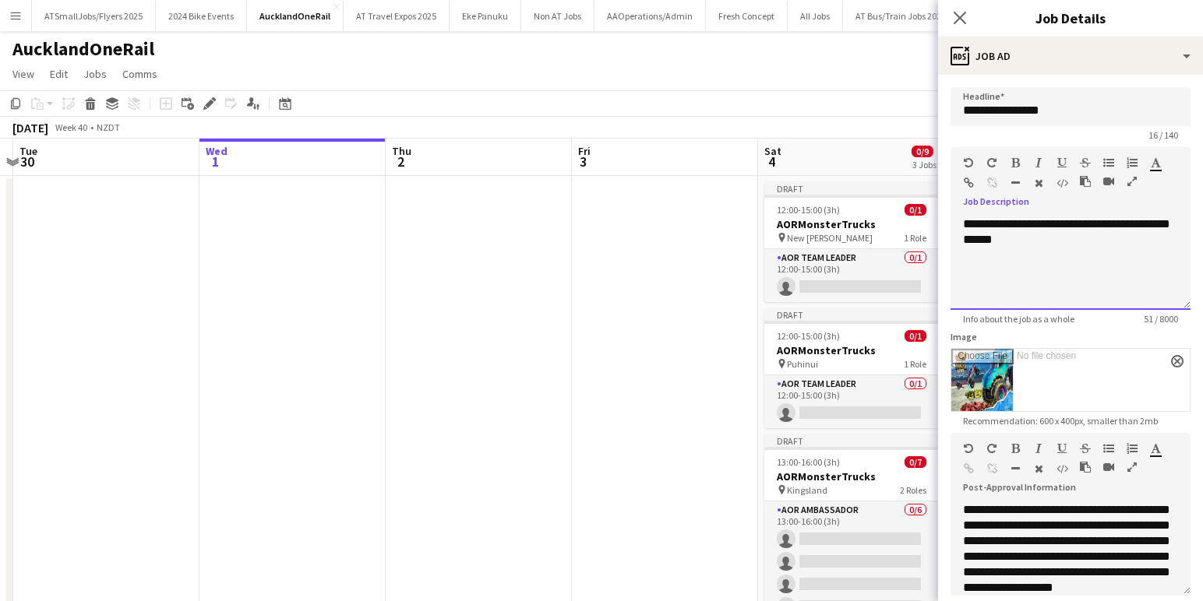
drag, startPoint x: 1124, startPoint y: 222, endPoint x: 949, endPoint y: 230, distance: 175.4
click at [949, 230] on form "**********" at bounding box center [1070, 424] width 265 height 675
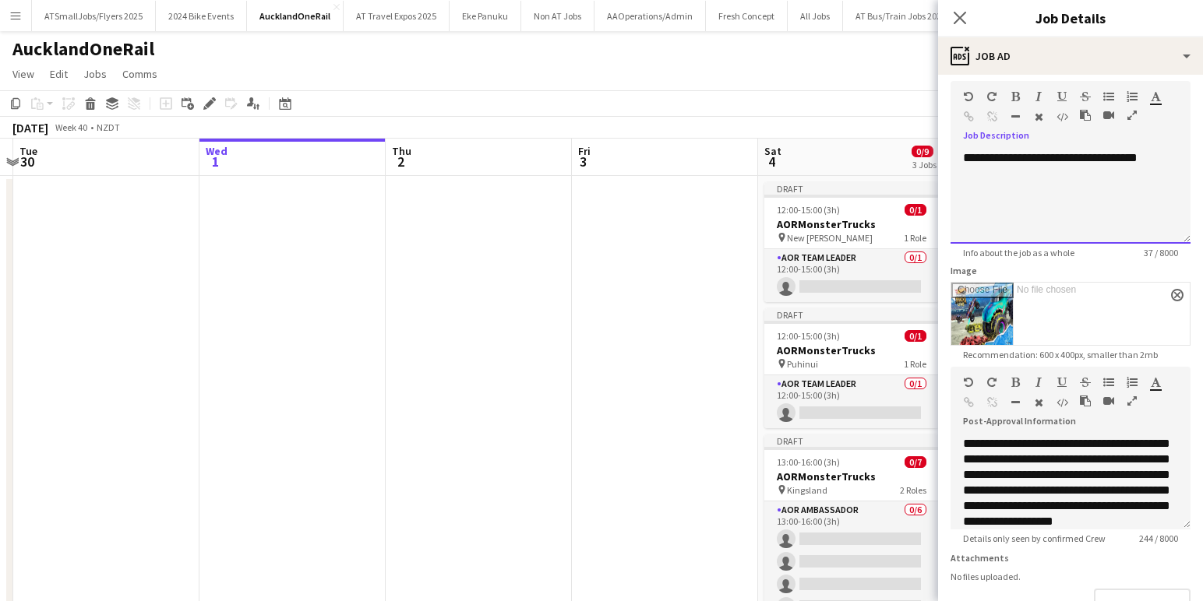
scroll to position [86, 0]
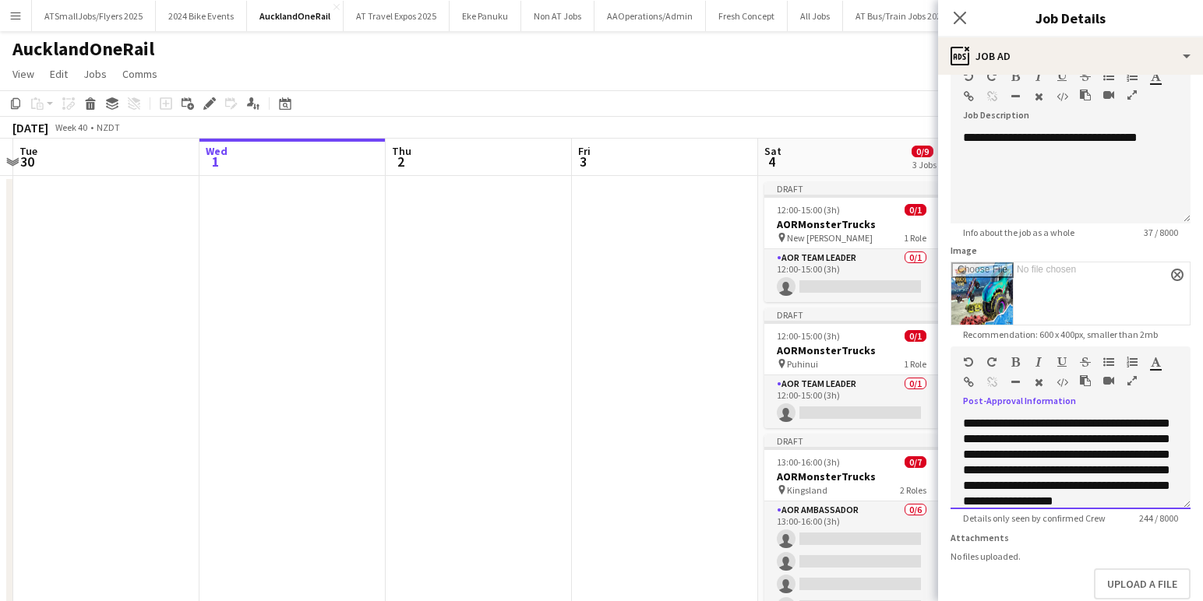
drag, startPoint x: 1044, startPoint y: 454, endPoint x: 950, endPoint y: 456, distance: 93.5
click at [951, 456] on div "**********" at bounding box center [1070, 462] width 240 height 93
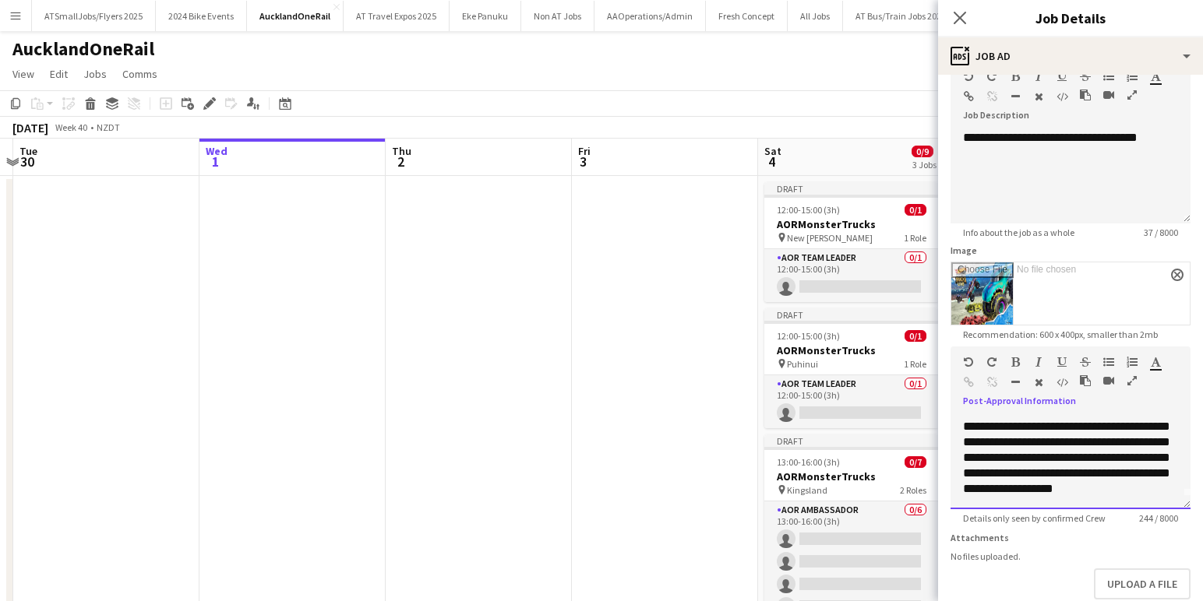
scroll to position [172, 0]
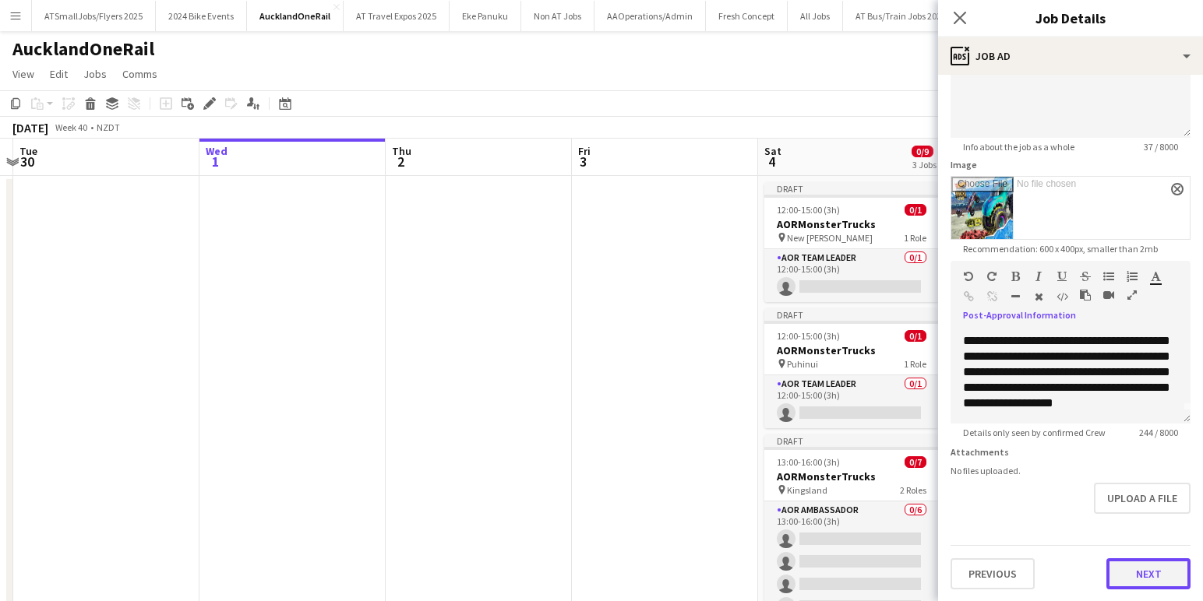
click at [1151, 572] on button "Next" at bounding box center [1148, 573] width 84 height 31
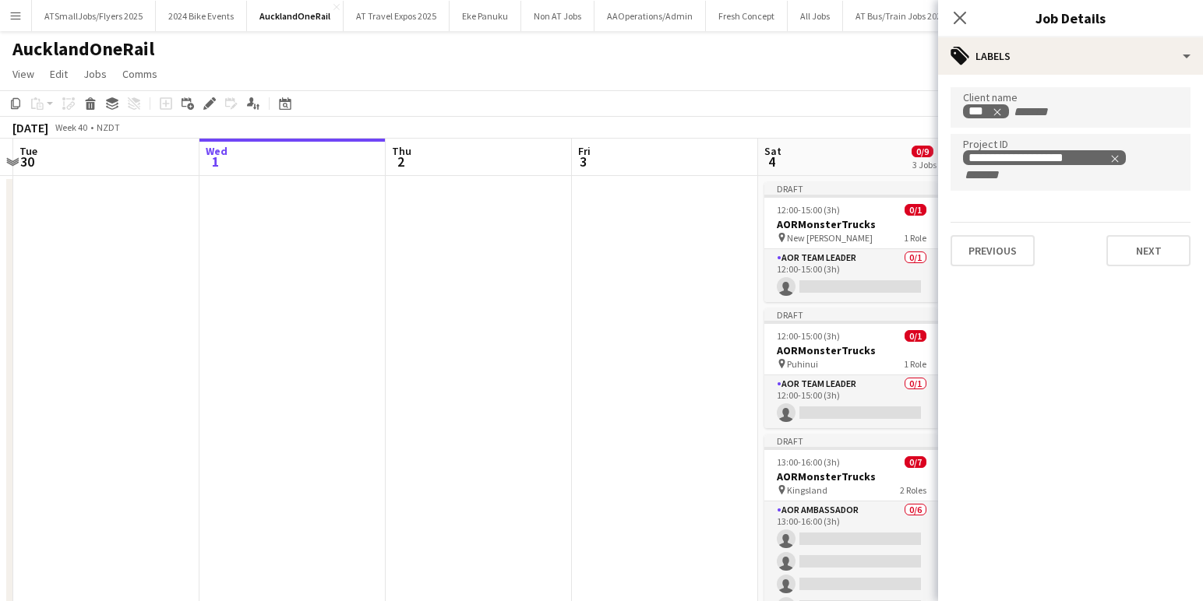
scroll to position [0, 0]
click at [1149, 252] on button "Next" at bounding box center [1148, 250] width 84 height 31
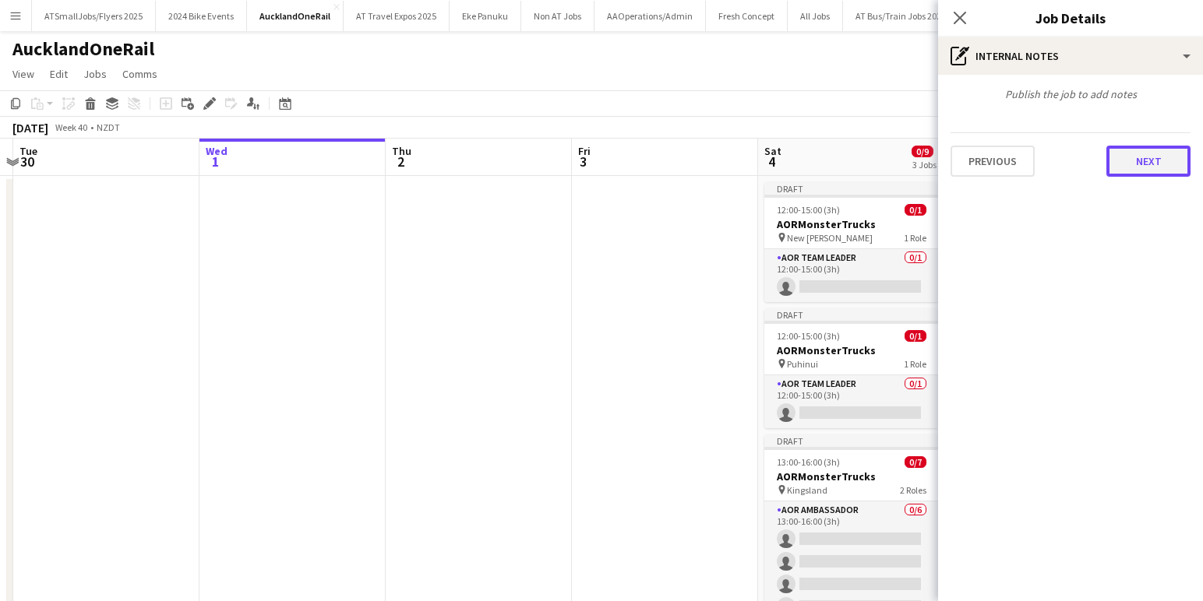
click at [1152, 163] on button "Next" at bounding box center [1148, 161] width 84 height 31
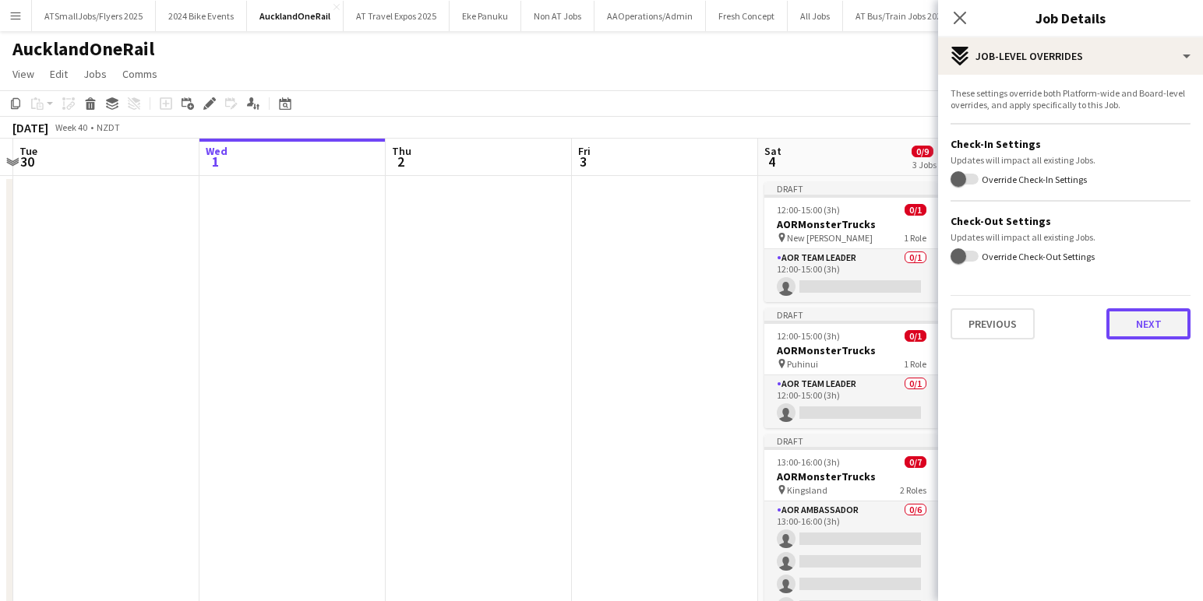
click at [1157, 322] on button "Next" at bounding box center [1148, 323] width 84 height 31
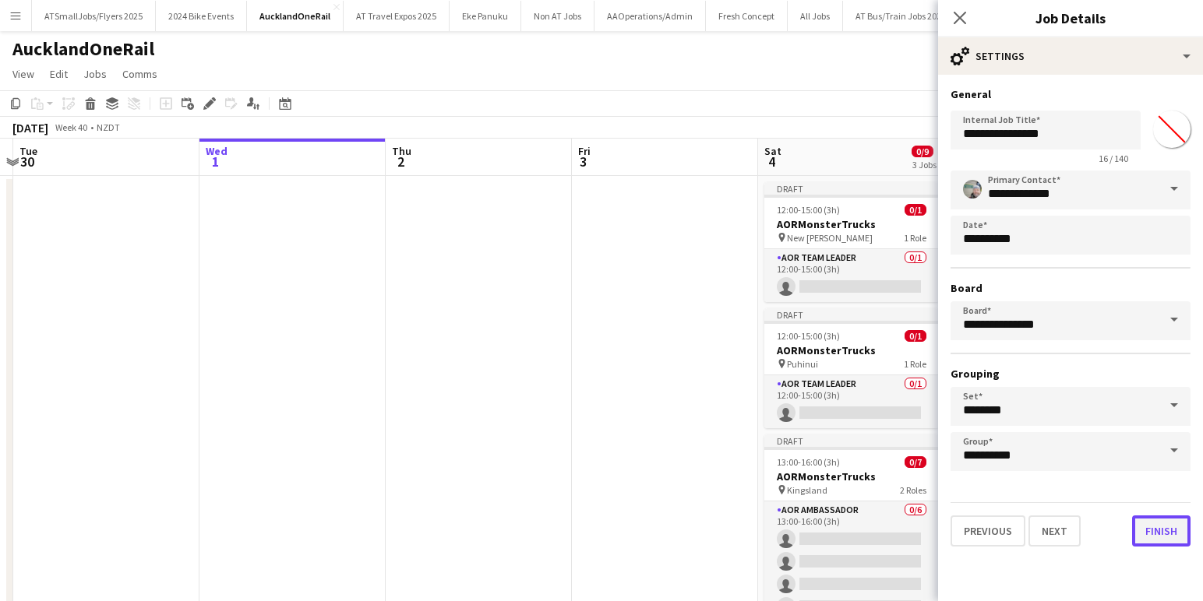
click at [1165, 530] on button "Finish" at bounding box center [1161, 531] width 58 height 31
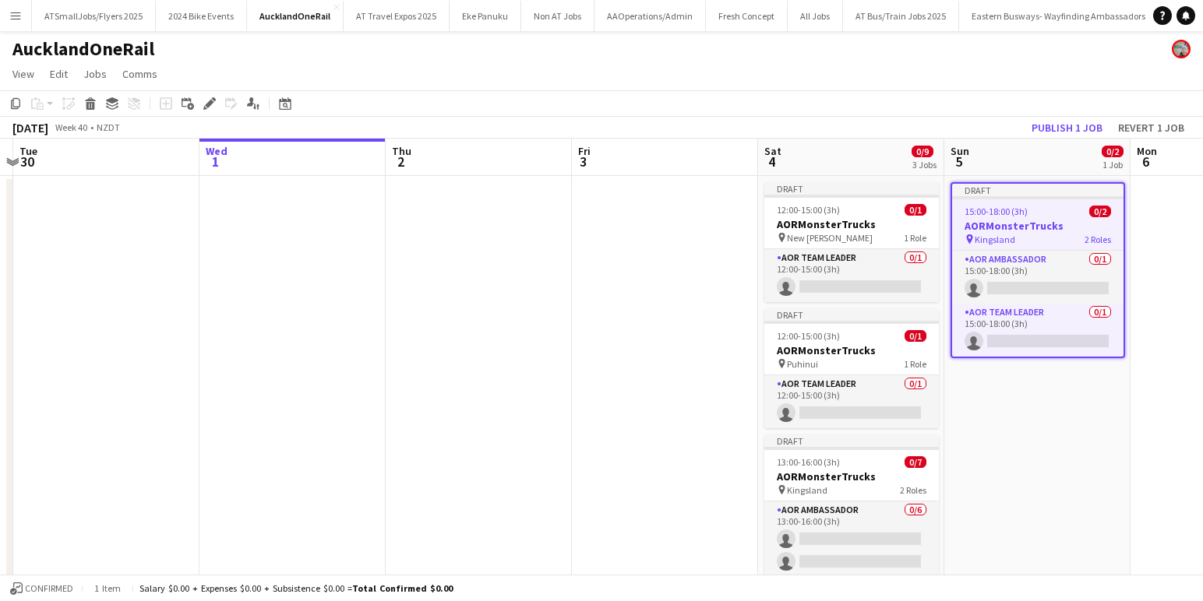
click at [1041, 205] on app-job-card "Draft 15:00-18:00 (3h) 0/2 AORMonsterTrucks pin Kingsland 2 Roles AOR Ambassado…" at bounding box center [1037, 270] width 174 height 176
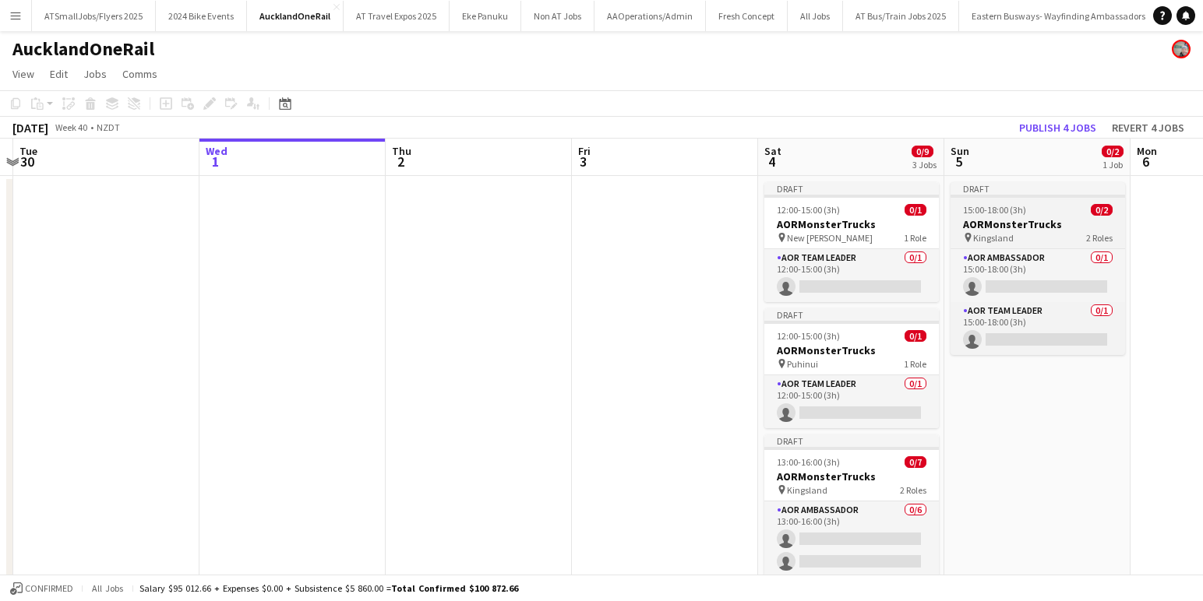
click at [1041, 192] on div "Draft" at bounding box center [1037, 188] width 174 height 12
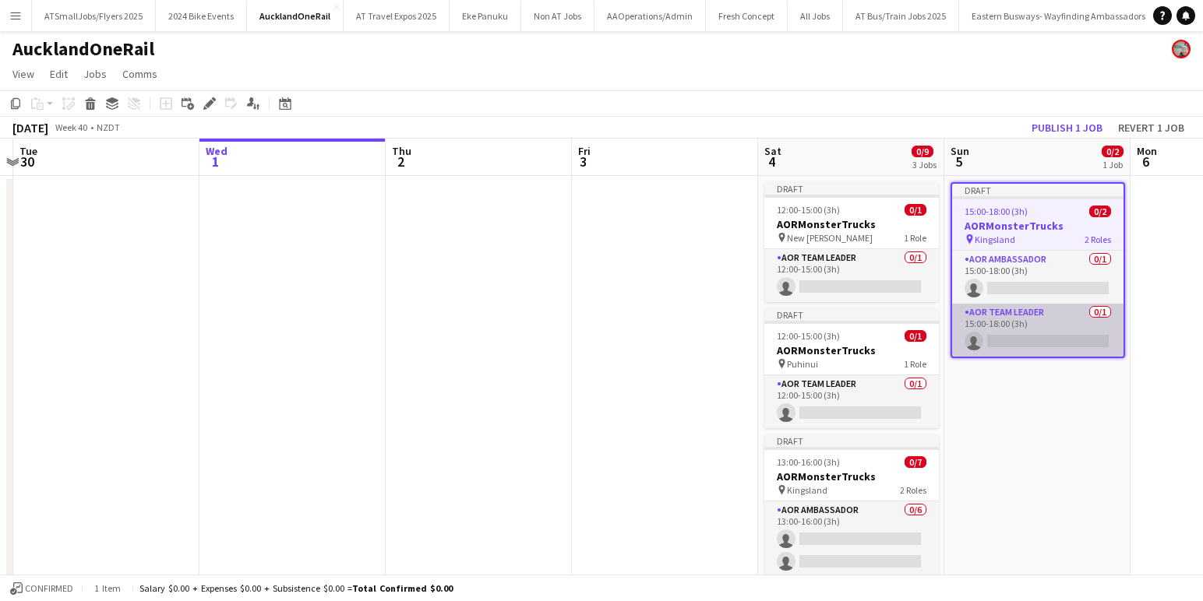
click at [1023, 337] on app-card-role "AOR Team Leader 0/1 15:00-18:00 (3h) single-neutral-actions" at bounding box center [1037, 330] width 171 height 53
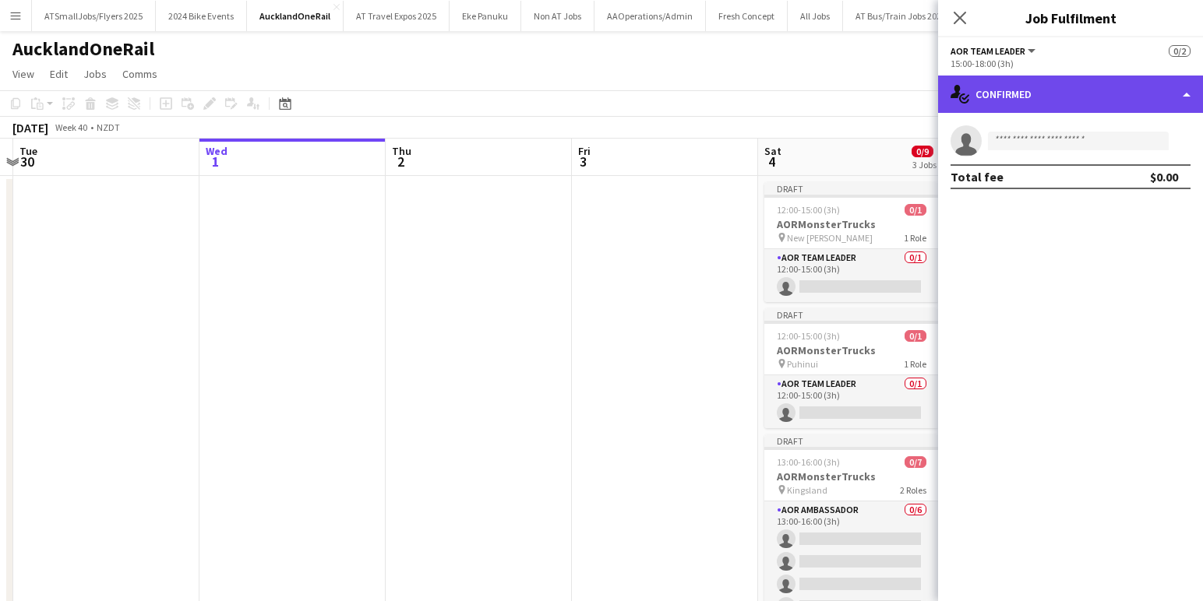
click at [1068, 90] on div "single-neutral-actions-check-2 Confirmed" at bounding box center [1070, 94] width 265 height 37
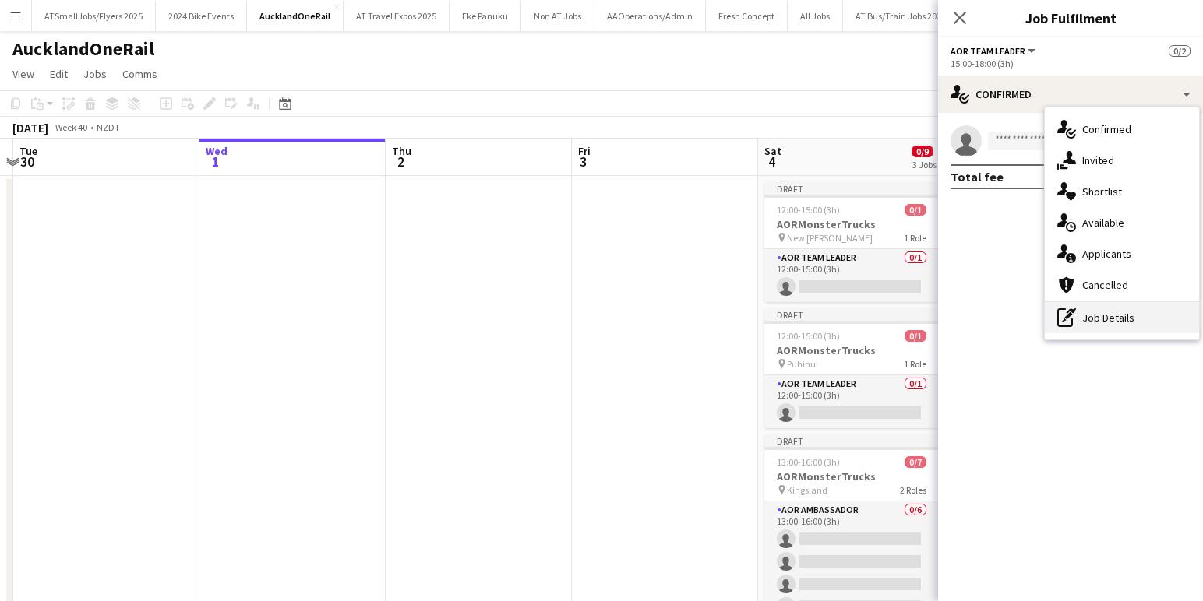
click at [1106, 320] on div "pen-write Job Details" at bounding box center [1122, 317] width 154 height 31
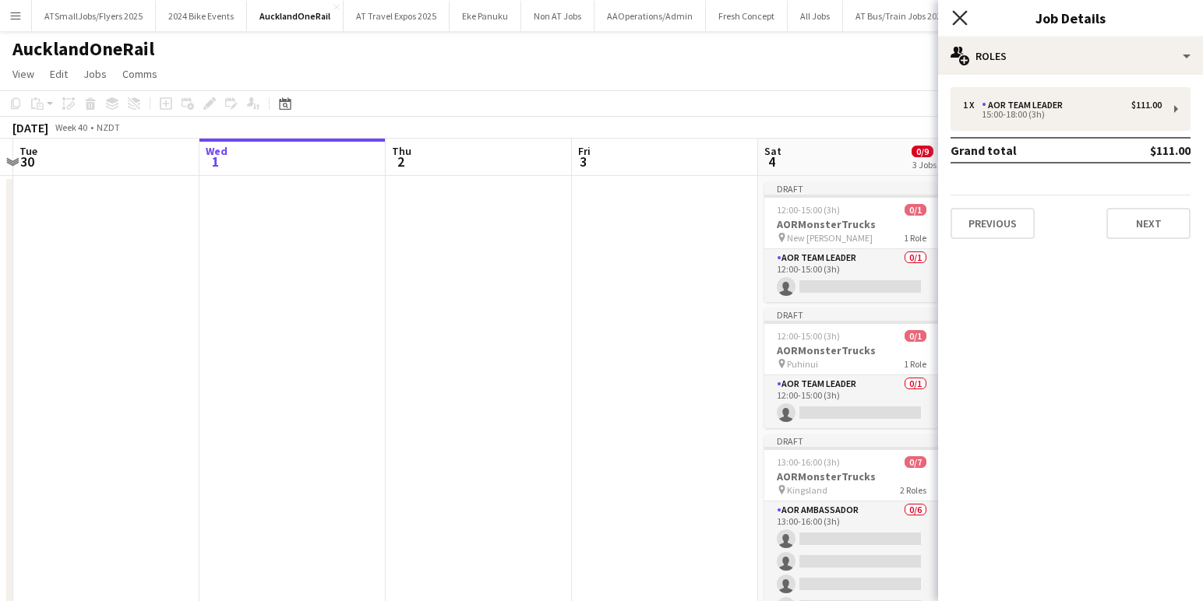
click at [963, 16] on icon at bounding box center [959, 17] width 15 height 15
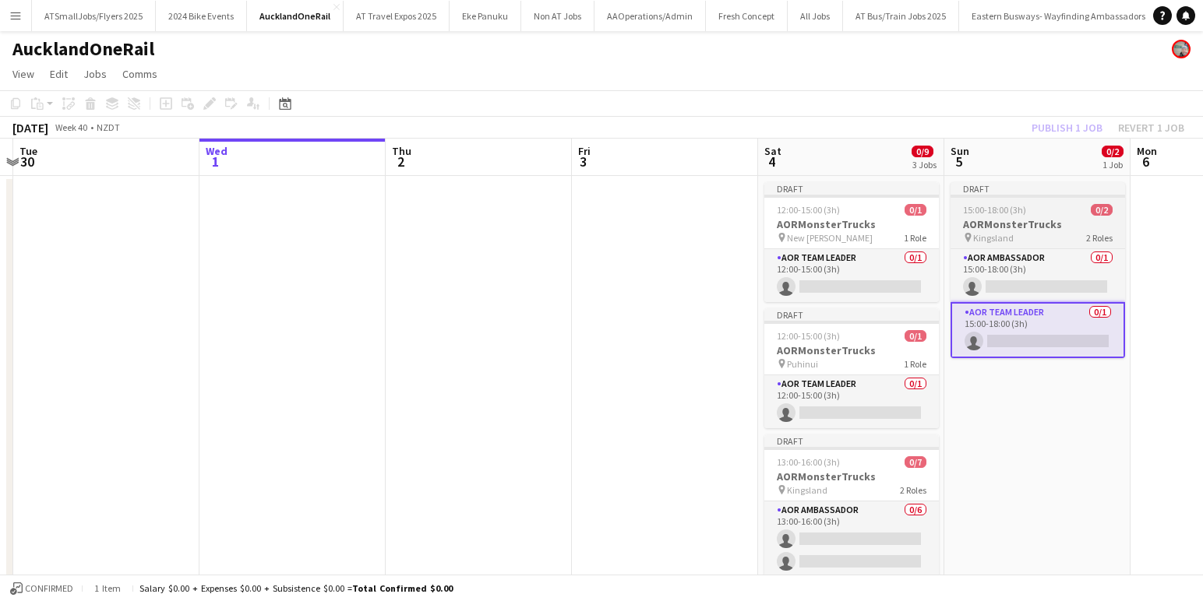
click at [1031, 216] on app-job-card "Draft 15:00-18:00 (3h) 0/2 AORMonsterTrucks pin Kingsland 2 Roles AOR Ambassado…" at bounding box center [1037, 270] width 174 height 176
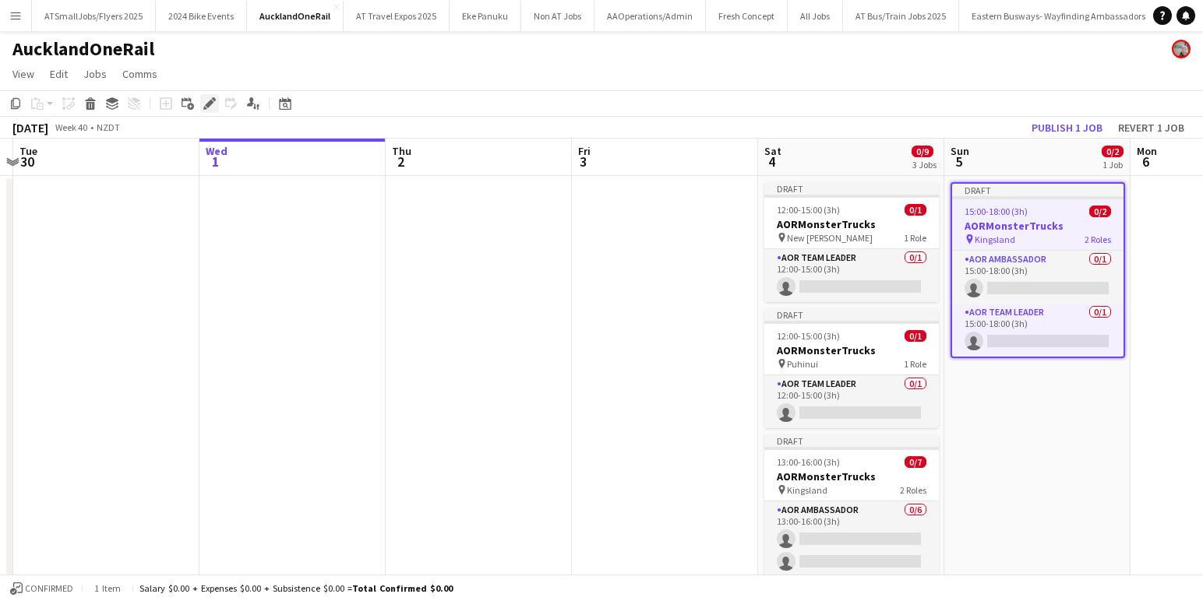
click at [210, 101] on icon at bounding box center [209, 104] width 9 height 9
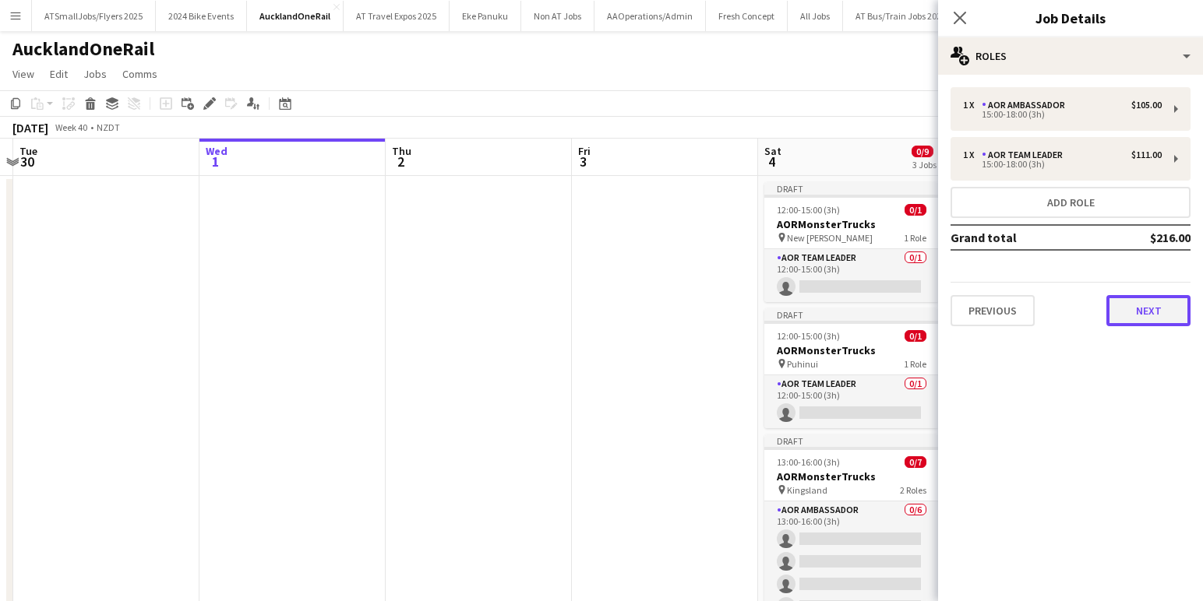
click at [1148, 311] on button "Next" at bounding box center [1148, 310] width 84 height 31
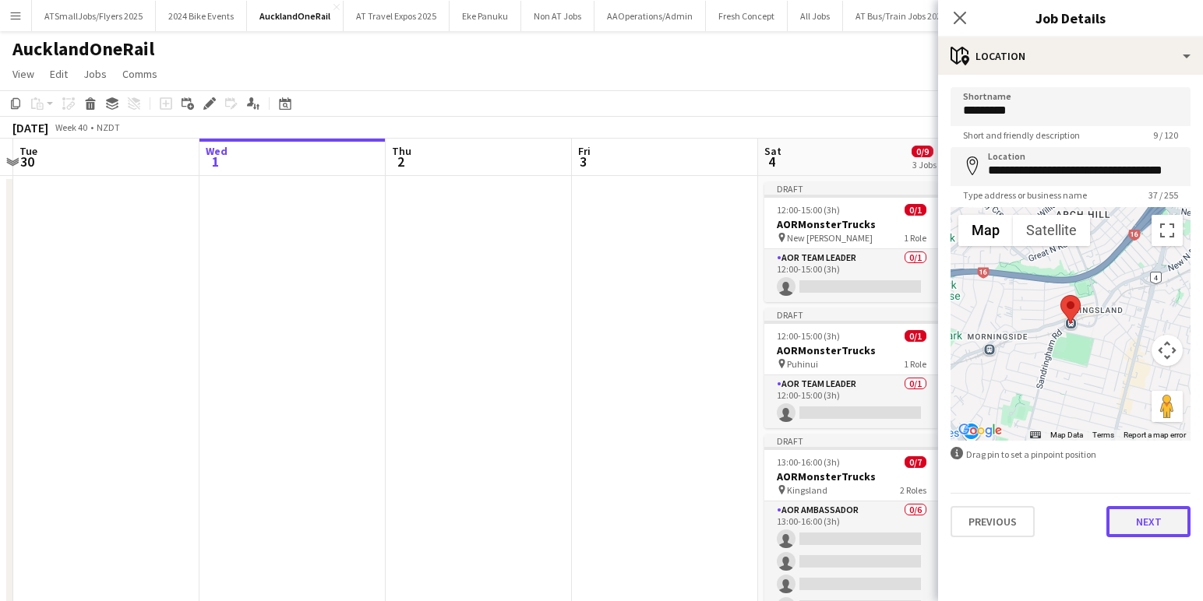
click at [1147, 522] on button "Next" at bounding box center [1148, 521] width 84 height 31
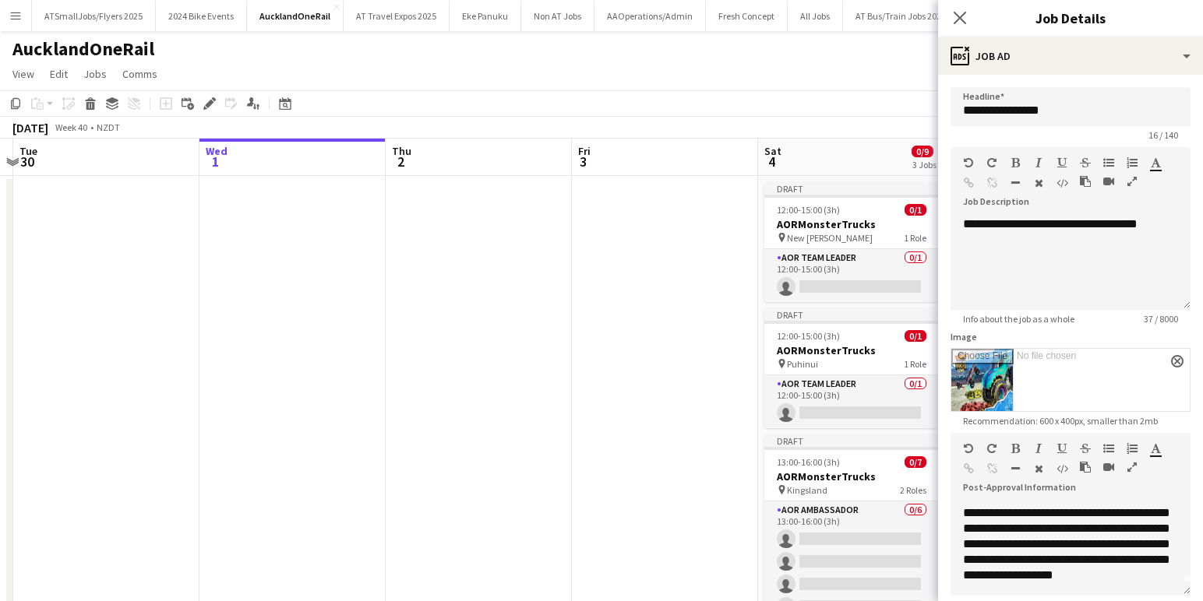
scroll to position [172, 0]
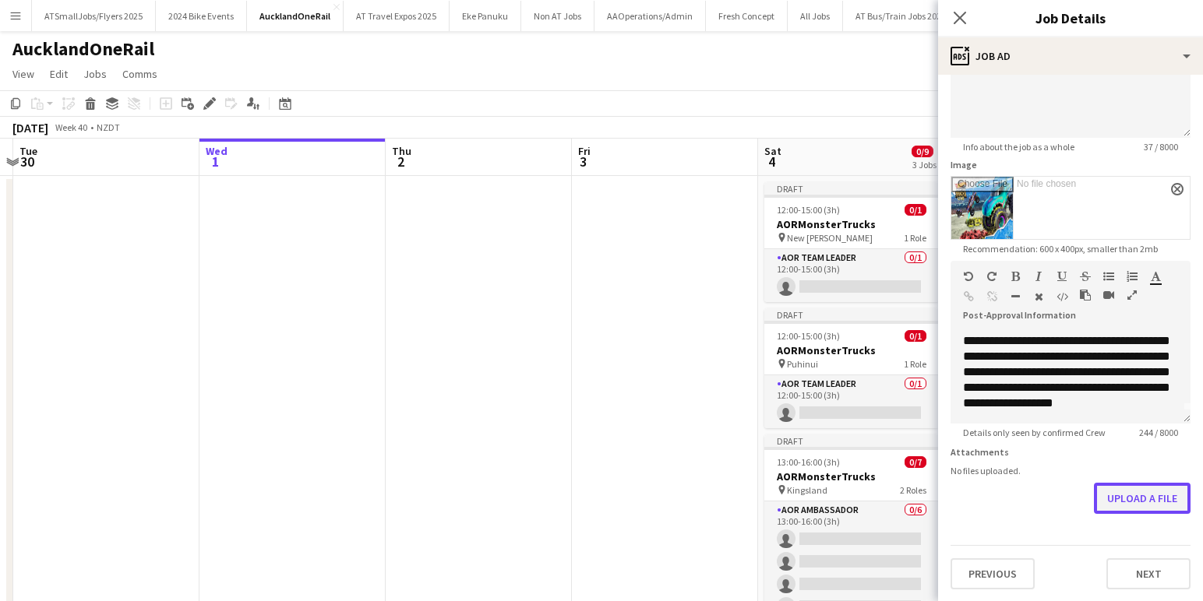
click at [1154, 497] on button "Upload a file" at bounding box center [1142, 498] width 97 height 31
click at [1138, 495] on button "Upload a file" at bounding box center [1142, 498] width 97 height 31
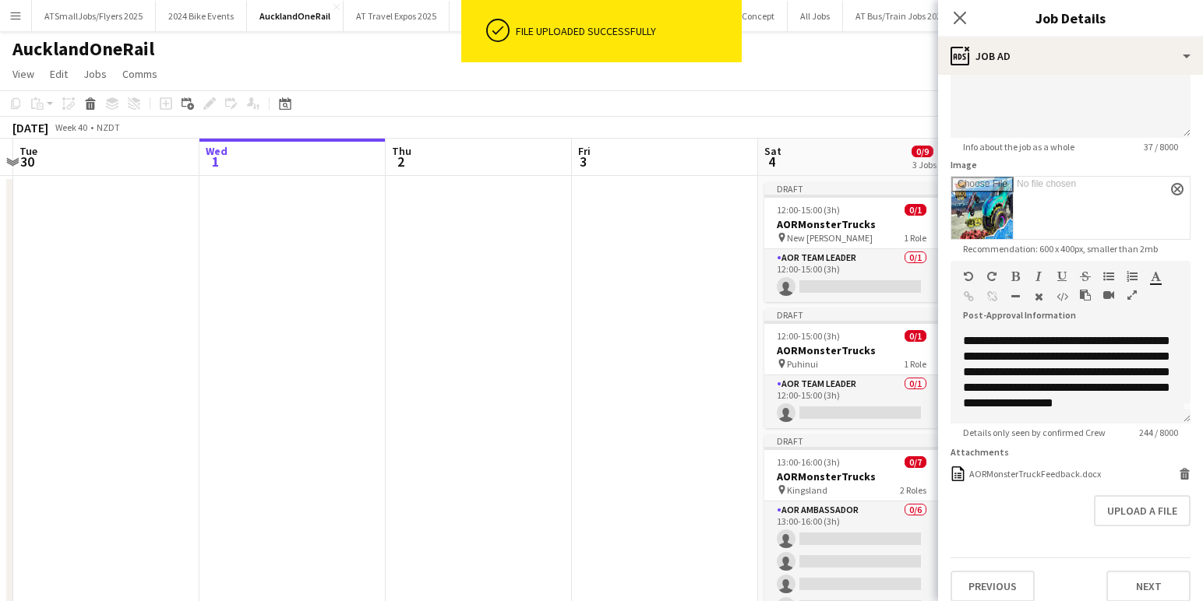
scroll to position [185, 0]
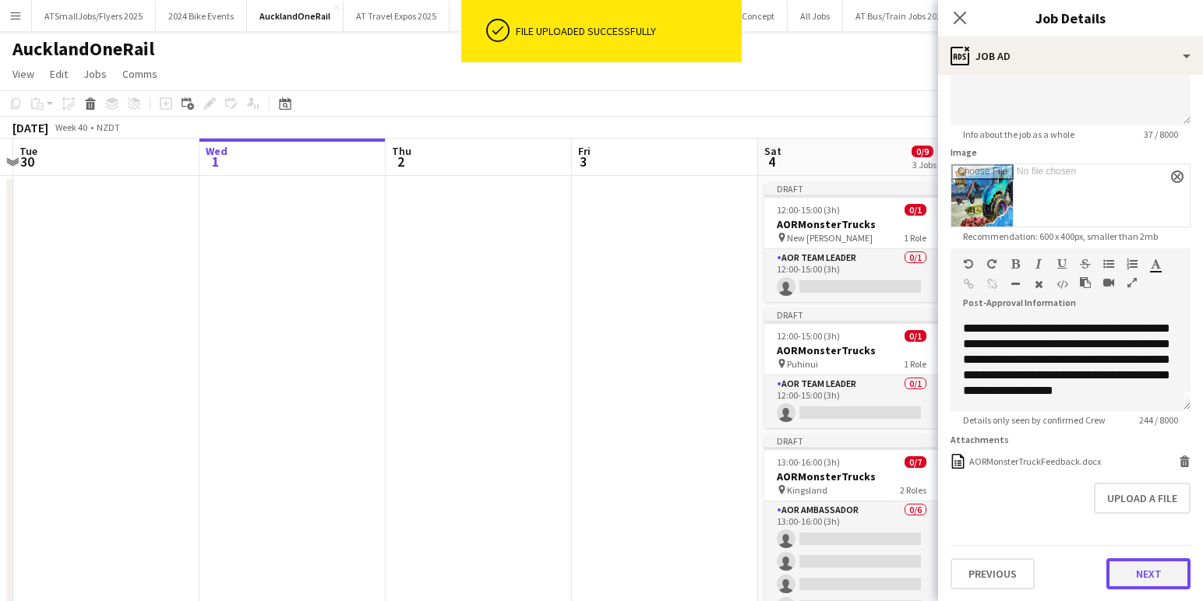
click at [1155, 571] on button "Next" at bounding box center [1148, 573] width 84 height 31
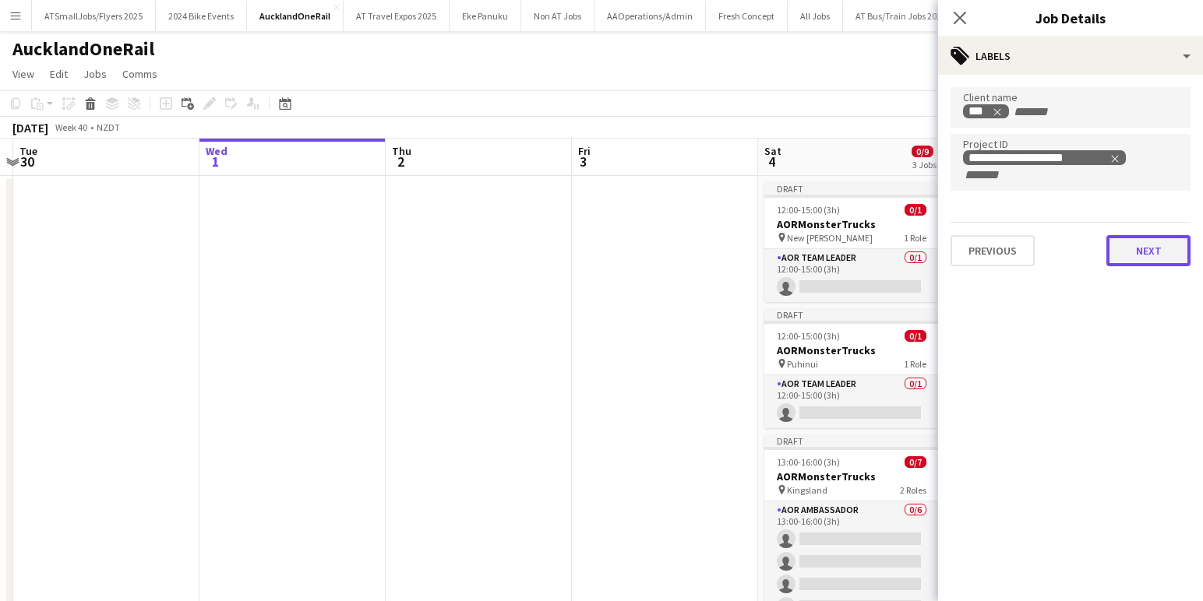
click at [1153, 251] on button "Next" at bounding box center [1148, 250] width 84 height 31
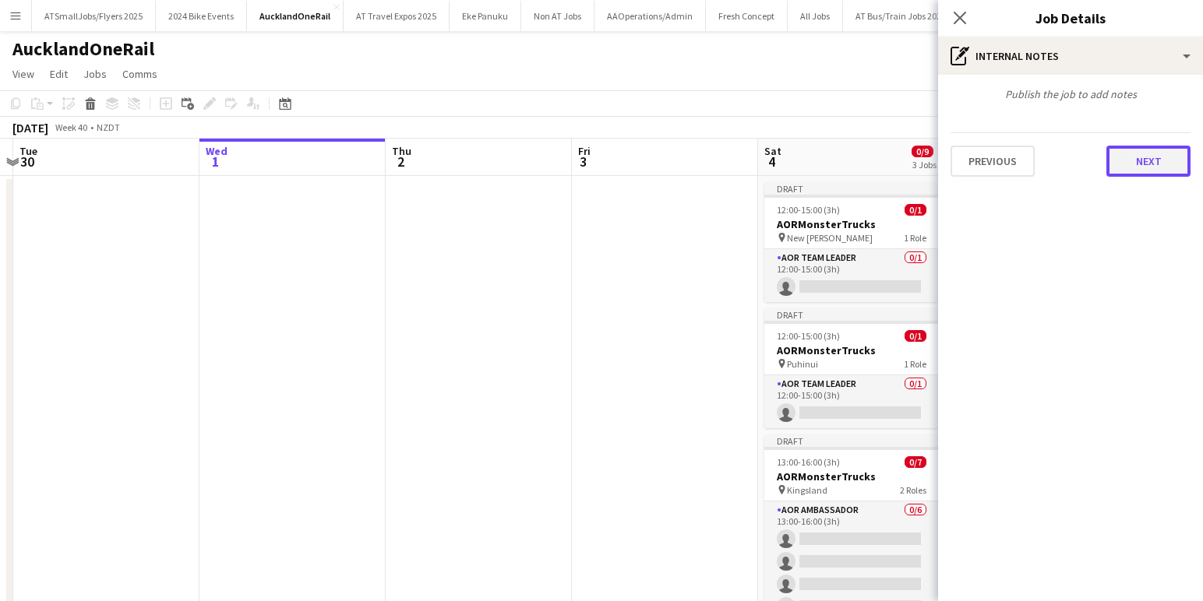
click at [1152, 160] on button "Next" at bounding box center [1148, 161] width 84 height 31
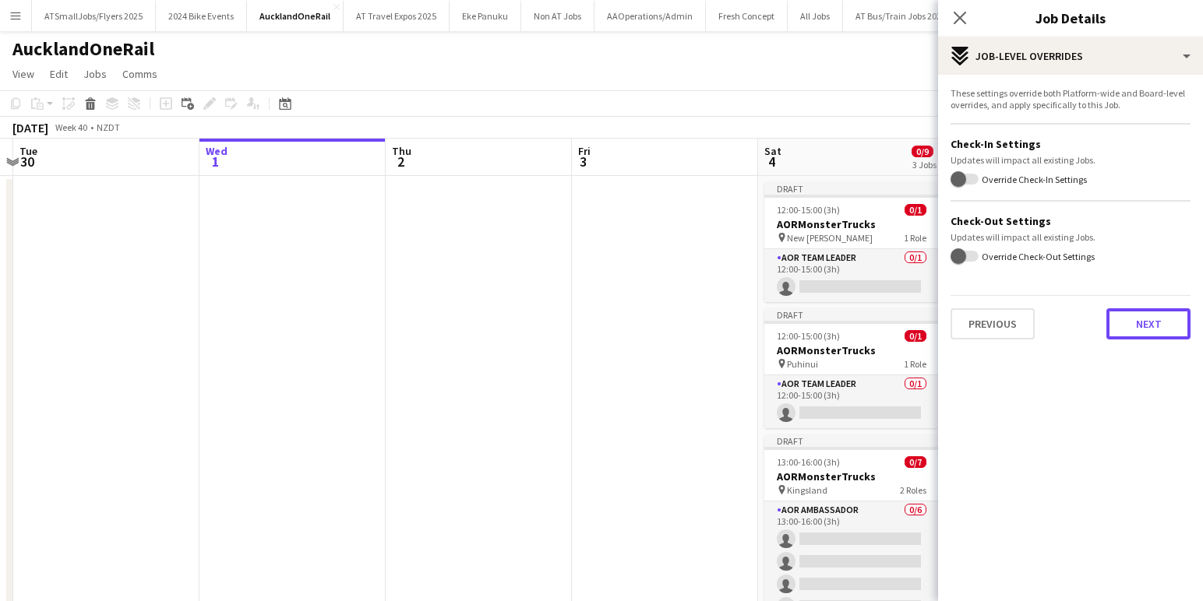
click at [1155, 326] on button "Next" at bounding box center [1148, 323] width 84 height 31
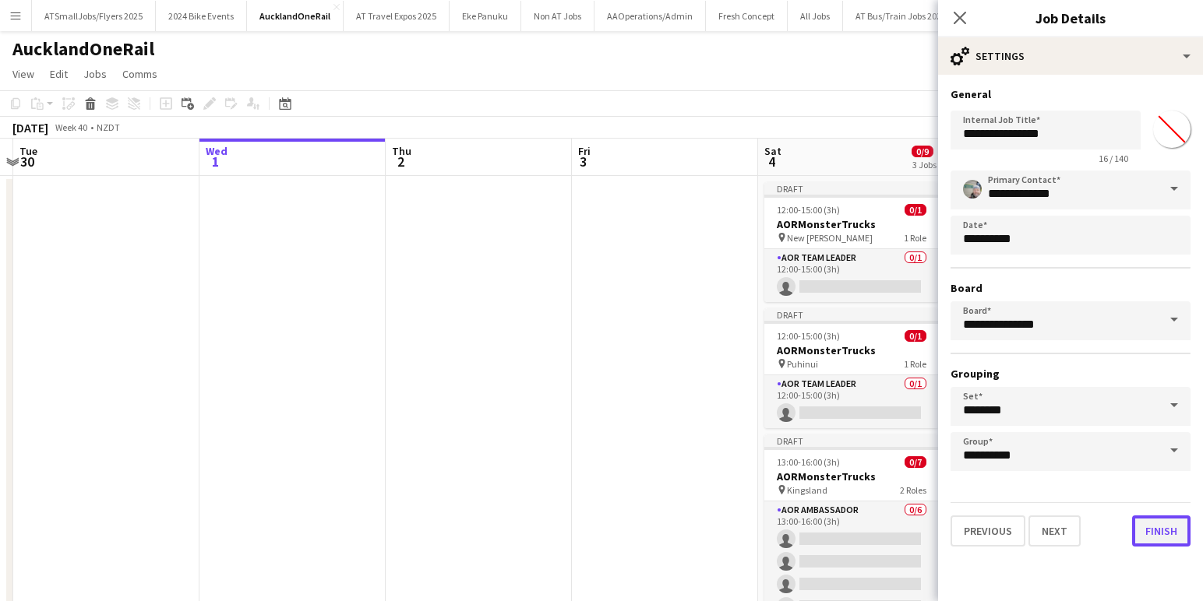
click at [1164, 533] on button "Finish" at bounding box center [1161, 531] width 58 height 31
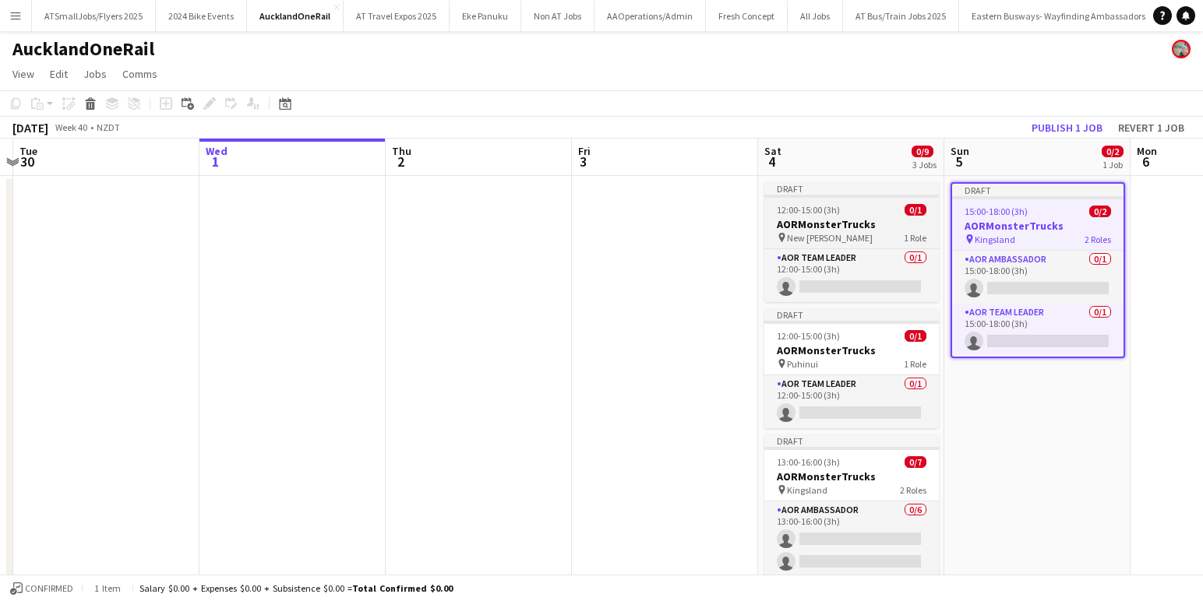
click at [859, 210] on div "12:00-15:00 (3h) 0/1" at bounding box center [851, 210] width 174 height 12
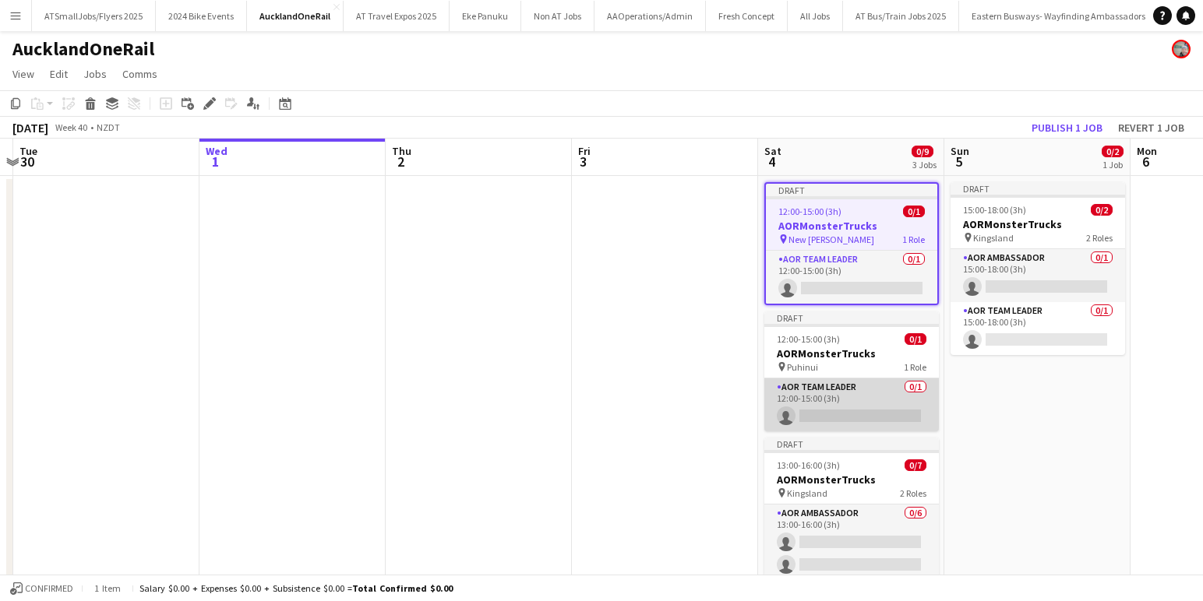
click at [867, 408] on app-card-role "AOR Team Leader 0/1 12:00-15:00 (3h) single-neutral-actions" at bounding box center [851, 405] width 174 height 53
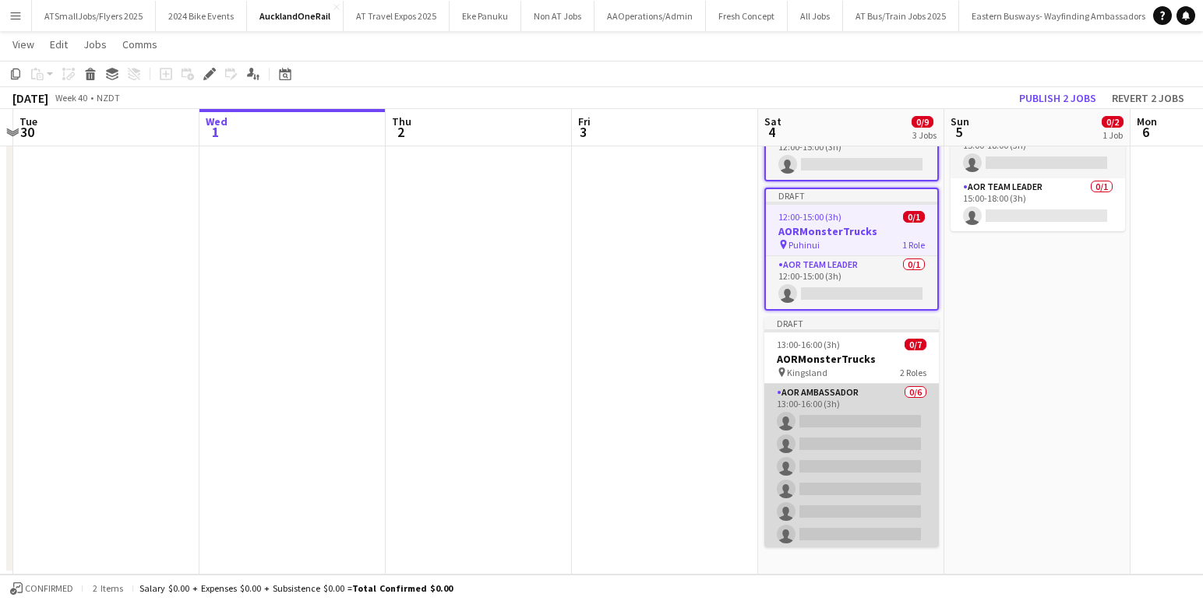
scroll to position [55, 0]
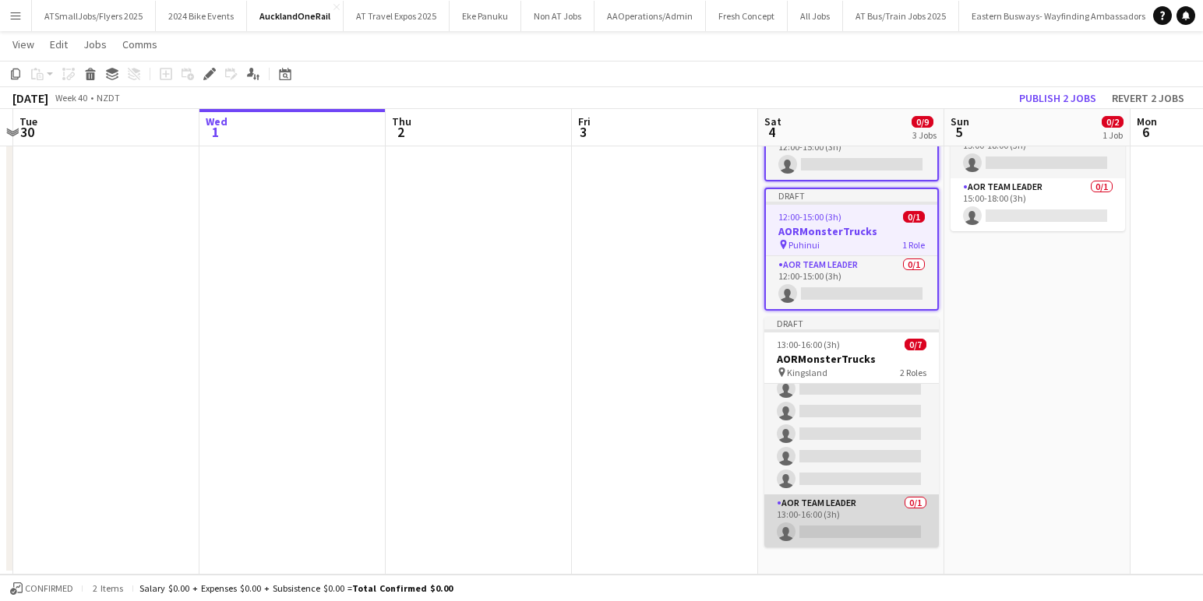
click at [856, 516] on app-card-role "AOR Team Leader 0/1 13:00-16:00 (3h) single-neutral-actions" at bounding box center [851, 521] width 174 height 53
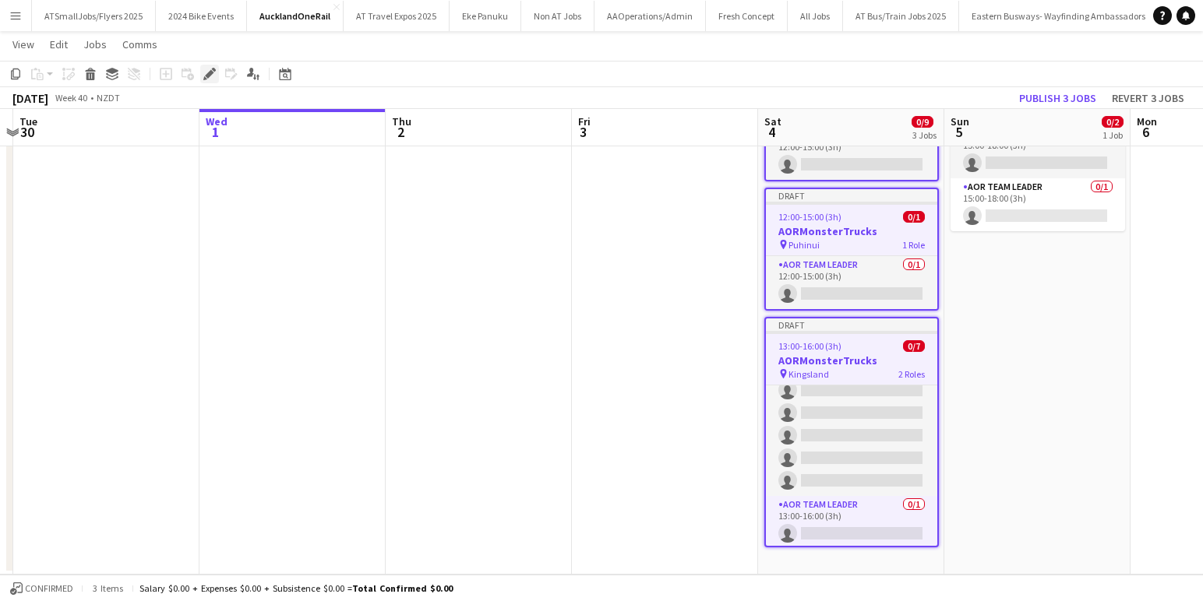
click at [210, 71] on icon at bounding box center [209, 74] width 9 height 9
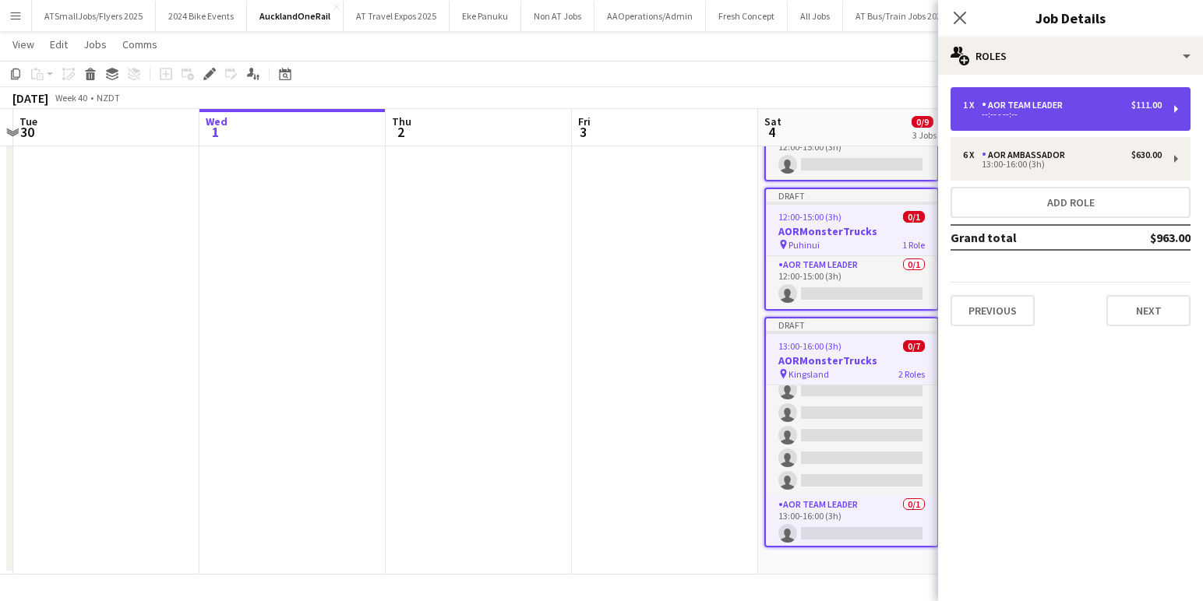
click at [1087, 107] on div "1 x AOR Team Leader $111.00" at bounding box center [1062, 105] width 199 height 11
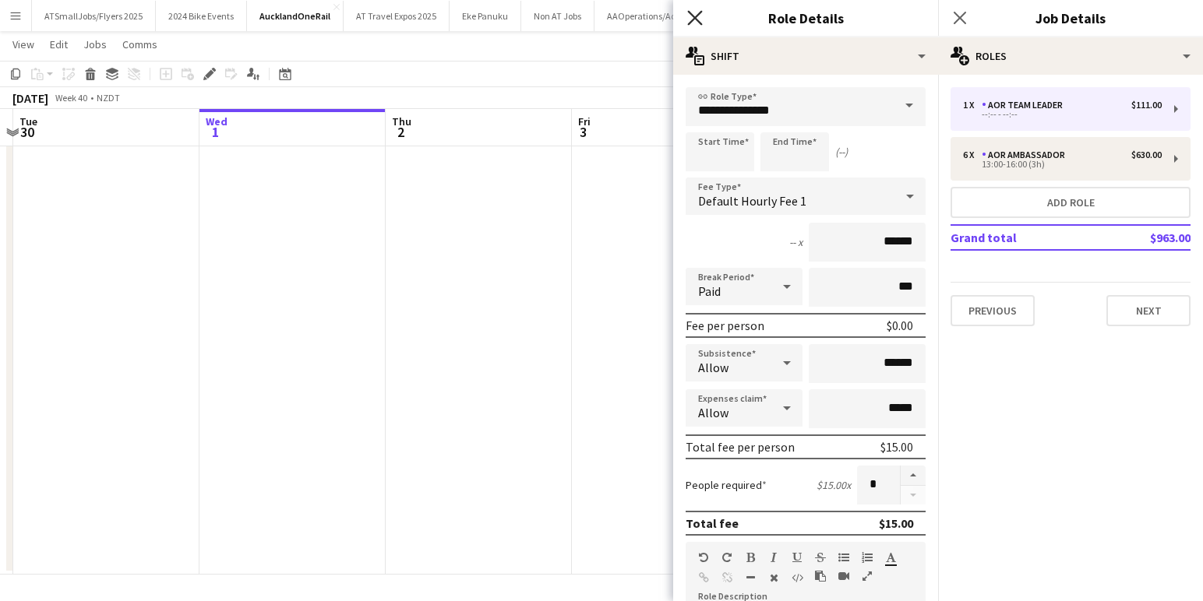
click at [699, 15] on icon at bounding box center [694, 17] width 15 height 15
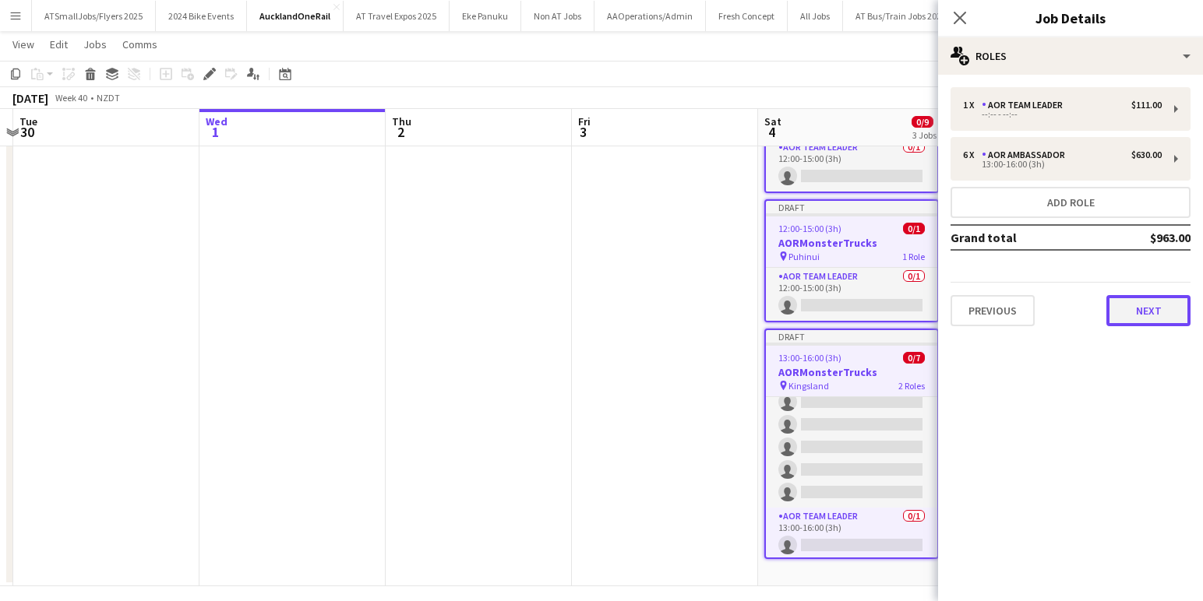
click at [1151, 310] on button "Next" at bounding box center [1148, 310] width 84 height 31
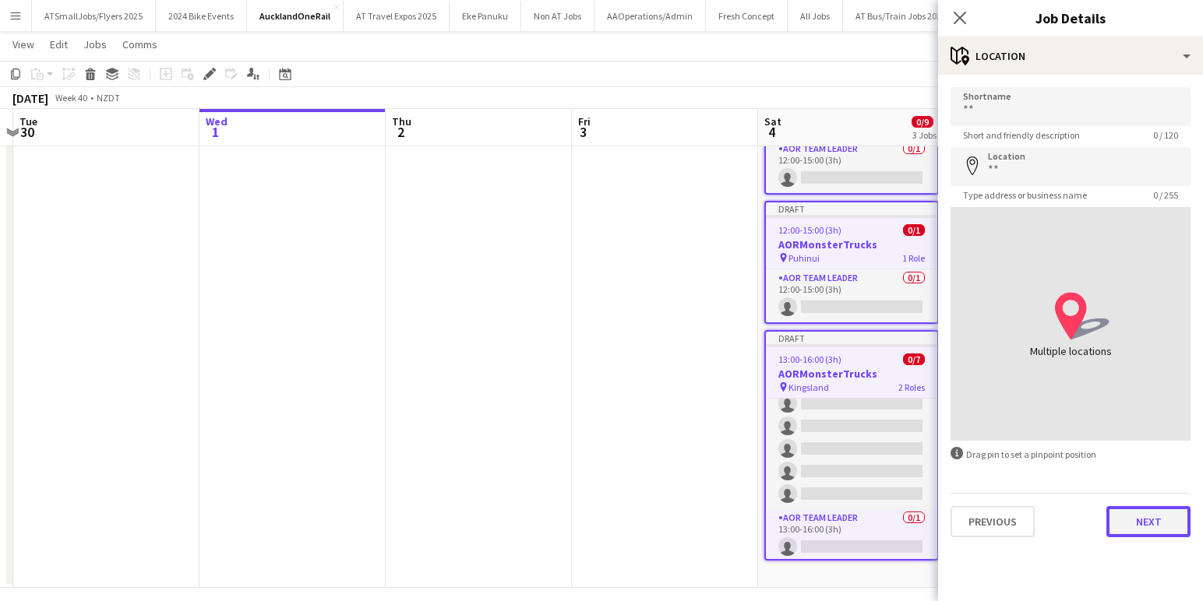
click at [1158, 520] on button "Next" at bounding box center [1148, 521] width 84 height 31
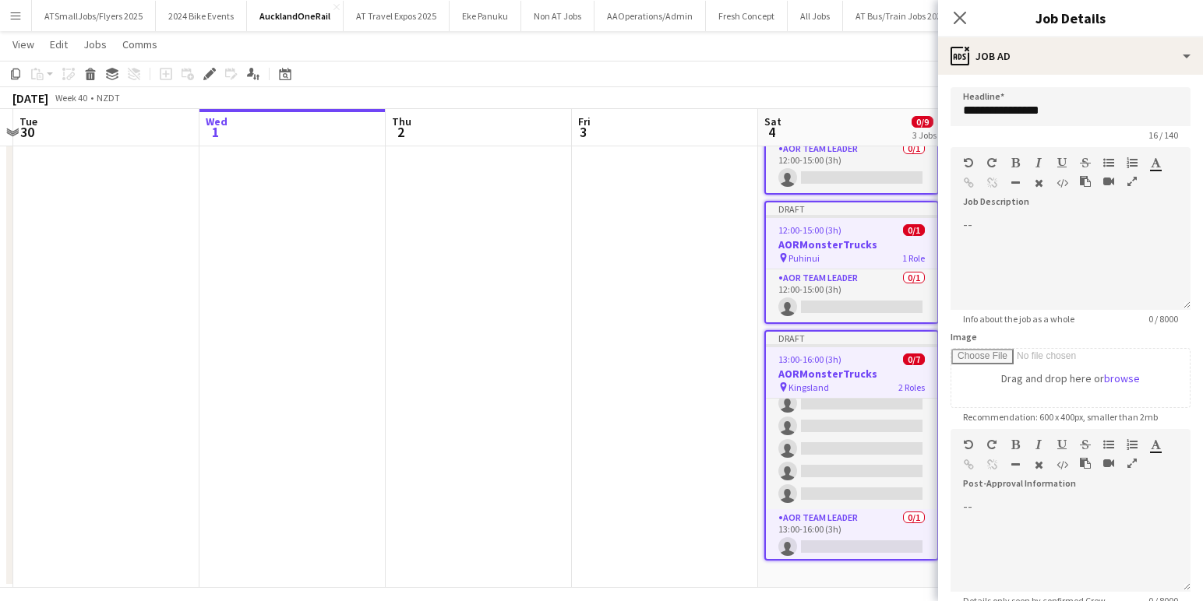
scroll to position [168, 0]
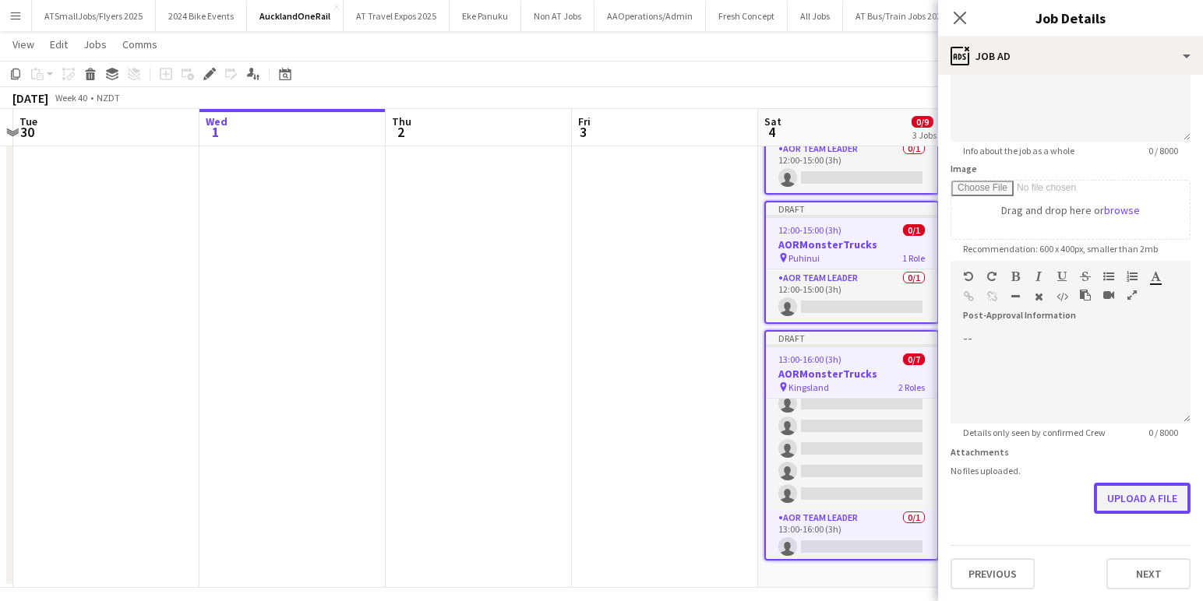
click at [1149, 498] on button "Upload a file" at bounding box center [1142, 498] width 97 height 31
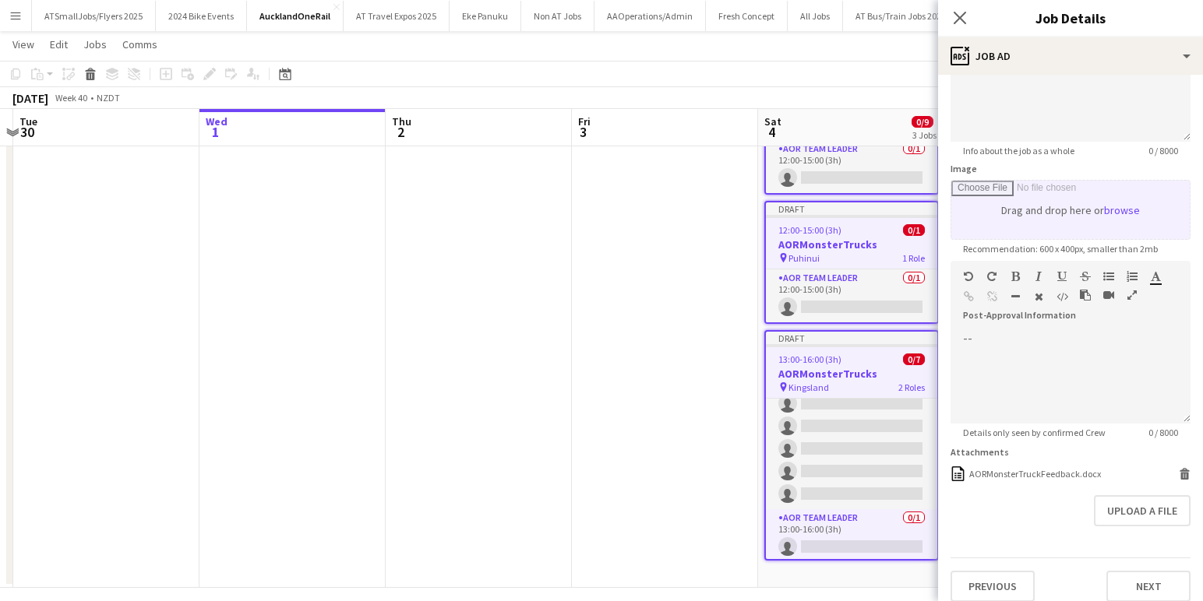
scroll to position [122, 0]
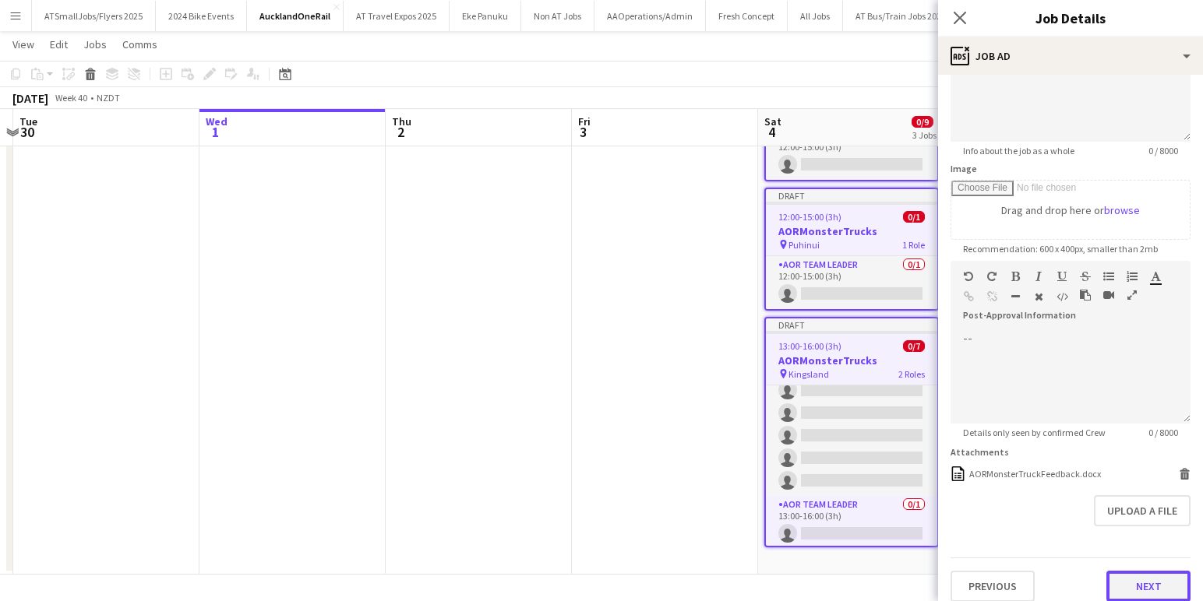
click at [1161, 587] on button "Next" at bounding box center [1148, 586] width 84 height 31
type input "*******"
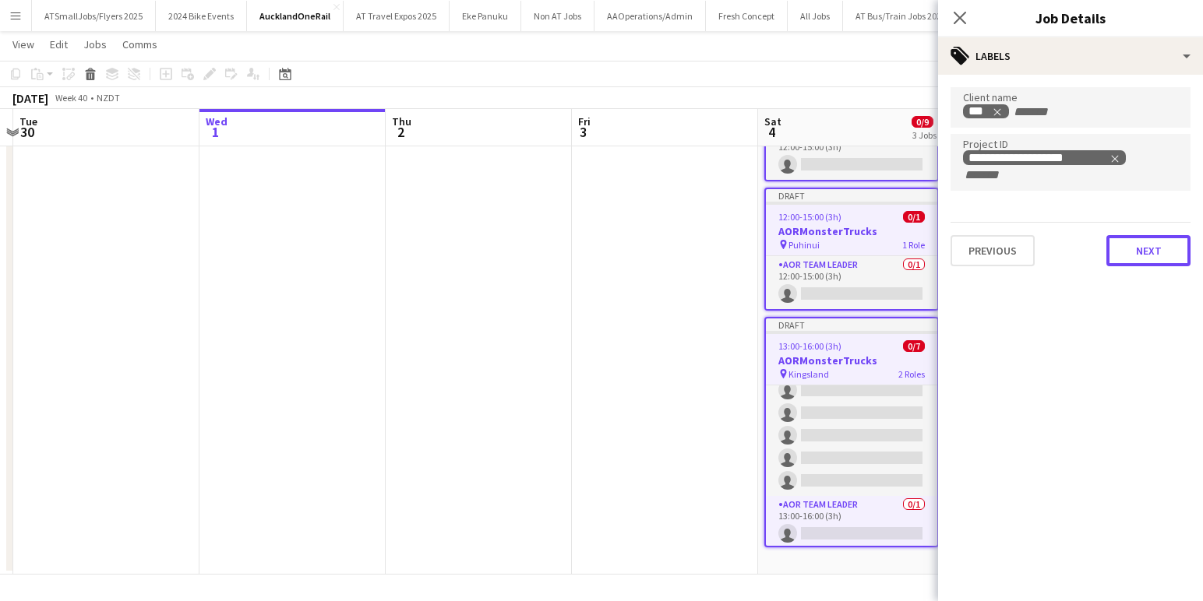
click at [1155, 256] on button "Next" at bounding box center [1148, 250] width 84 height 31
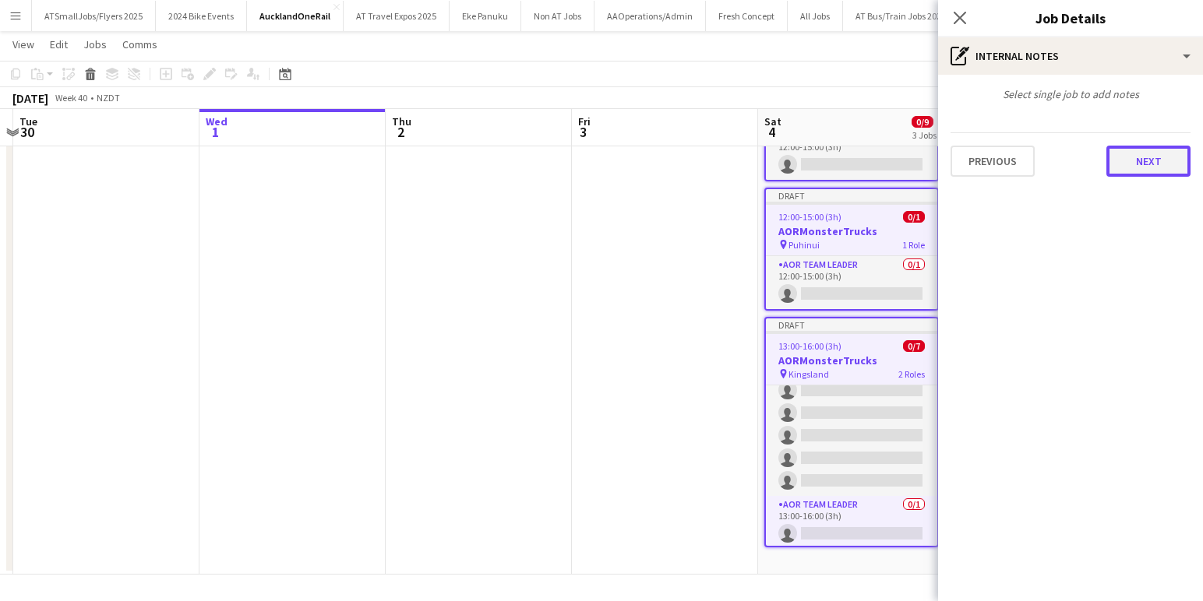
click at [1157, 159] on button "Next" at bounding box center [1148, 161] width 84 height 31
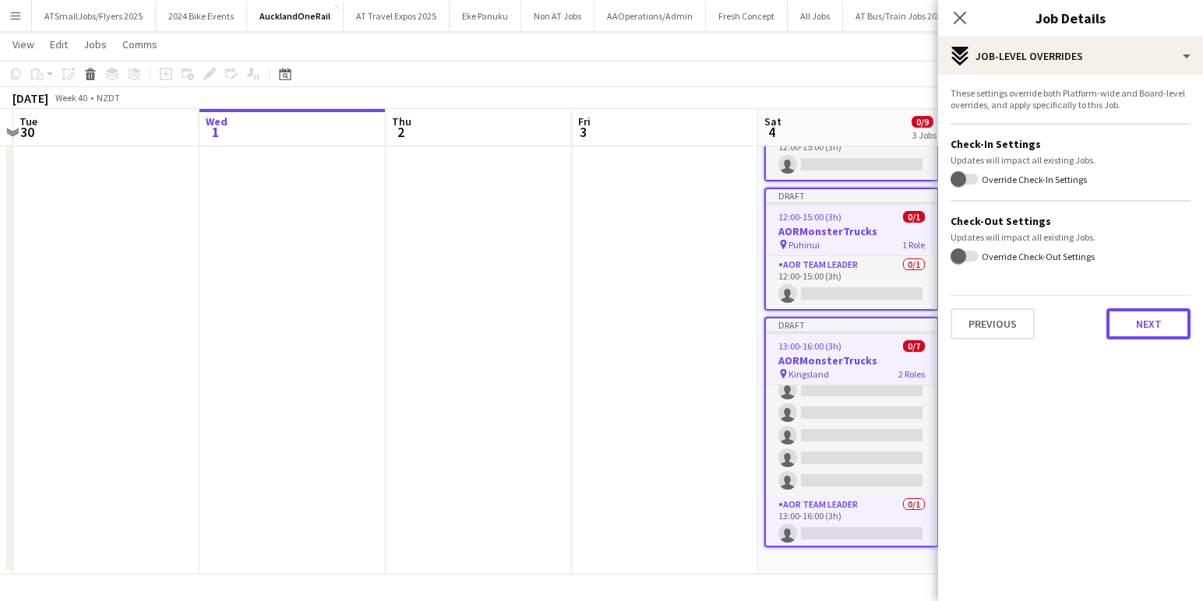
click at [1148, 318] on button "Next" at bounding box center [1148, 323] width 84 height 31
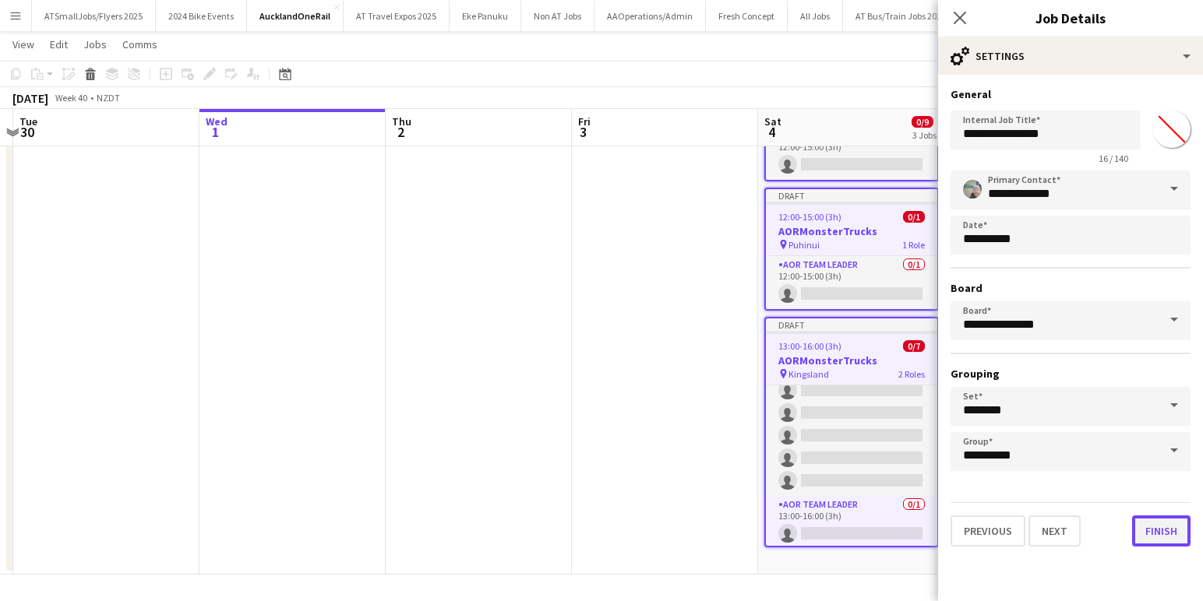
click at [1163, 524] on button "Finish" at bounding box center [1161, 531] width 58 height 31
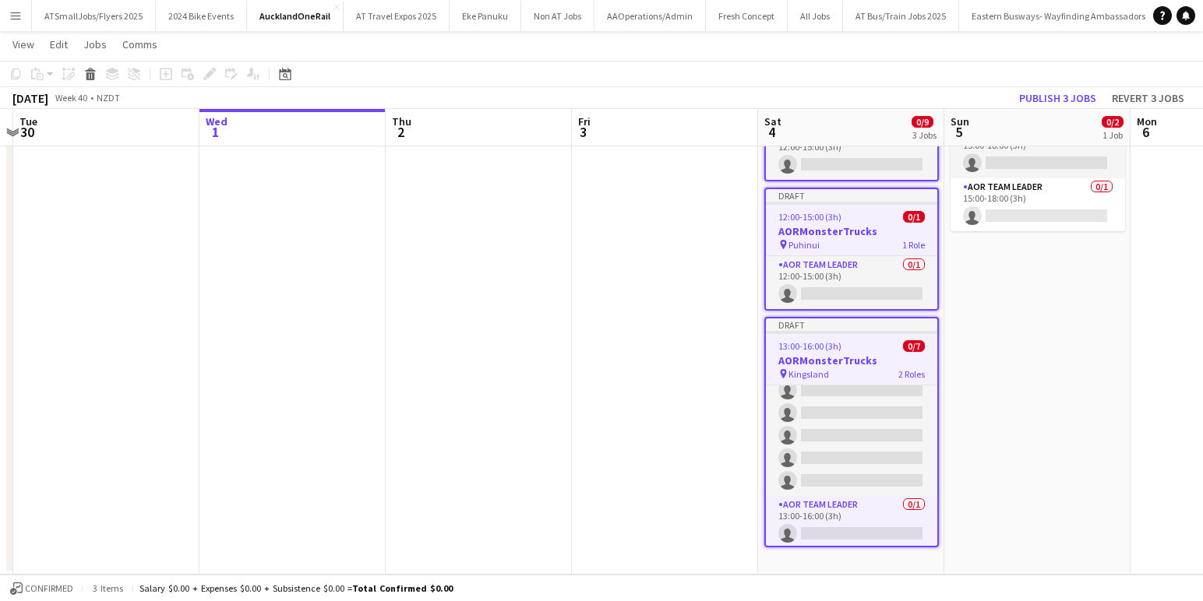
click at [604, 362] on app-date-cell at bounding box center [665, 313] width 186 height 523
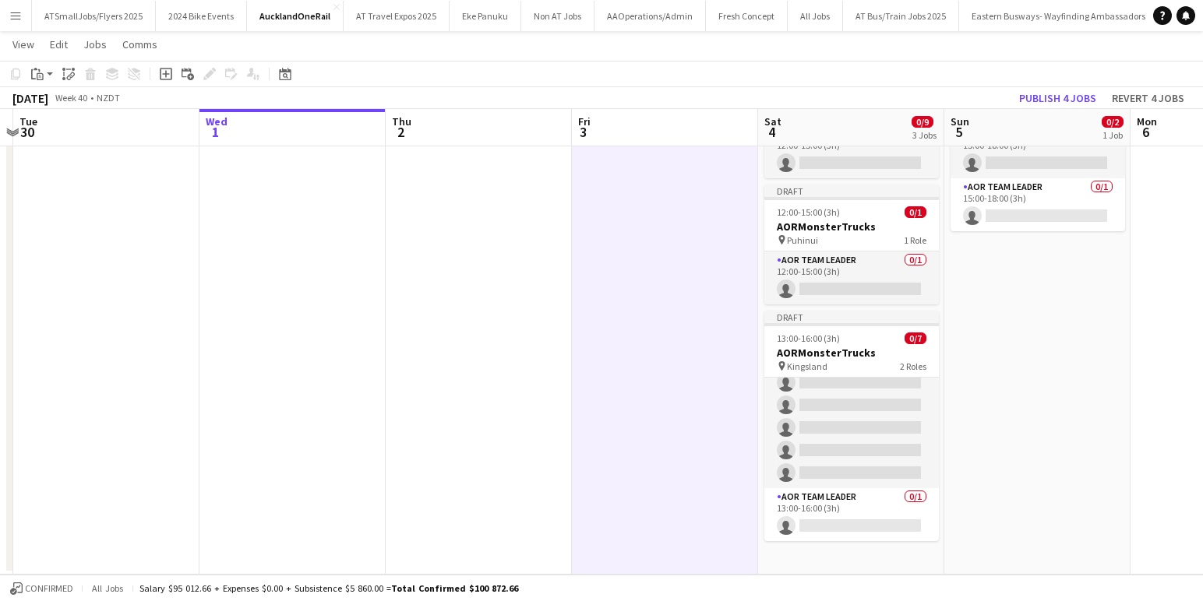
click at [981, 351] on app-date-cell "Draft 15:00-18:00 (3h) 0/2 AORMonsterTrucks pin Kingsland 2 Roles AOR Ambassado…" at bounding box center [1037, 313] width 186 height 523
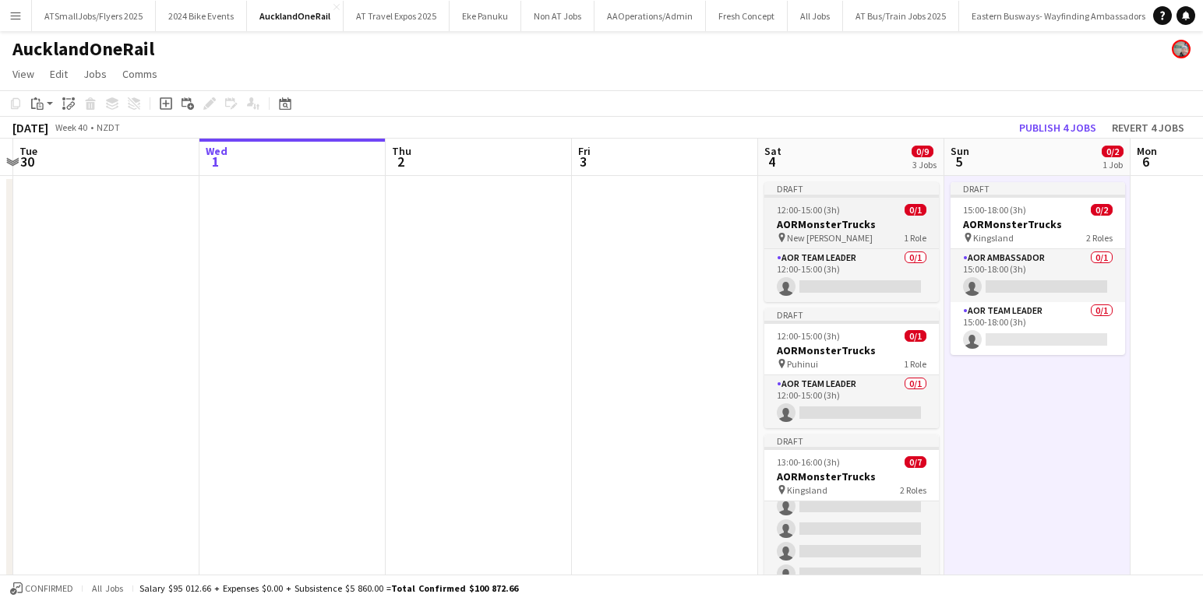
drag, startPoint x: 865, startPoint y: 228, endPoint x: 865, endPoint y: 241, distance: 12.5
click at [865, 228] on h3 "AORMonsterTrucks" at bounding box center [851, 224] width 174 height 14
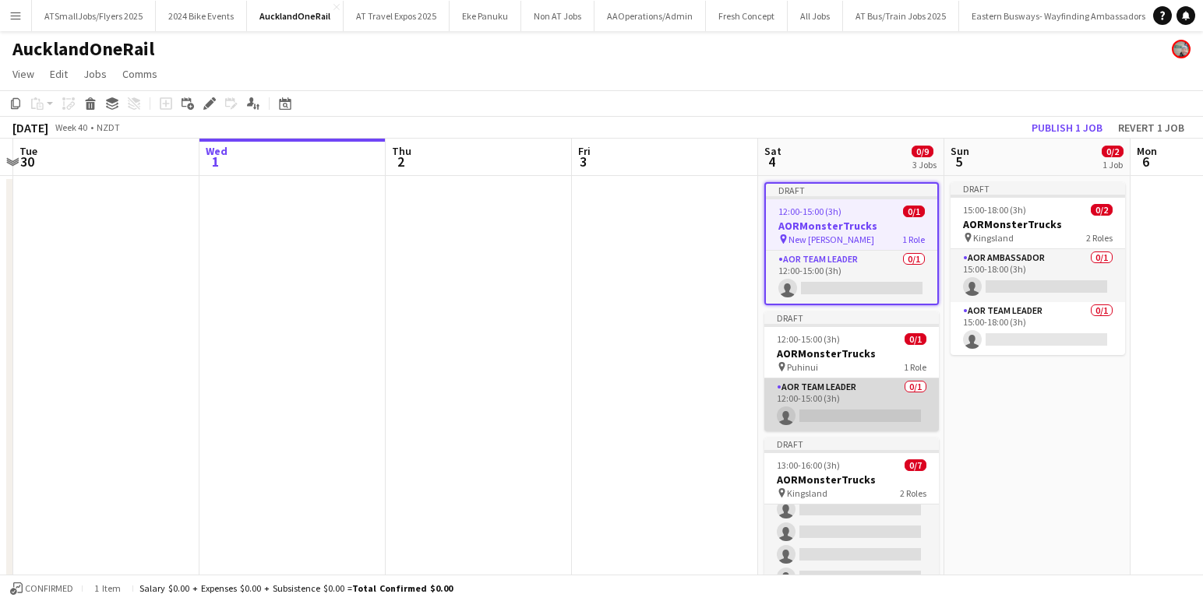
click at [859, 396] on app-card-role "AOR Team Leader 0/1 12:00-15:00 (3h) single-neutral-actions" at bounding box center [851, 405] width 174 height 53
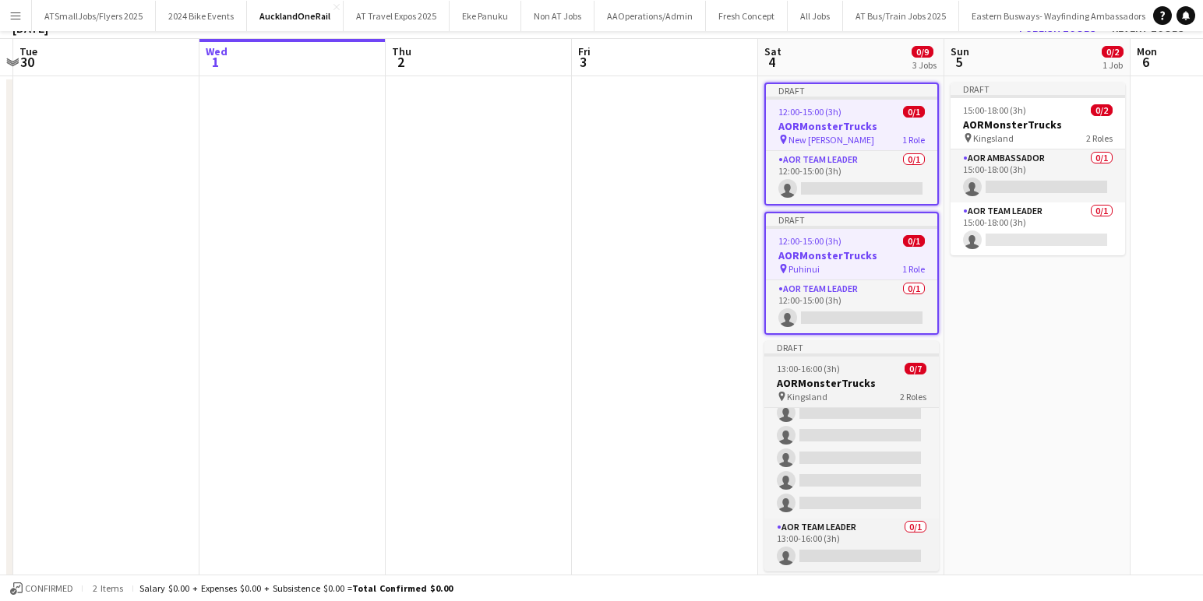
scroll to position [122, 0]
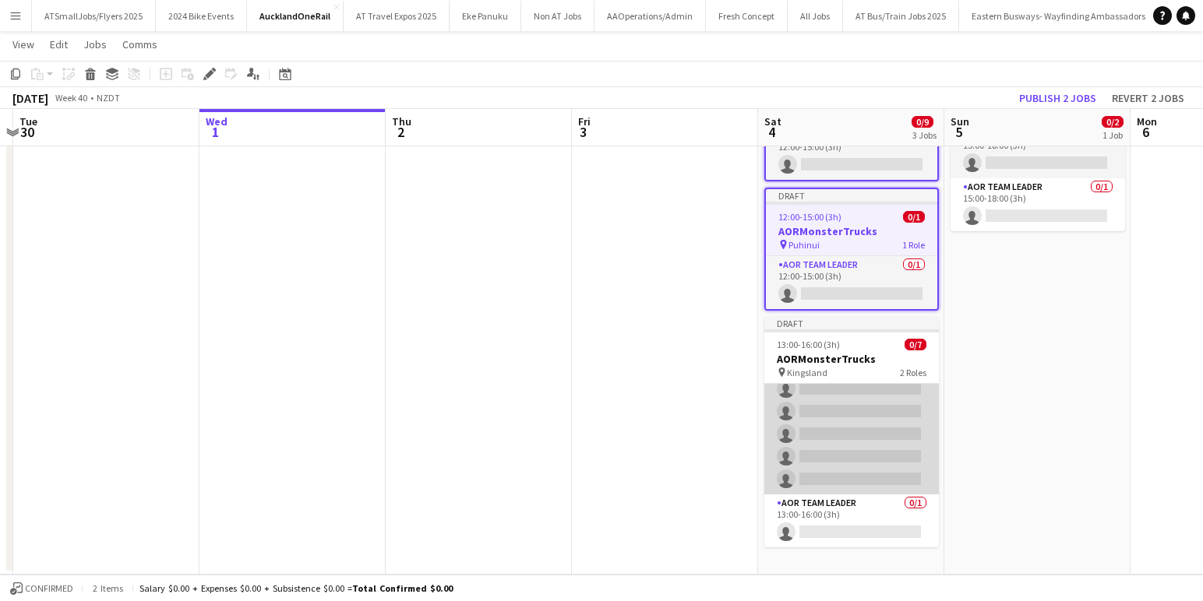
drag, startPoint x: 863, startPoint y: 389, endPoint x: 870, endPoint y: 429, distance: 40.3
click at [863, 389] on app-card-role "AOR Ambassador 0/6 13:00-16:00 (3h) single-neutral-actions single-neutral-actio…" at bounding box center [851, 412] width 174 height 166
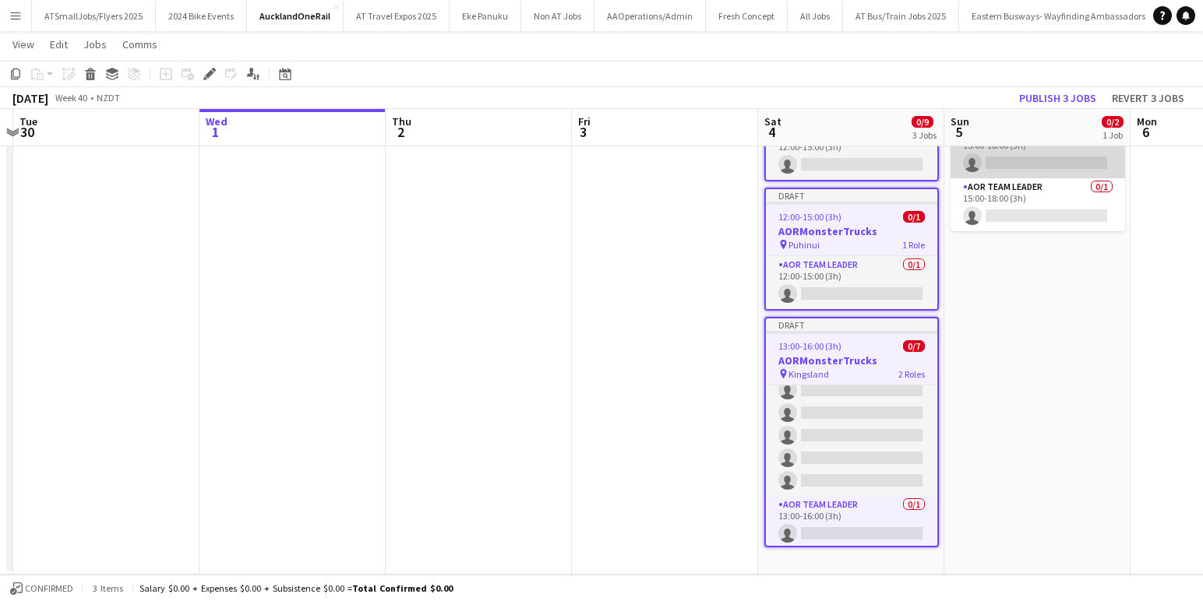
click at [1025, 163] on app-card-role "AOR Ambassador 0/1 15:00-18:00 (3h) single-neutral-actions" at bounding box center [1037, 151] width 174 height 53
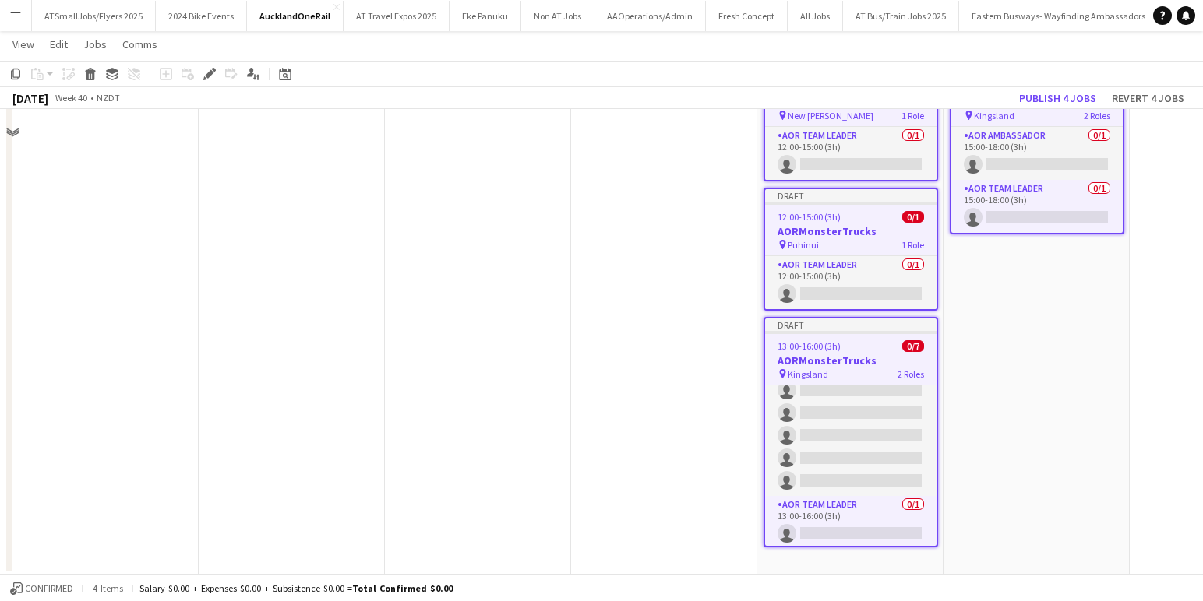
scroll to position [0, 0]
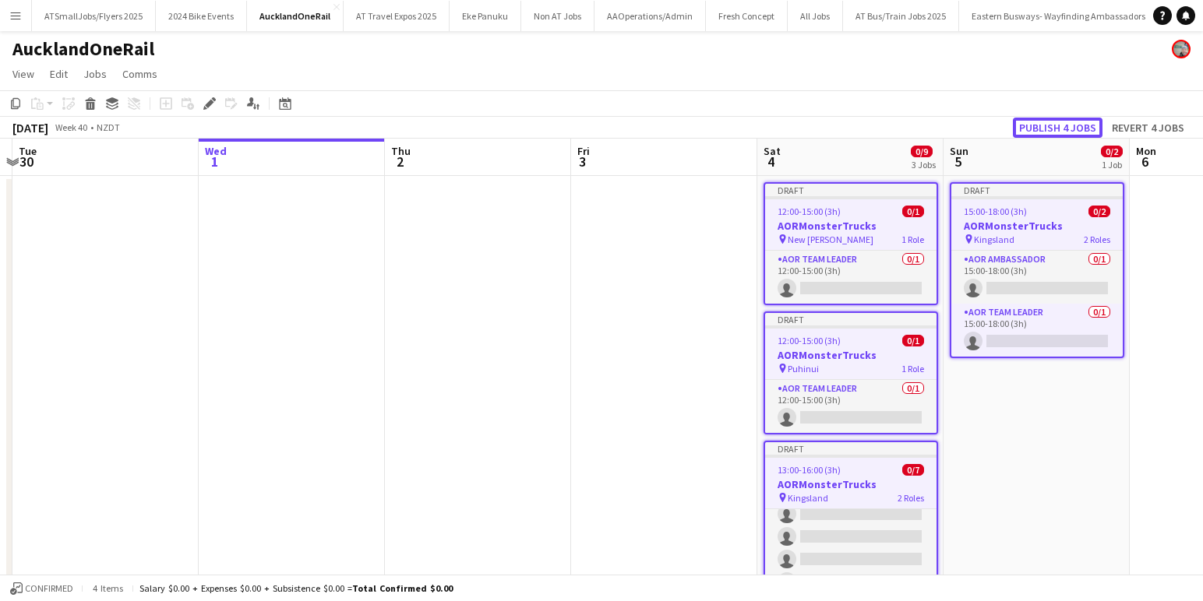
click at [1056, 126] on button "Publish 4 jobs" at bounding box center [1058, 128] width 90 height 20
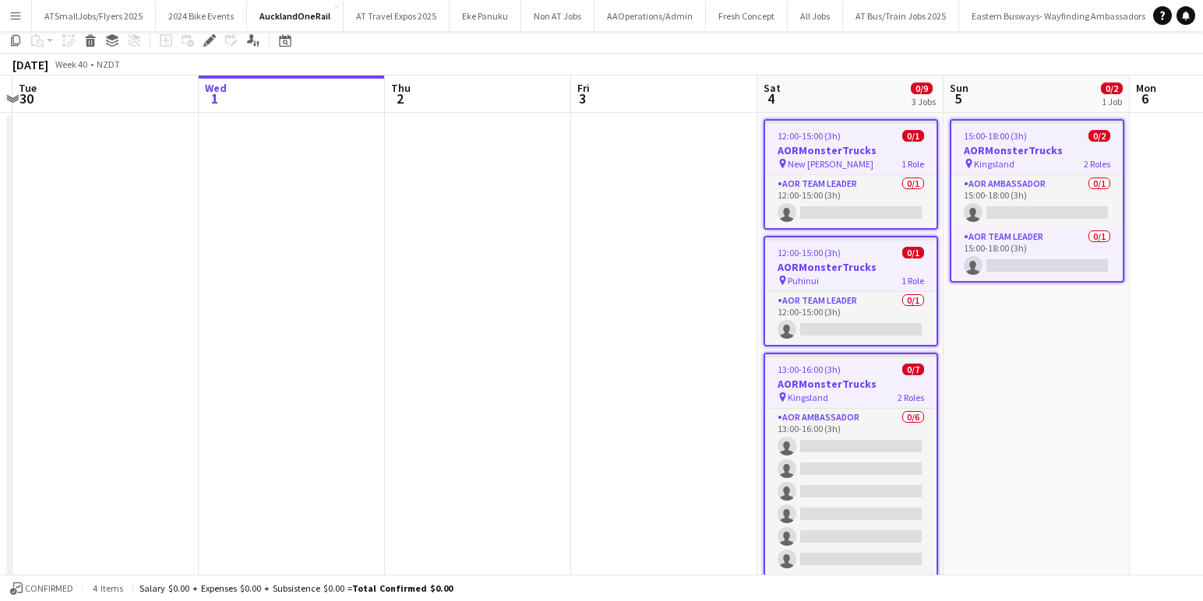
scroll to position [97, 0]
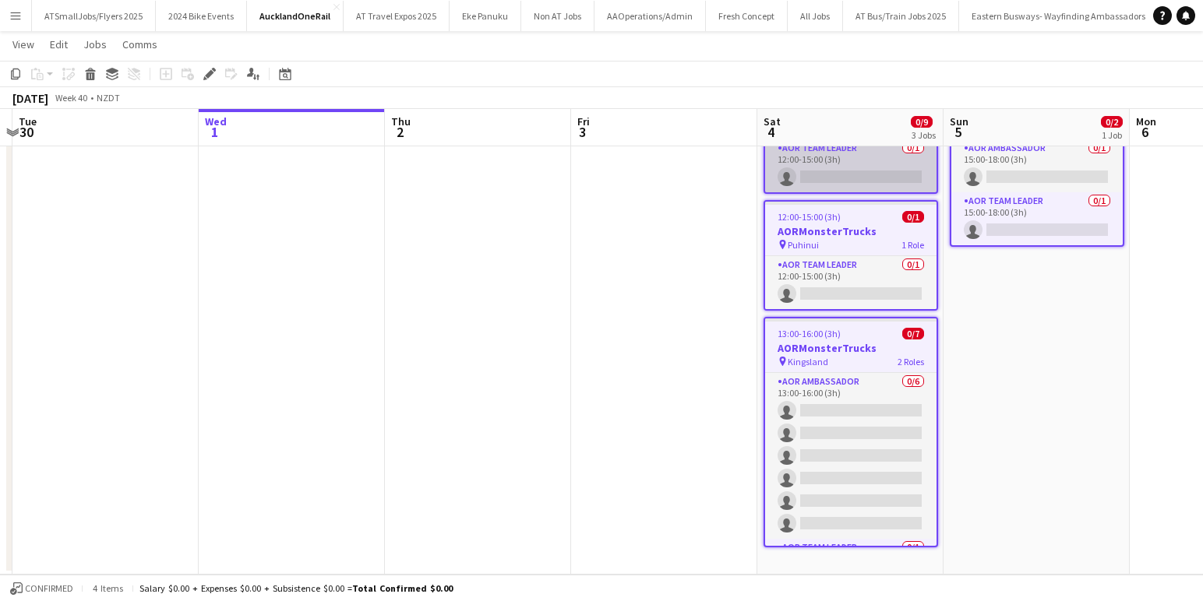
click at [846, 175] on app-card-role "AOR Team Leader 0/1 12:00-15:00 (3h) single-neutral-actions" at bounding box center [850, 165] width 171 height 53
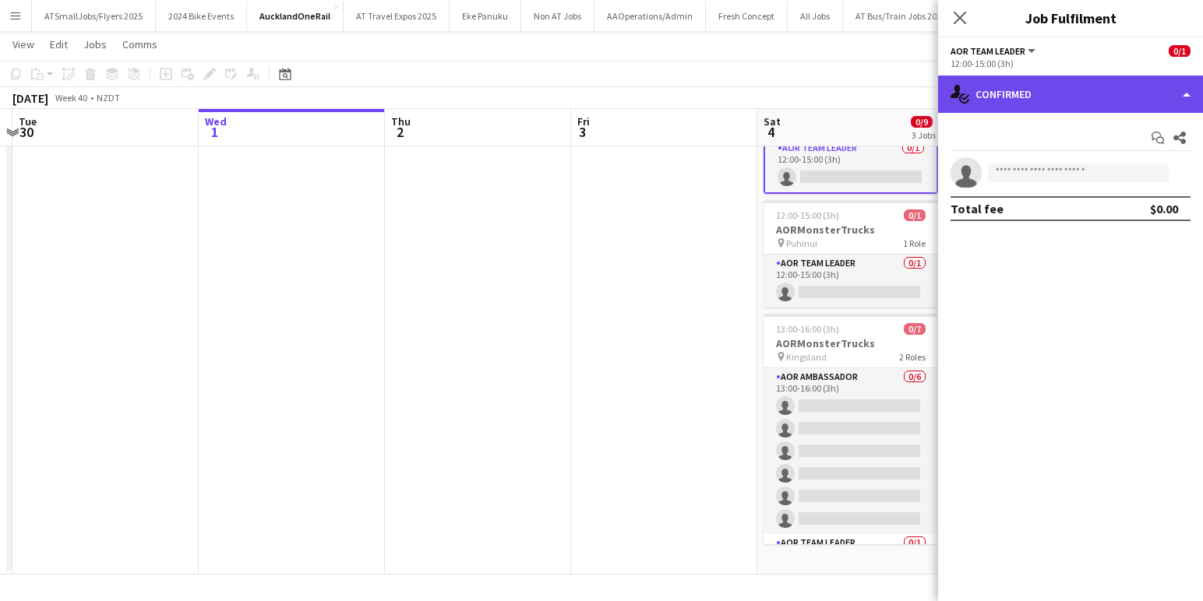
click at [1082, 97] on div "single-neutral-actions-check-2 Confirmed" at bounding box center [1070, 94] width 265 height 37
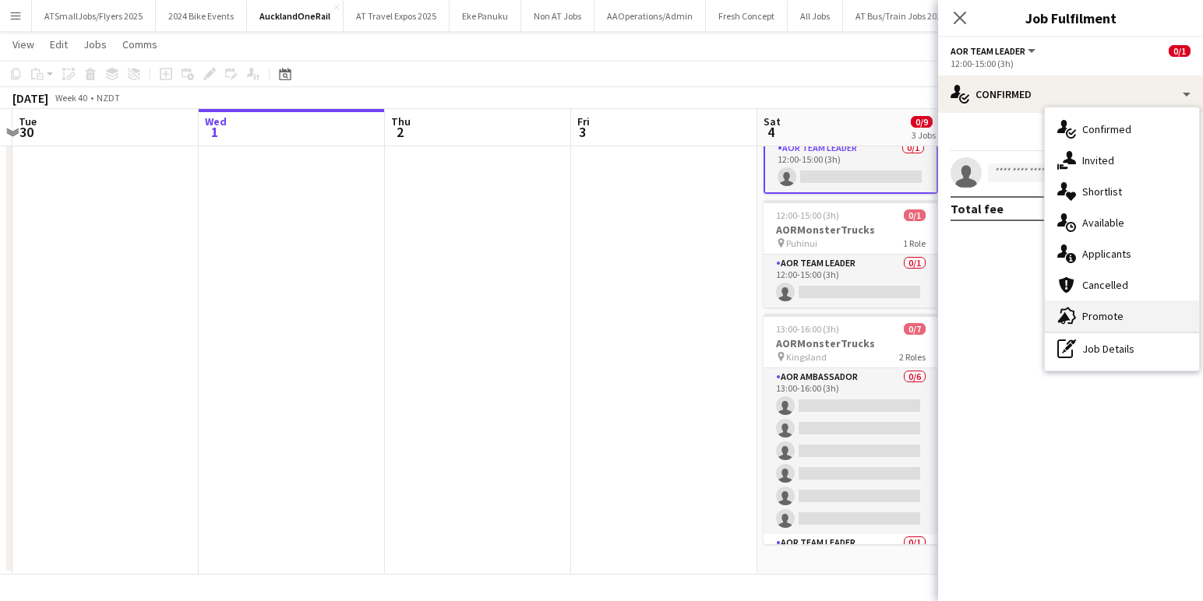
click at [1099, 316] on span "Promote" at bounding box center [1102, 316] width 41 height 14
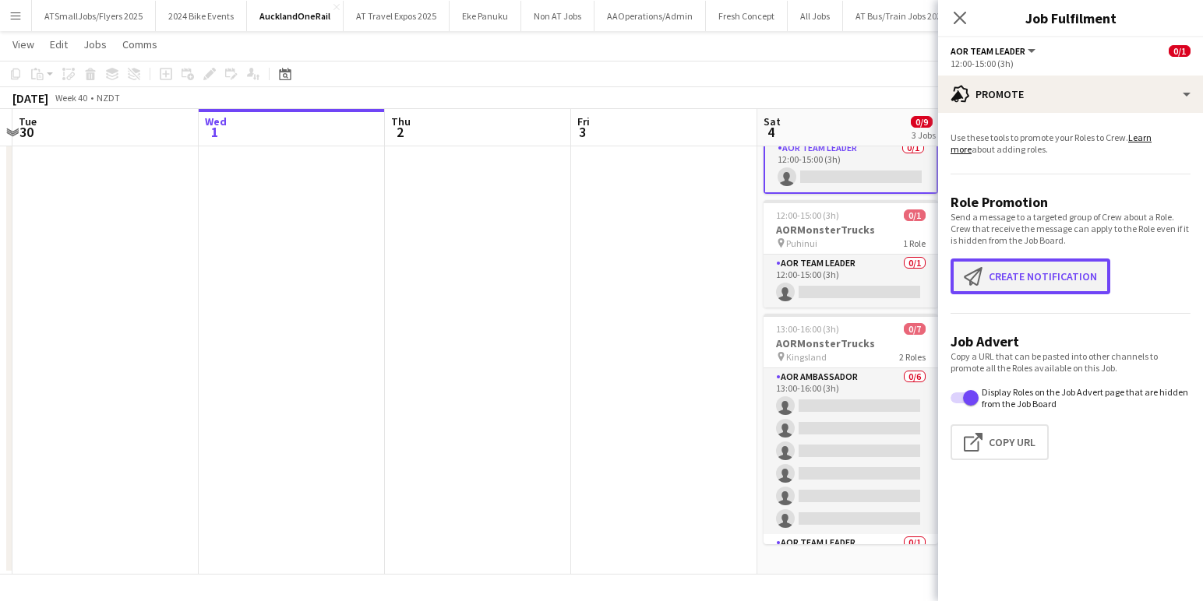
scroll to position [97, 0]
click at [1033, 280] on button "Create notification Create notification" at bounding box center [1030, 277] width 160 height 36
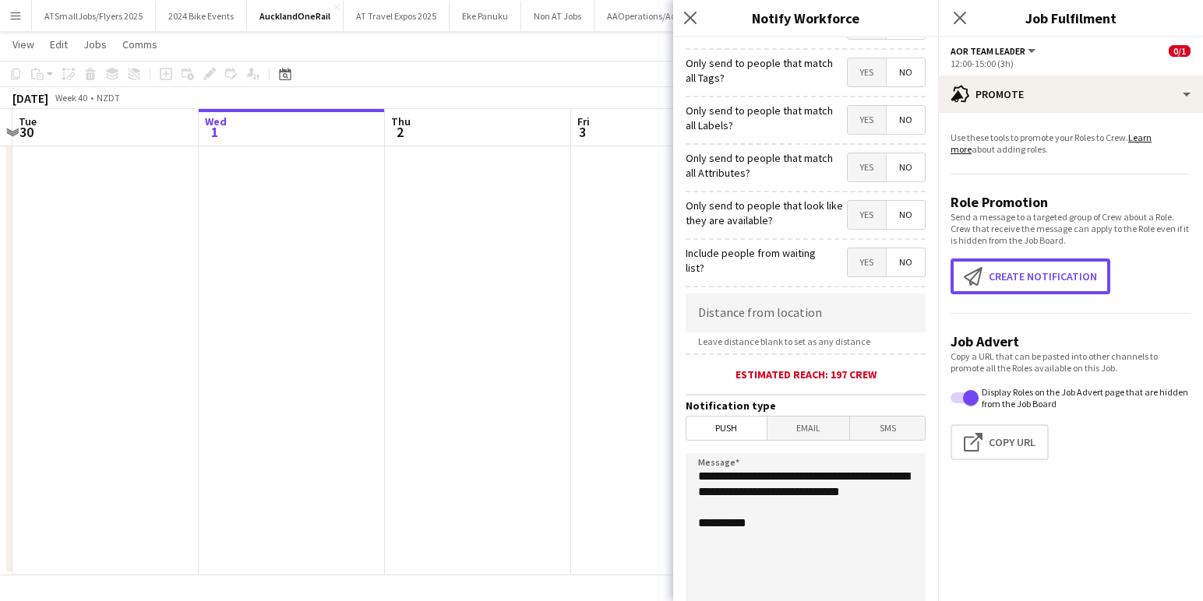
scroll to position [259, 0]
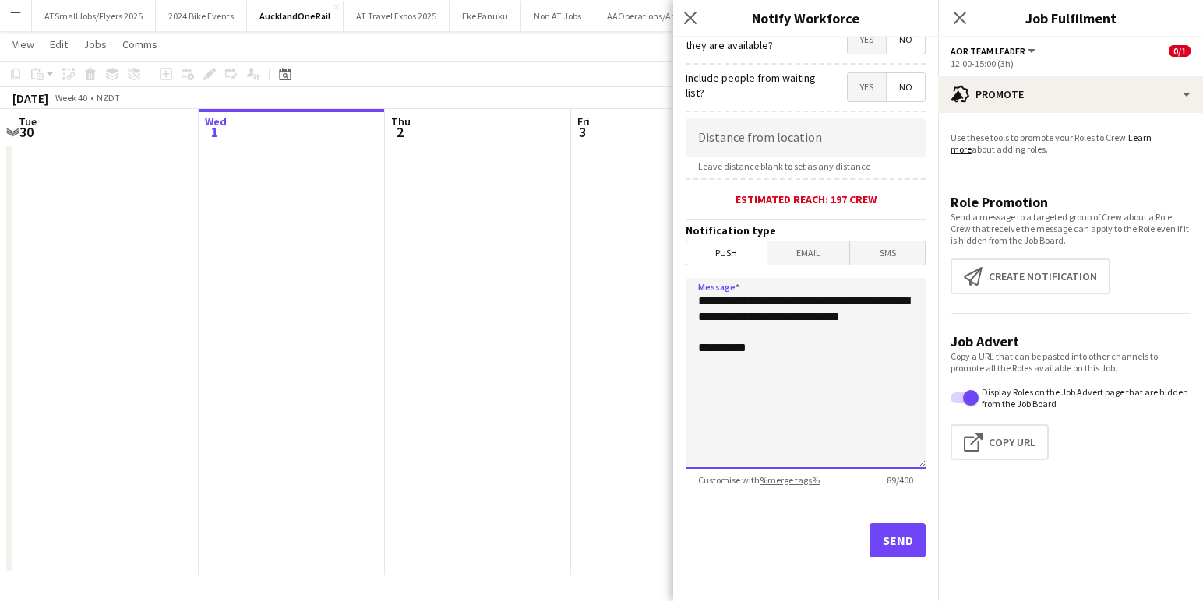
click at [696, 299] on textarea "**********" at bounding box center [805, 373] width 240 height 191
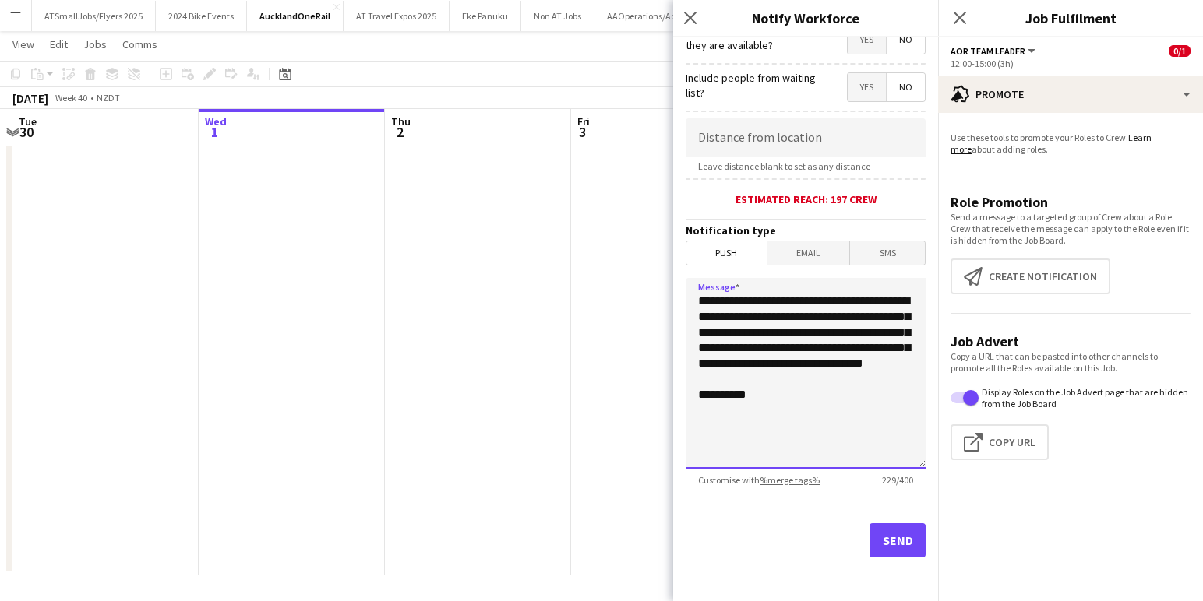
type textarea "**********"
click at [899, 539] on button "Send" at bounding box center [897, 540] width 56 height 34
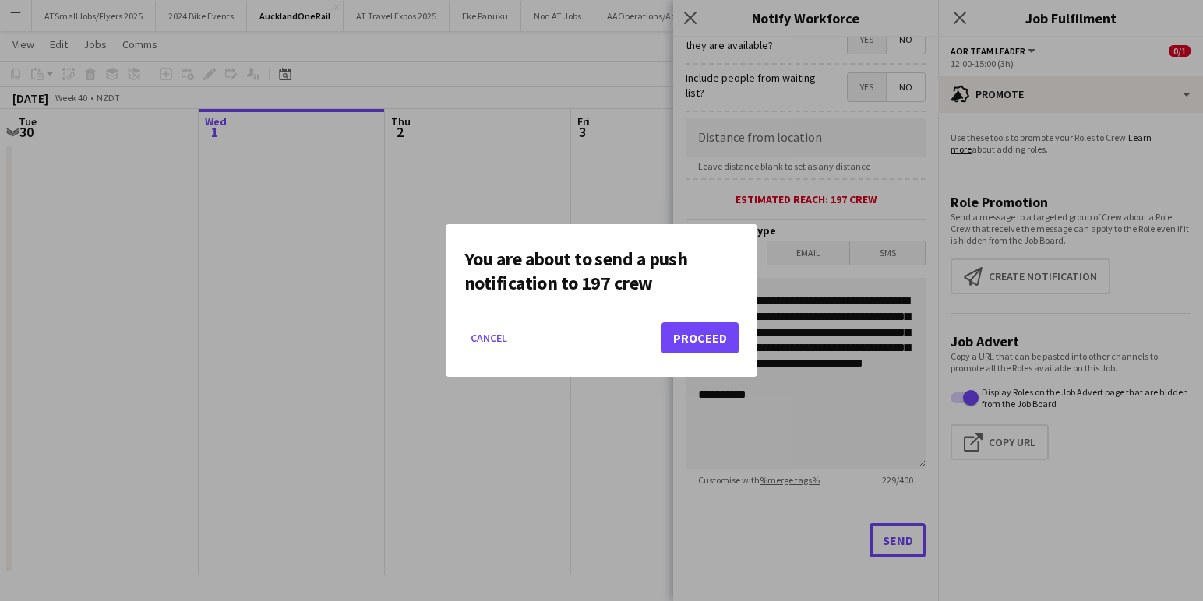
scroll to position [0, 0]
click at [704, 339] on button "Proceed" at bounding box center [699, 337] width 77 height 31
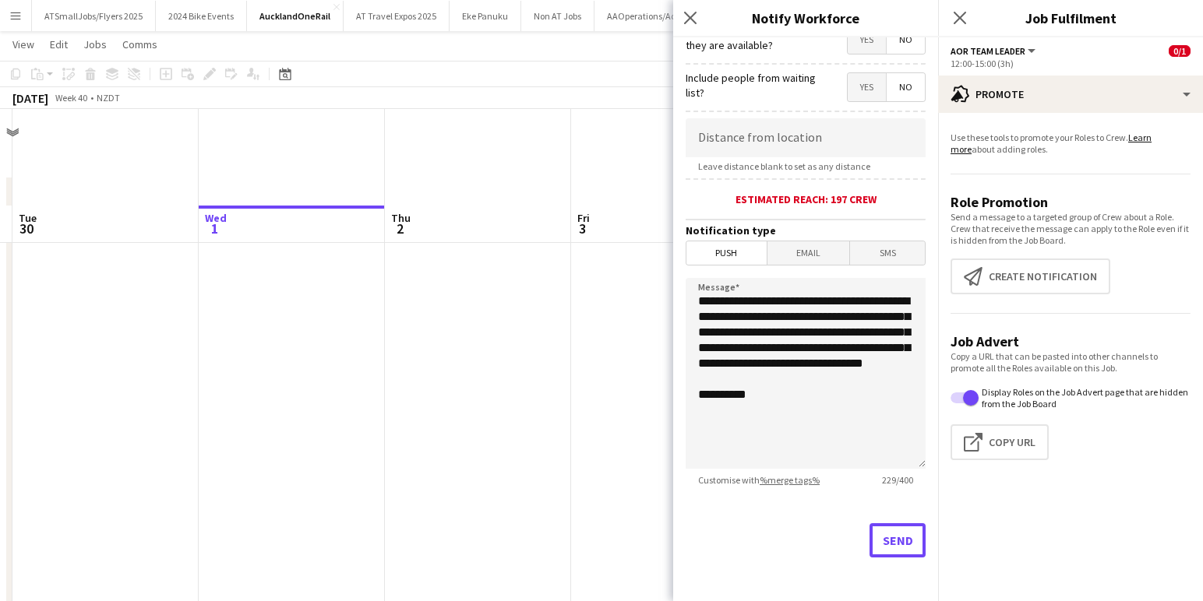
scroll to position [97, 0]
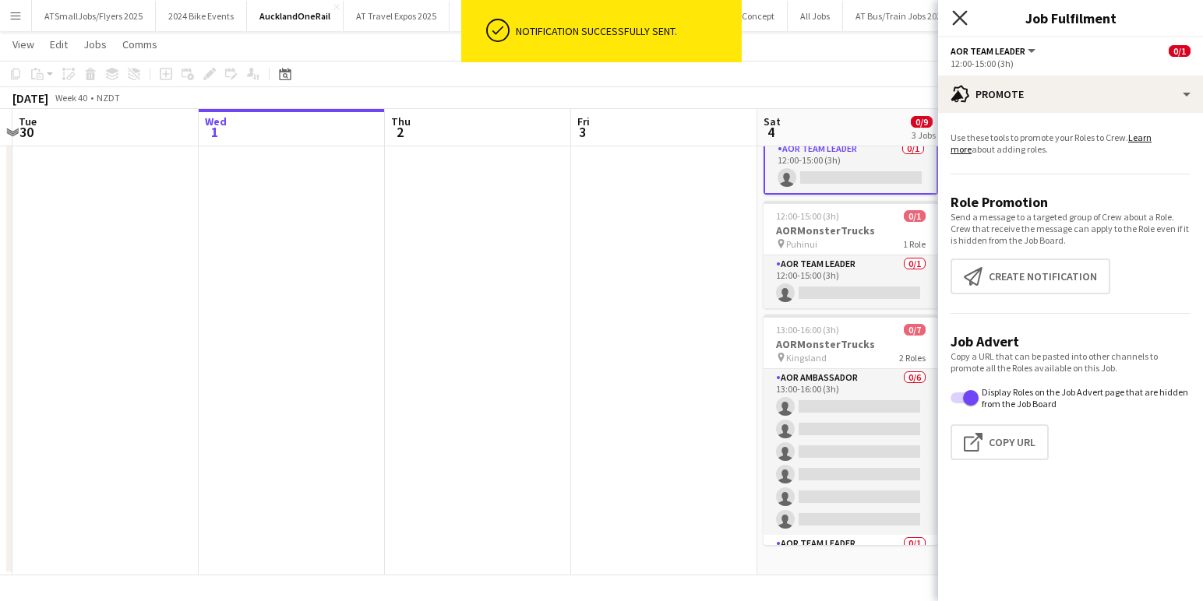
click at [960, 18] on icon at bounding box center [959, 17] width 15 height 15
